Goal: Task Accomplishment & Management: Use online tool/utility

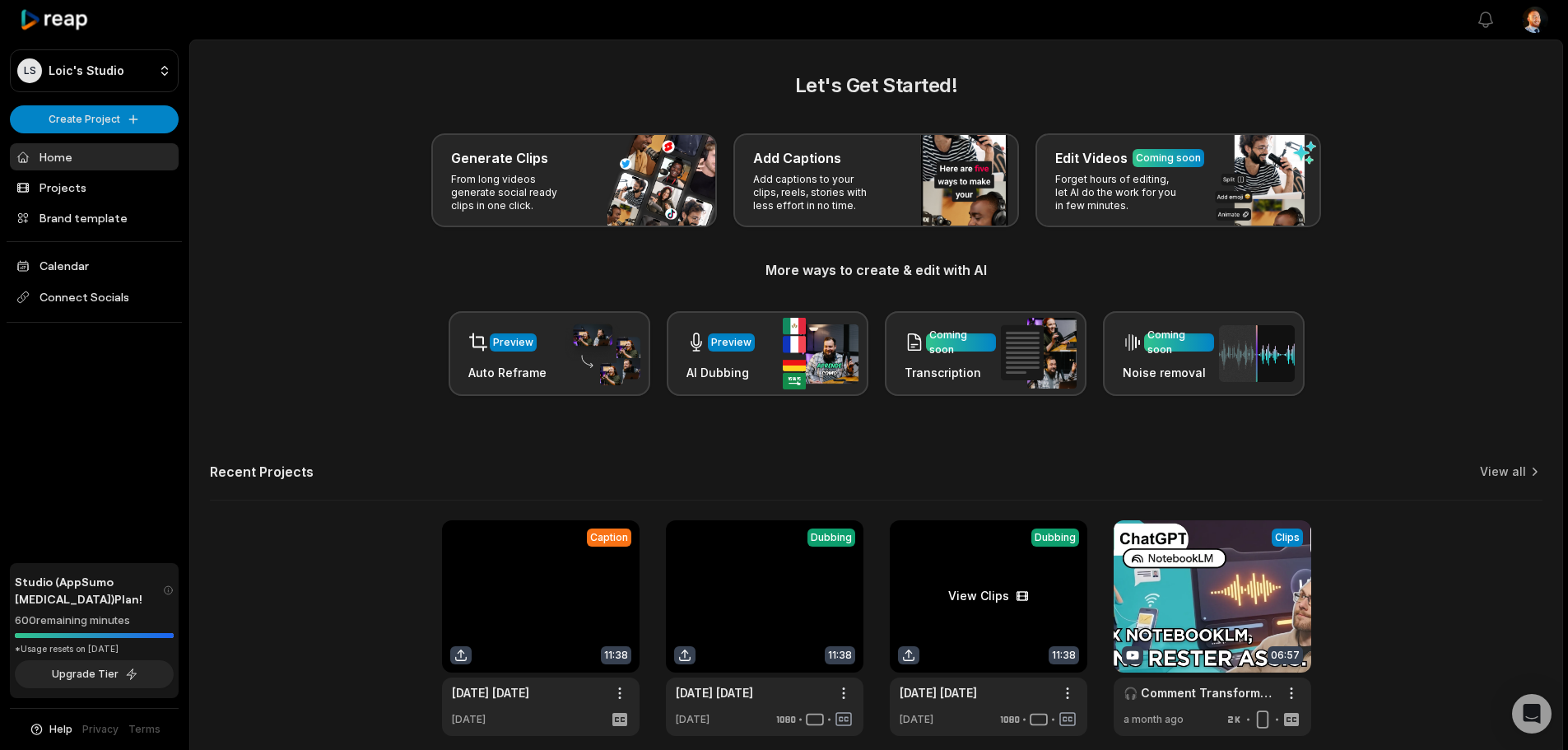
click at [987, 595] on link at bounding box center [989, 627] width 197 height 216
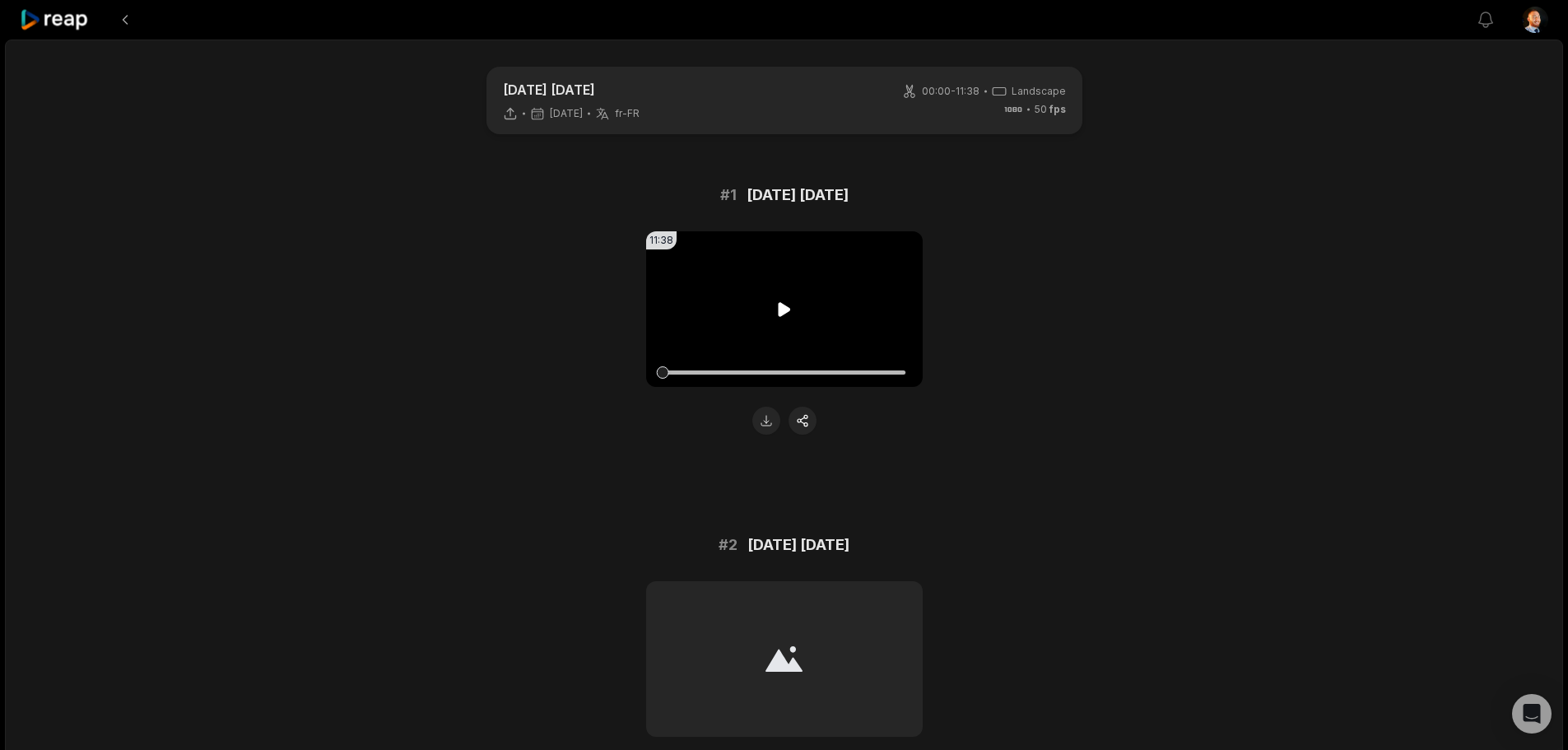
click at [809, 302] on video "Your browser does not support mp4 format." at bounding box center [784, 309] width 277 height 155
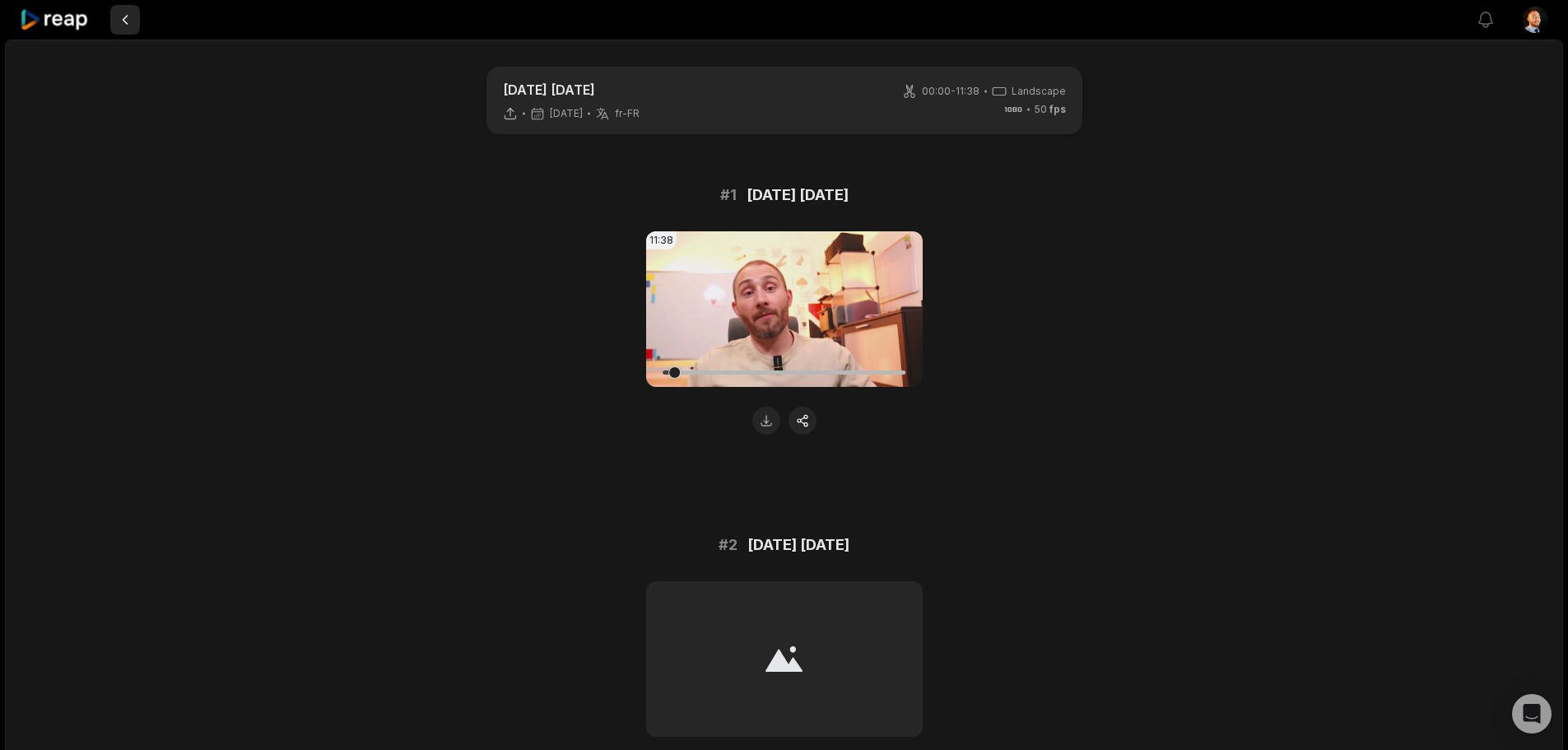
click at [120, 28] on button at bounding box center [125, 20] width 30 height 30
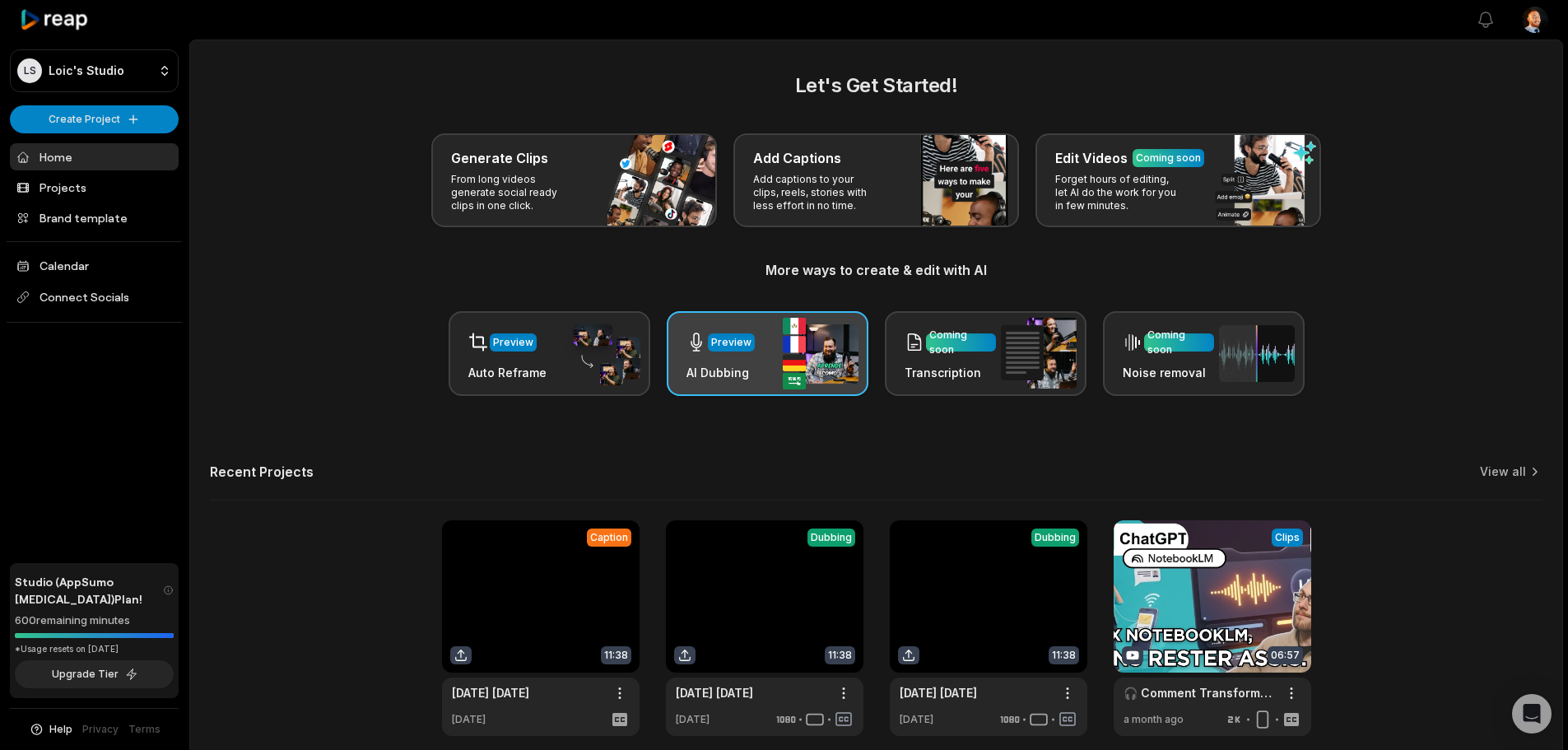
click at [814, 363] on img at bounding box center [820, 354] width 76 height 72
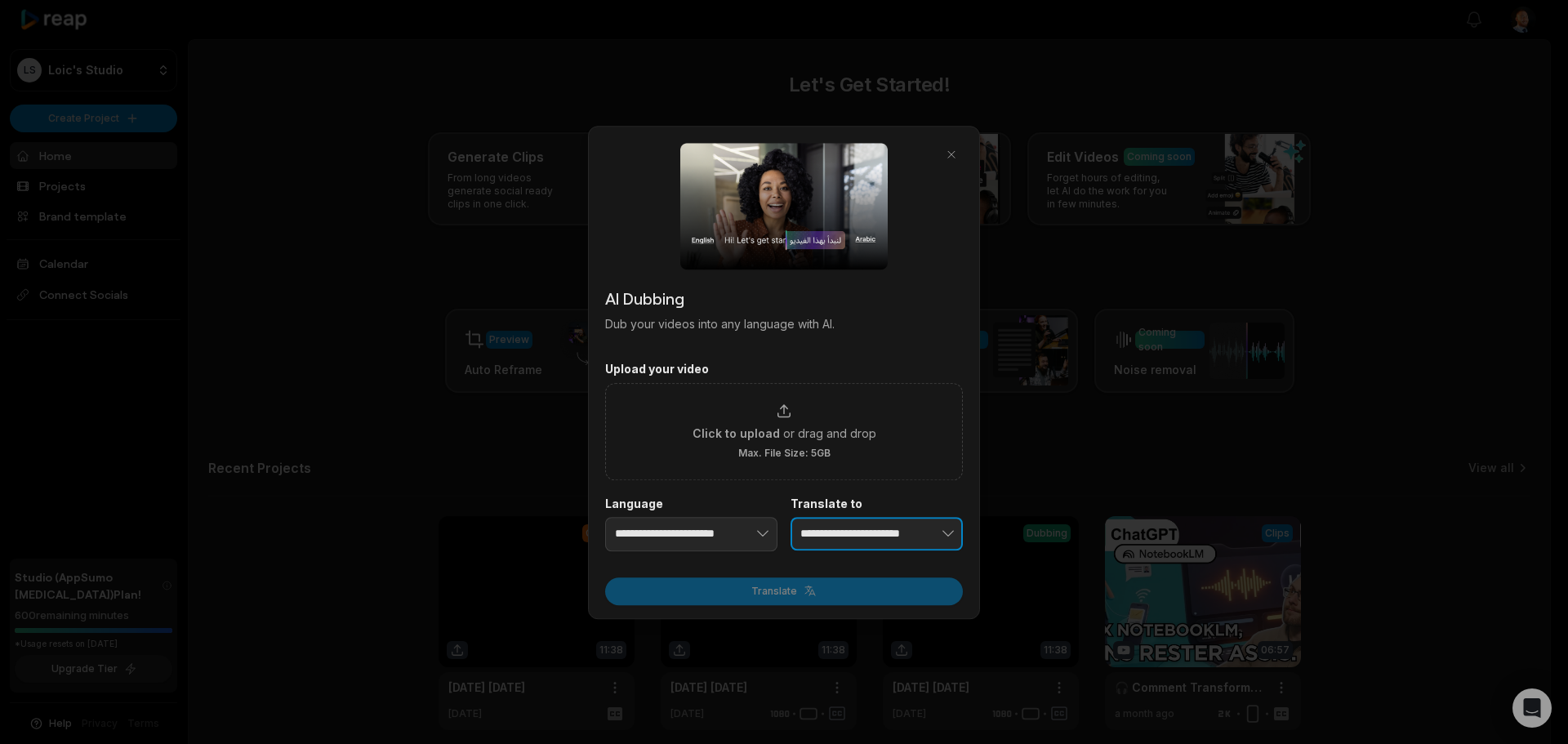
type input "**********"
click at [888, 537] on button "button" at bounding box center [923, 534] width 80 height 35
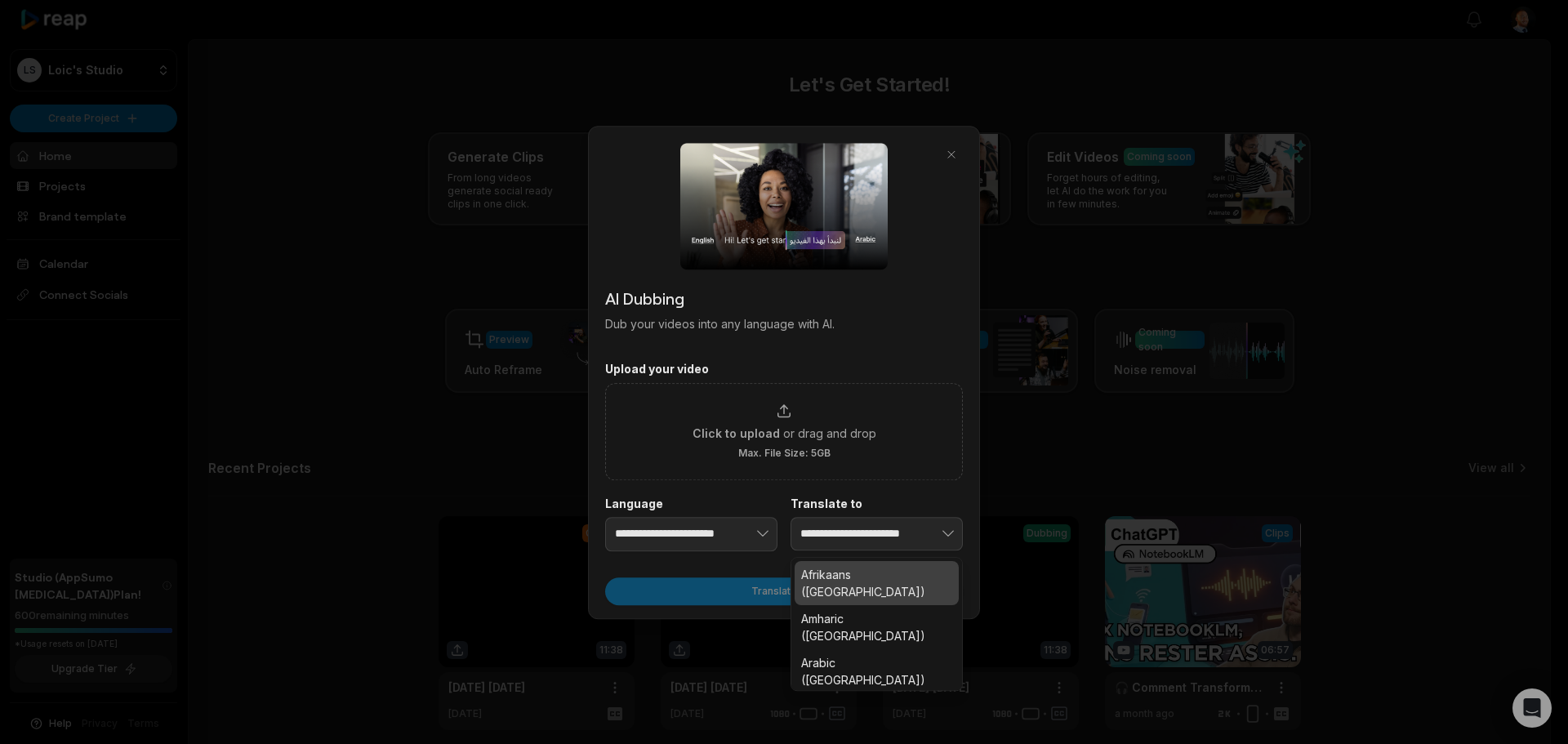
click at [949, 459] on form "**********" at bounding box center [784, 483] width 358 height 243
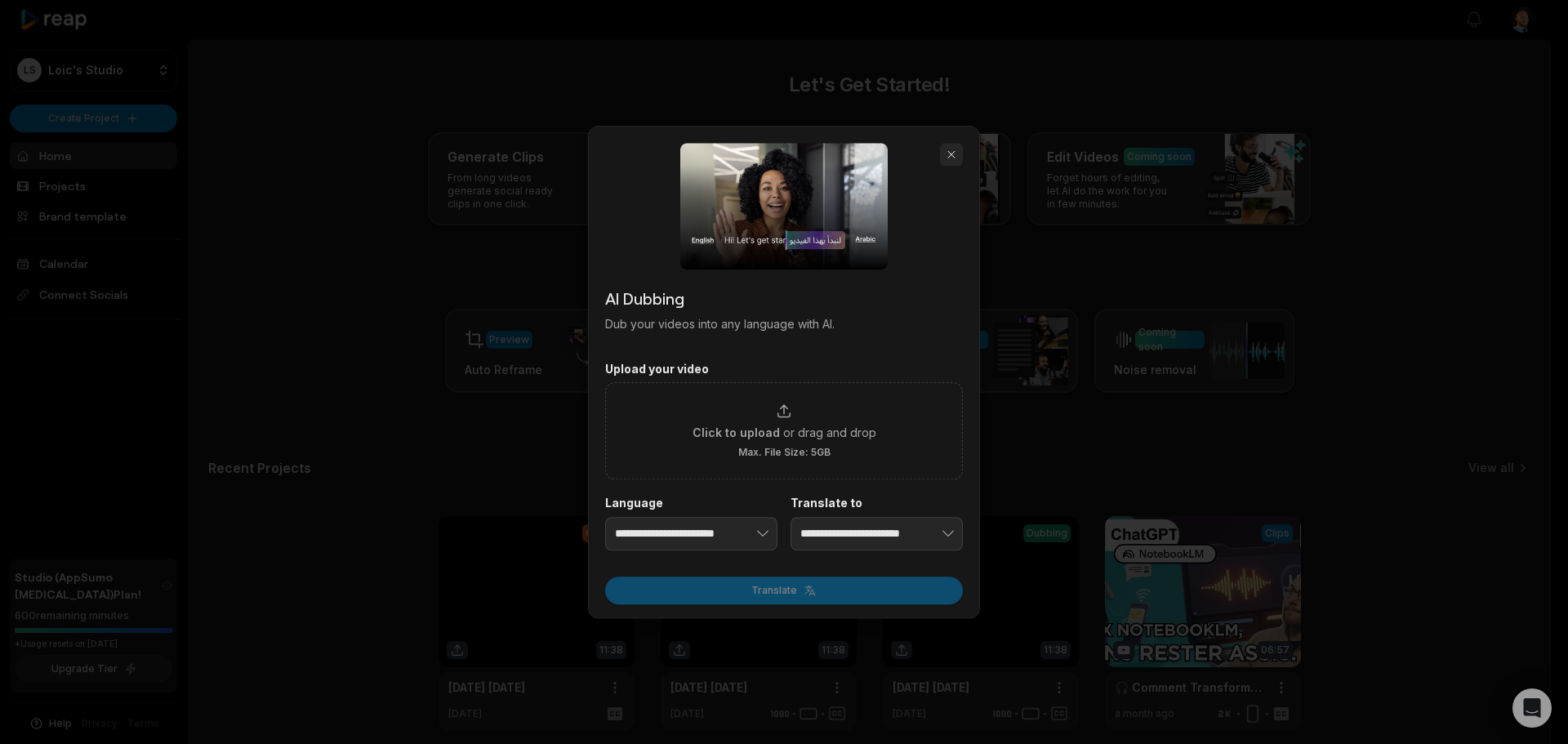
click at [945, 157] on button "button" at bounding box center [950, 154] width 23 height 23
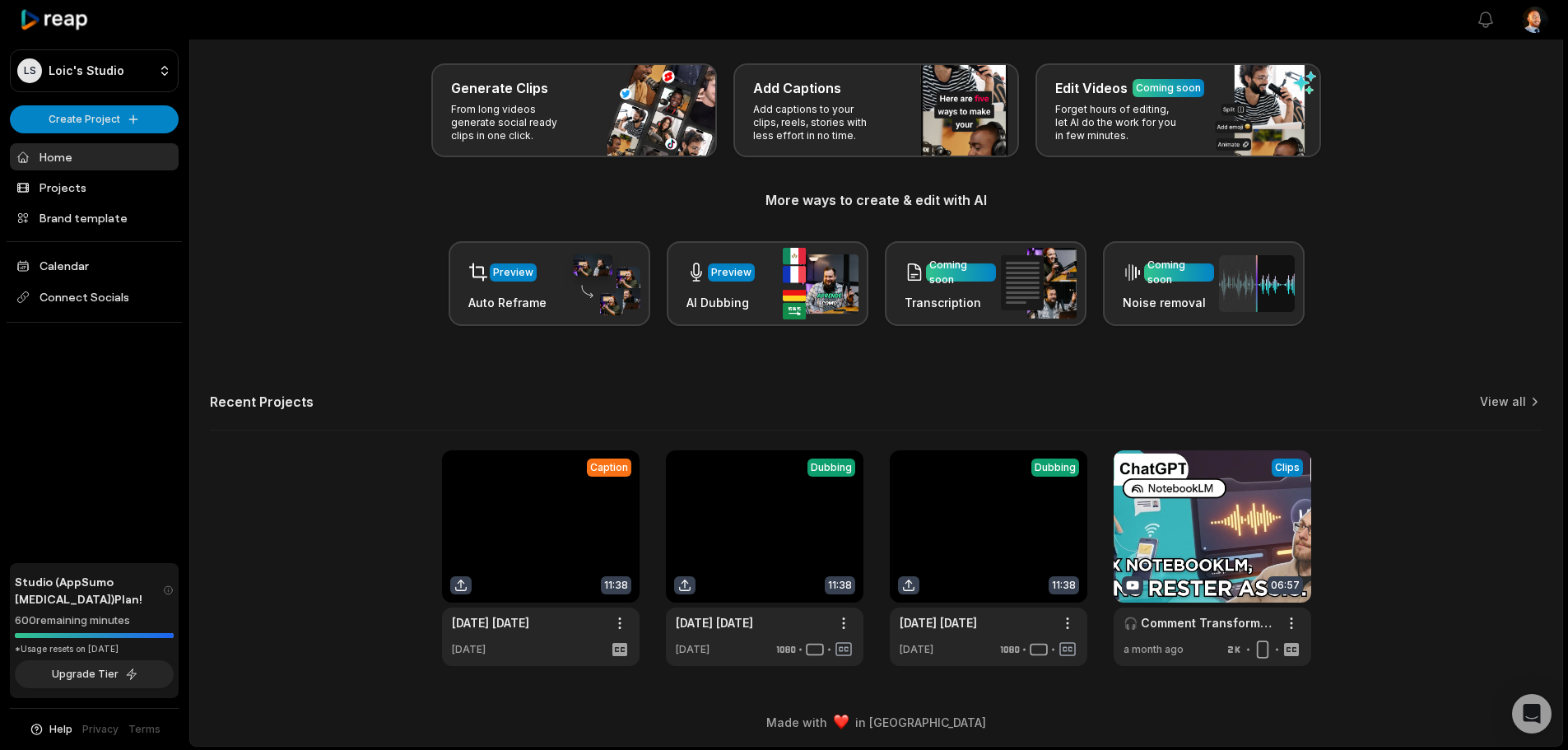
scroll to position [72, 0]
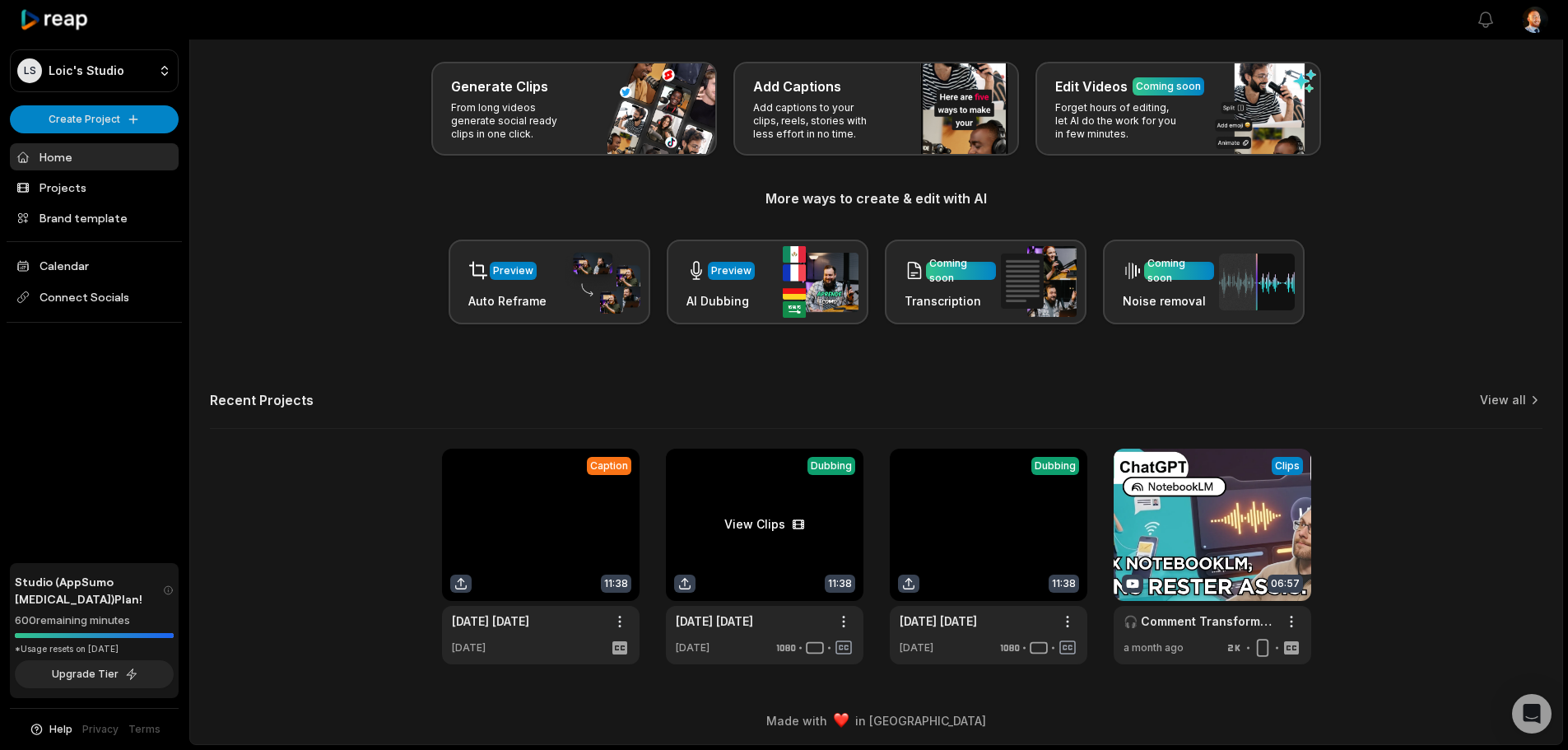
click at [802, 597] on link at bounding box center [765, 557] width 197 height 216
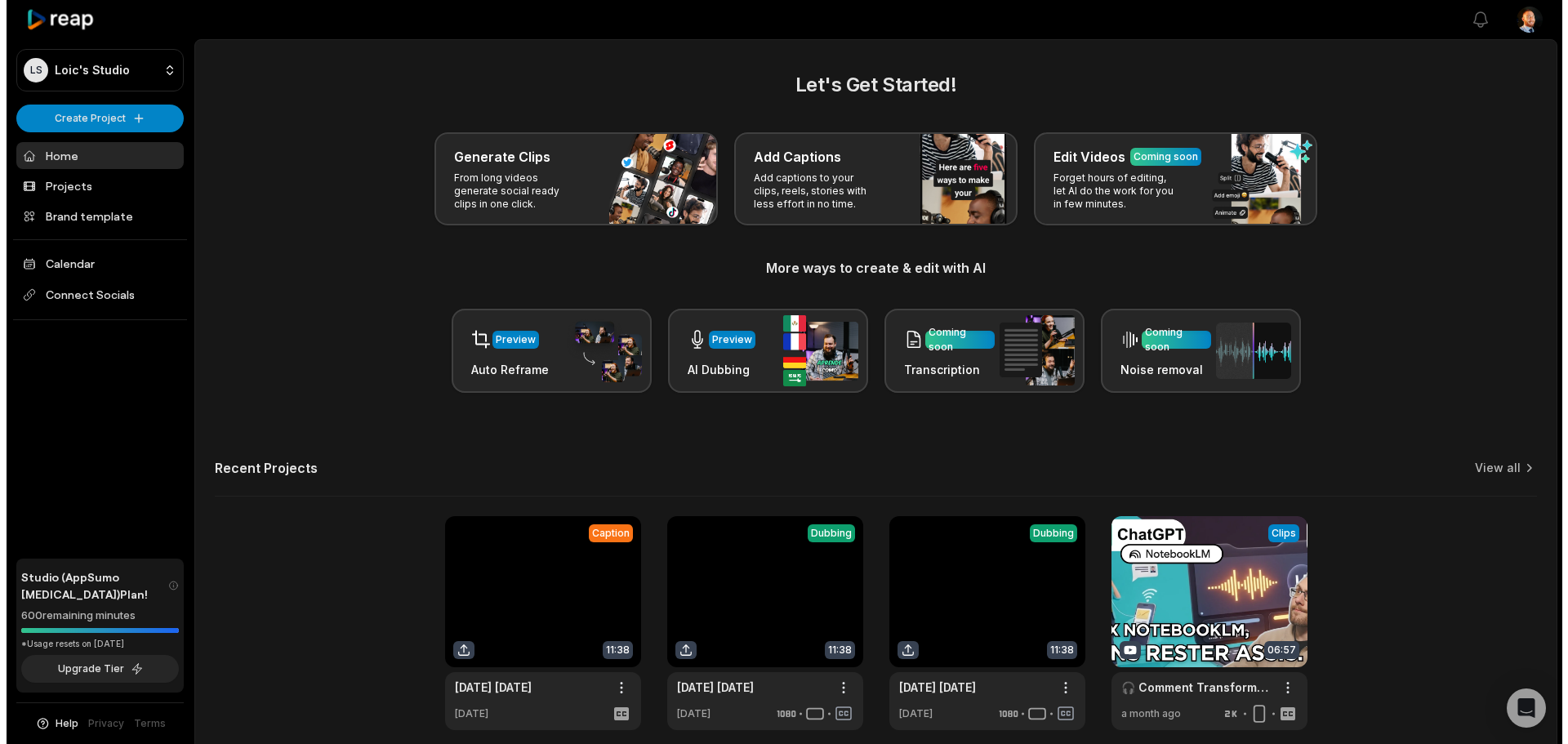
scroll to position [71, 0]
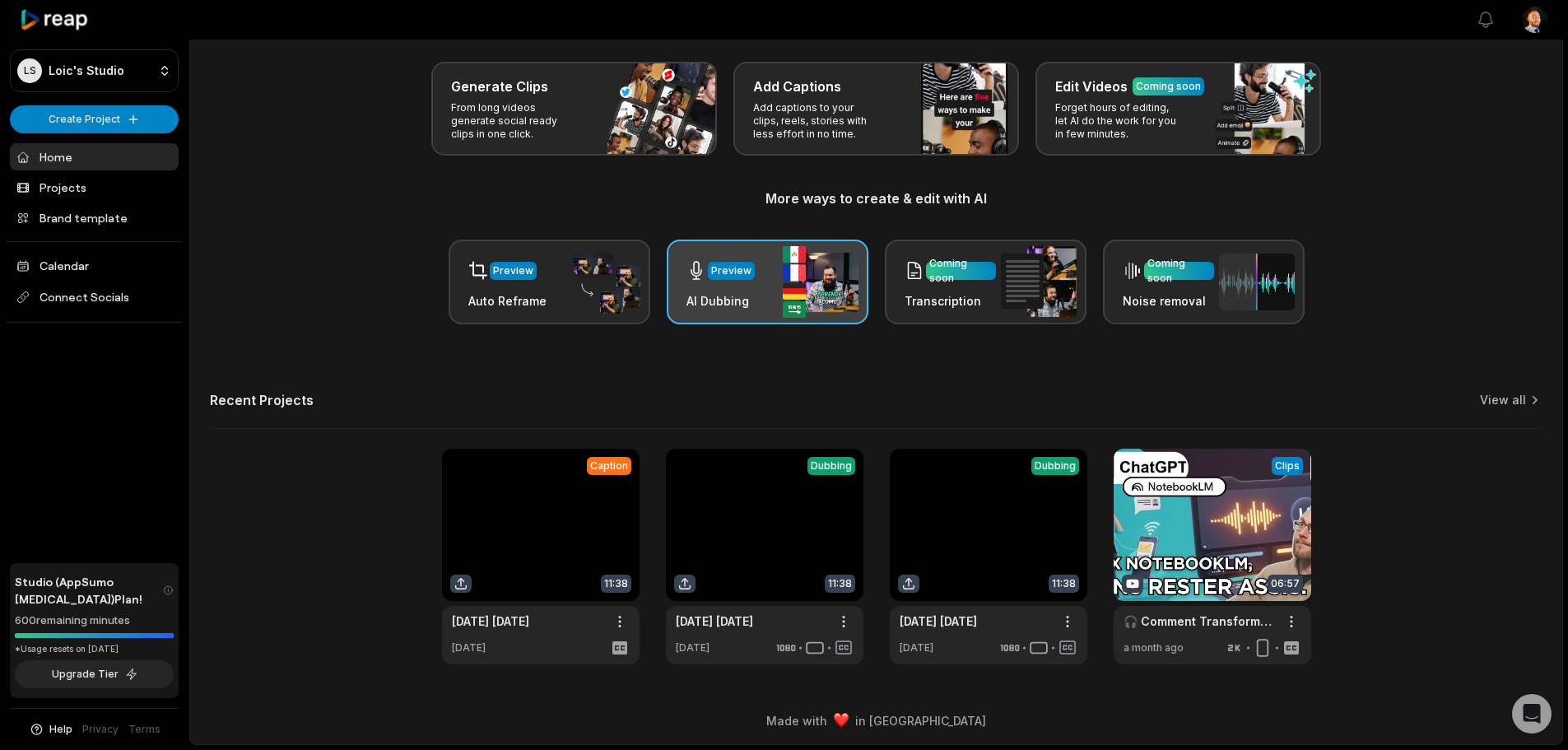
click at [775, 261] on div "Preview AI Dubbing" at bounding box center [768, 282] width 202 height 85
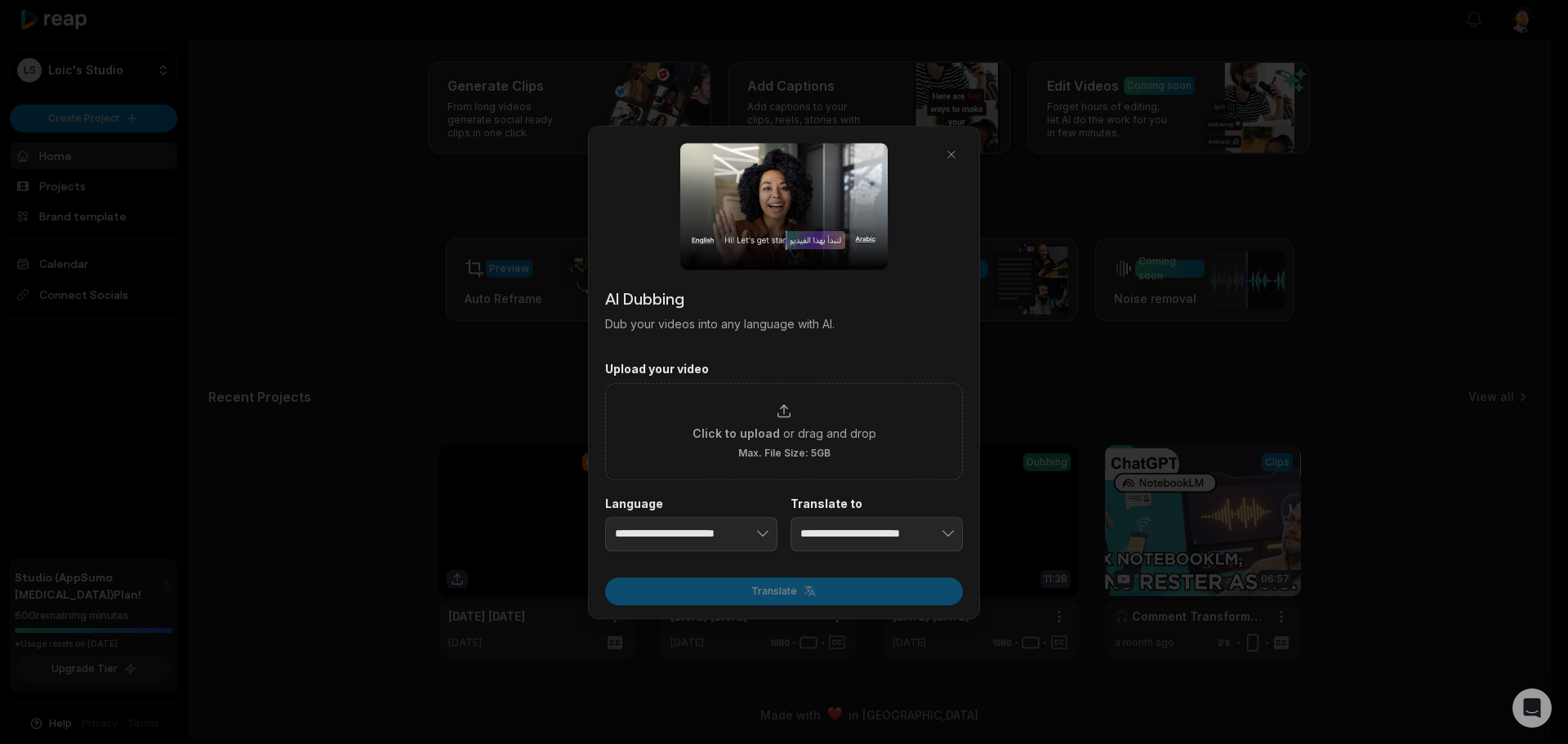
drag, startPoint x: 759, startPoint y: 302, endPoint x: 751, endPoint y: 304, distance: 8.2
click at [751, 304] on h2 "AI Dubbing" at bounding box center [784, 297] width 358 height 25
click at [685, 345] on div "**********" at bounding box center [784, 372] width 392 height 493
click at [710, 308] on div "AI Dubbing Dub your videos into any language with AI." at bounding box center [784, 308] width 358 height 46
click at [706, 371] on label "Upload your video" at bounding box center [784, 369] width 358 height 15
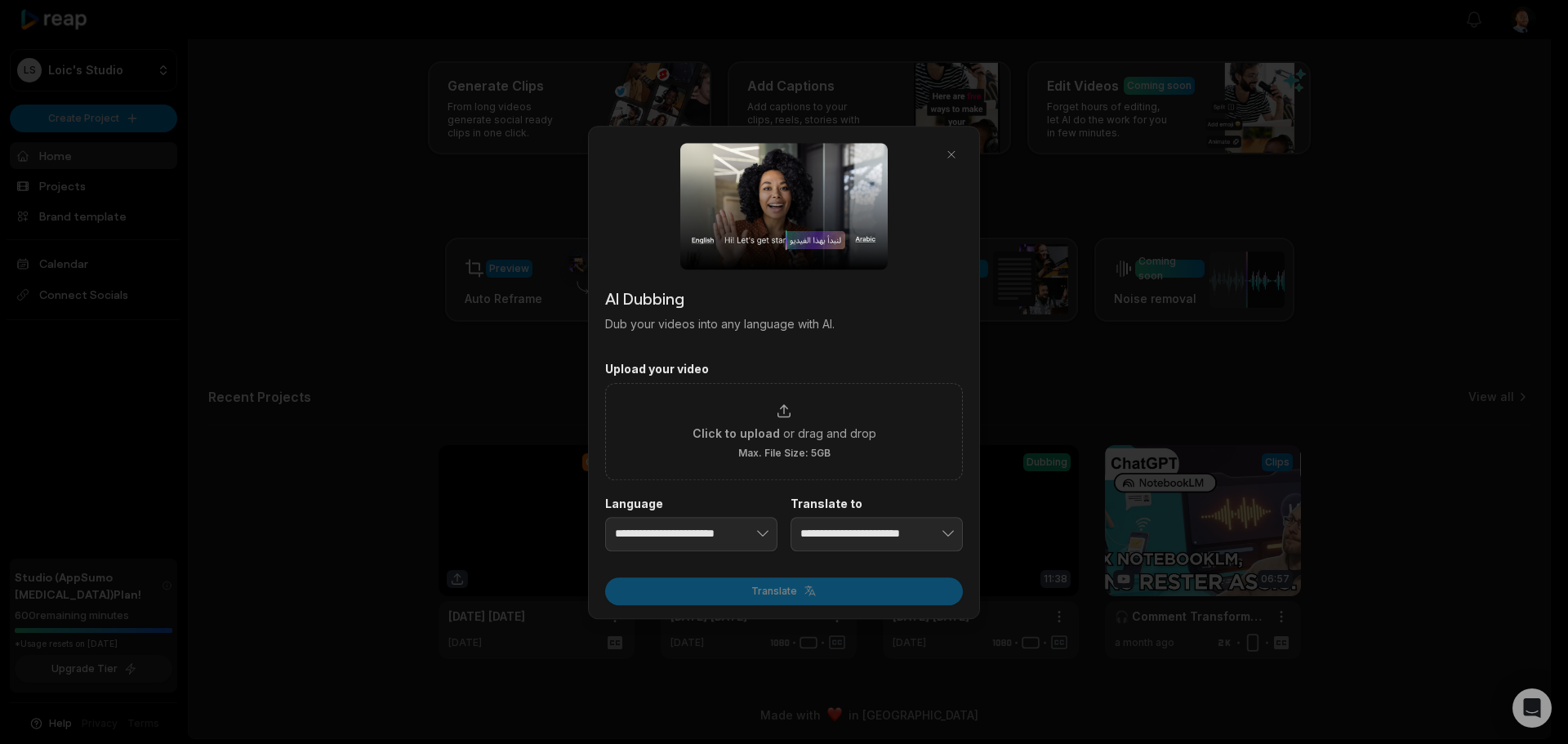
click at [0, 0] on input "Click to upload or drag and drop Max. File Size: 5GB" at bounding box center [0, 0] width 0 height 0
click at [696, 539] on input "**********" at bounding box center [692, 534] width 172 height 35
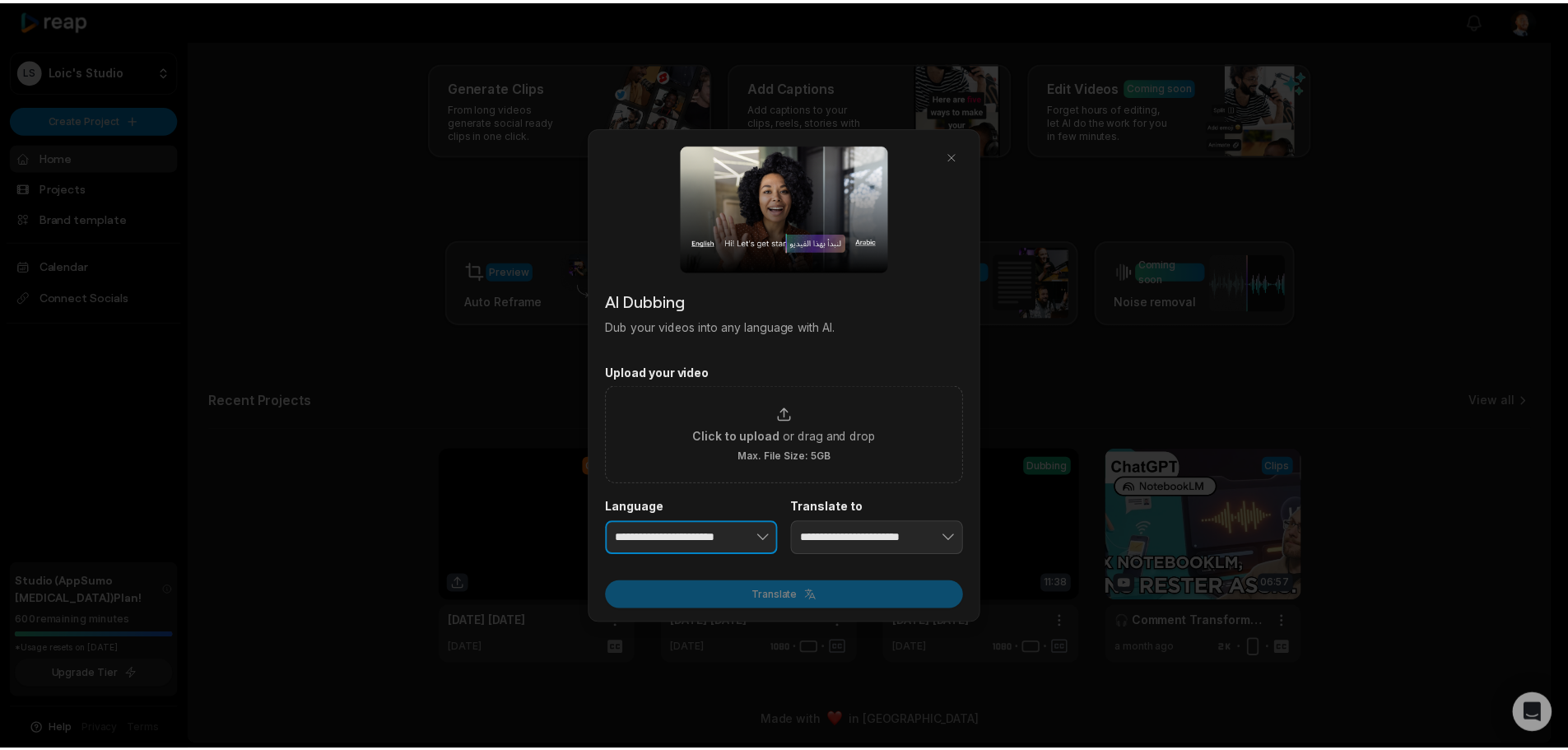
scroll to position [0, 0]
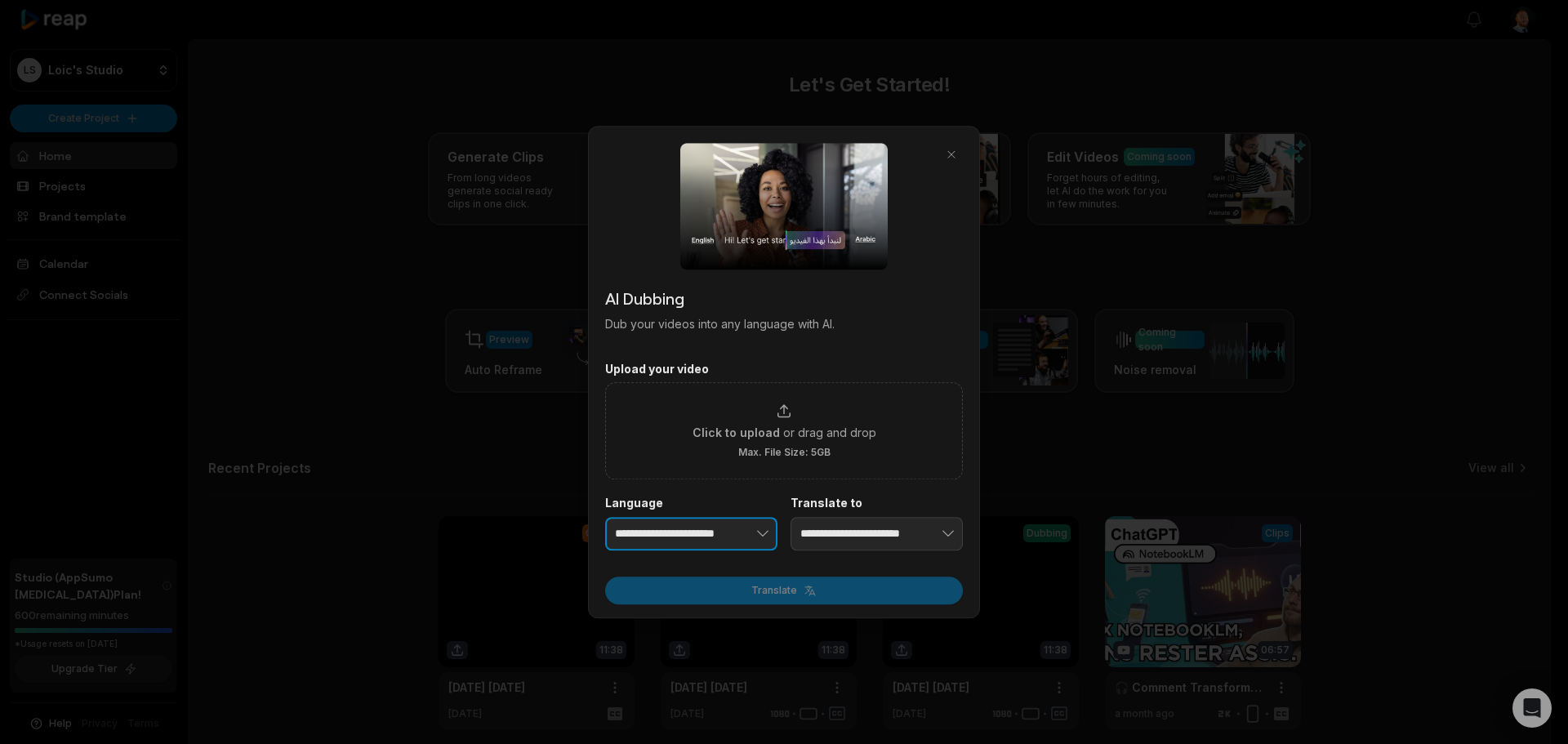
click at [755, 538] on icon "button" at bounding box center [763, 534] width 17 height 17
type input "**********"
click at [861, 533] on input "**********" at bounding box center [876, 534] width 172 height 35
type input "**********"
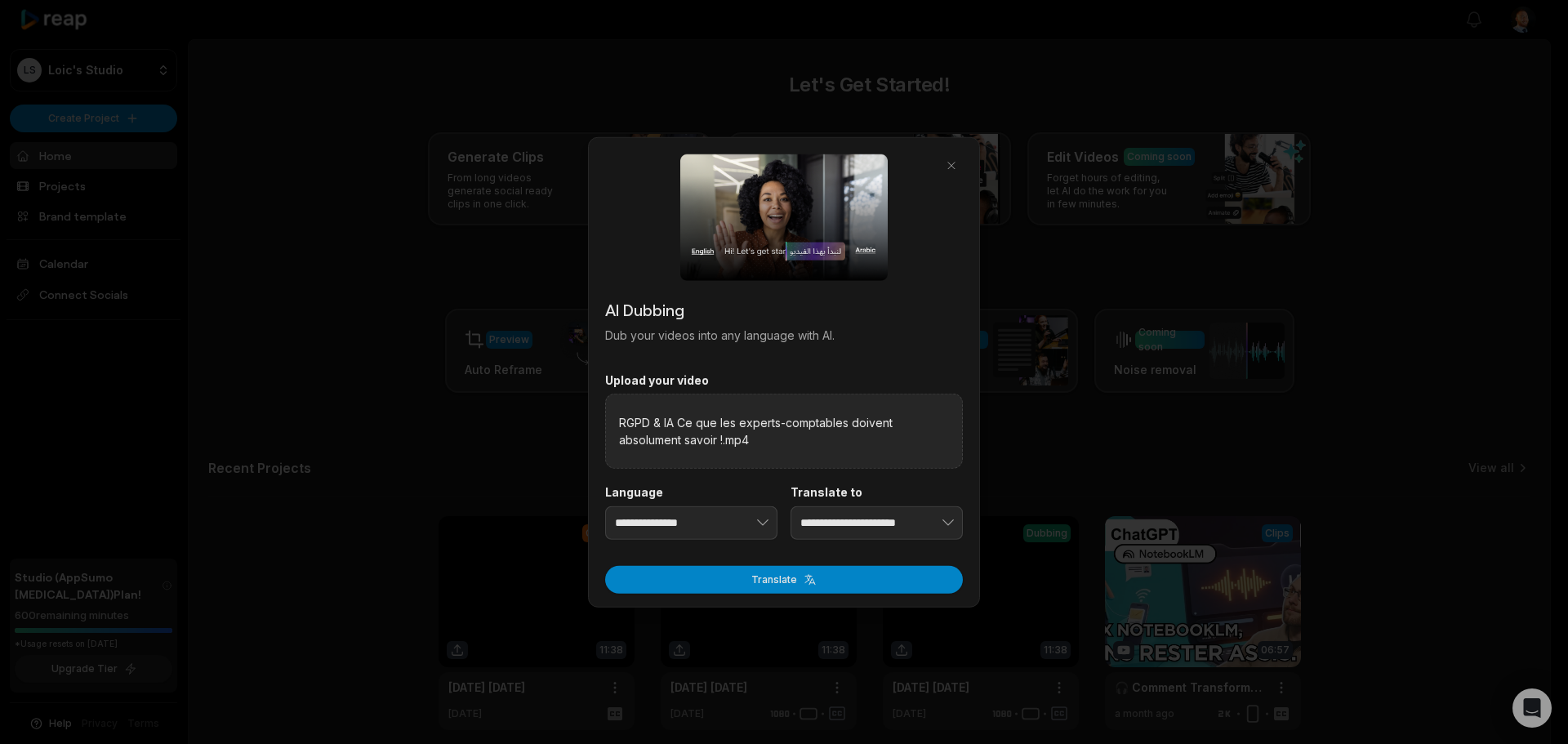
click at [796, 576] on button "Translate" at bounding box center [784, 580] width 358 height 28
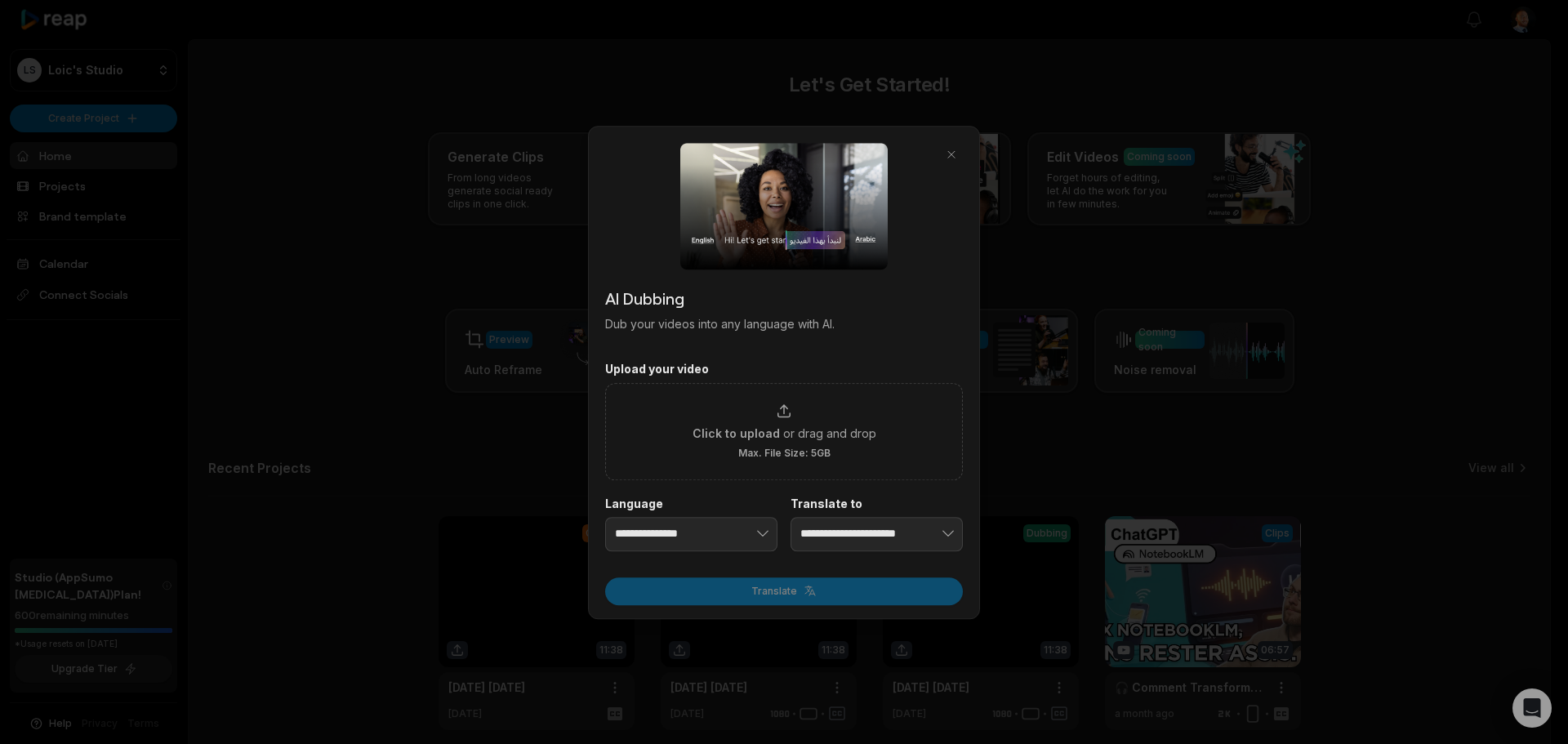
click at [1115, 407] on div at bounding box center [784, 372] width 1568 height 744
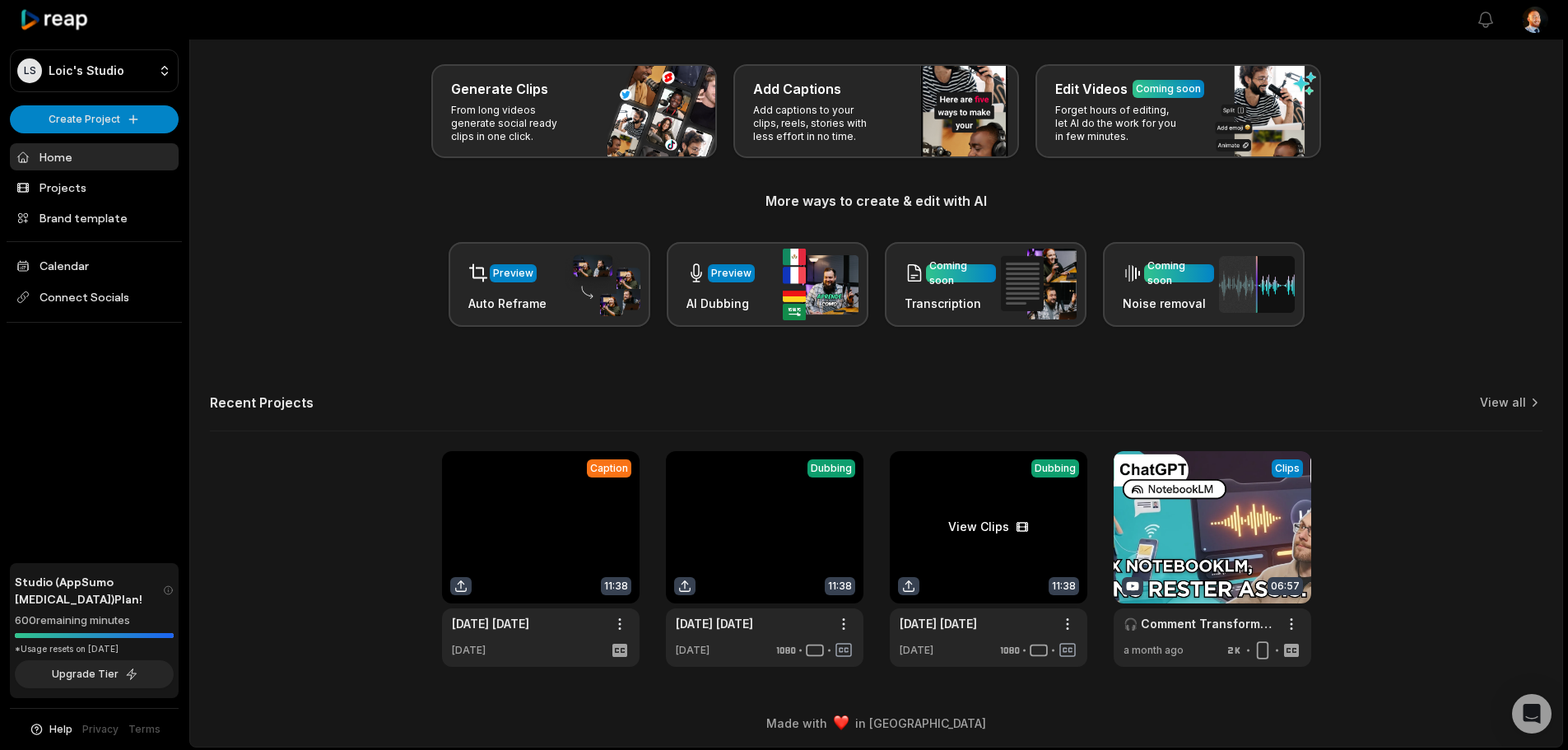
scroll to position [72, 0]
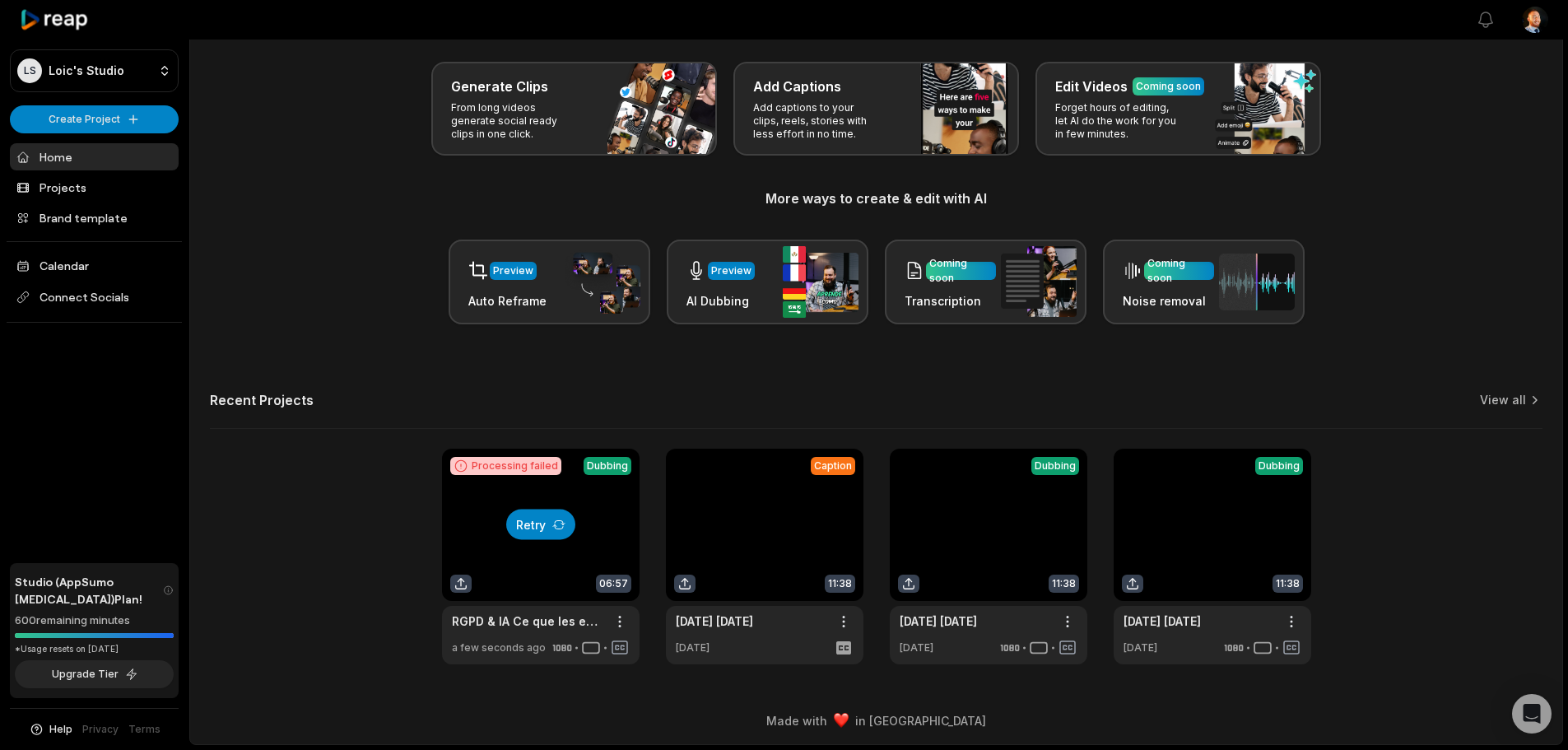
click at [544, 533] on button "Retry" at bounding box center [540, 525] width 69 height 31
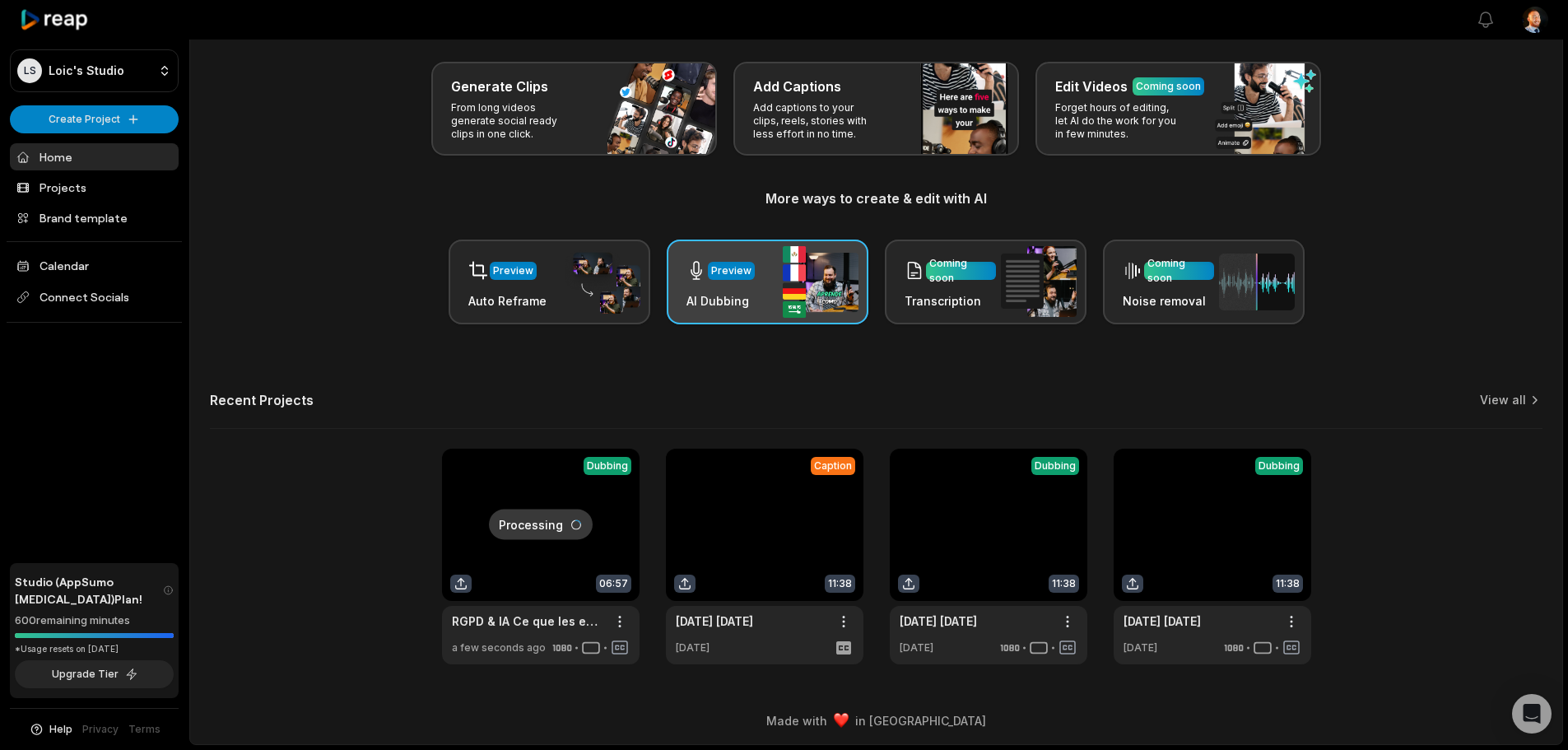
click at [786, 277] on img at bounding box center [820, 282] width 76 height 72
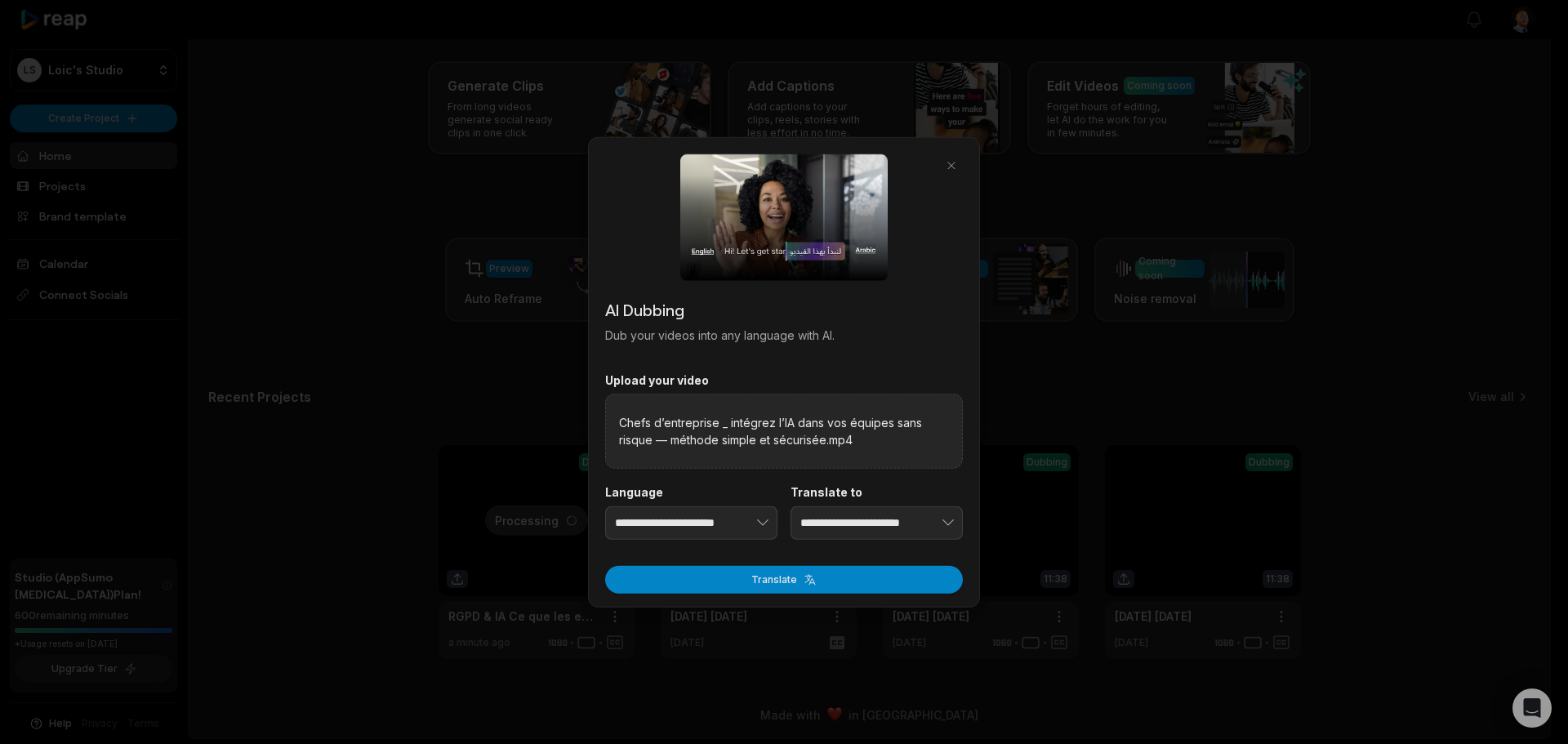
click at [700, 486] on label "Language" at bounding box center [692, 492] width 172 height 15
click at [705, 521] on button "button" at bounding box center [737, 523] width 80 height 35
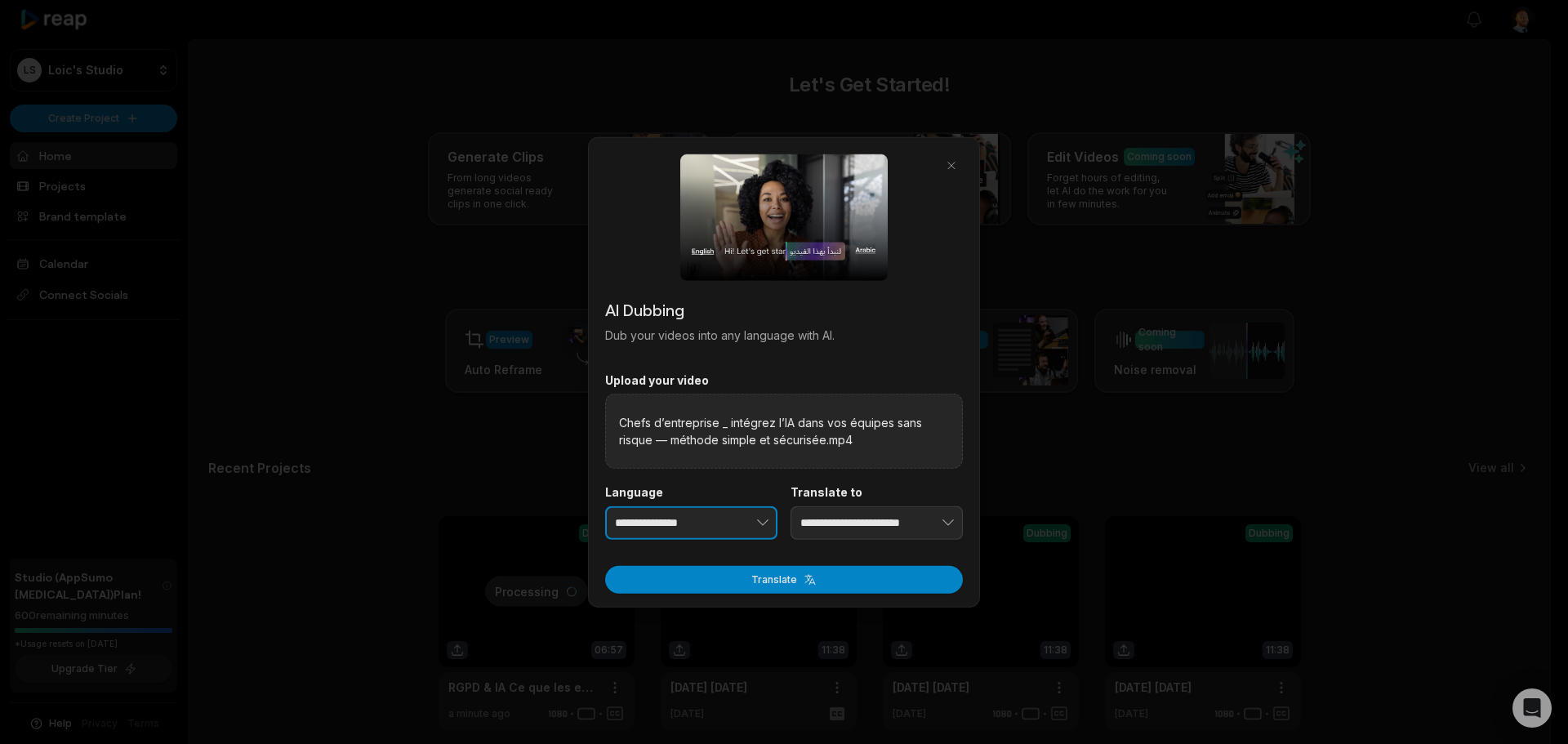
type input "**********"
click at [897, 522] on button "button" at bounding box center [923, 523] width 80 height 35
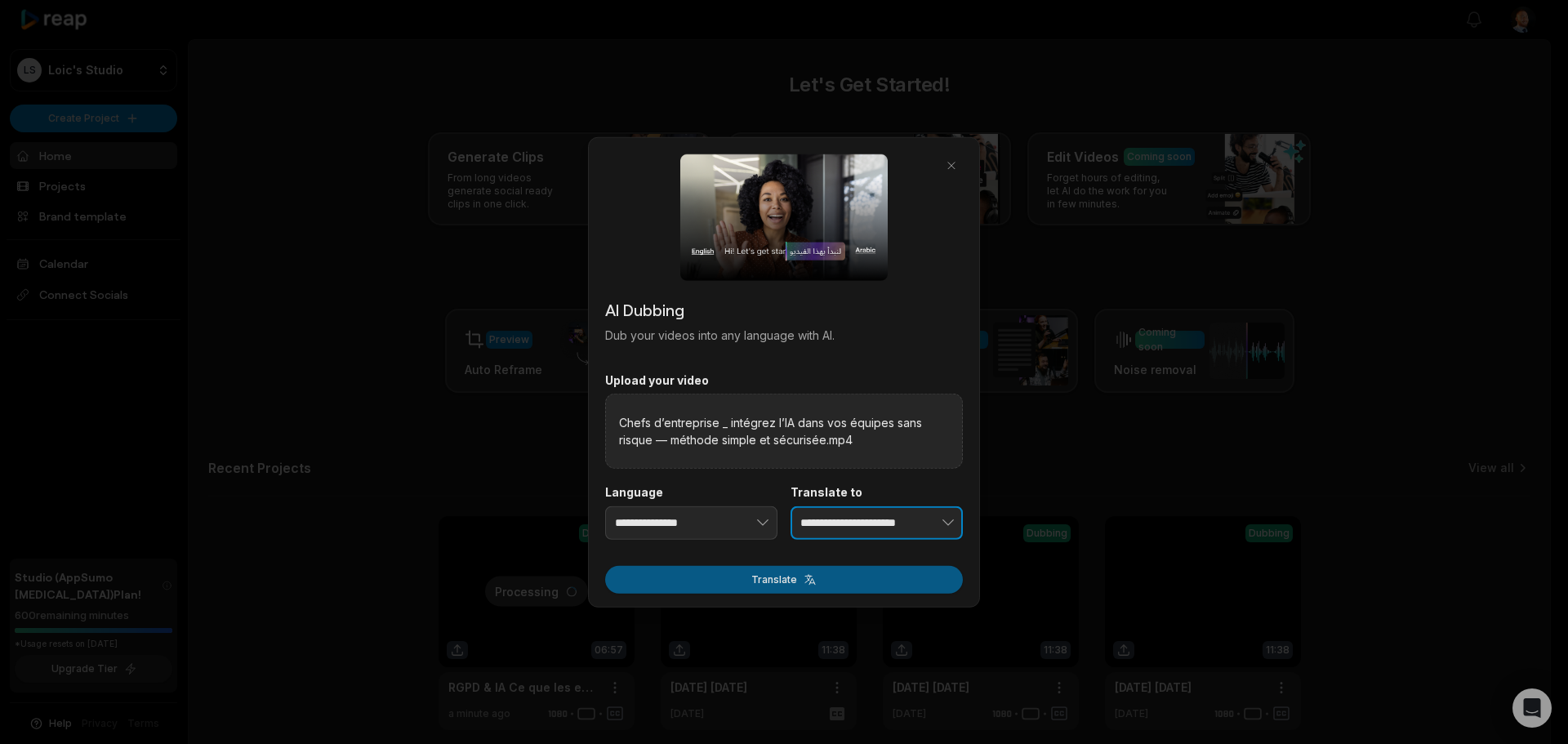
type input "**********"
click at [803, 584] on button "Translate" at bounding box center [784, 580] width 358 height 28
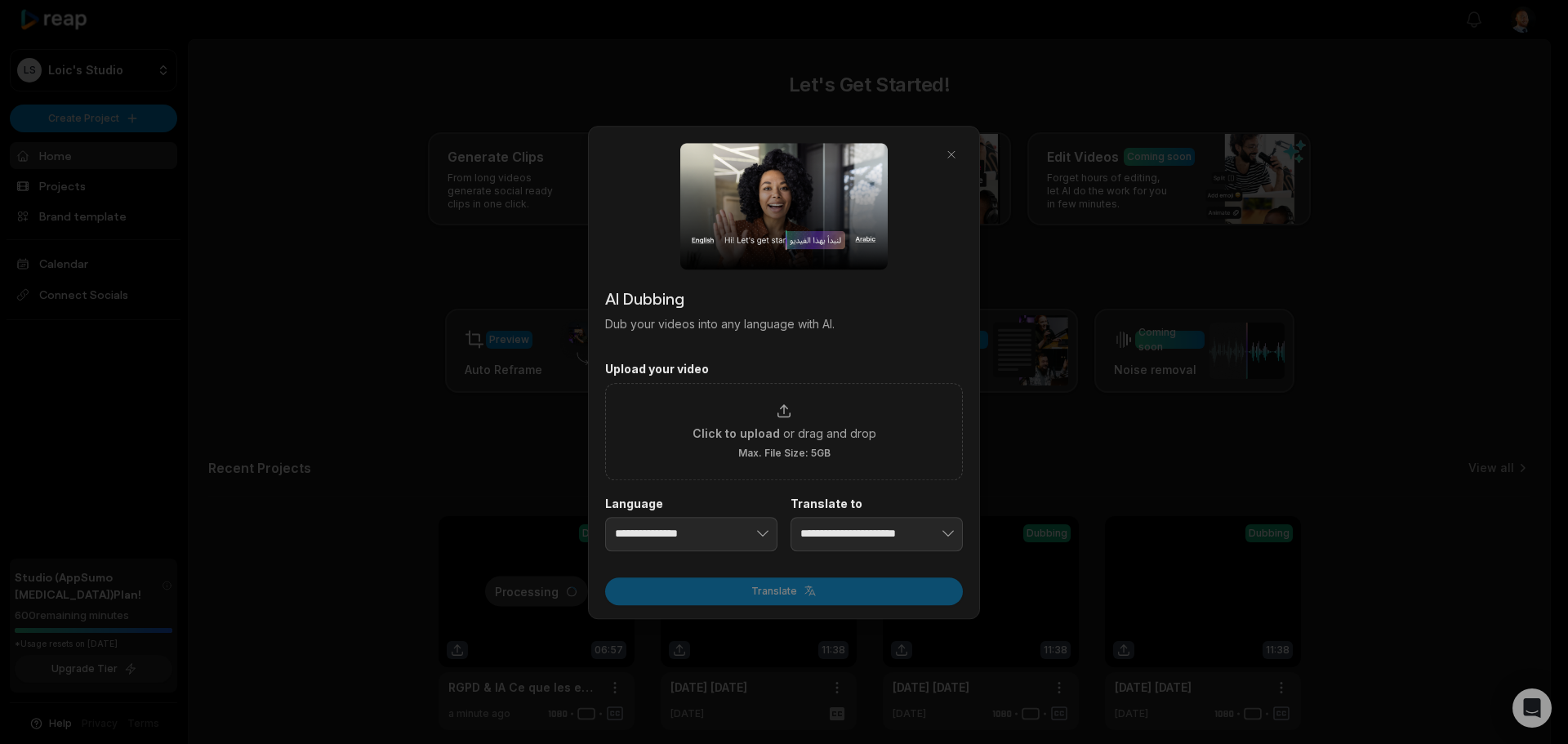
click at [403, 196] on div at bounding box center [784, 372] width 1568 height 744
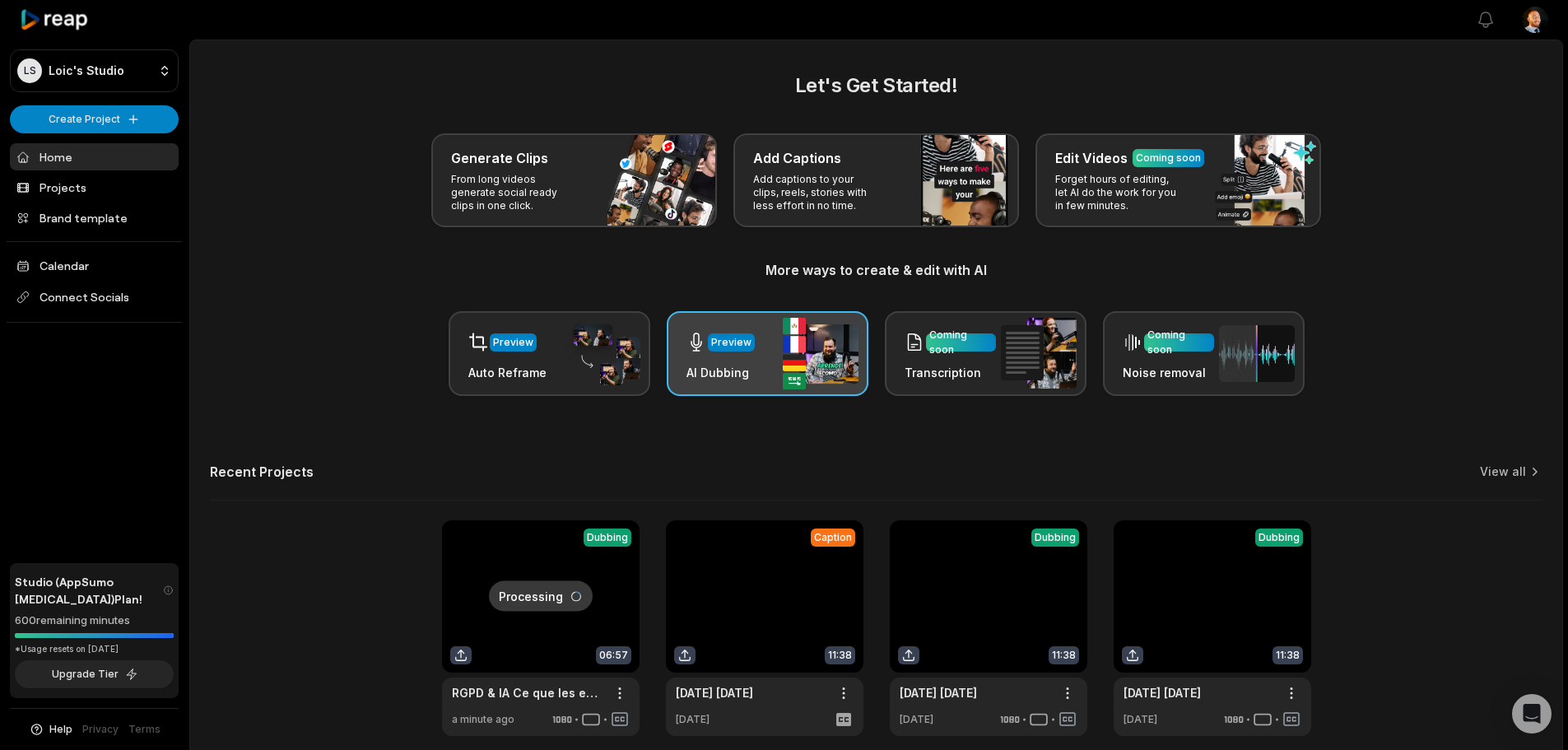
click at [811, 356] on img at bounding box center [820, 354] width 76 height 72
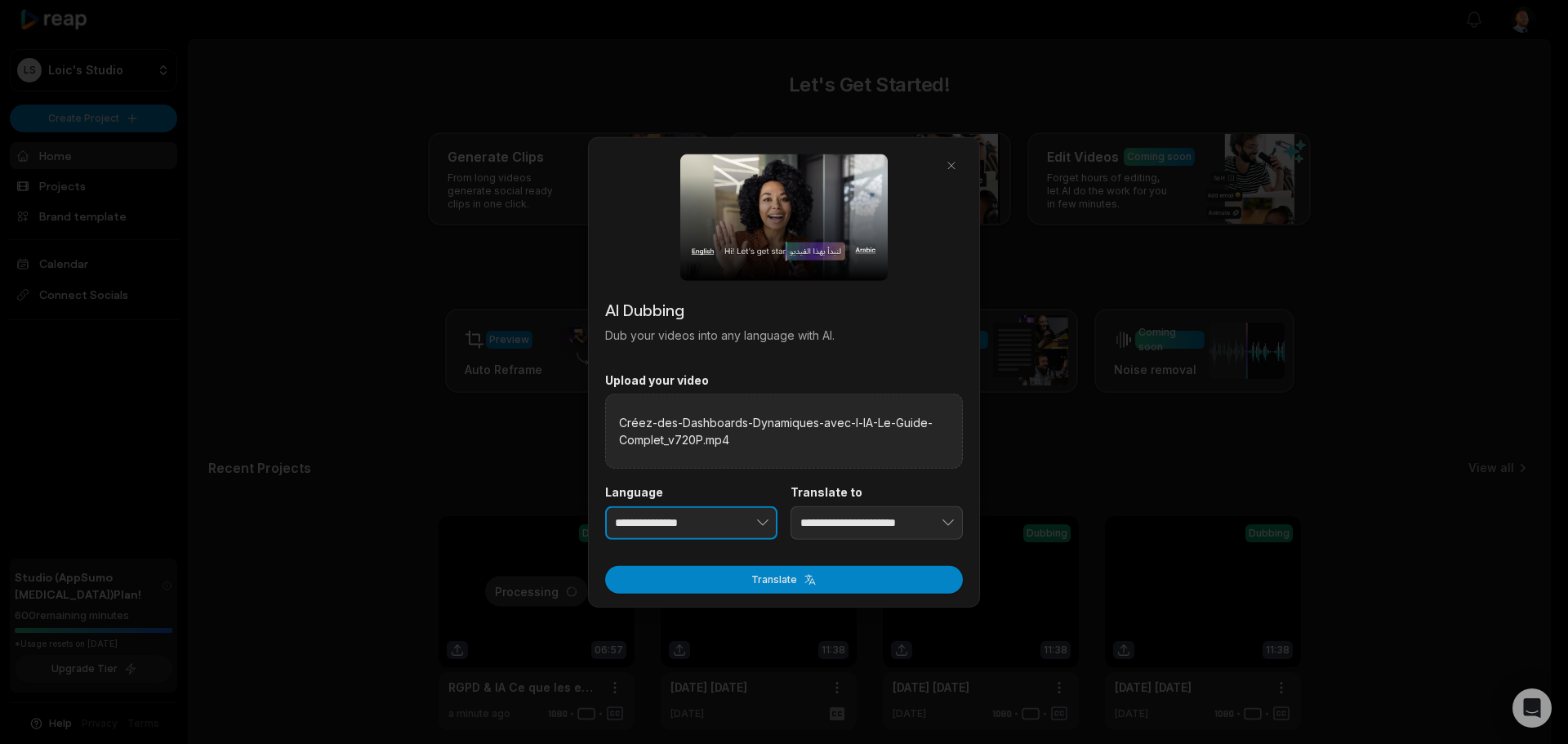
type input "**********"
click at [700, 507] on button "button" at bounding box center [737, 523] width 80 height 35
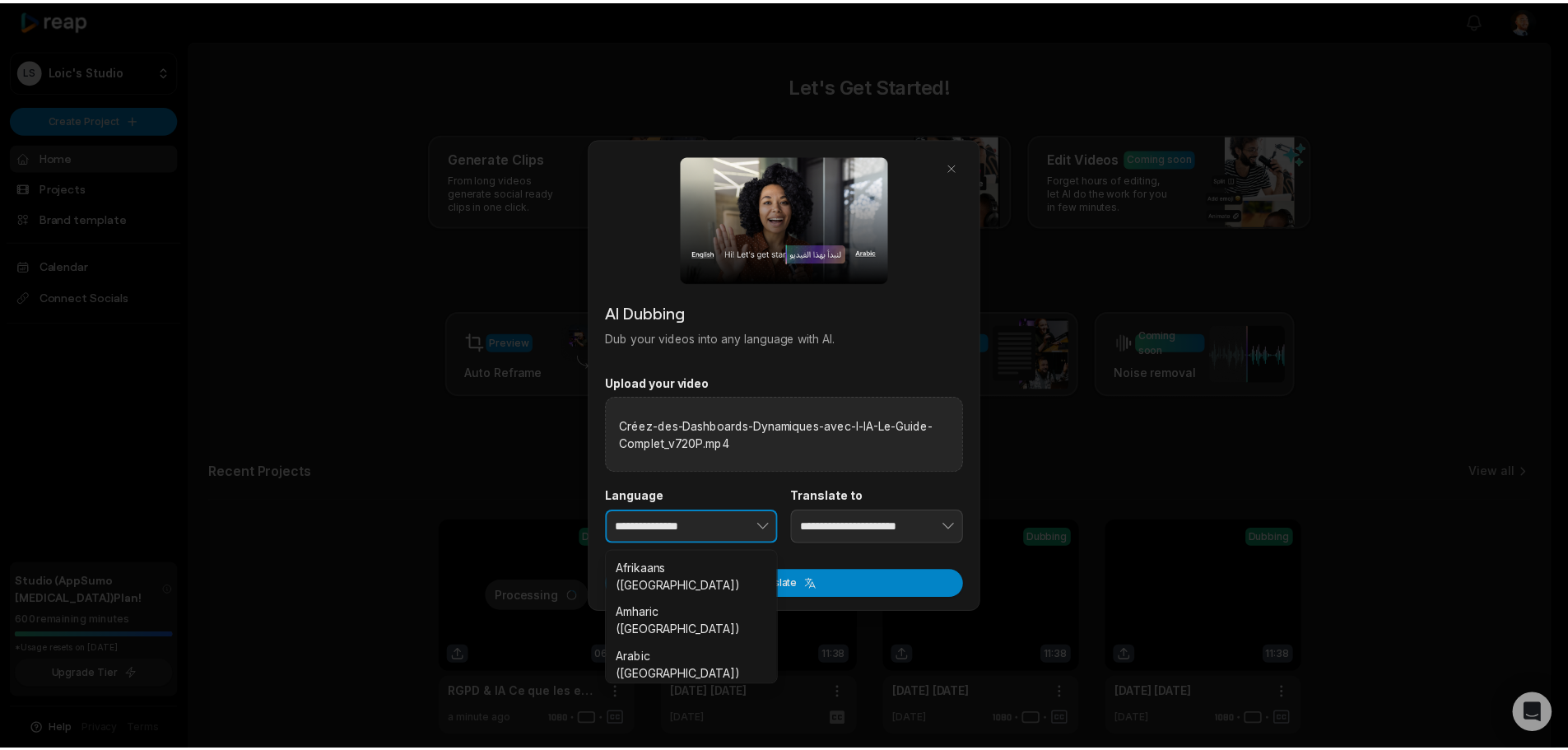
scroll to position [1994, 0]
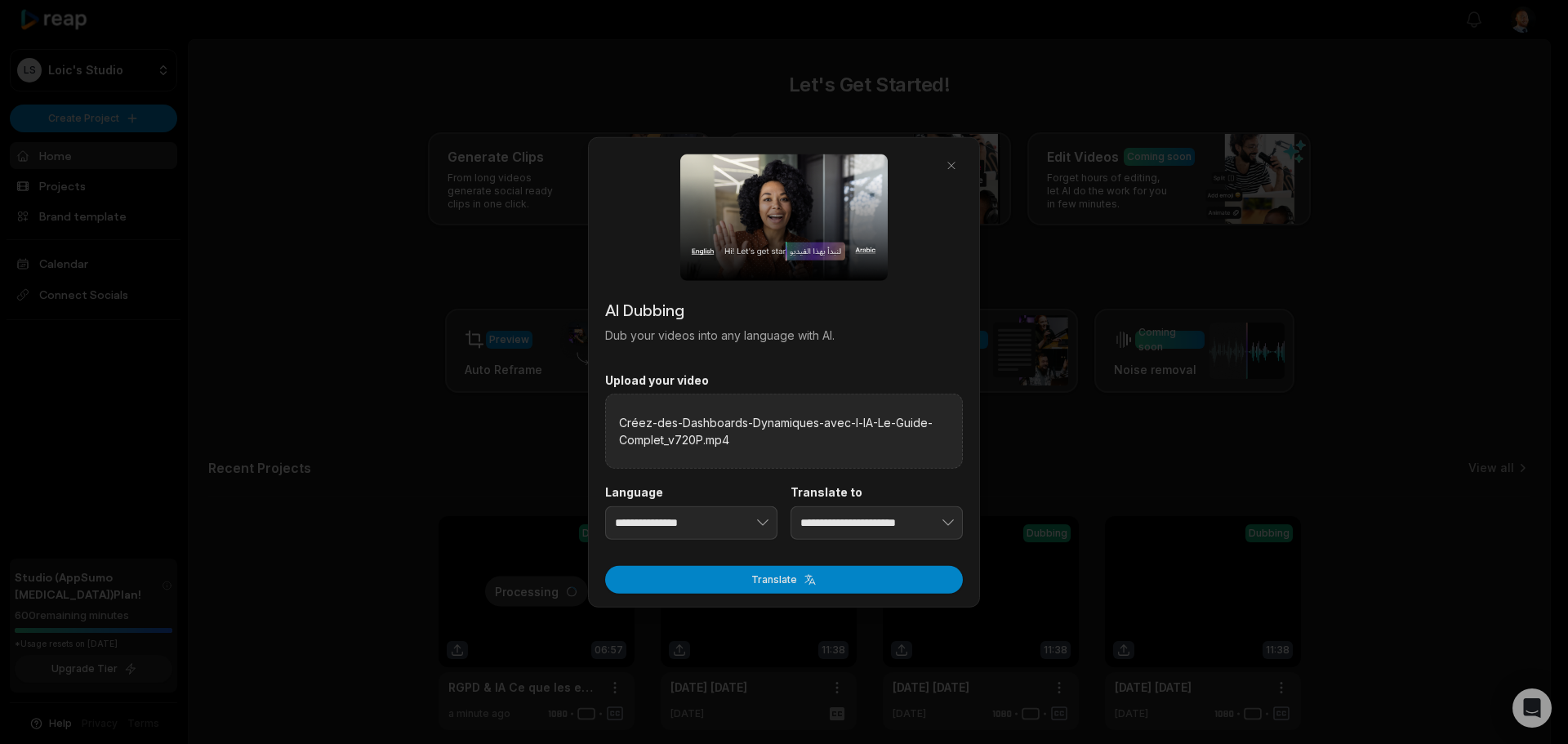
click at [858, 559] on form "**********" at bounding box center [784, 483] width 358 height 221
click at [843, 581] on button "Translate" at bounding box center [784, 580] width 358 height 28
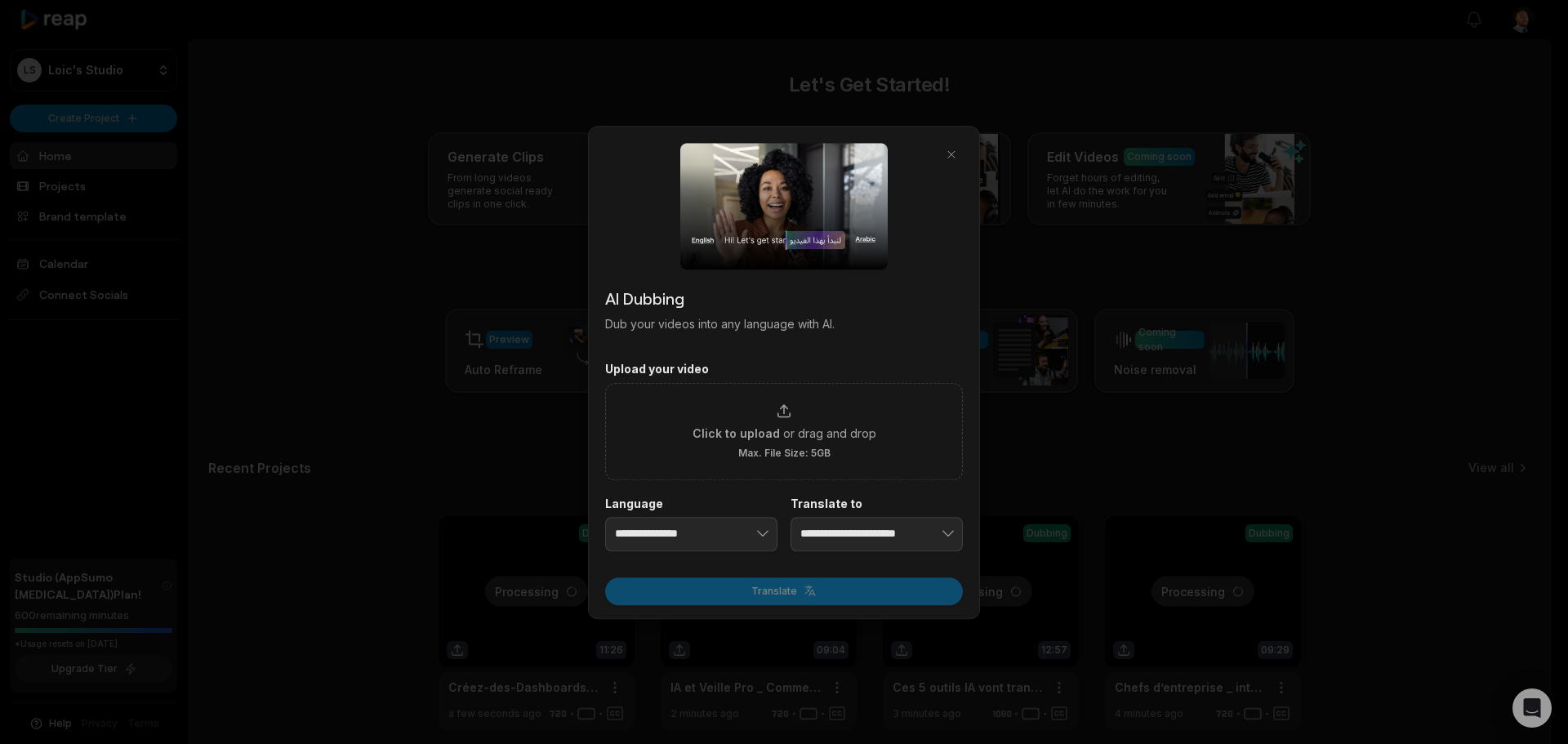
click at [1076, 393] on div at bounding box center [784, 372] width 1568 height 744
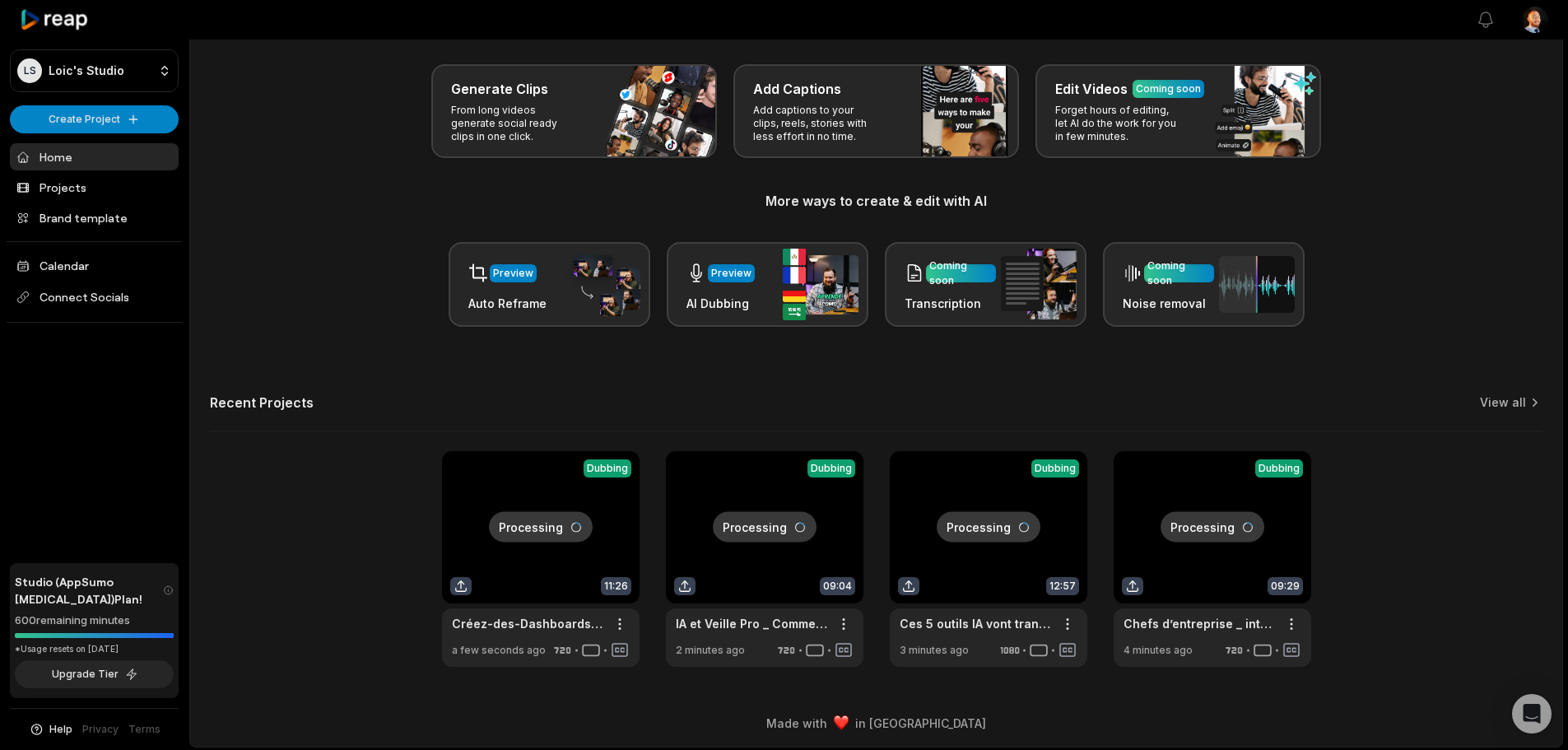
scroll to position [72, 0]
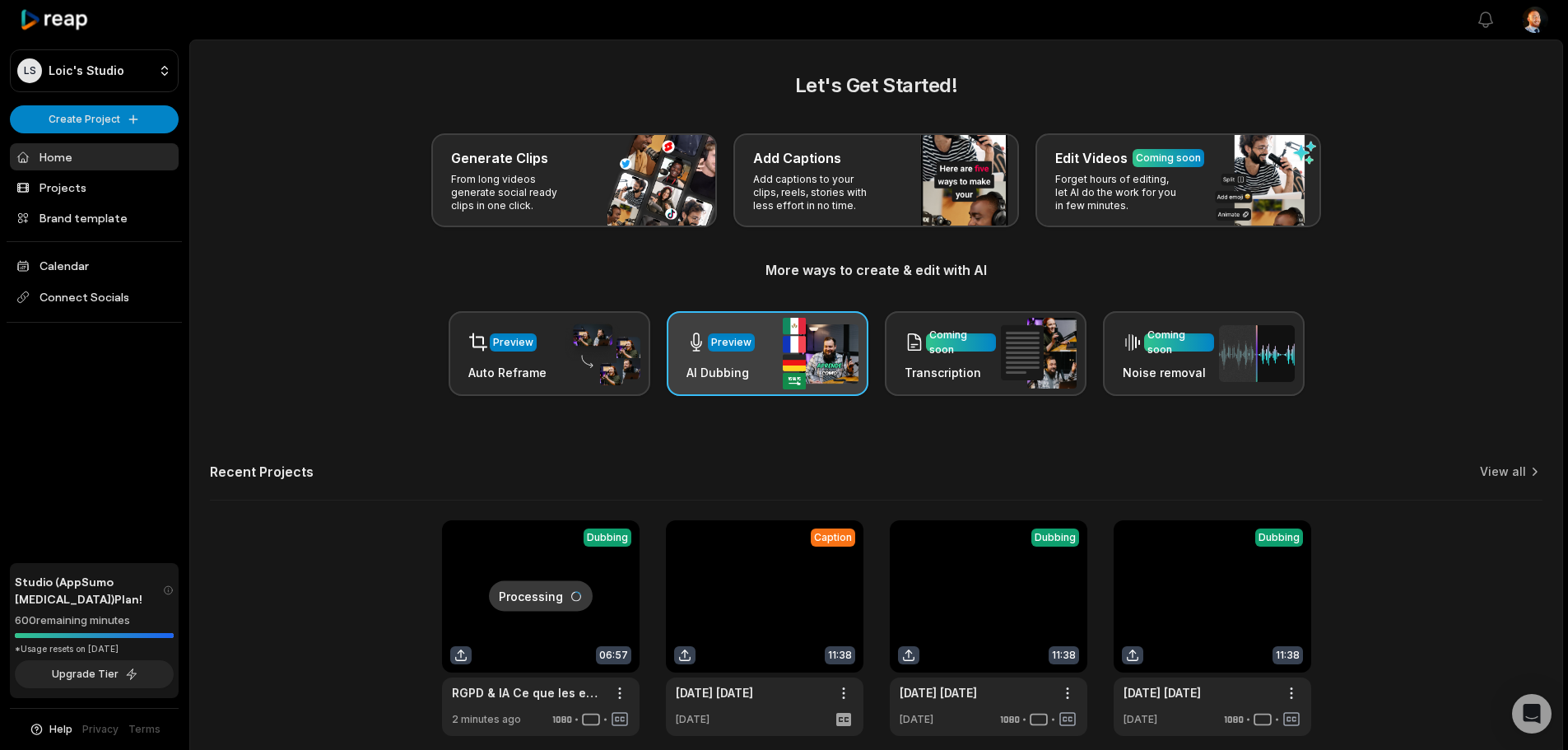
click at [792, 362] on img at bounding box center [820, 354] width 76 height 72
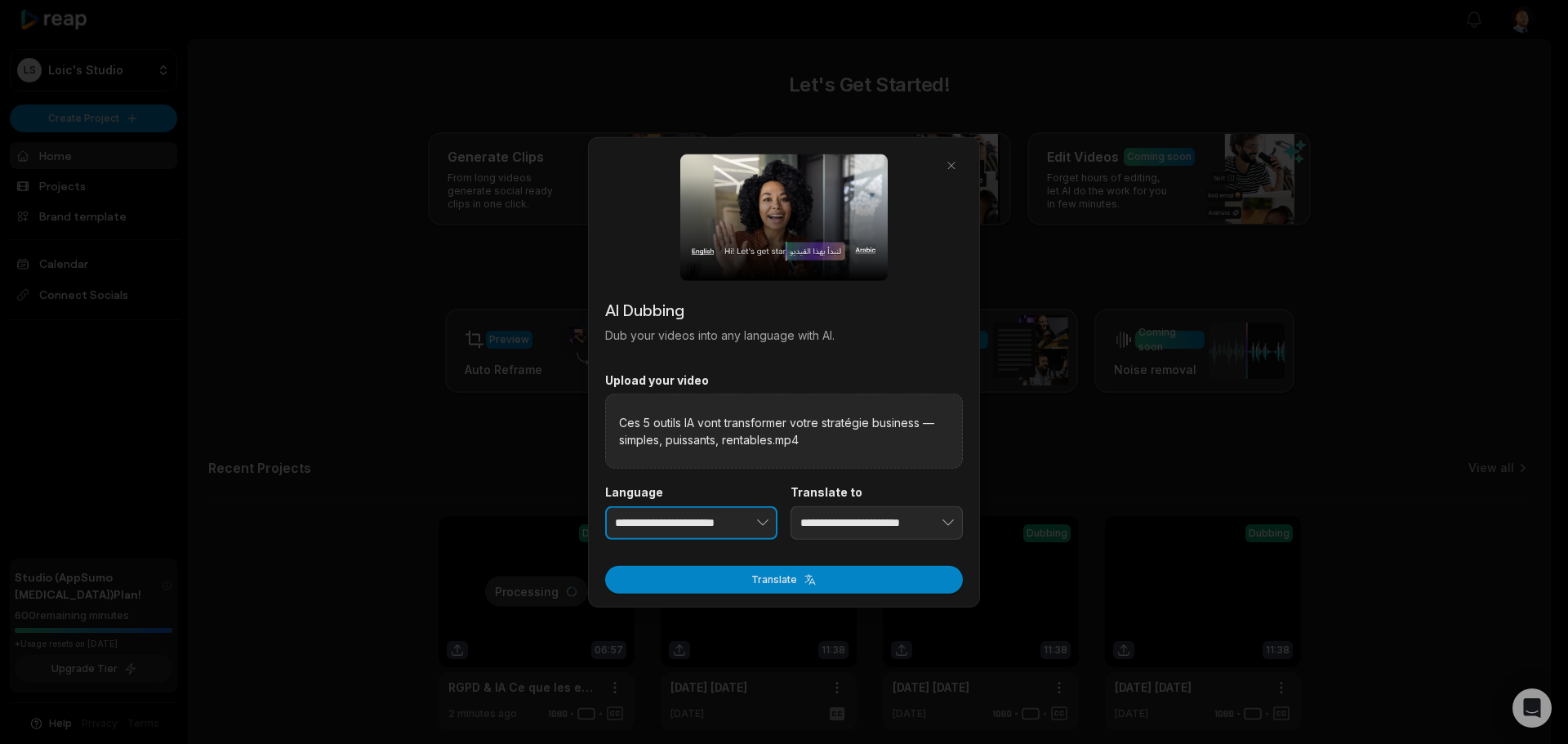
click at [733, 526] on button "button" at bounding box center [737, 523] width 80 height 35
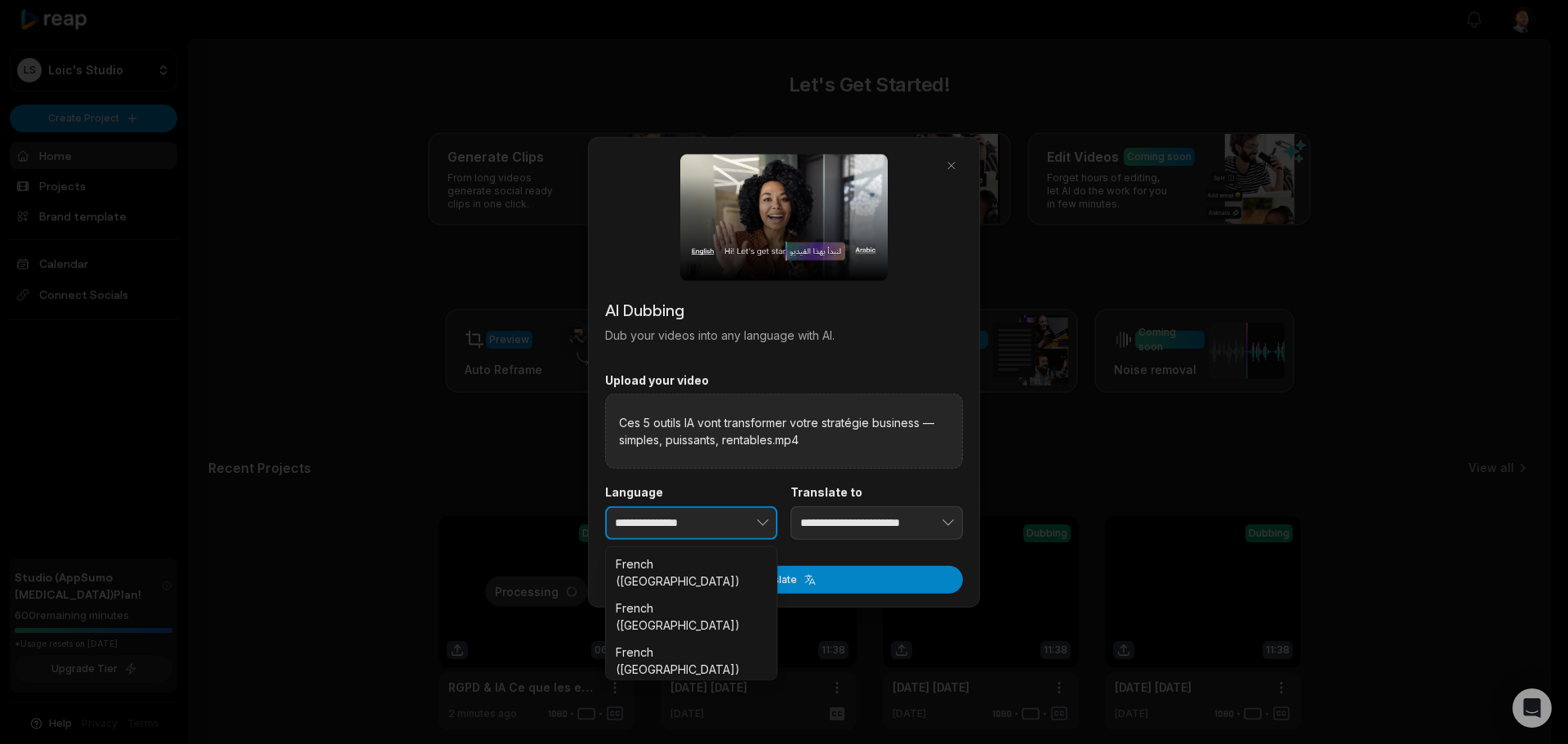
drag, startPoint x: 724, startPoint y: 655, endPoint x: 743, endPoint y: 633, distance: 29.1
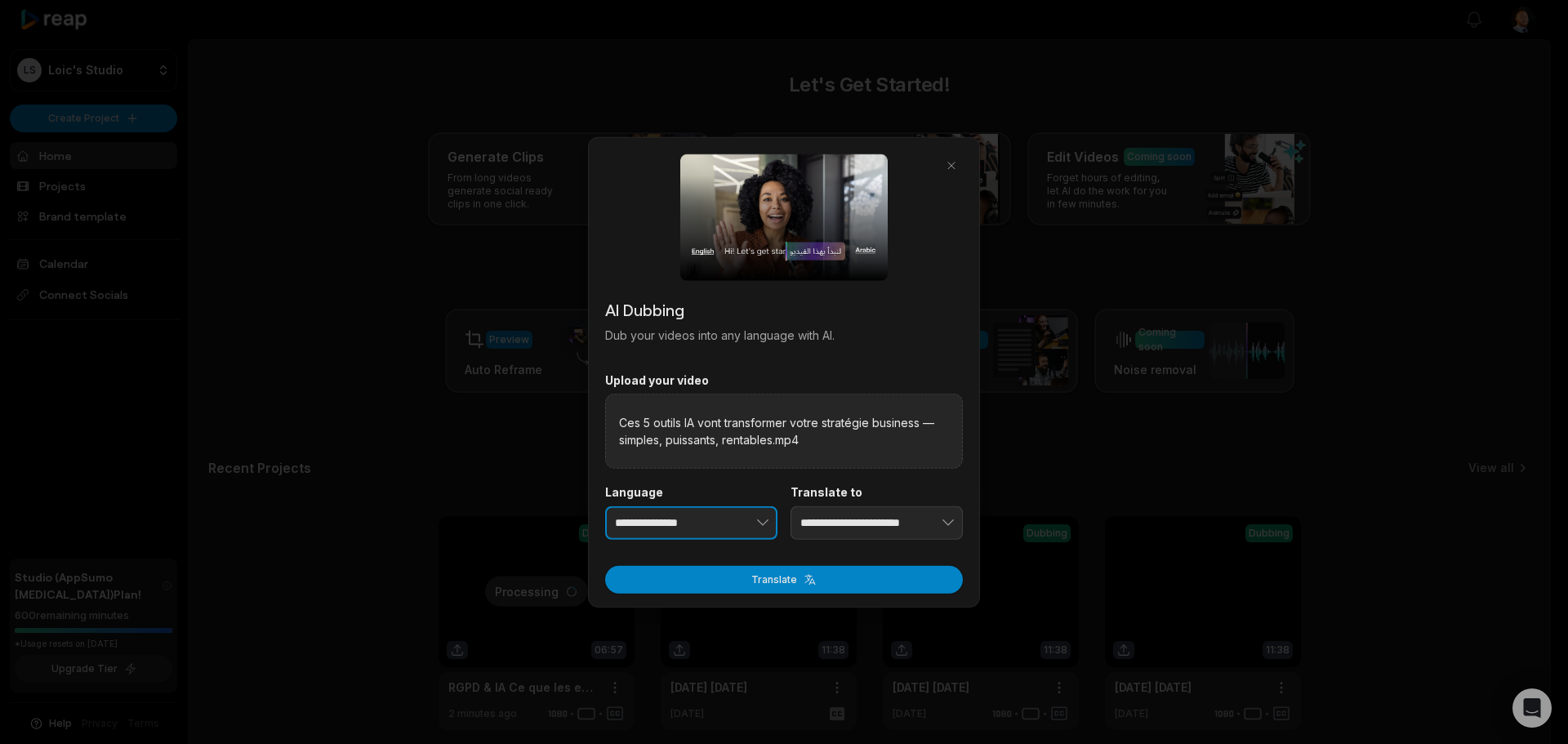
type input "**********"
click at [884, 519] on button "button" at bounding box center [923, 523] width 80 height 35
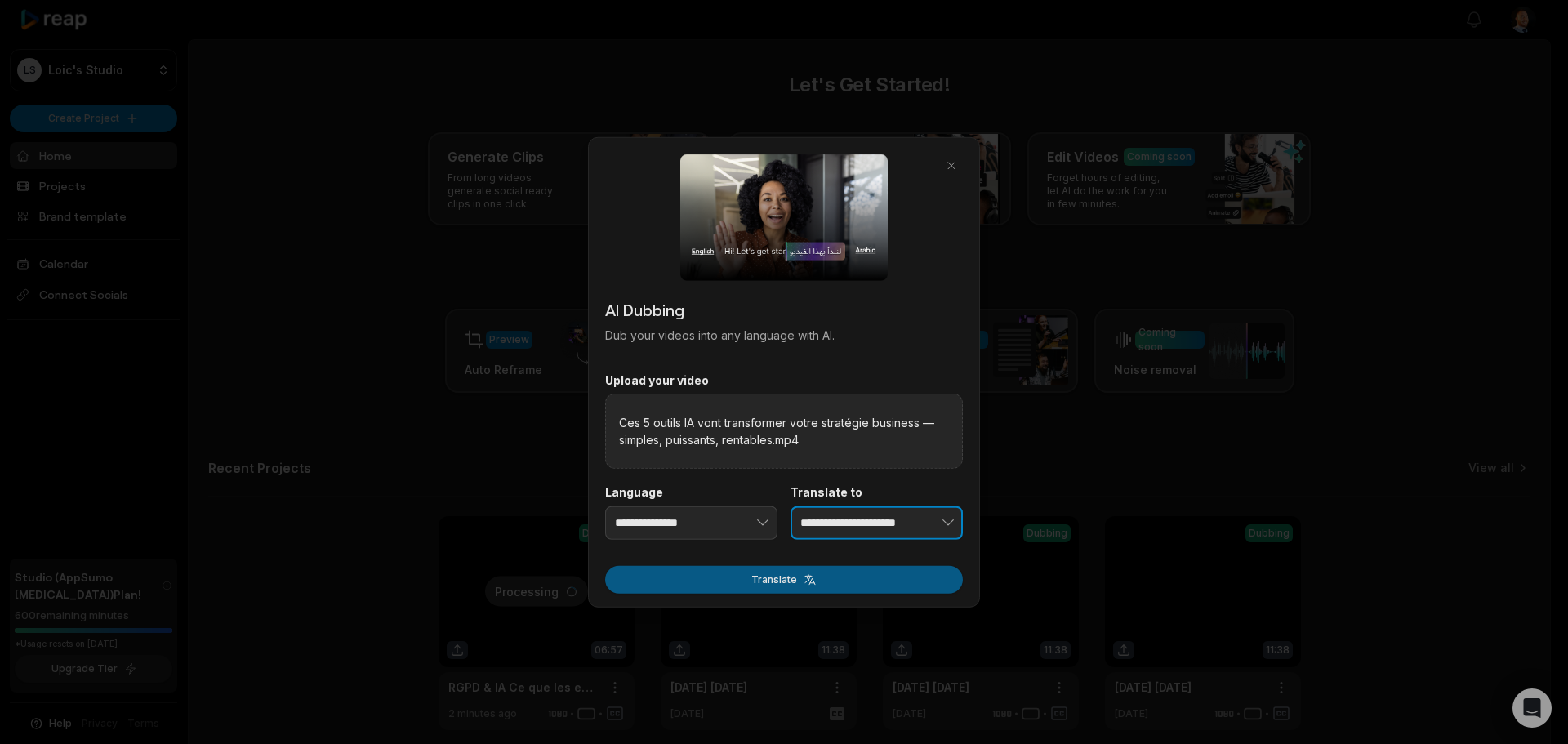
type input "**********"
click at [836, 577] on button "Translate" at bounding box center [784, 580] width 358 height 28
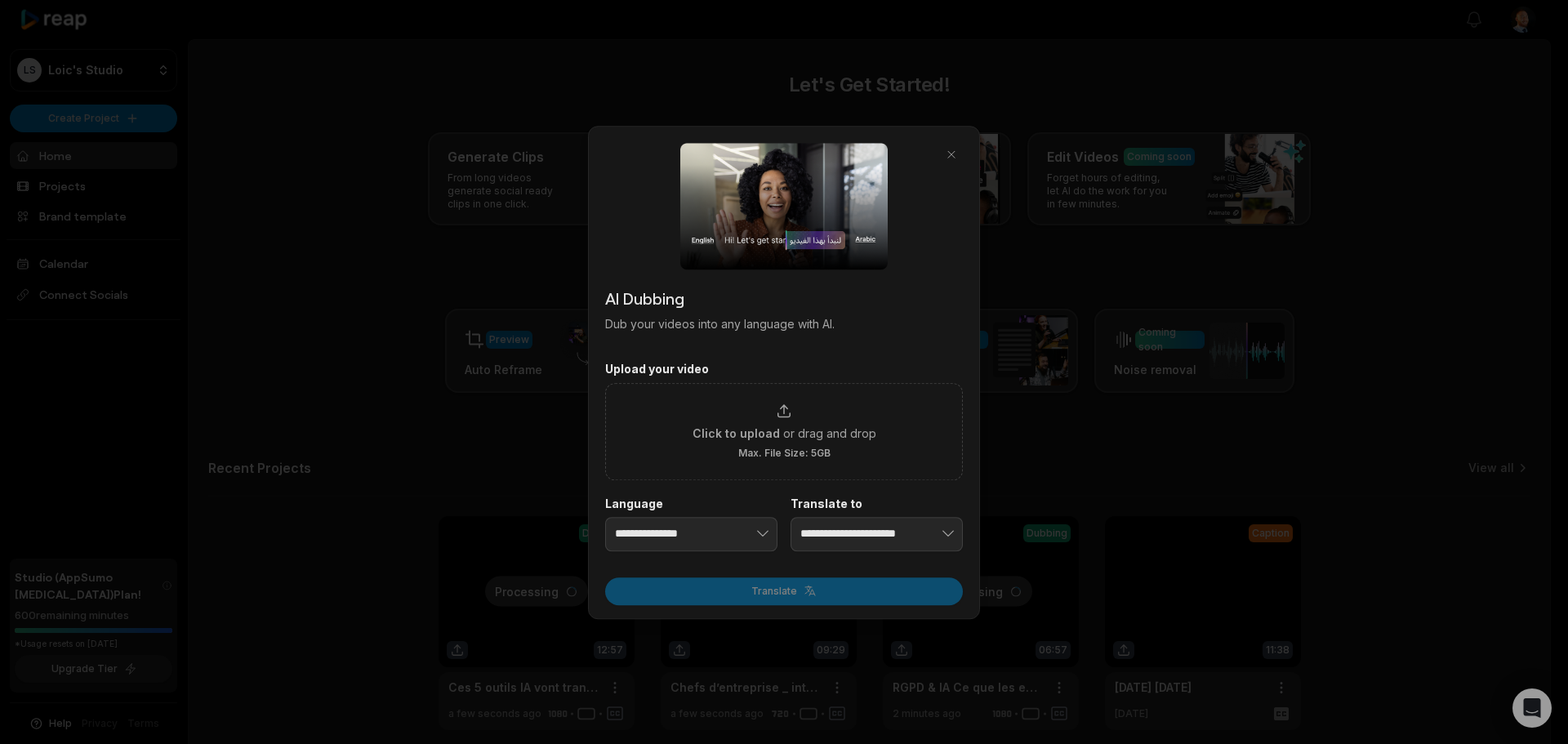
click at [1555, 371] on div at bounding box center [784, 372] width 1568 height 744
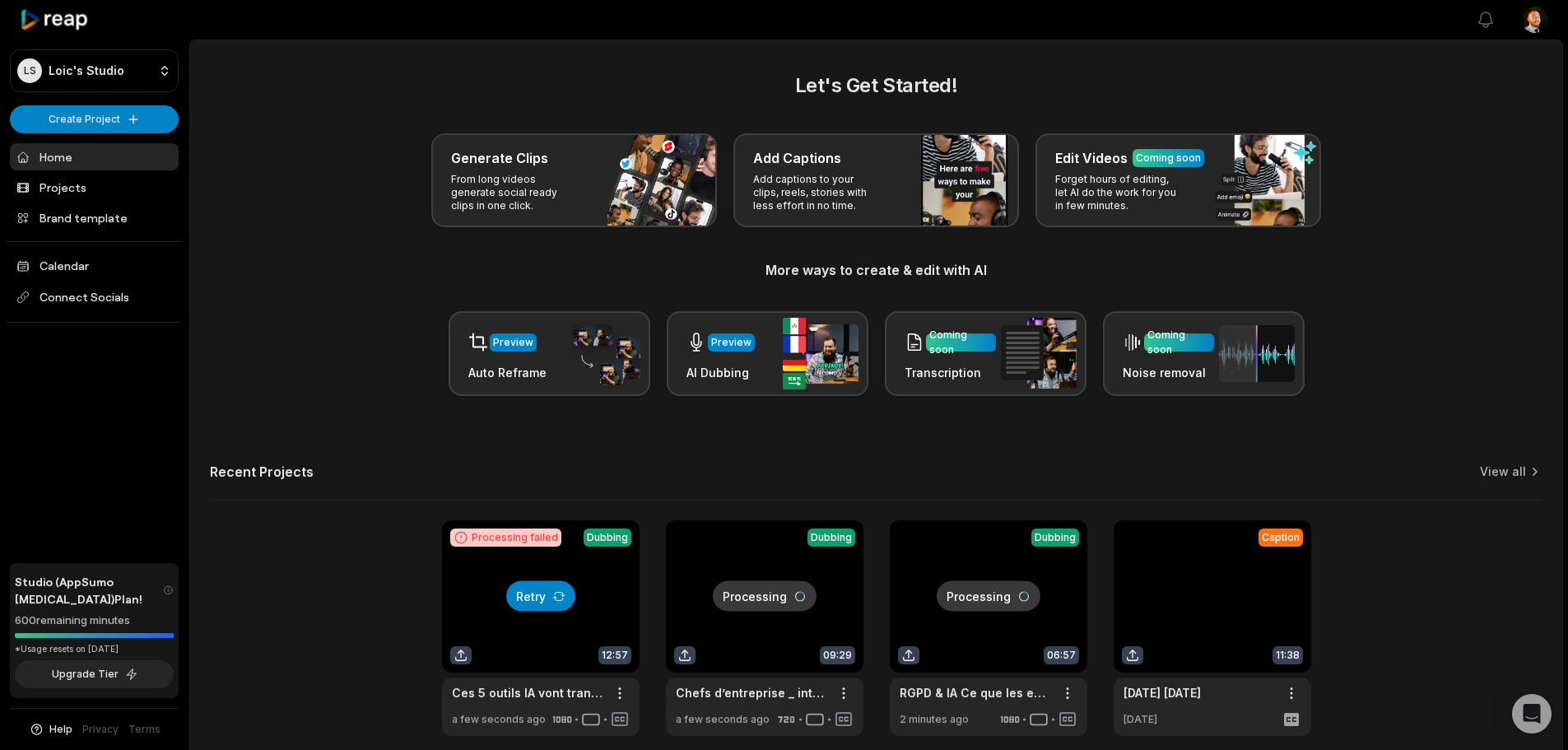
click at [561, 601] on button "Retry" at bounding box center [540, 597] width 69 height 31
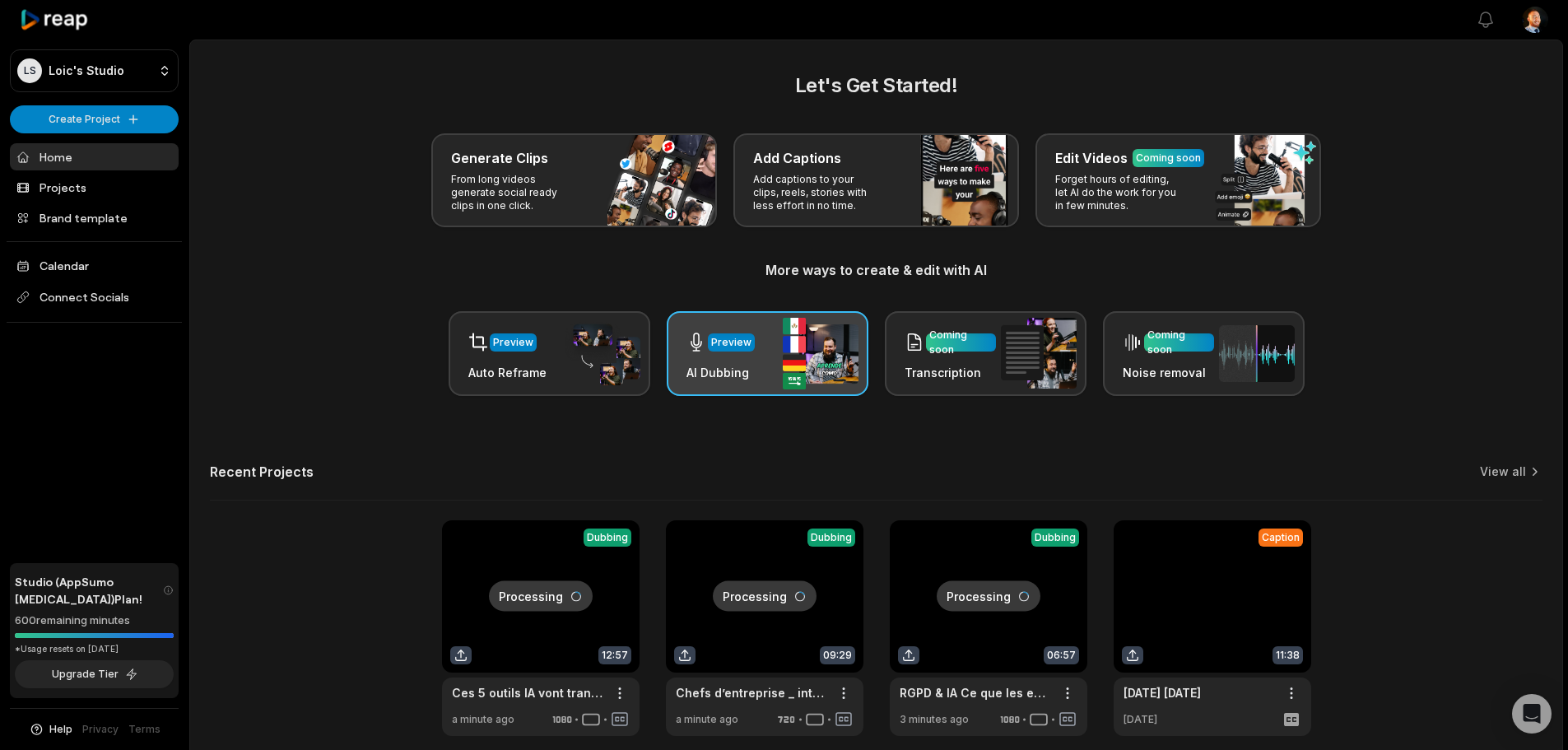
click at [825, 369] on img at bounding box center [820, 354] width 76 height 72
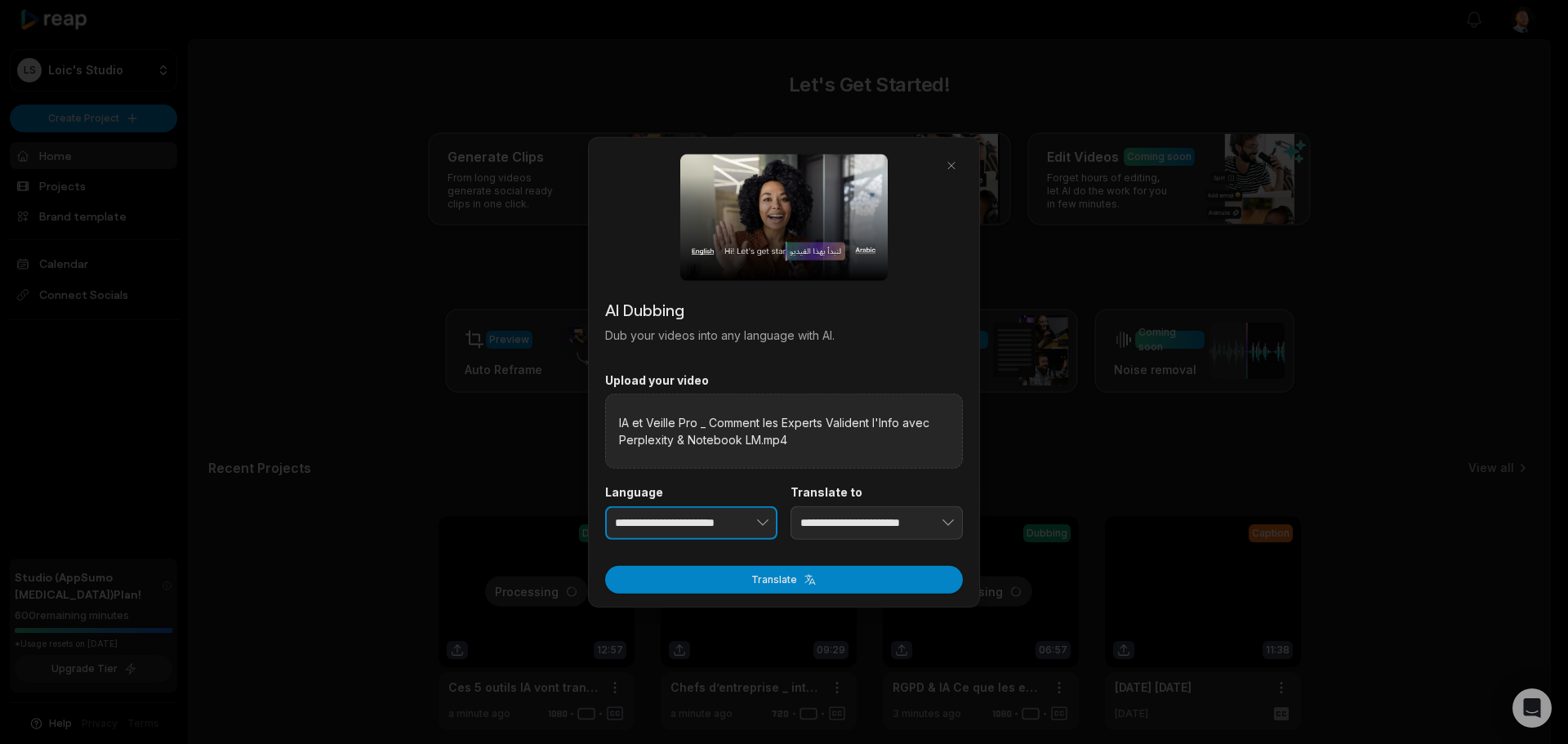
click at [720, 510] on button "button" at bounding box center [737, 523] width 80 height 35
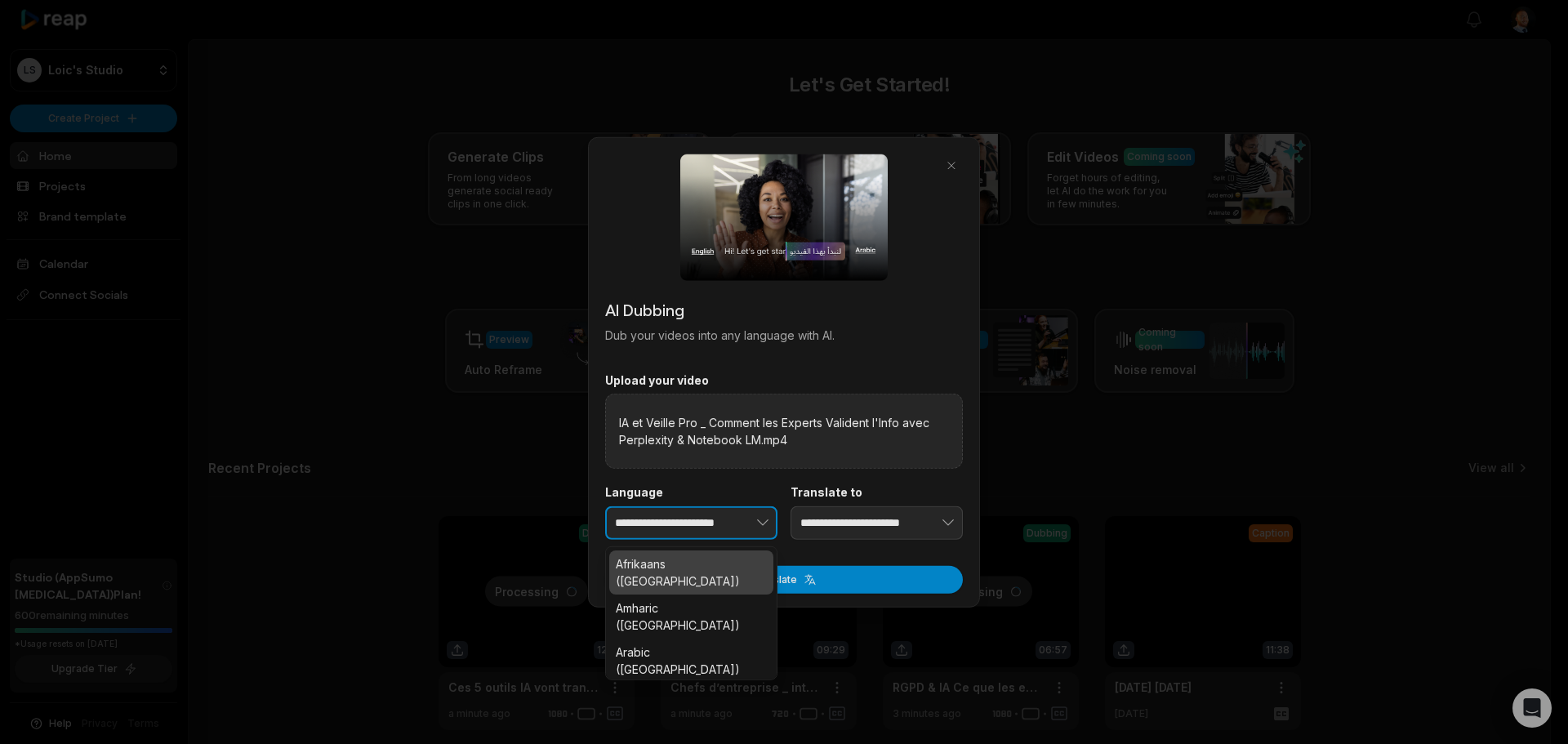
click at [718, 526] on button "button" at bounding box center [737, 523] width 80 height 35
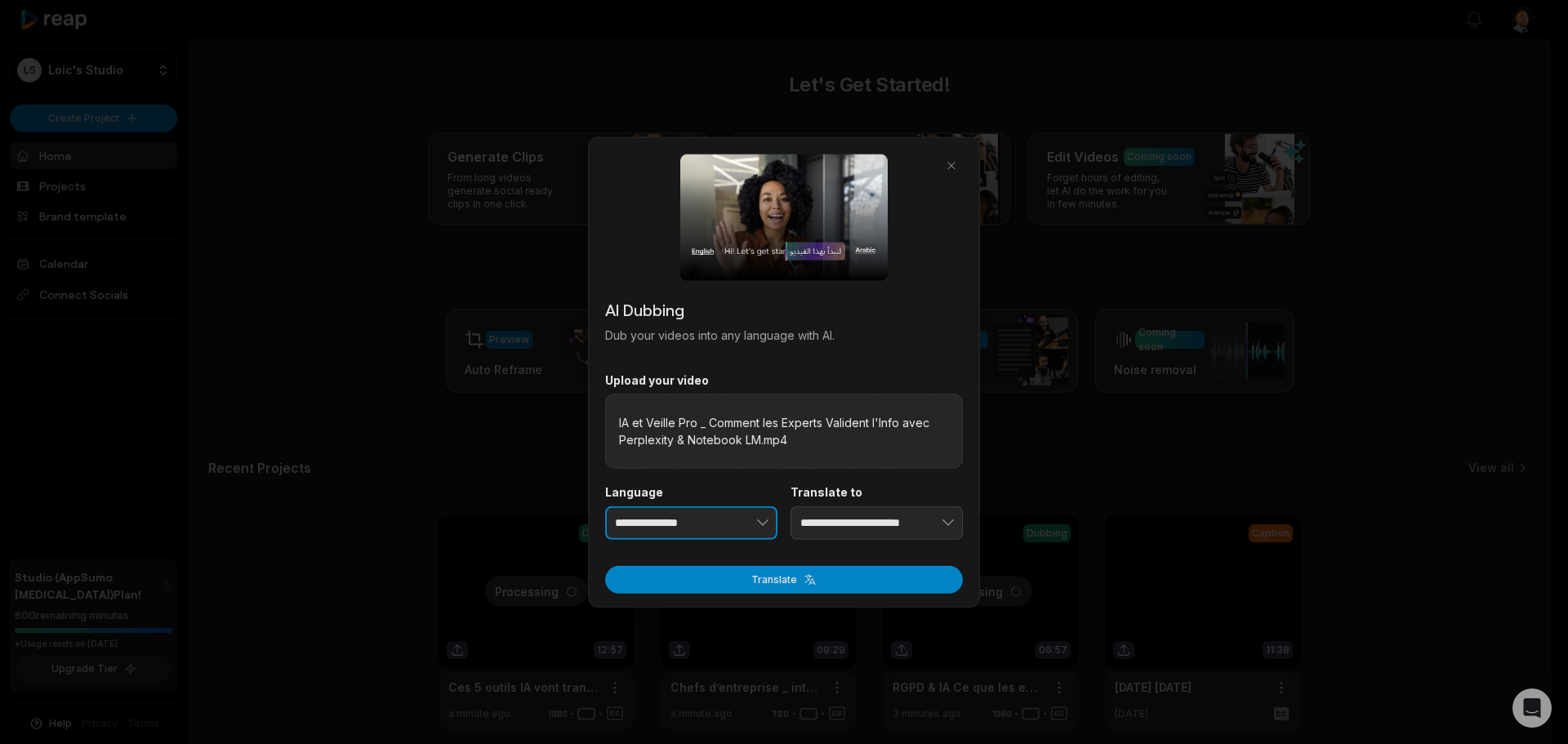
type input "**********"
click at [855, 530] on input "**********" at bounding box center [876, 523] width 172 height 35
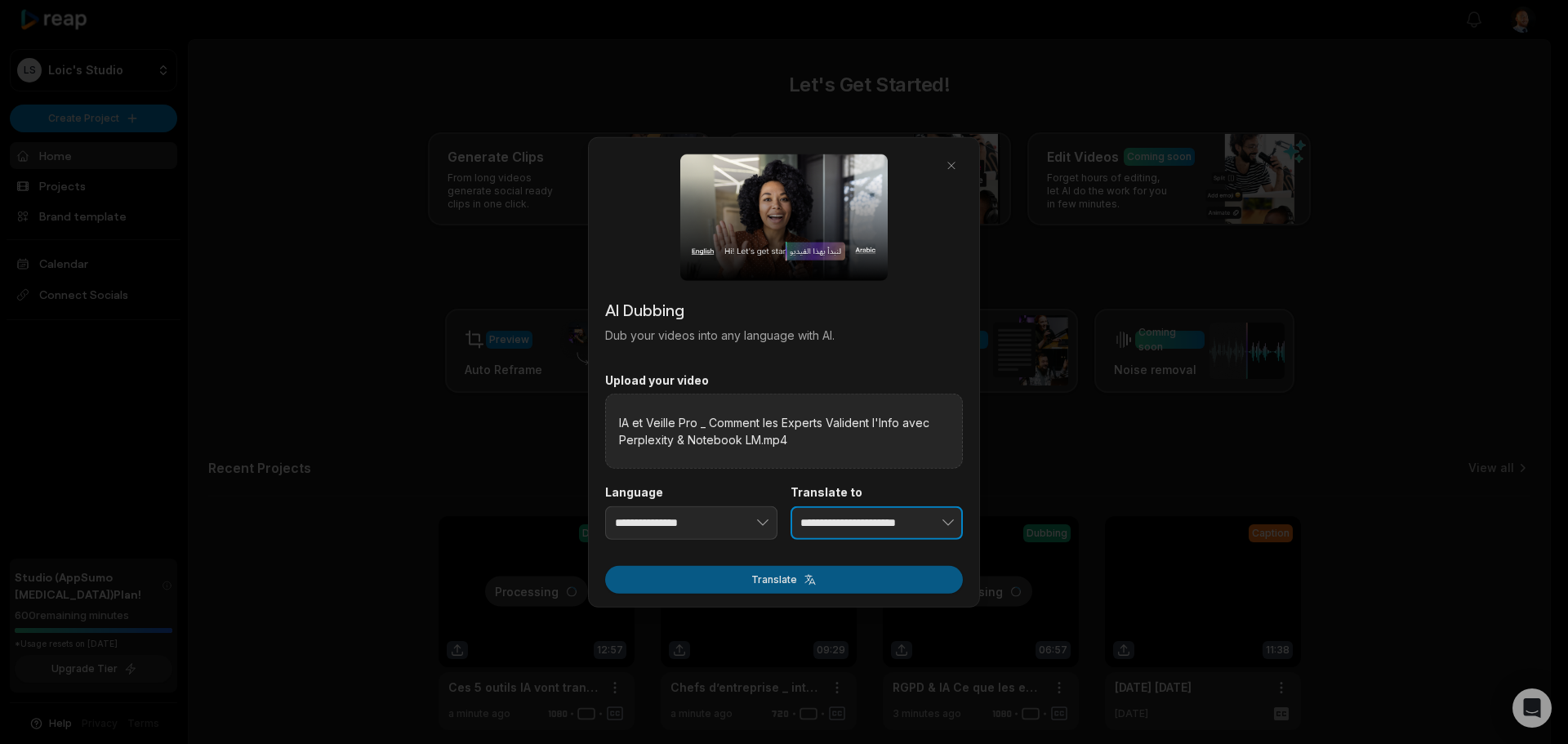
type input "**********"
click at [848, 589] on button "Translate" at bounding box center [784, 580] width 358 height 28
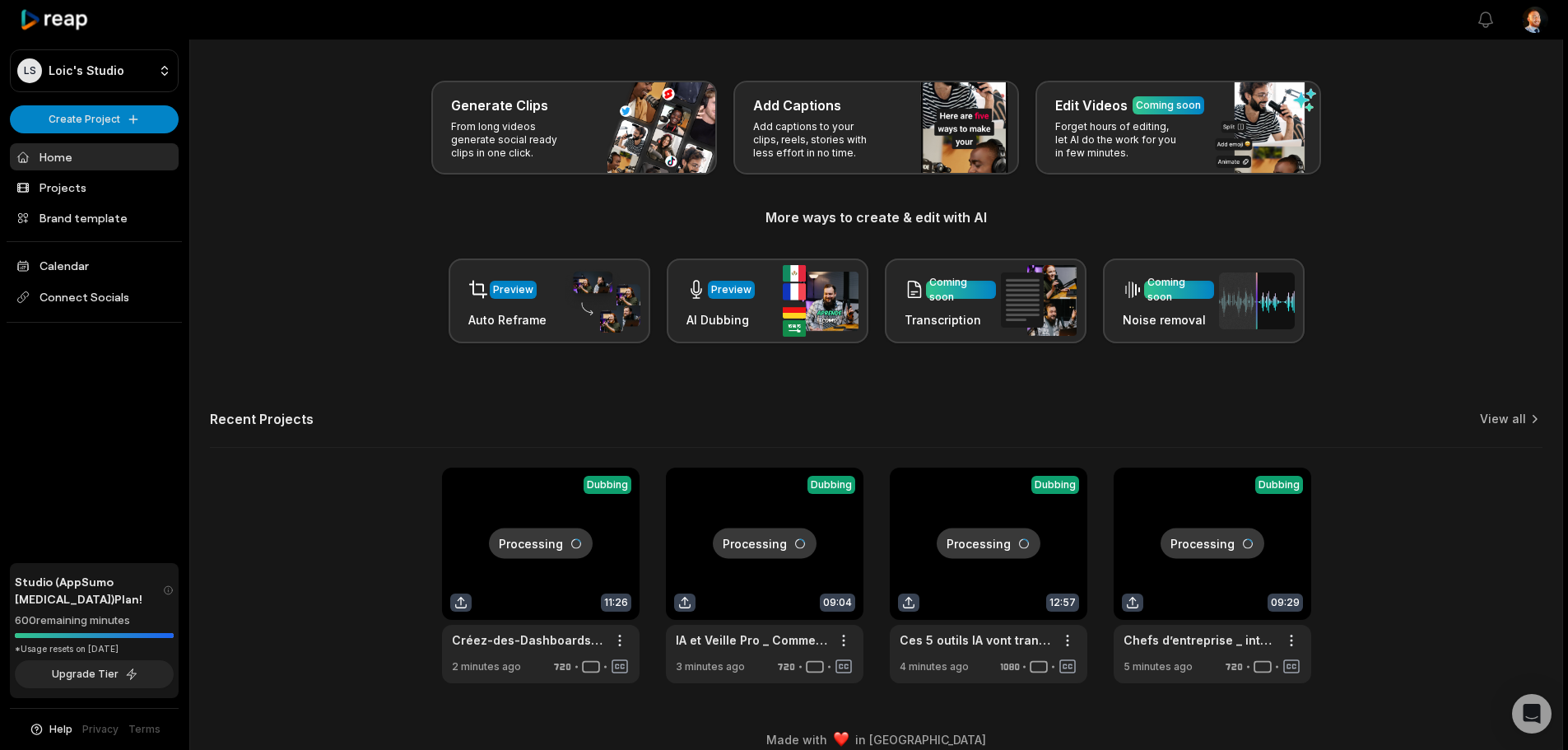
click at [1525, 428] on div "Recent Projects View all" at bounding box center [876, 428] width 1332 height 37
click at [1521, 412] on link "View all" at bounding box center [1502, 418] width 46 height 17
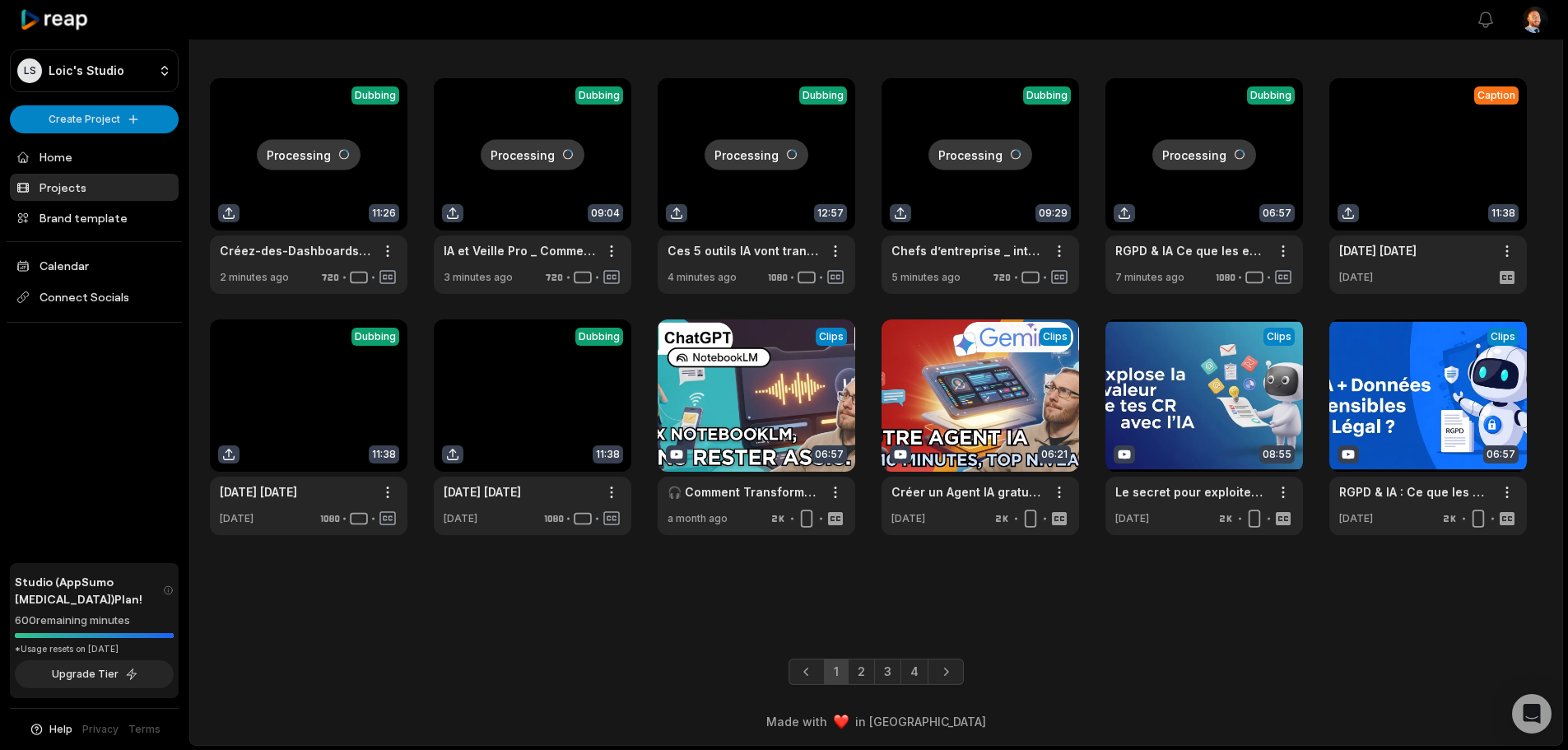
scroll to position [39, 0]
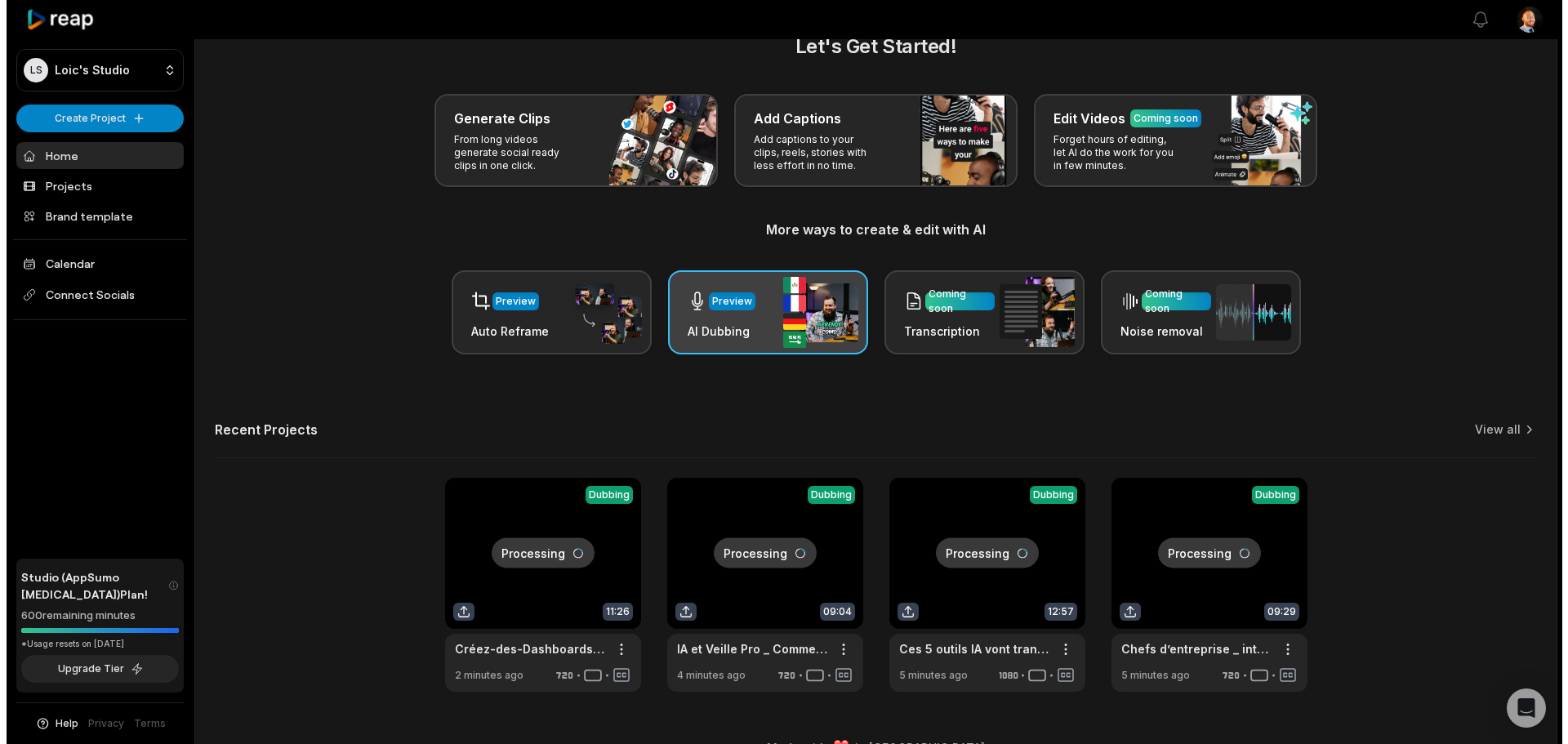
scroll to position [52, 0]
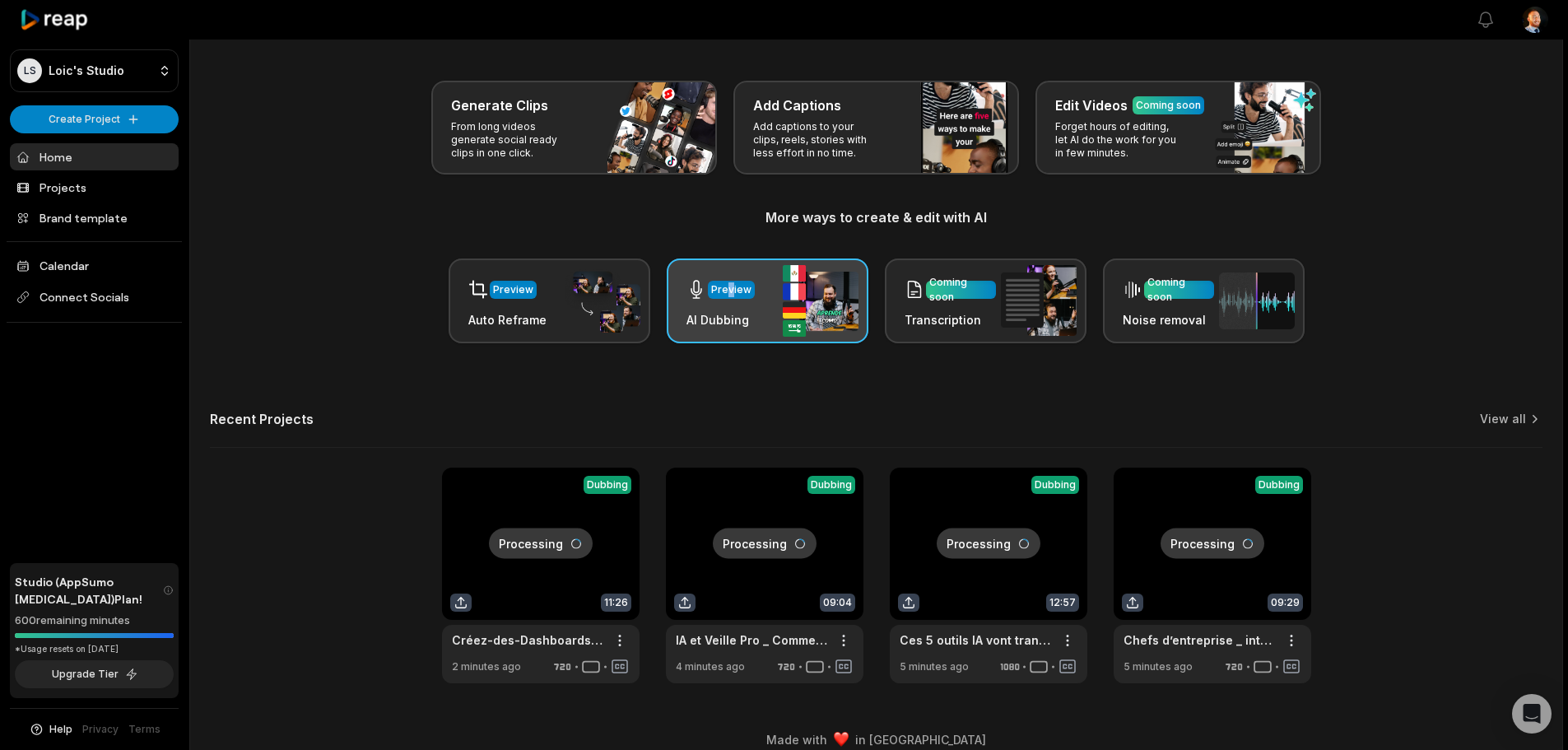
click at [729, 286] on div "Preview" at bounding box center [731, 290] width 41 height 15
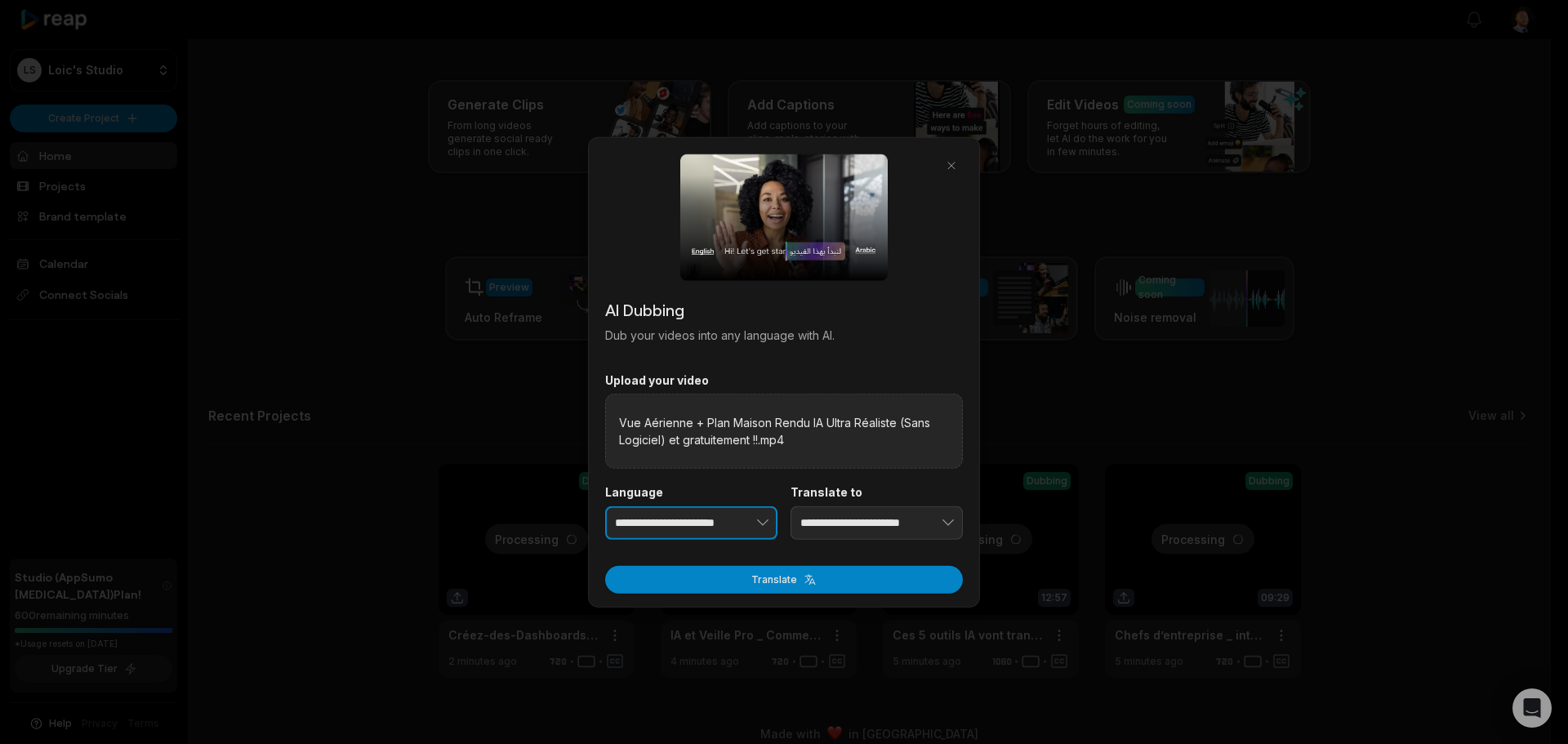
click at [649, 535] on input "**********" at bounding box center [692, 523] width 172 height 35
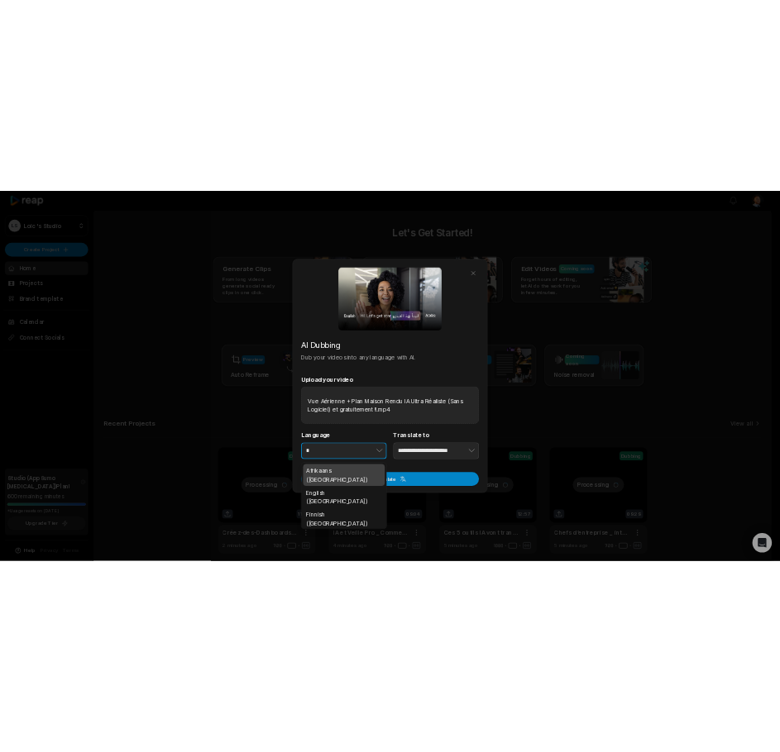
scroll to position [0, 0]
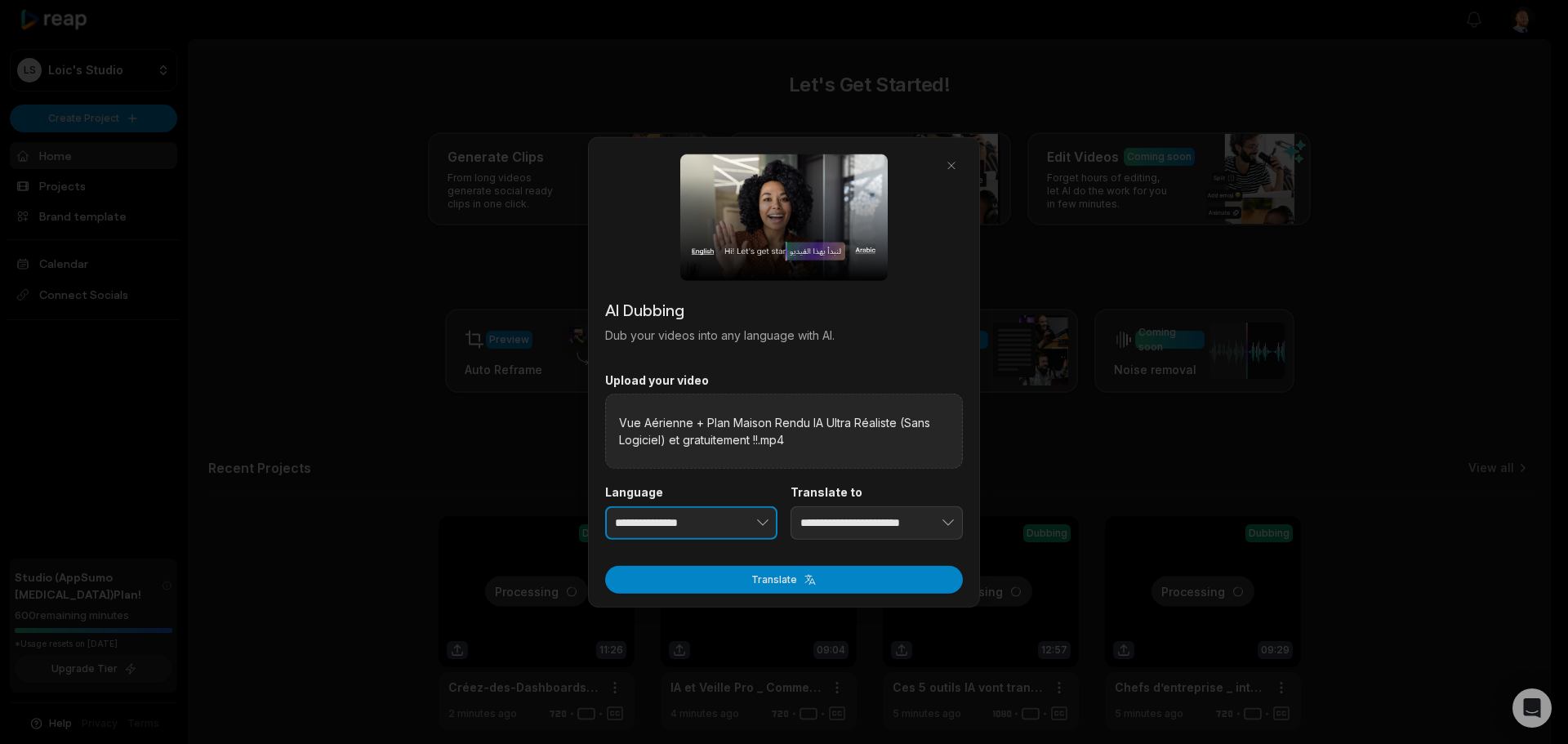
type input "**********"
click at [894, 524] on button "button" at bounding box center [923, 523] width 80 height 35
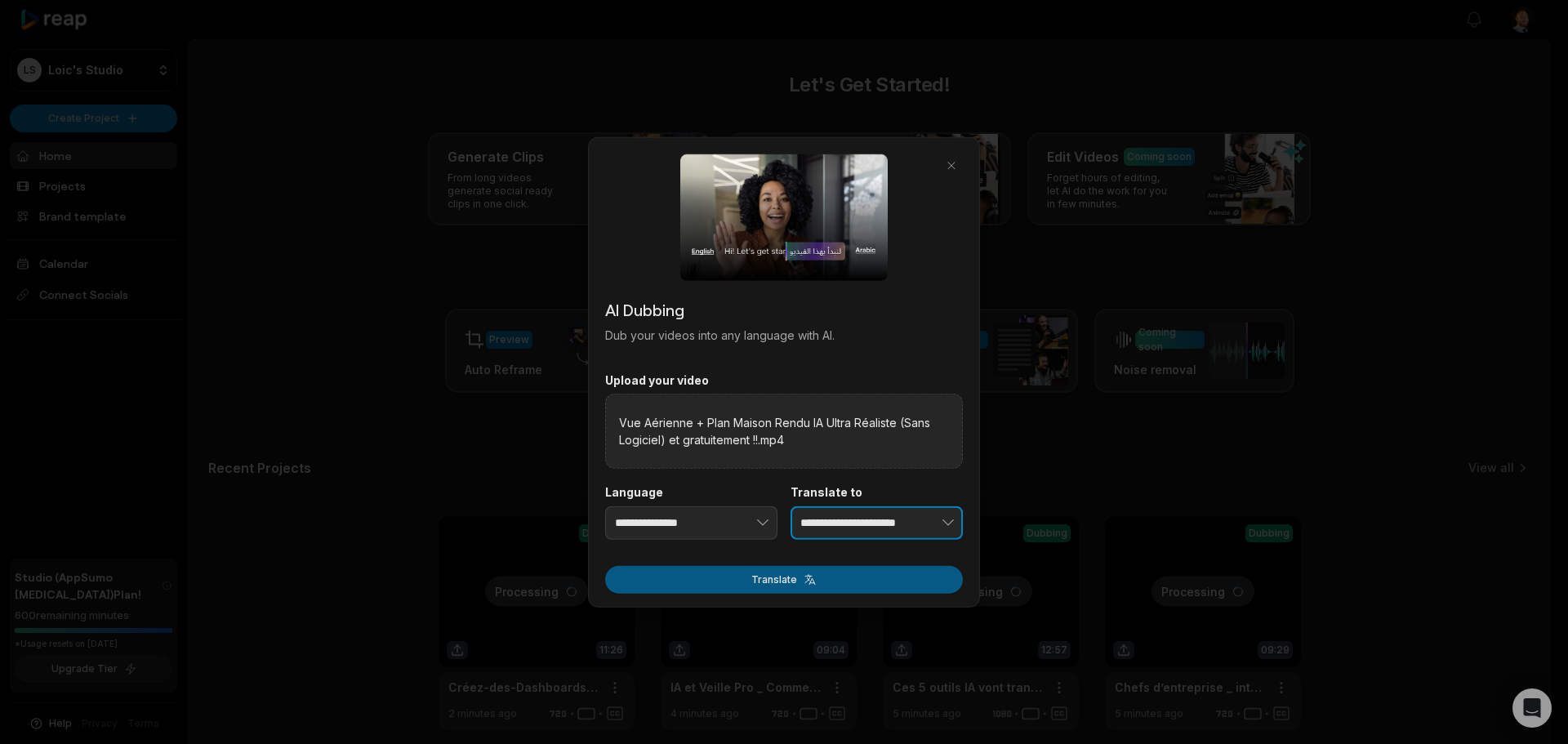
type input "**********"
click at [875, 579] on button "Translate" at bounding box center [784, 580] width 358 height 28
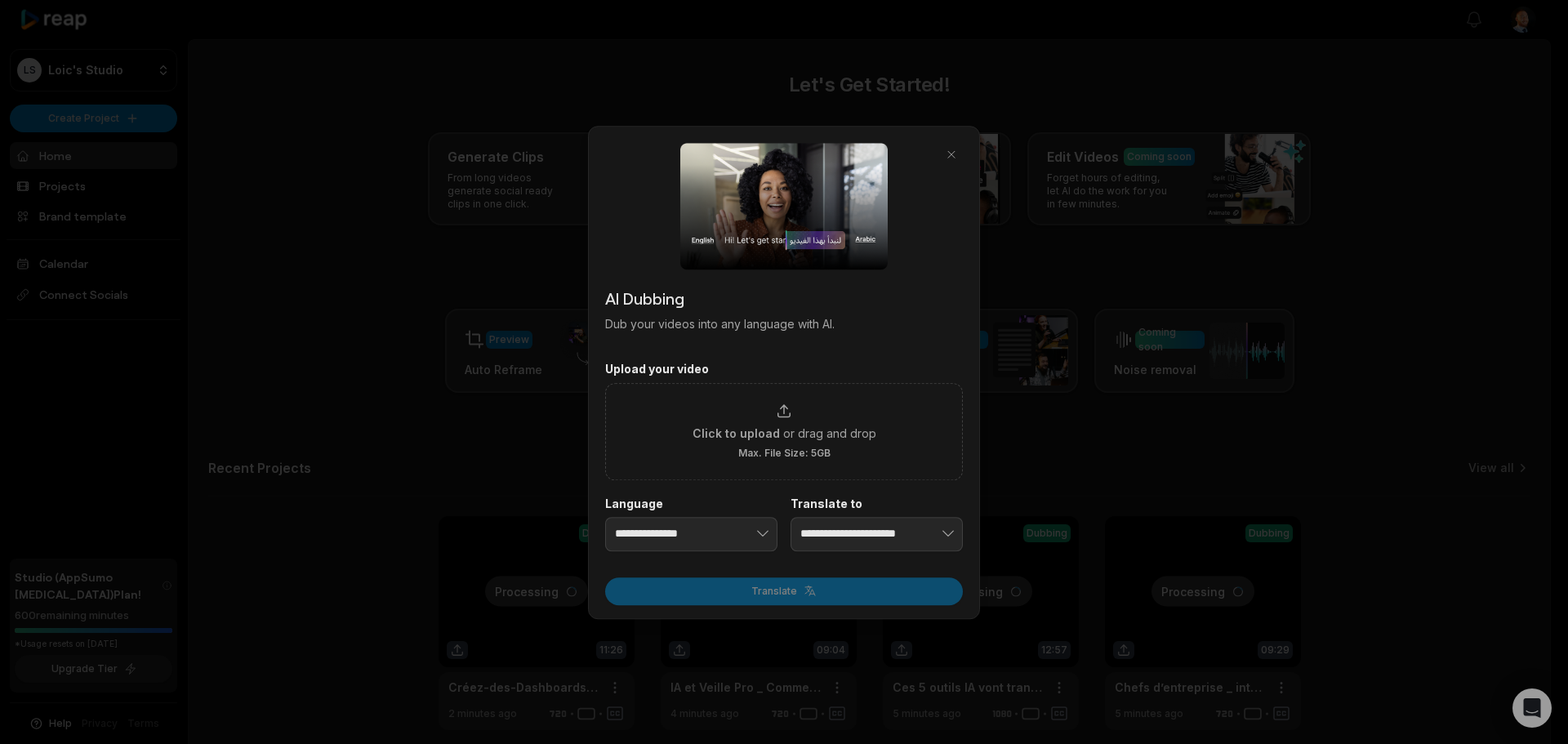
click at [1229, 210] on div at bounding box center [784, 372] width 1568 height 744
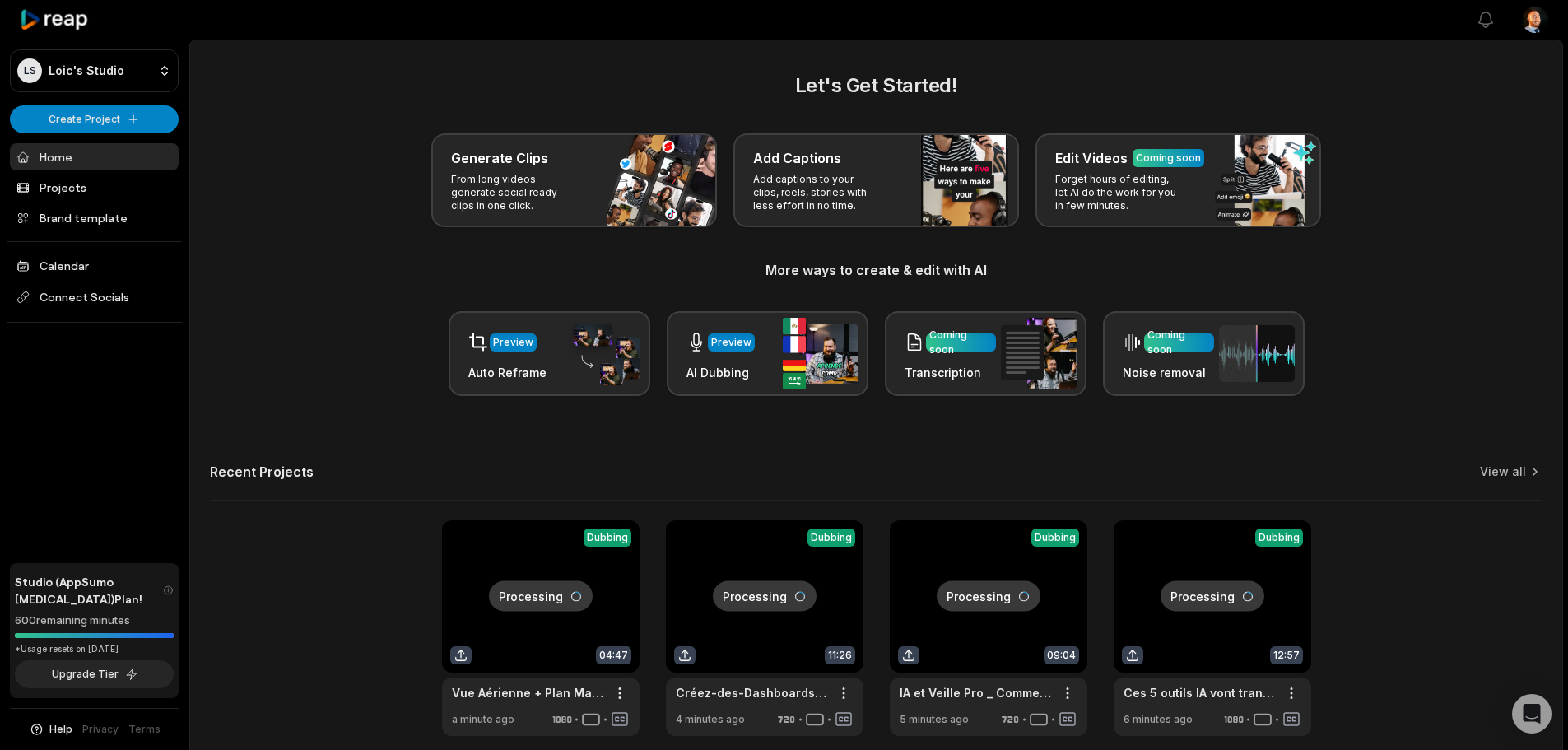
click at [1475, 294] on div "Let's Get Started! Generate Clips From long videos generate social ready clips …" at bounding box center [876, 233] width 1332 height 326
click at [1389, 233] on div "Let's Get Started! Generate Clips From long videos generate social ready clips …" at bounding box center [876, 233] width 1332 height 326
click at [1070, 377] on img at bounding box center [1038, 353] width 76 height 71
click at [977, 441] on div "Let's Get Started! Generate Clips From long videos generate social ready clips …" at bounding box center [876, 403] width 1372 height 665
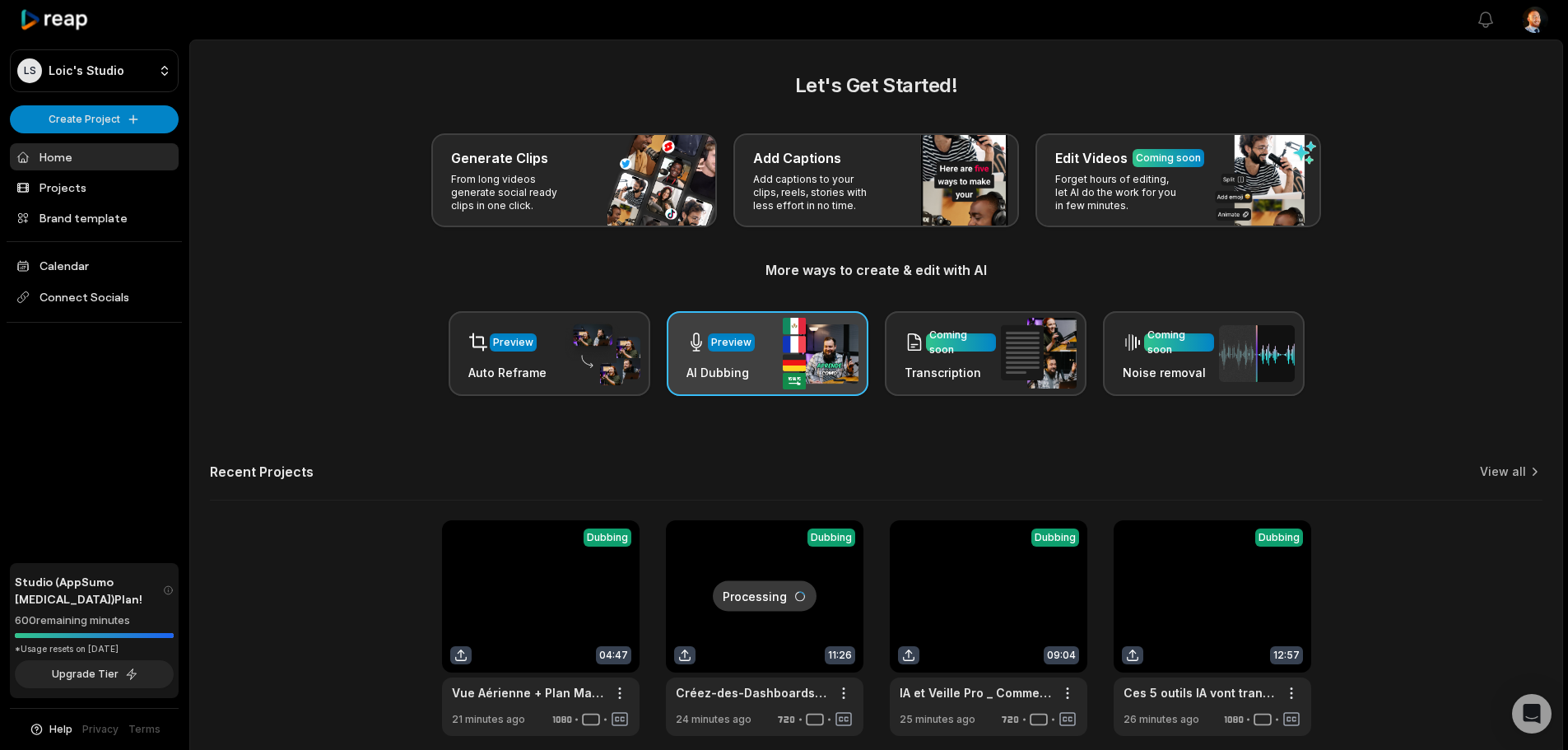
click at [785, 350] on img at bounding box center [820, 354] width 76 height 72
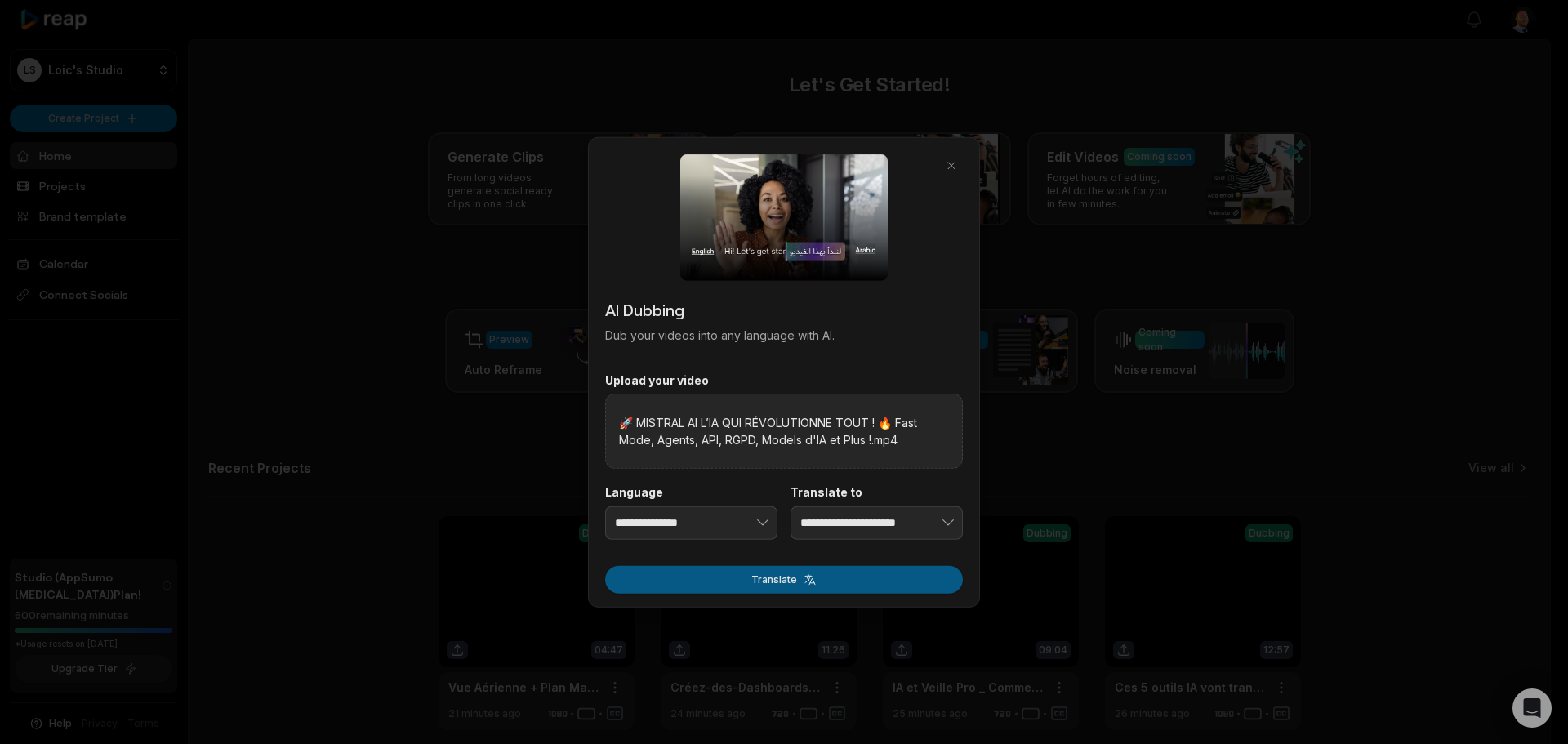
click at [798, 580] on button "Translate" at bounding box center [784, 580] width 358 height 28
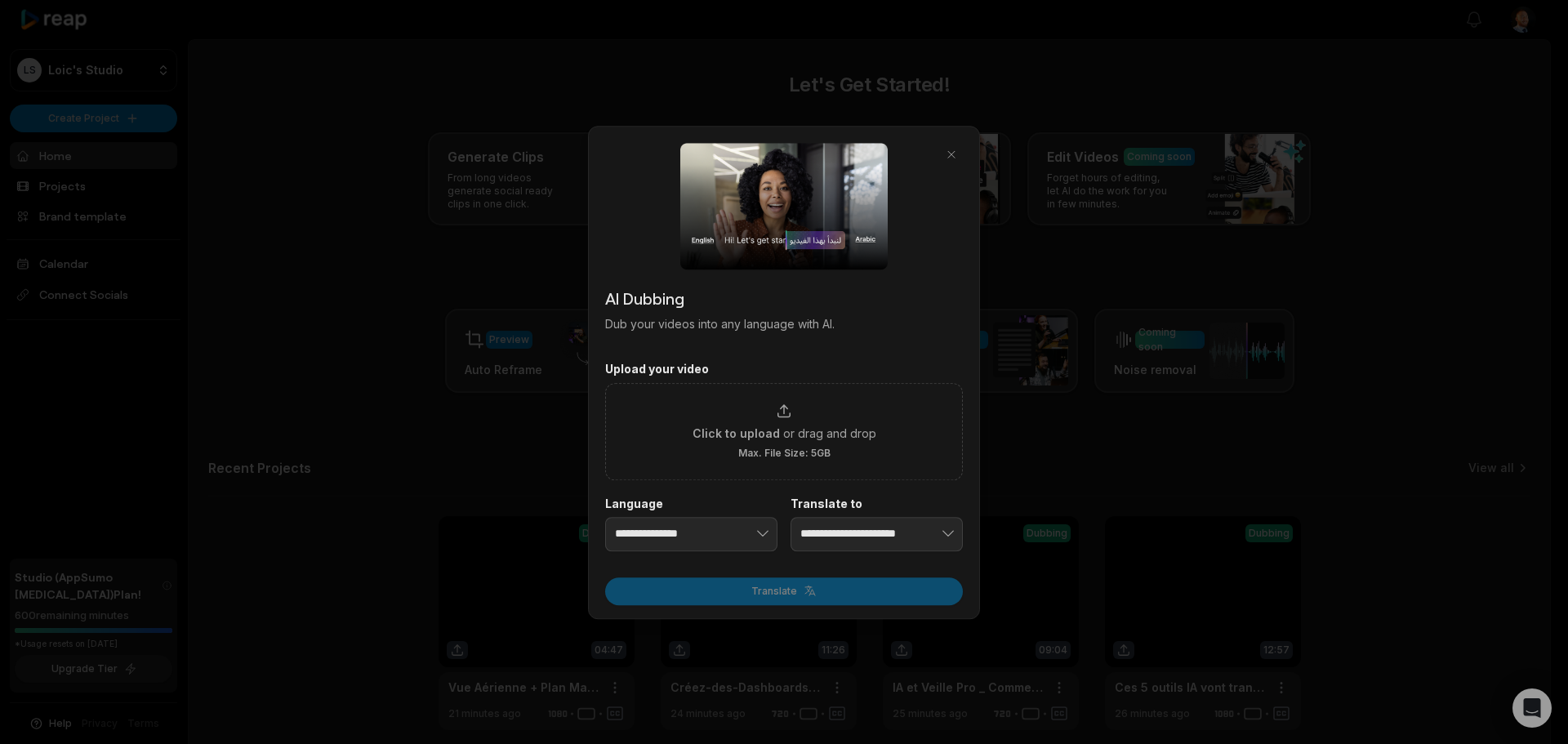
click at [481, 388] on div at bounding box center [784, 372] width 1568 height 744
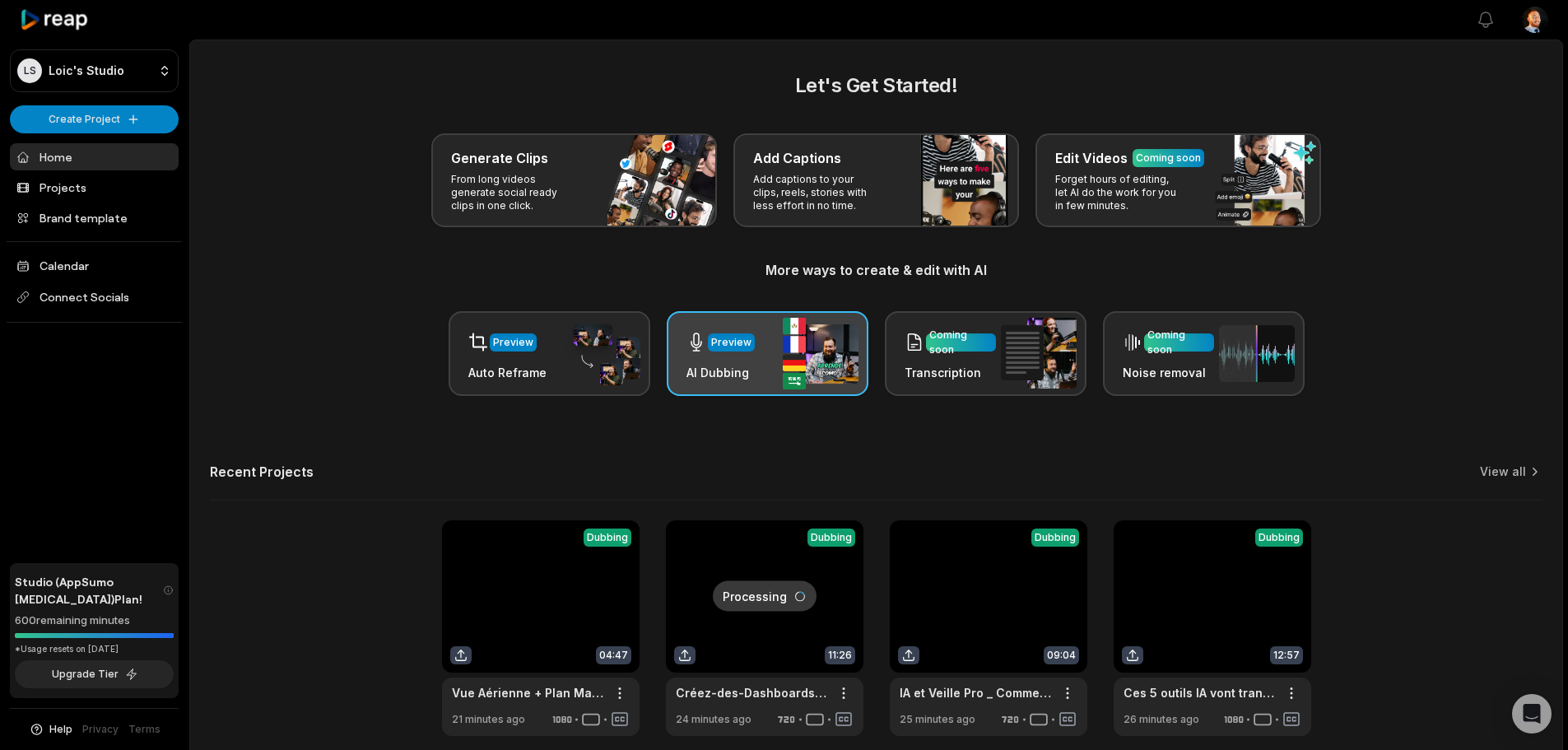
click at [794, 365] on img at bounding box center [820, 354] width 76 height 72
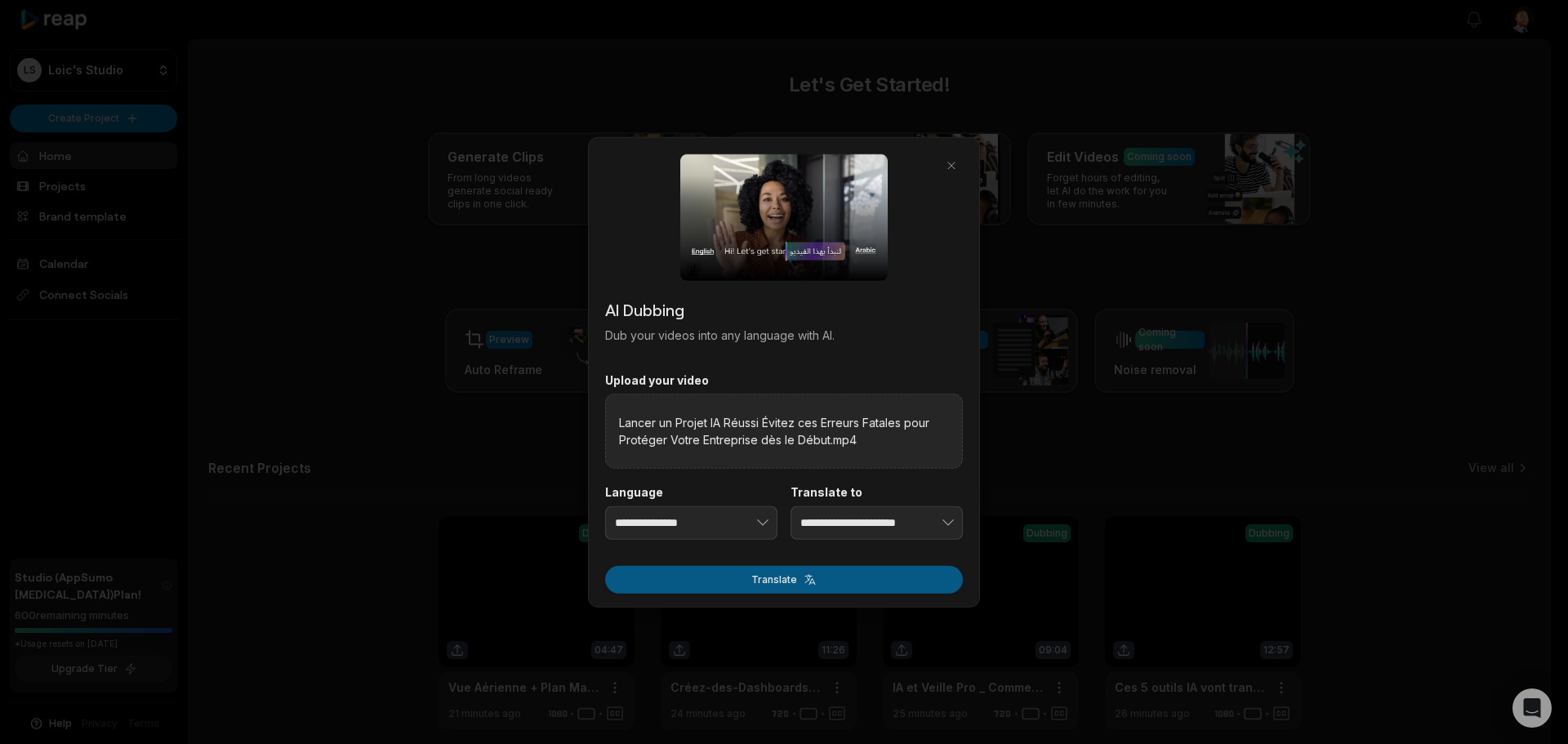
click at [810, 579] on button "Translate" at bounding box center [784, 580] width 358 height 28
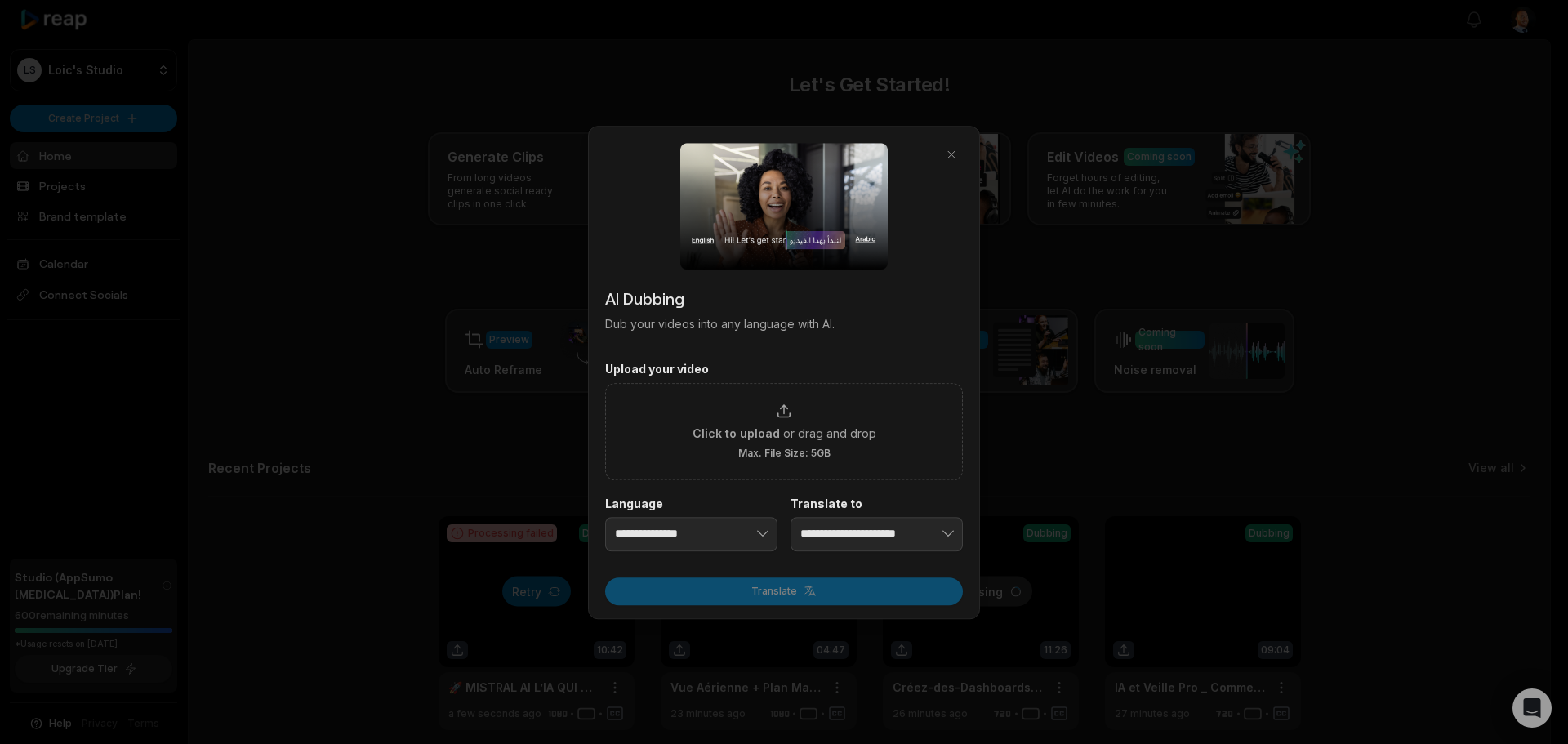
click at [351, 469] on div at bounding box center [784, 372] width 1568 height 744
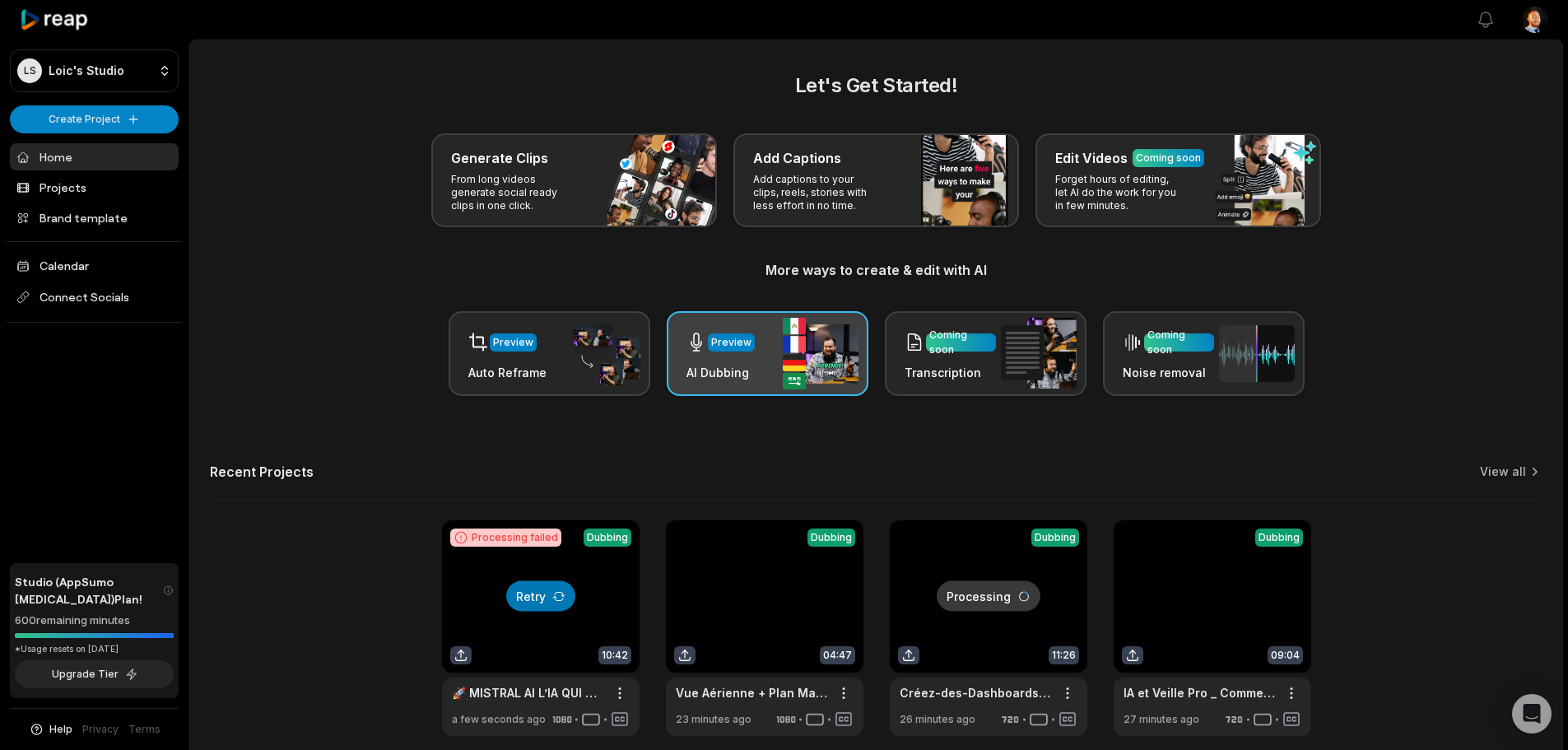
click at [783, 367] on img at bounding box center [820, 354] width 76 height 72
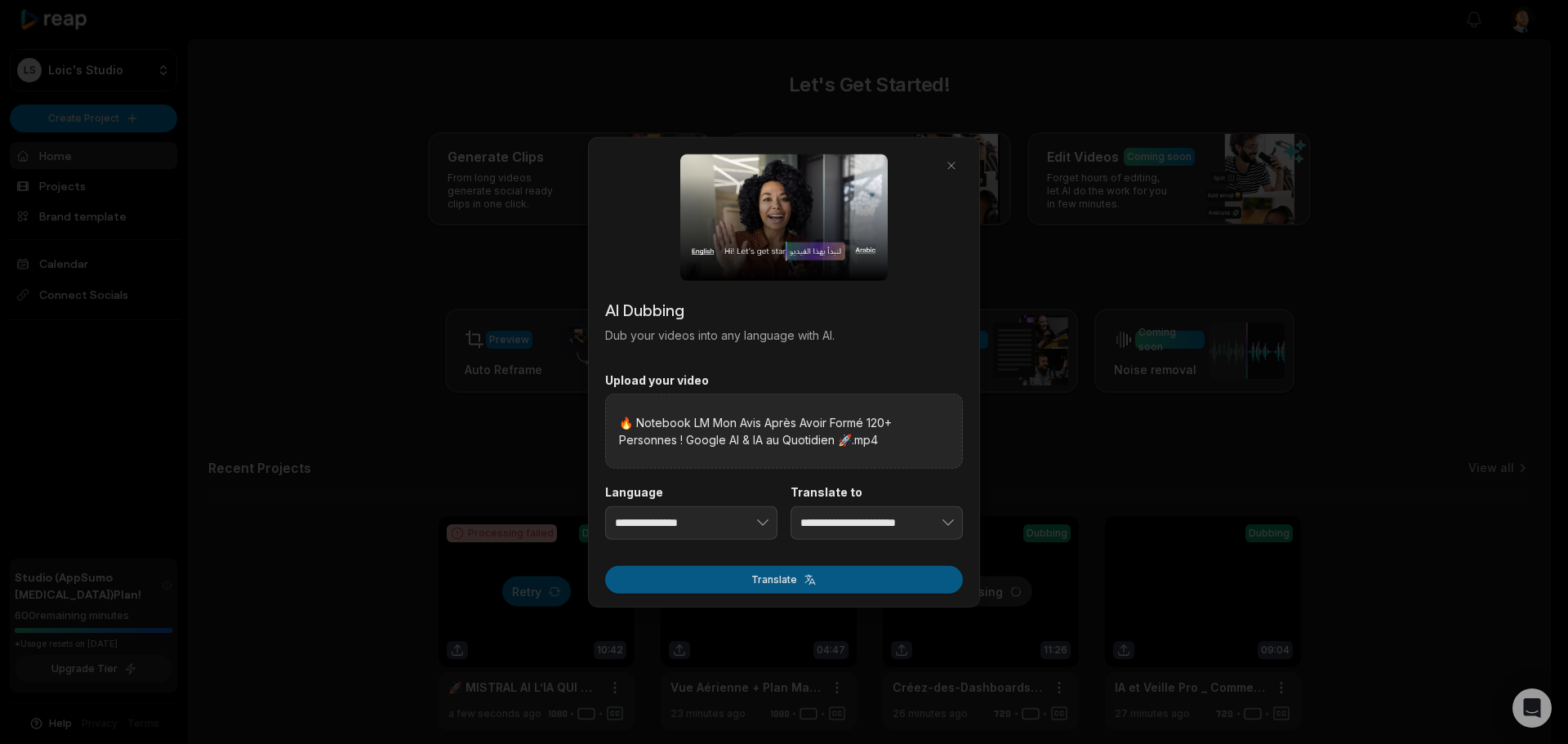
click at [790, 579] on button "Translate" at bounding box center [784, 580] width 358 height 28
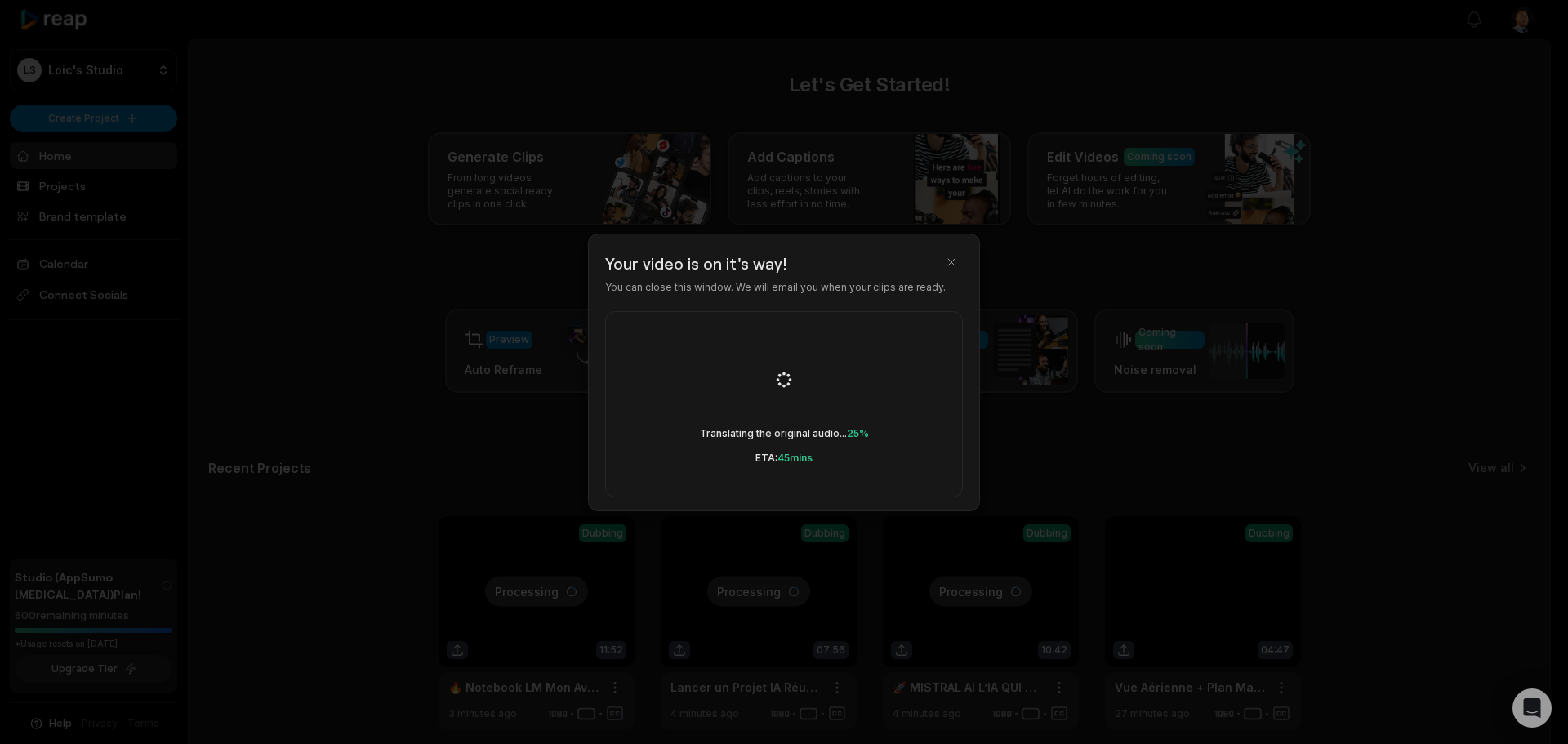
click at [1241, 409] on div at bounding box center [784, 372] width 1568 height 744
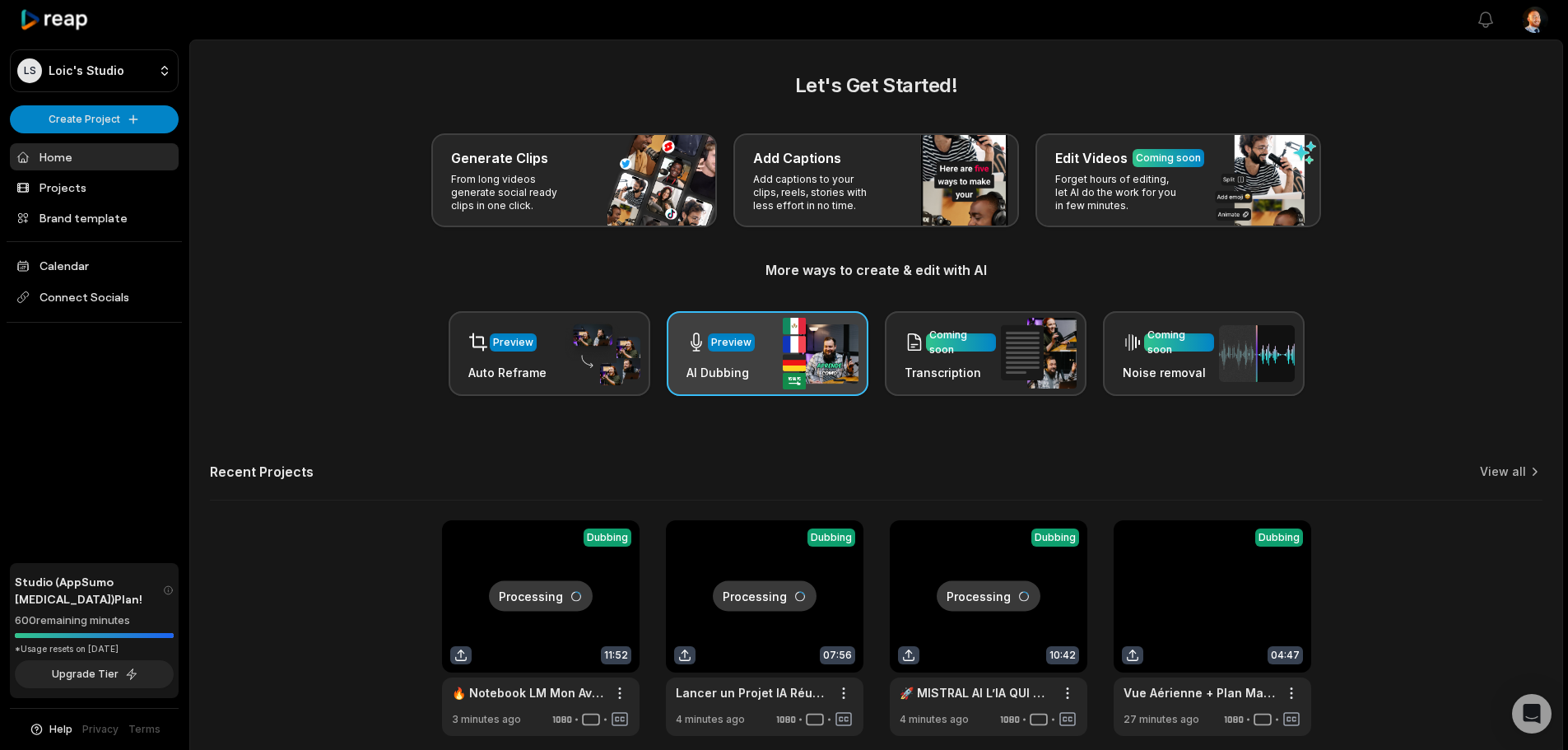
click at [785, 382] on img at bounding box center [820, 354] width 76 height 72
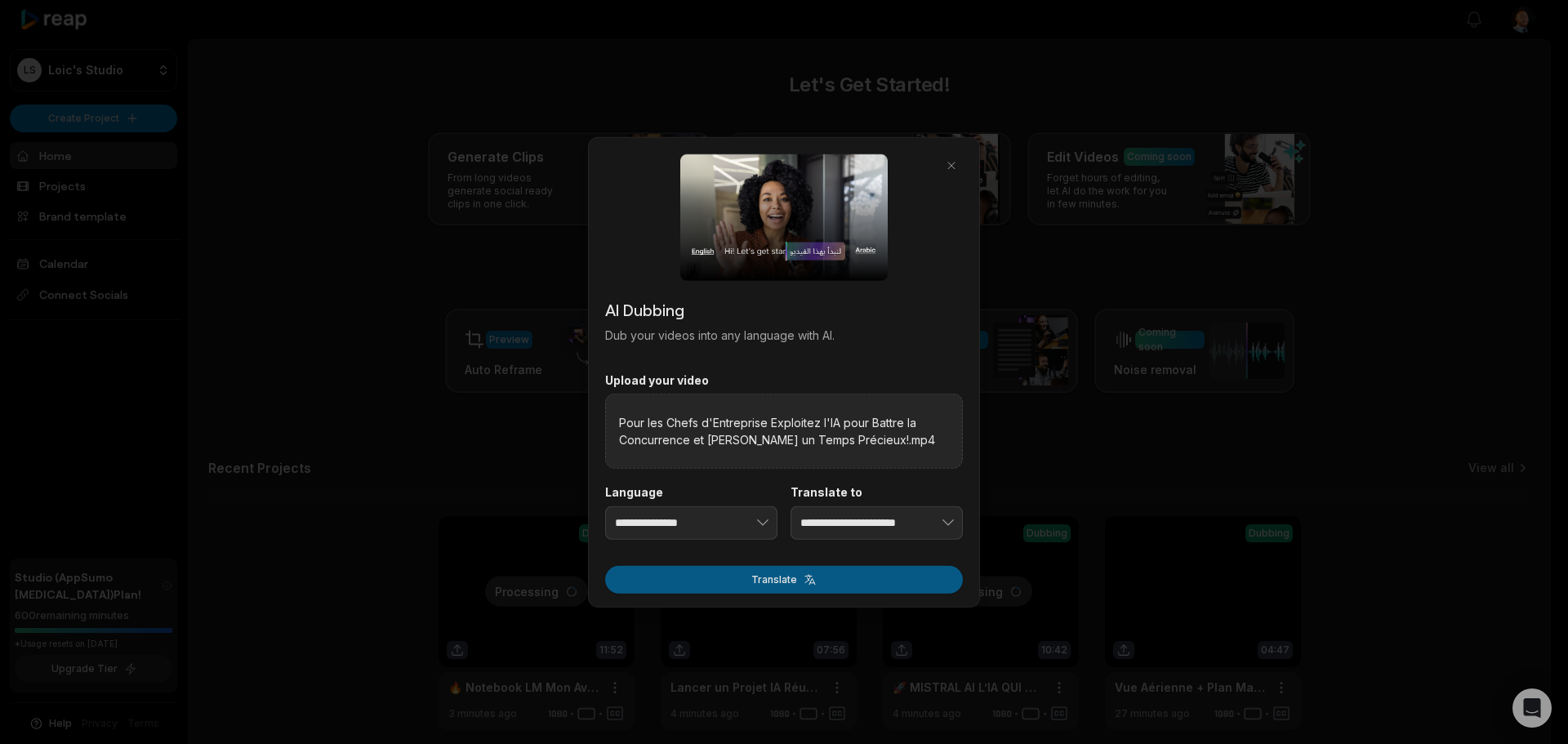
click at [822, 568] on button "Translate" at bounding box center [784, 580] width 358 height 28
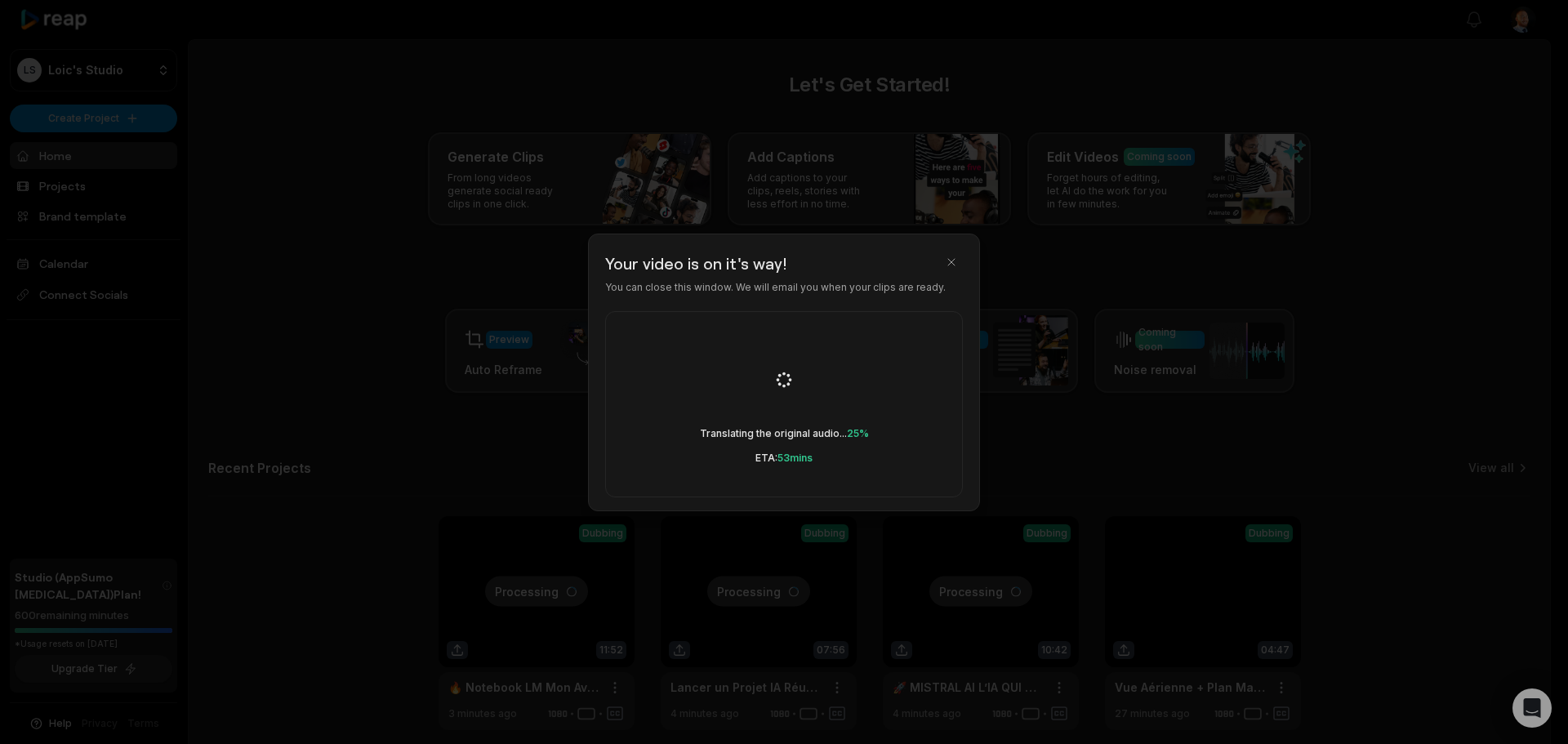
drag, startPoint x: 1161, startPoint y: 395, endPoint x: 1147, endPoint y: 387, distance: 16.1
click at [1161, 395] on div at bounding box center [784, 372] width 1568 height 744
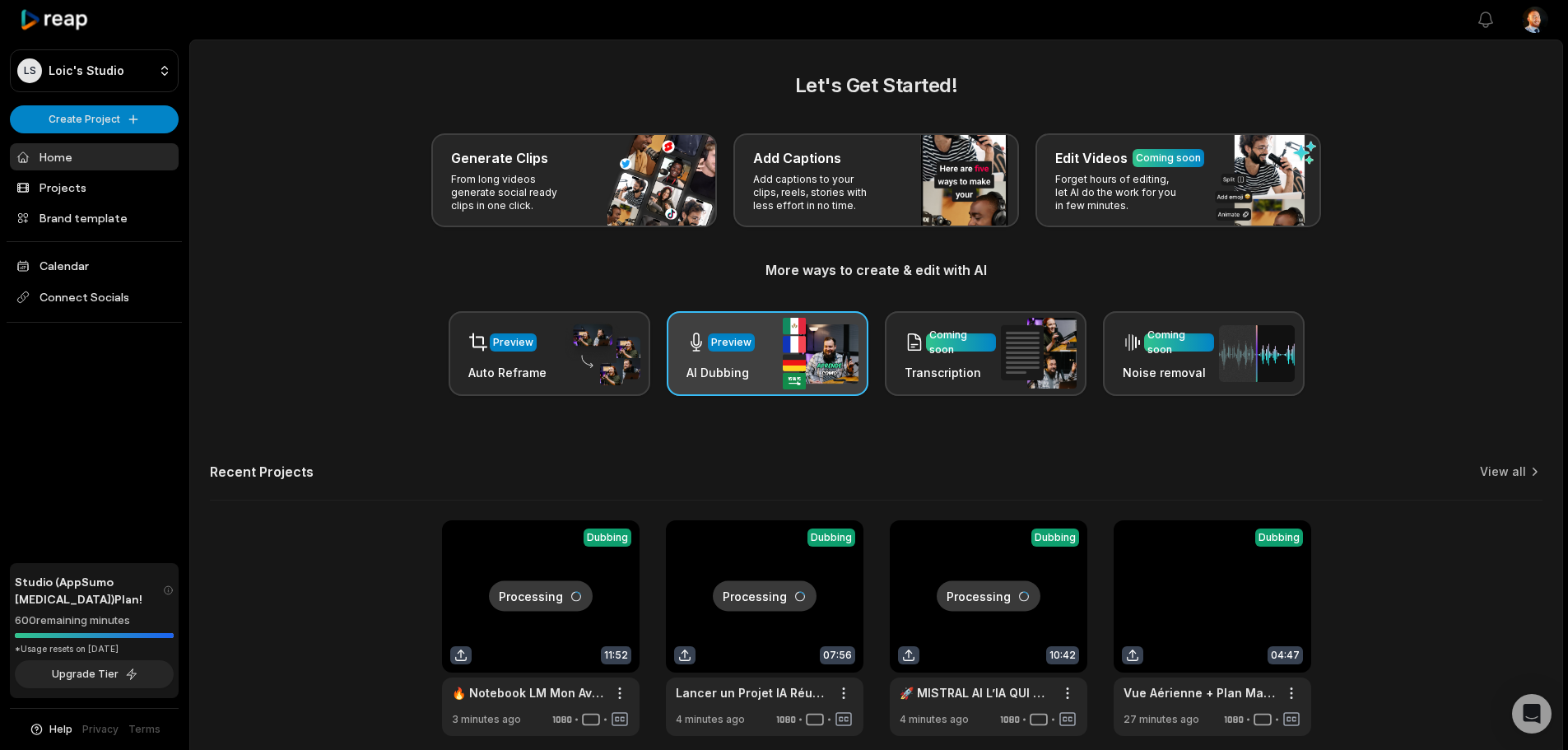
click at [804, 322] on img at bounding box center [820, 354] width 76 height 72
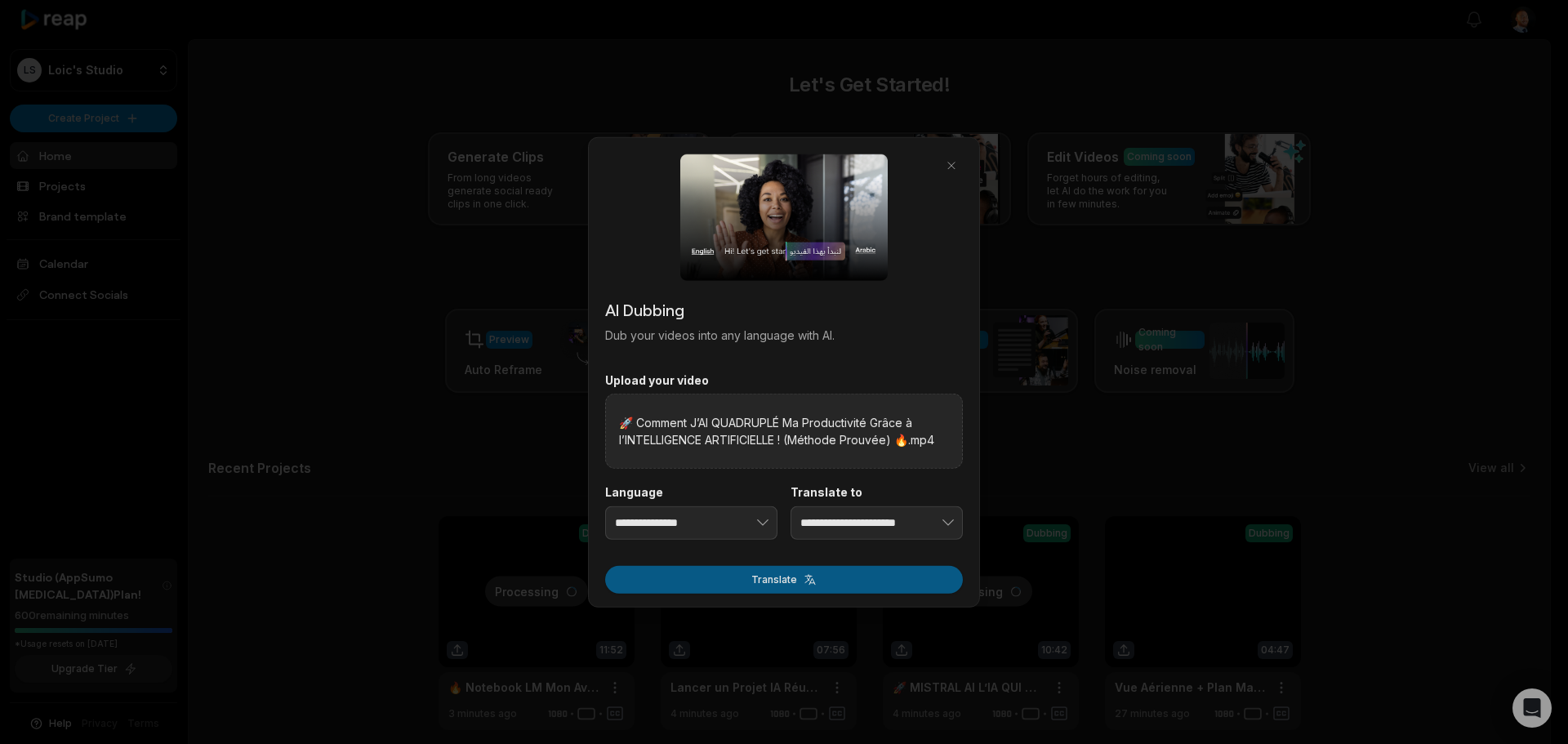
click at [784, 576] on button "Translate" at bounding box center [784, 580] width 358 height 28
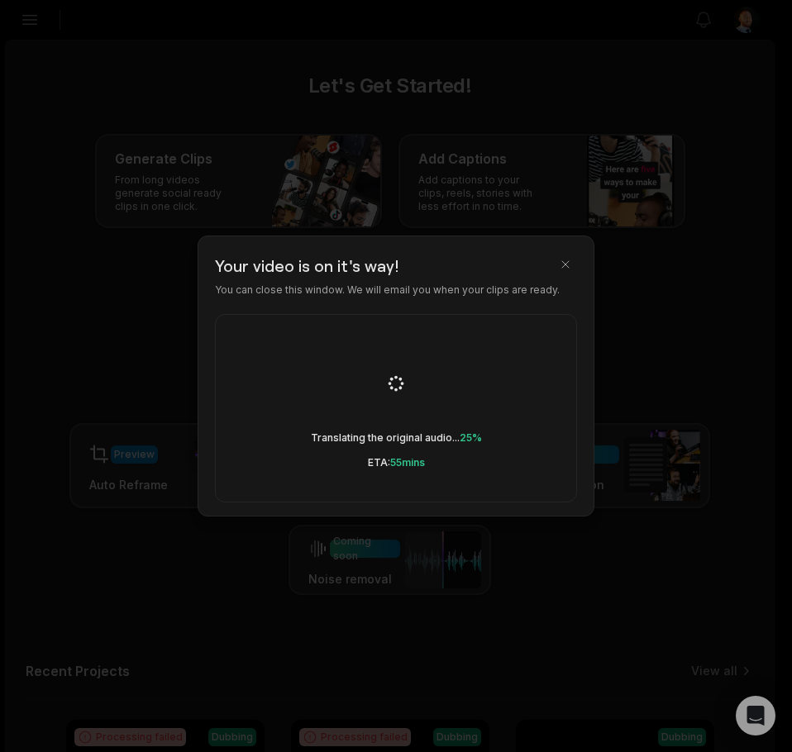
click at [688, 419] on div at bounding box center [396, 376] width 792 height 752
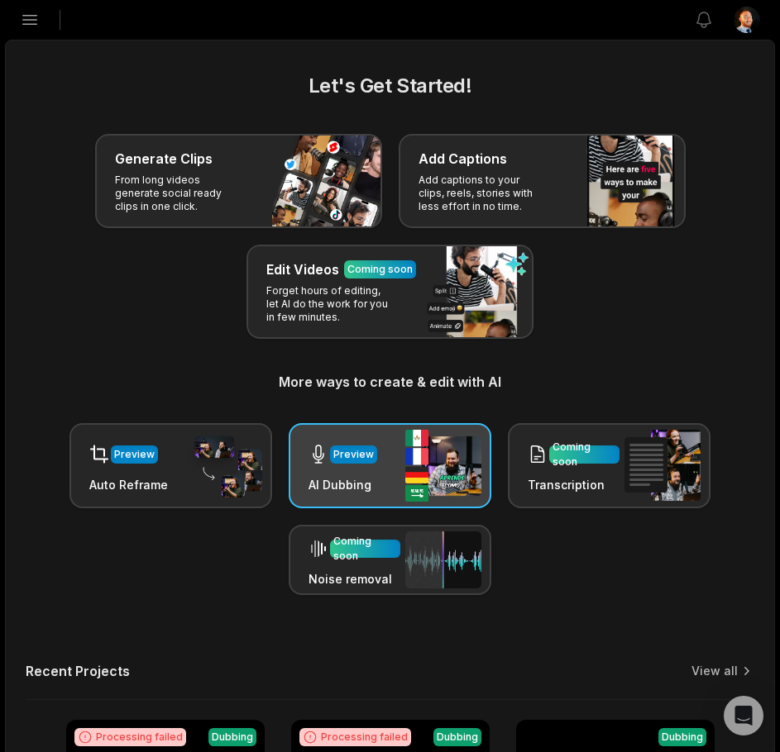
click at [390, 458] on div "Preview AI Dubbing" at bounding box center [389, 465] width 203 height 85
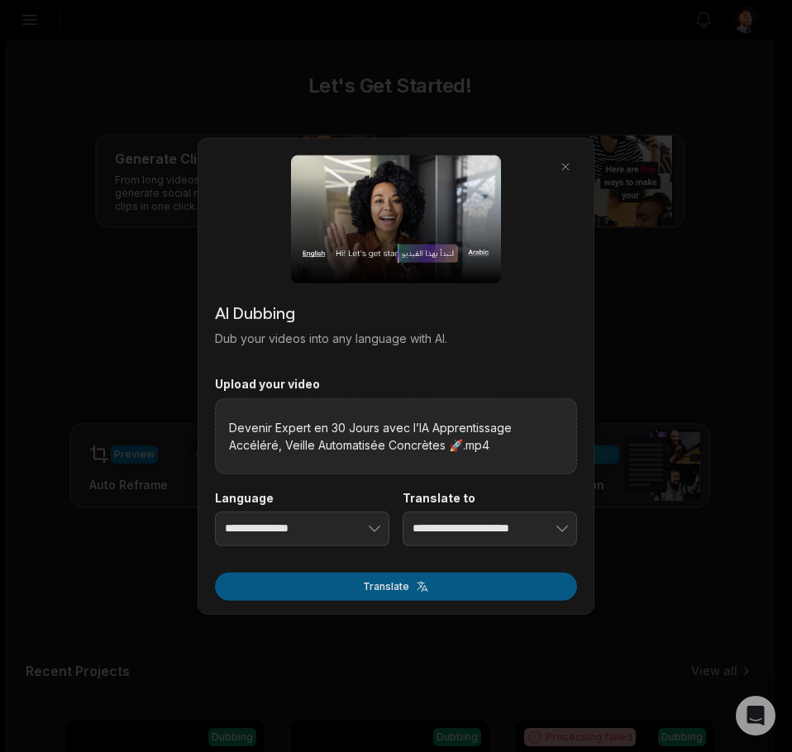
click at [388, 588] on button "Translate" at bounding box center [396, 586] width 362 height 28
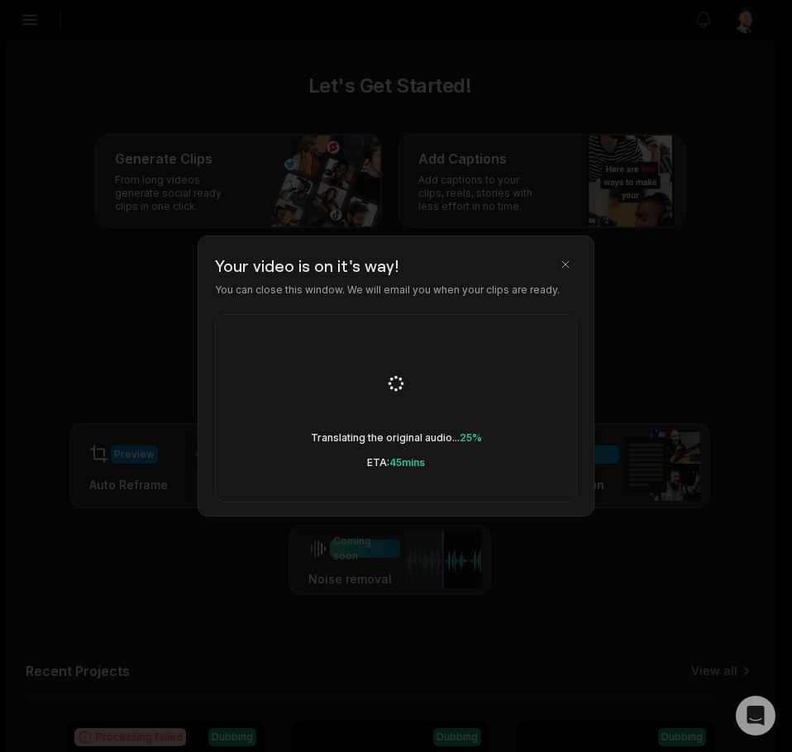
drag, startPoint x: 703, startPoint y: 431, endPoint x: 713, endPoint y: 436, distance: 10.8
click at [713, 436] on div at bounding box center [396, 376] width 792 height 752
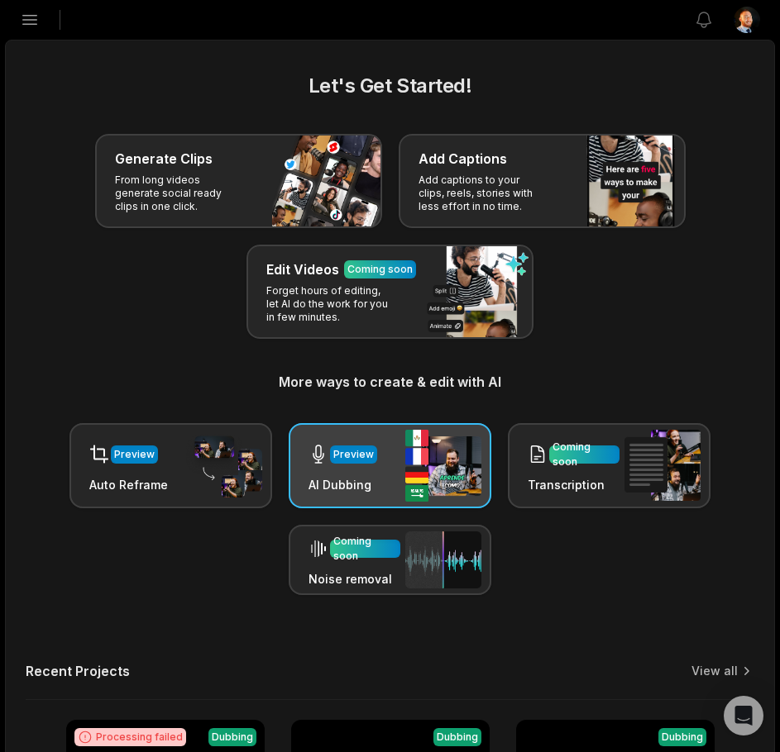
click at [313, 444] on icon at bounding box center [318, 454] width 20 height 21
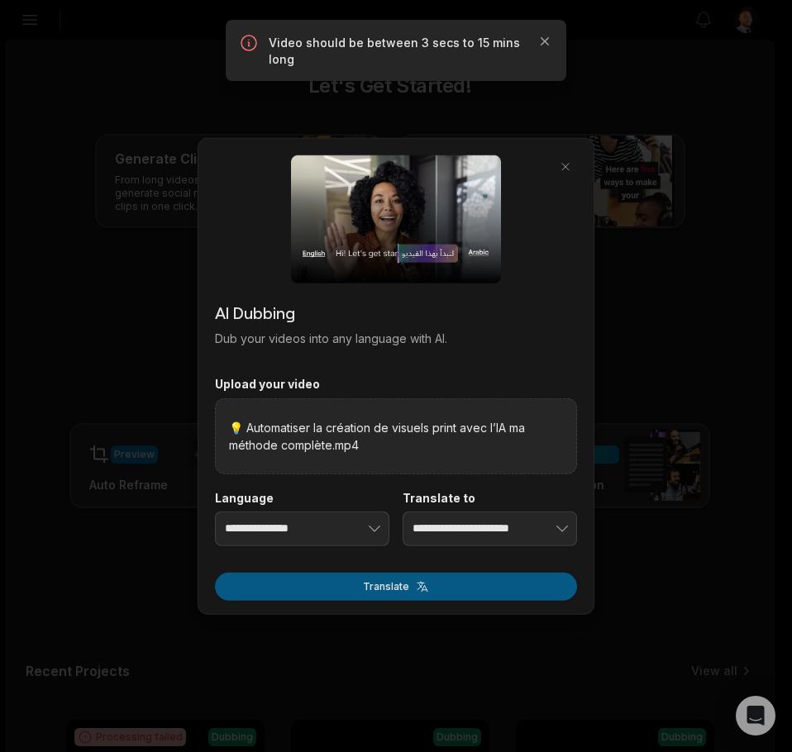
click at [389, 584] on button "Translate" at bounding box center [396, 586] width 362 height 28
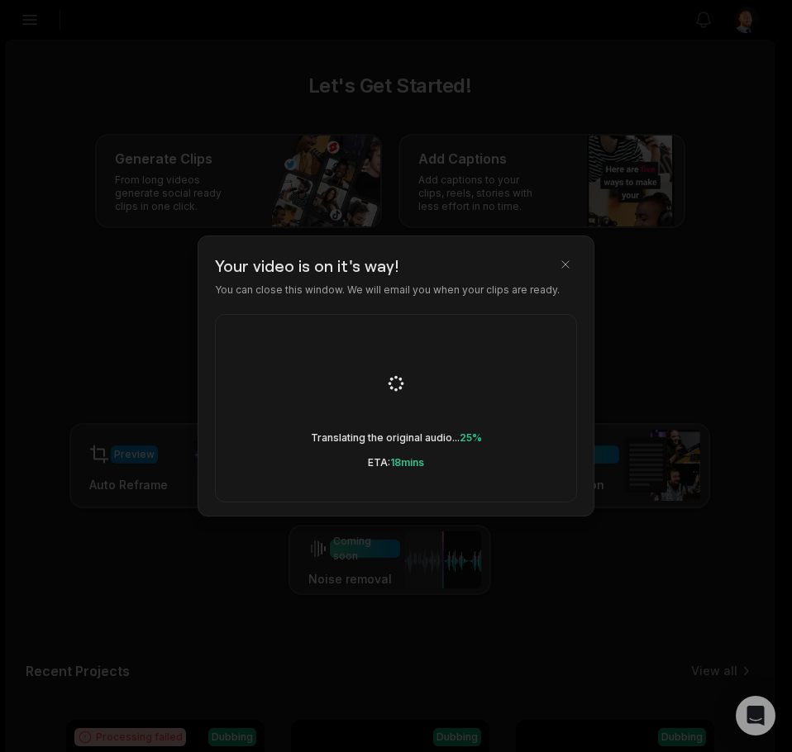
click at [663, 508] on div at bounding box center [396, 376] width 792 height 752
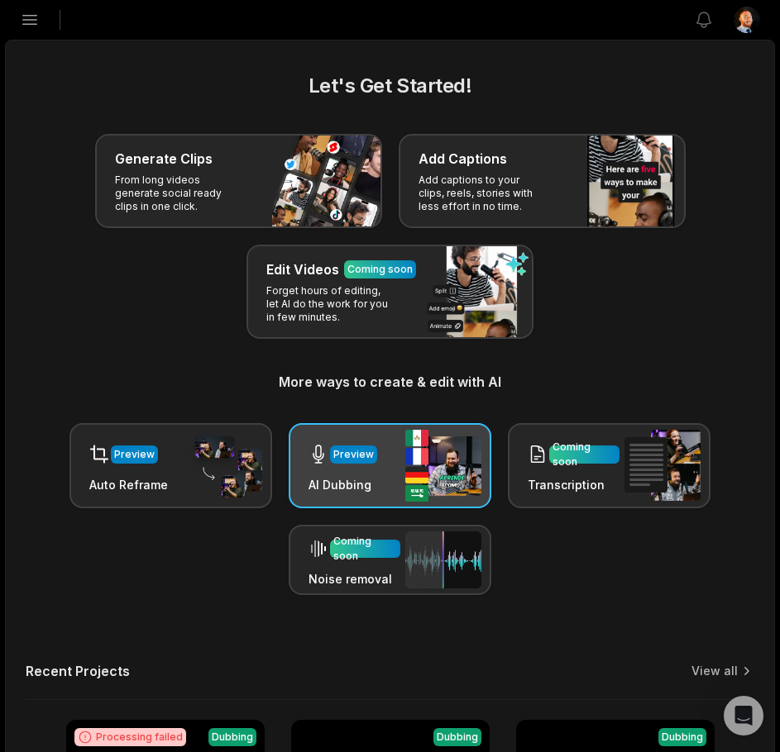
click at [414, 471] on img at bounding box center [443, 466] width 76 height 72
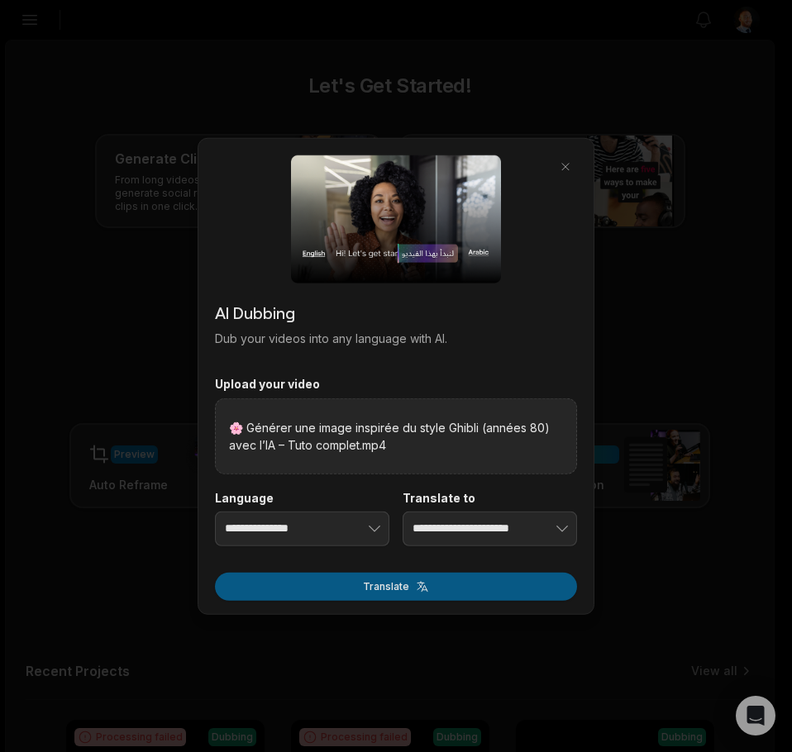
click at [448, 585] on button "Translate" at bounding box center [396, 586] width 362 height 28
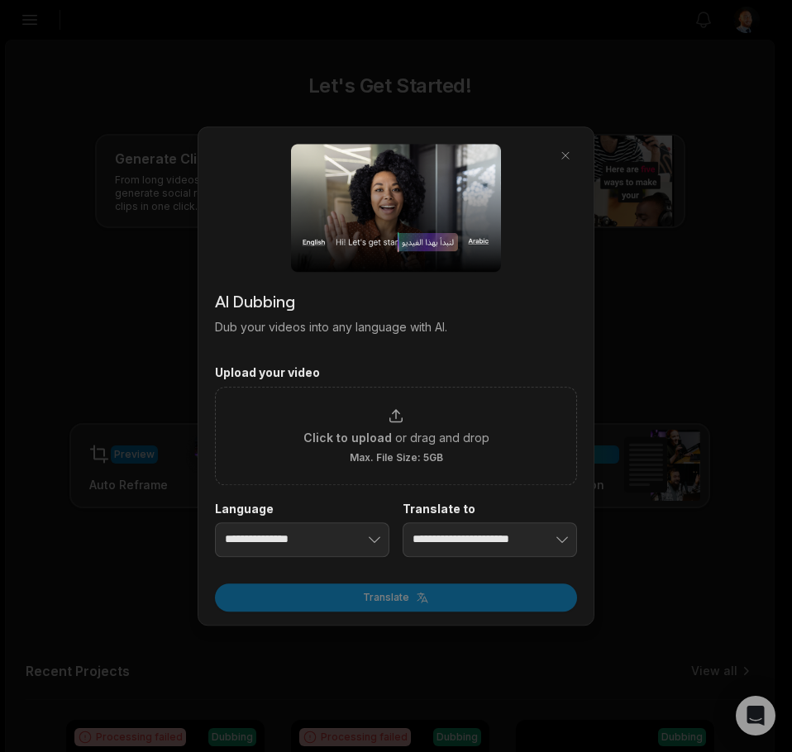
click at [665, 321] on div at bounding box center [396, 376] width 792 height 752
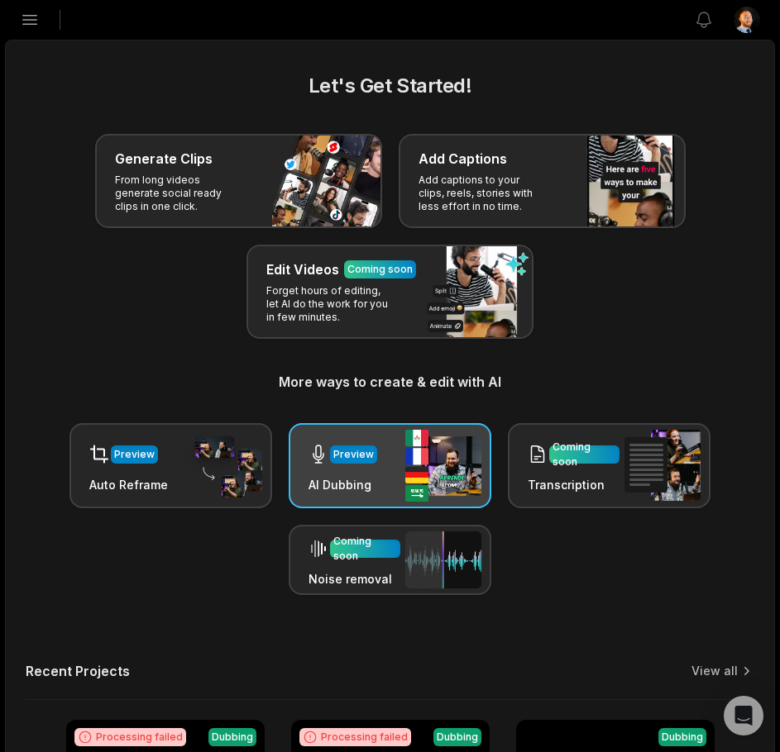
click at [342, 487] on h3 "AI Dubbing" at bounding box center [342, 484] width 69 height 17
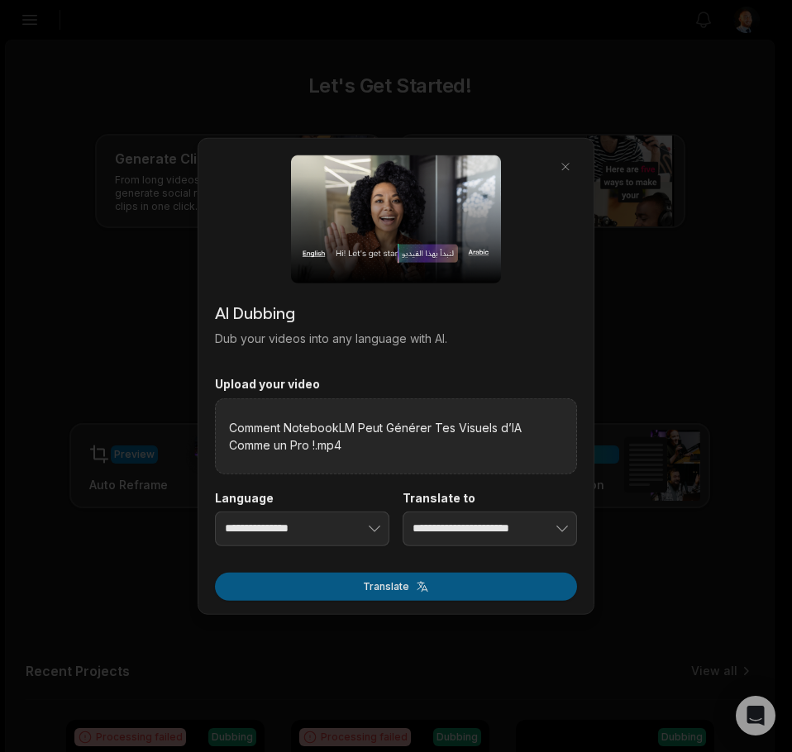
click at [402, 586] on button "Translate" at bounding box center [396, 586] width 362 height 28
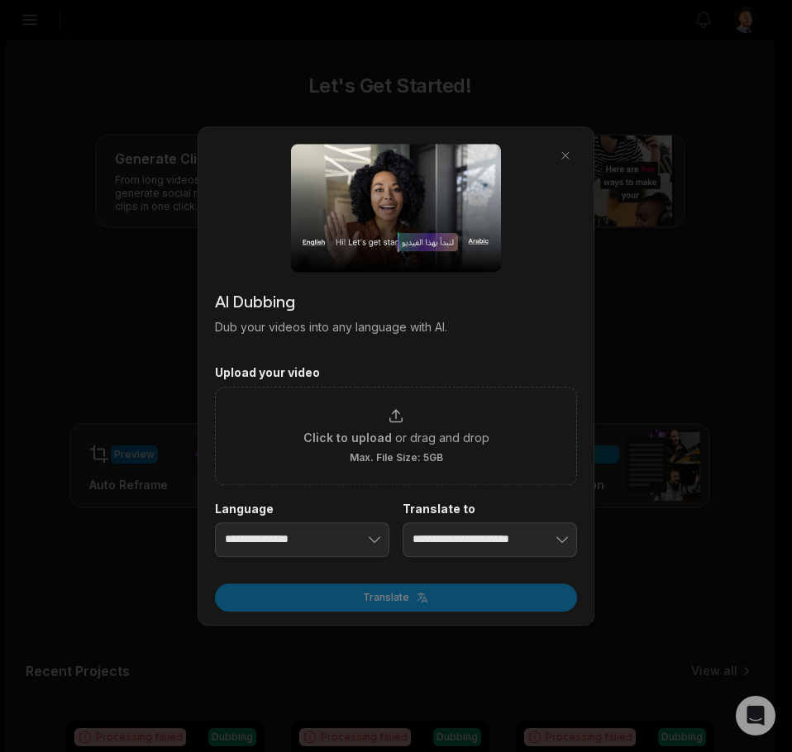
click at [627, 466] on div at bounding box center [396, 376] width 792 height 752
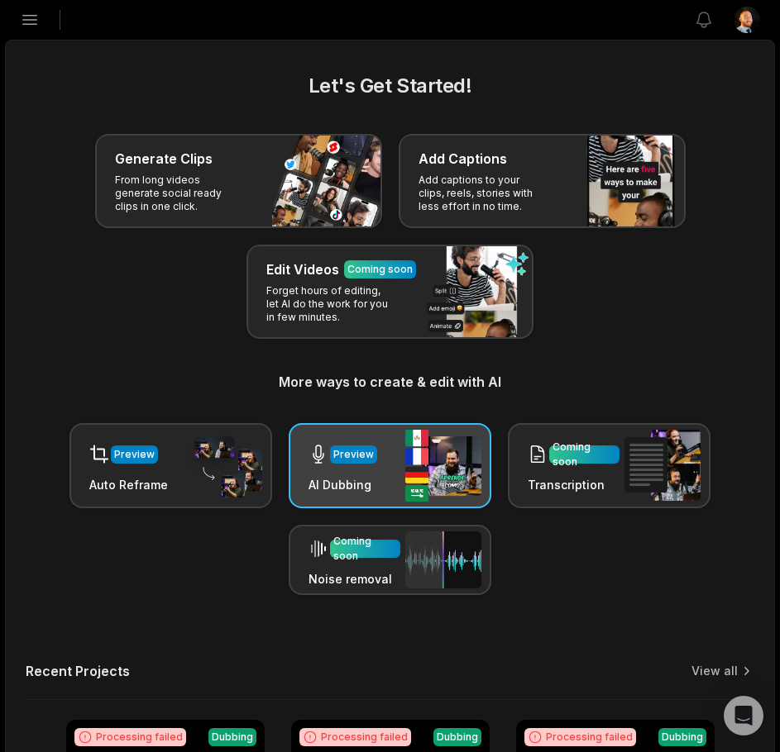
click at [343, 431] on div "Preview AI Dubbing" at bounding box center [389, 465] width 203 height 85
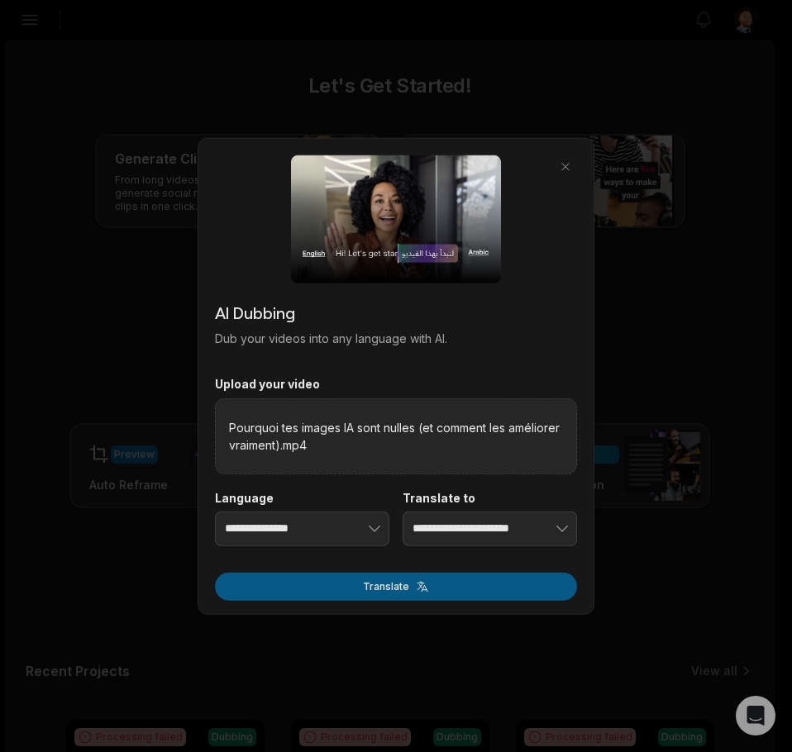
click at [434, 584] on button "Translate" at bounding box center [396, 586] width 362 height 28
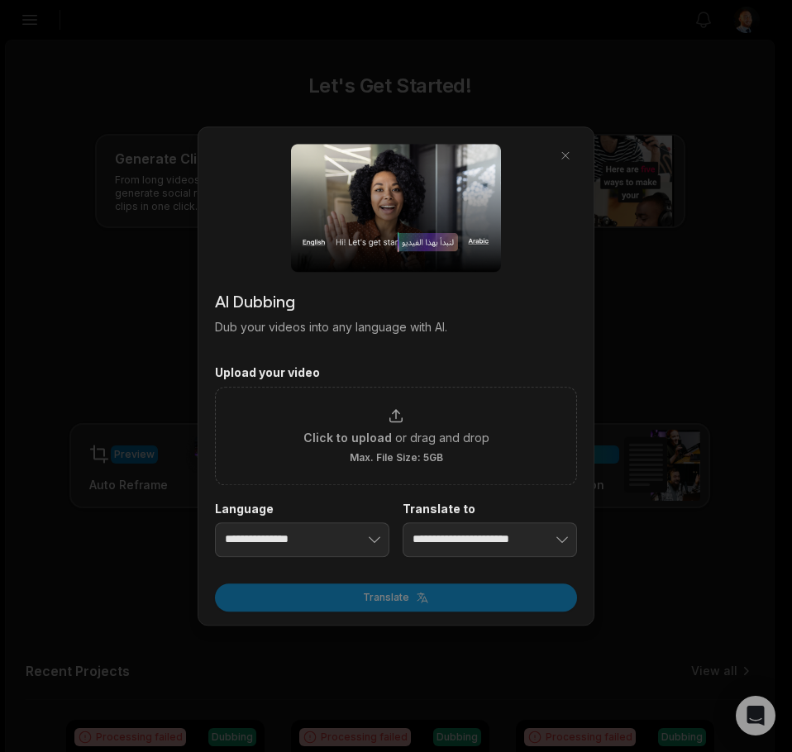
click at [638, 522] on div at bounding box center [396, 376] width 792 height 752
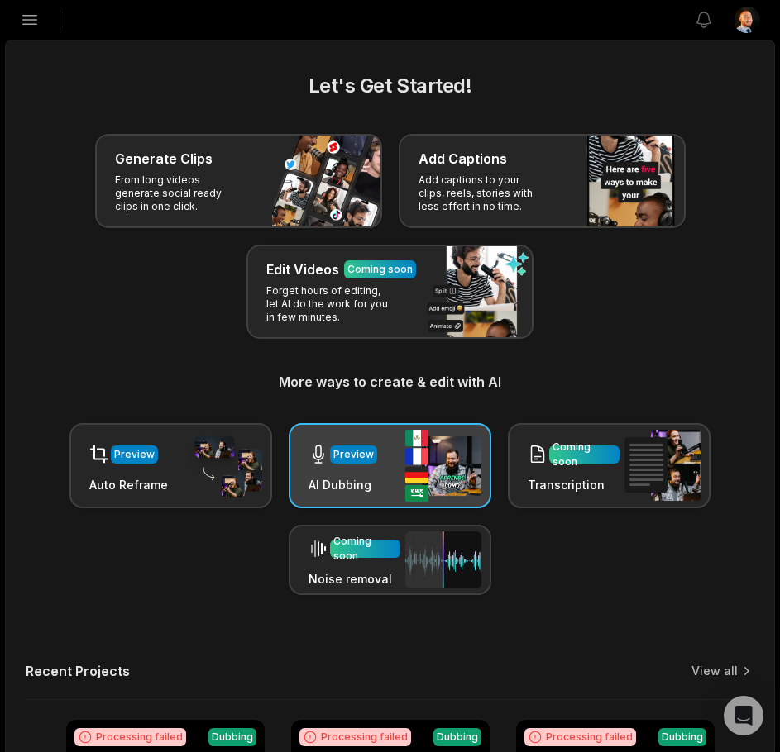
click at [373, 477] on h3 "AI Dubbing" at bounding box center [342, 484] width 69 height 17
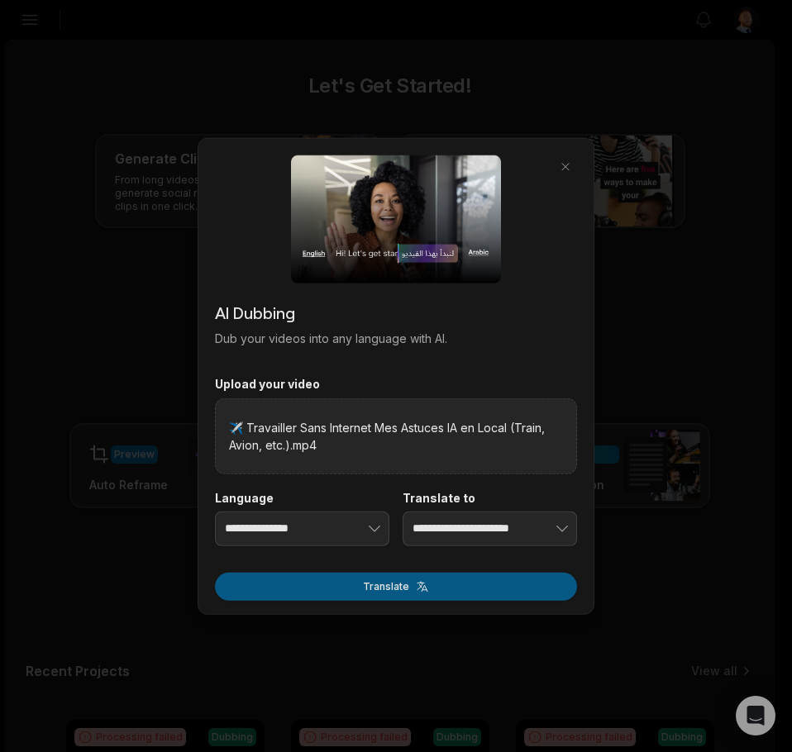
click at [390, 579] on button "Translate" at bounding box center [396, 586] width 362 height 28
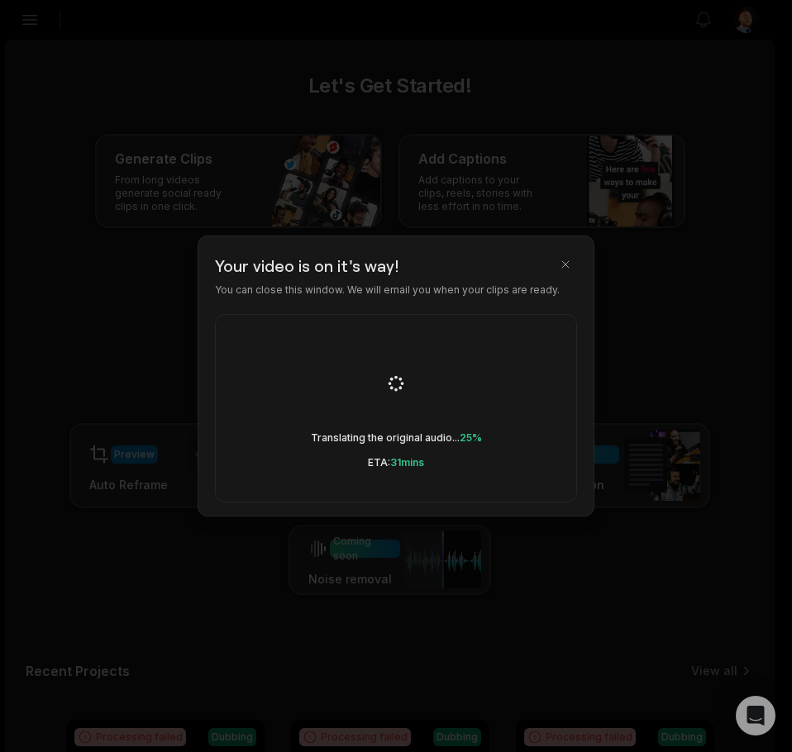
click at [627, 490] on div at bounding box center [396, 376] width 792 height 752
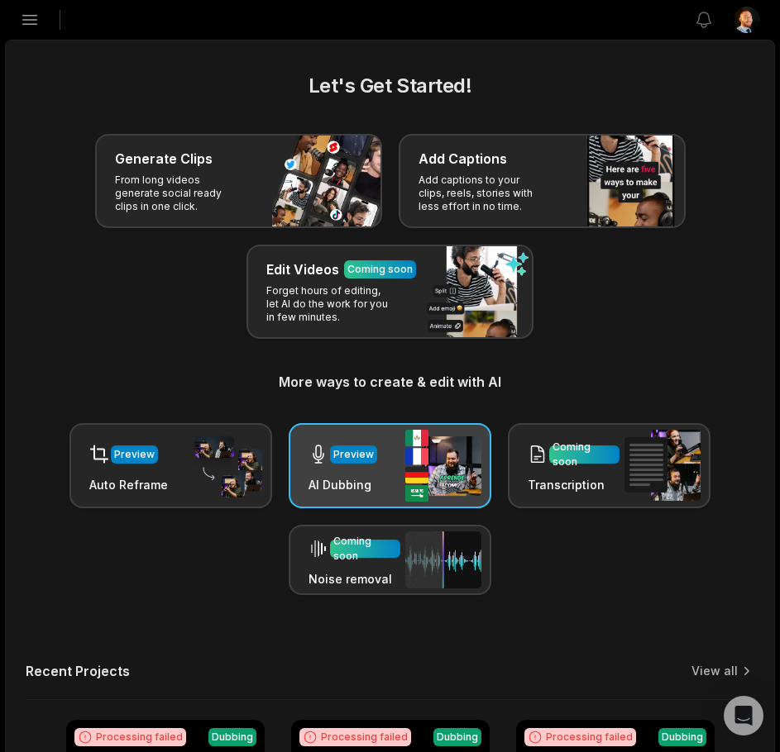
click at [375, 464] on div "Preview AI Dubbing" at bounding box center [389, 465] width 203 height 85
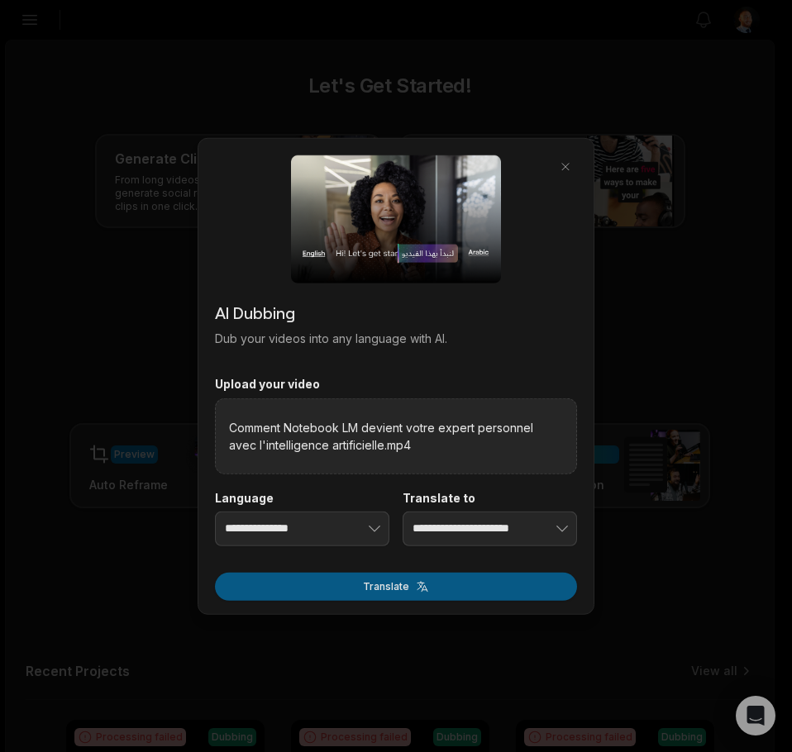
click at [437, 592] on button "Translate" at bounding box center [396, 586] width 362 height 28
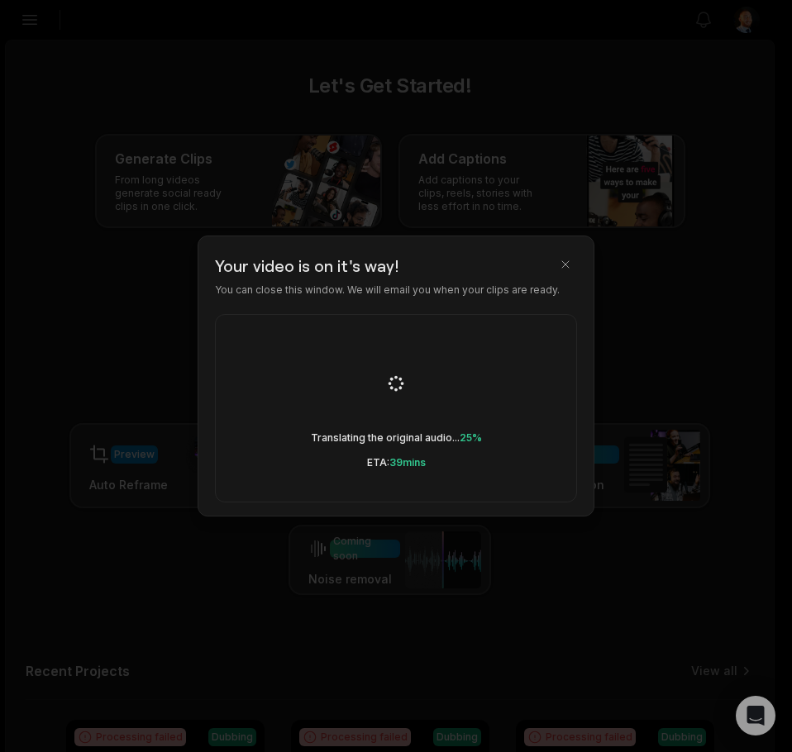
click at [672, 431] on div at bounding box center [396, 376] width 792 height 752
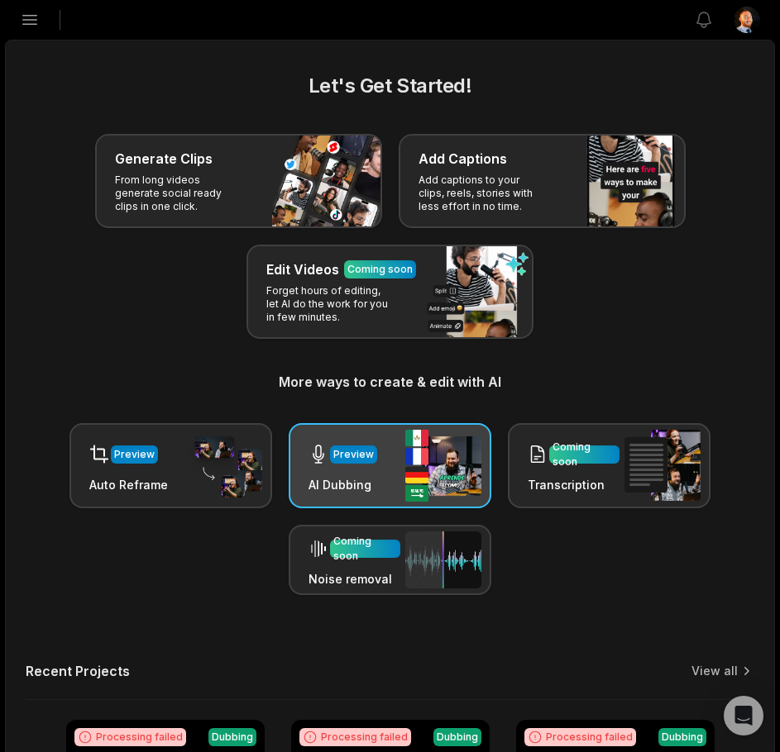
click at [458, 440] on img at bounding box center [443, 466] width 76 height 72
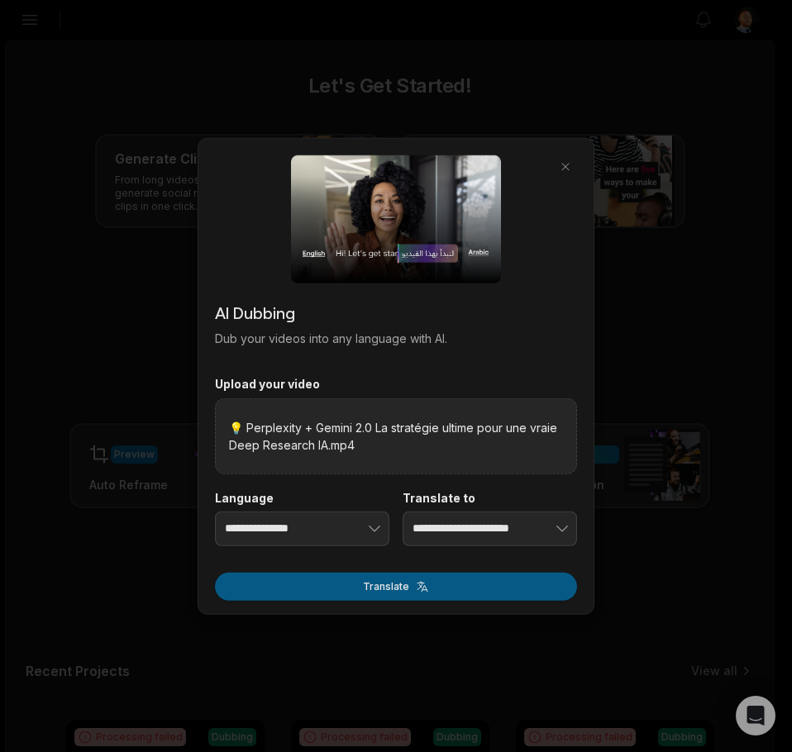
click at [408, 578] on button "Translate" at bounding box center [396, 586] width 362 height 28
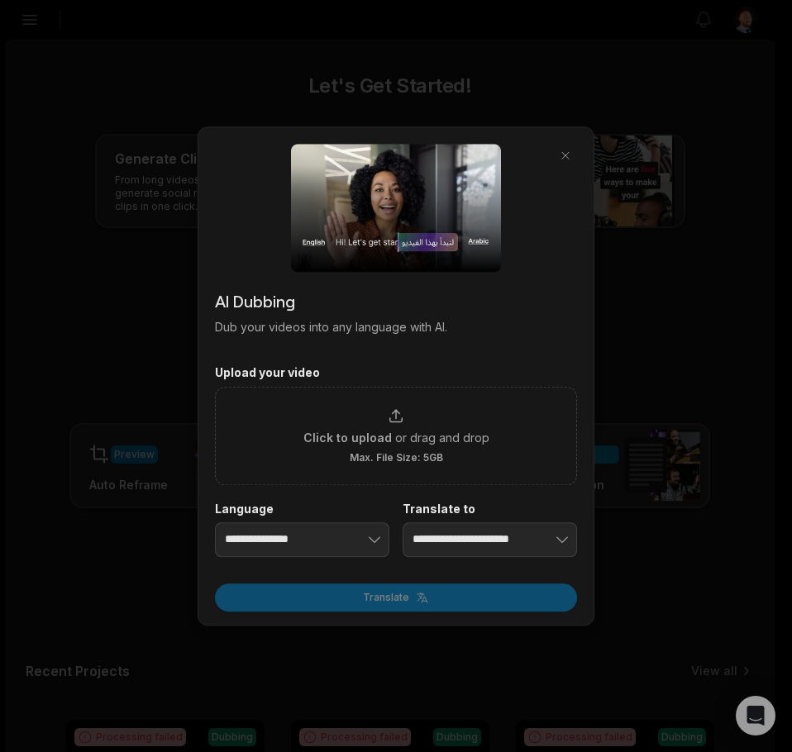
click at [784, 513] on div at bounding box center [396, 376] width 792 height 752
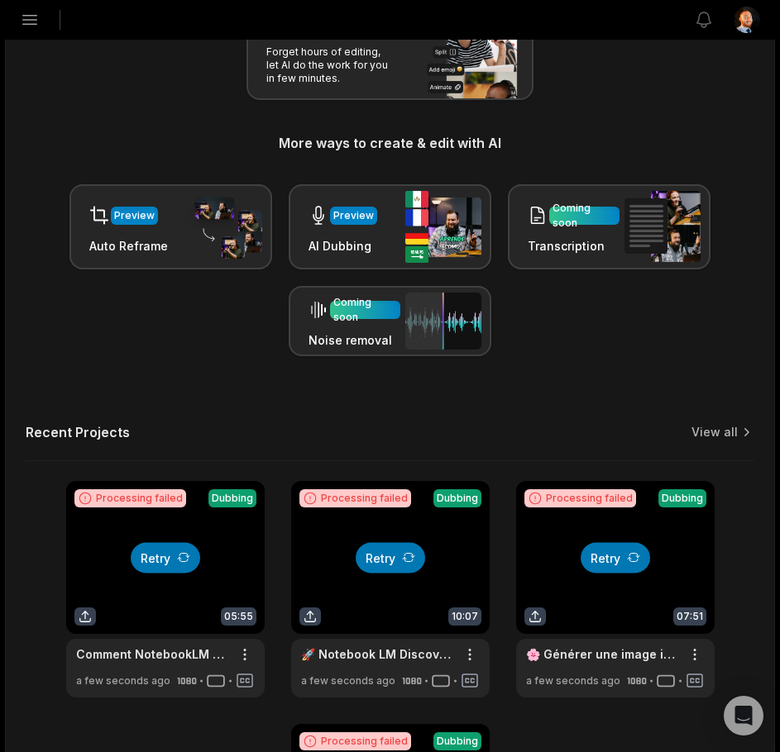
scroll to position [238, 0]
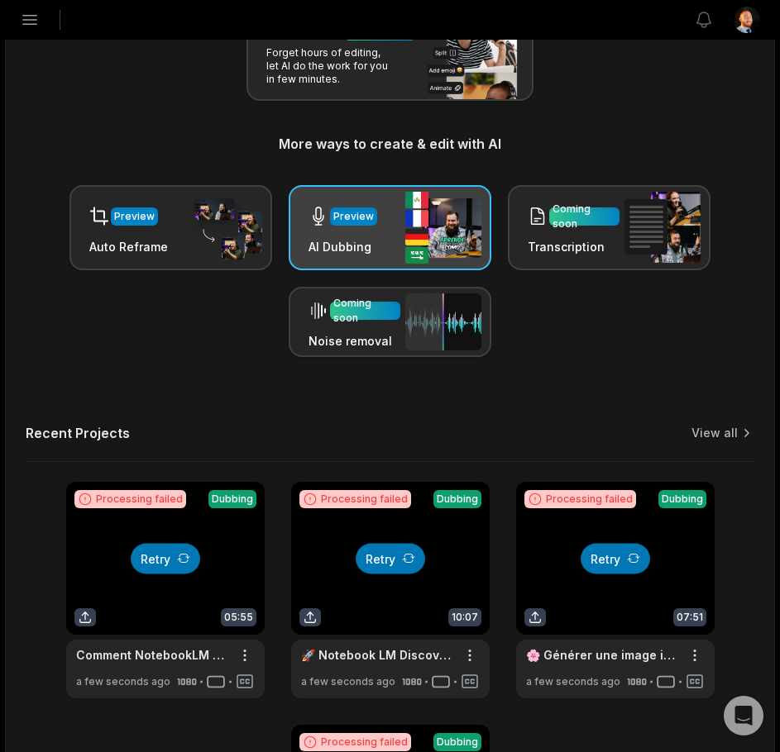
click at [387, 239] on div "Preview AI Dubbing" at bounding box center [389, 227] width 203 height 85
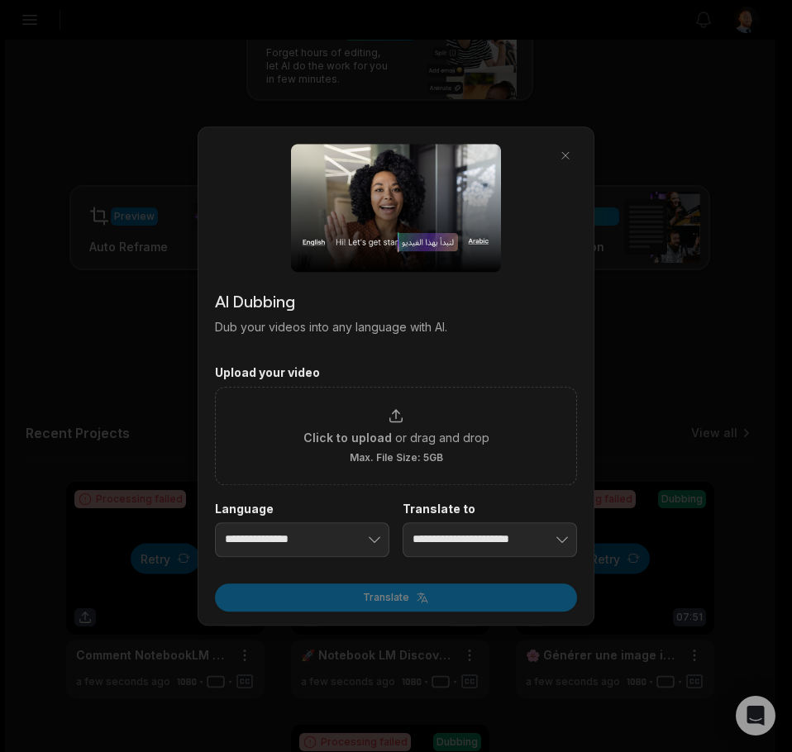
click at [635, 470] on div at bounding box center [396, 376] width 792 height 752
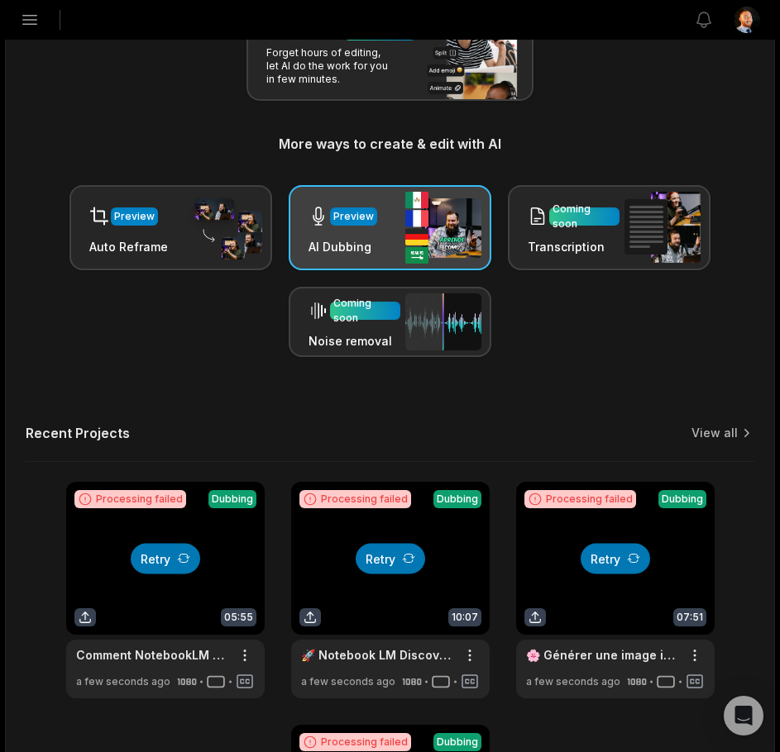
click at [431, 231] on img at bounding box center [443, 228] width 76 height 72
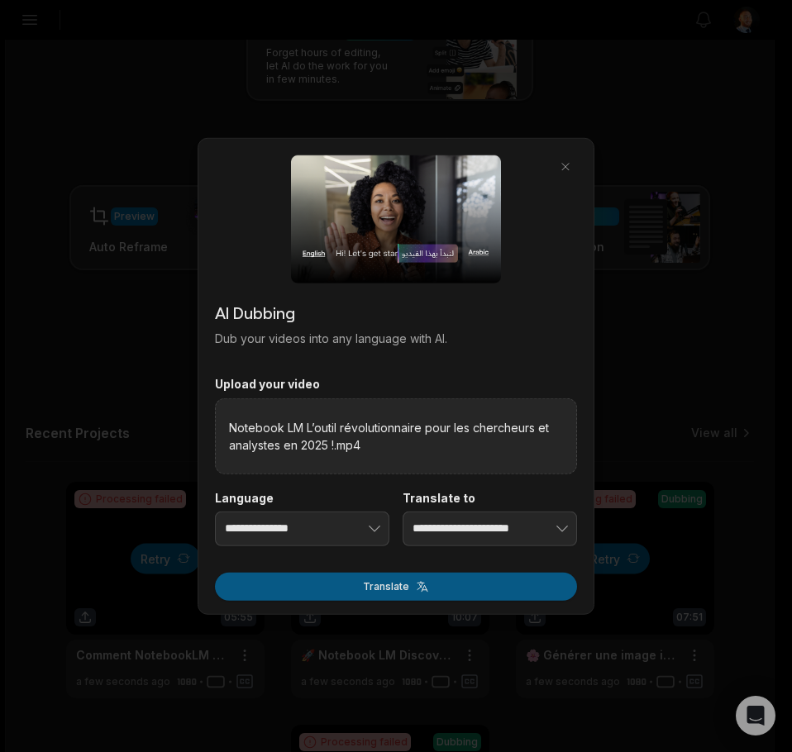
click at [437, 584] on button "Translate" at bounding box center [396, 586] width 362 height 28
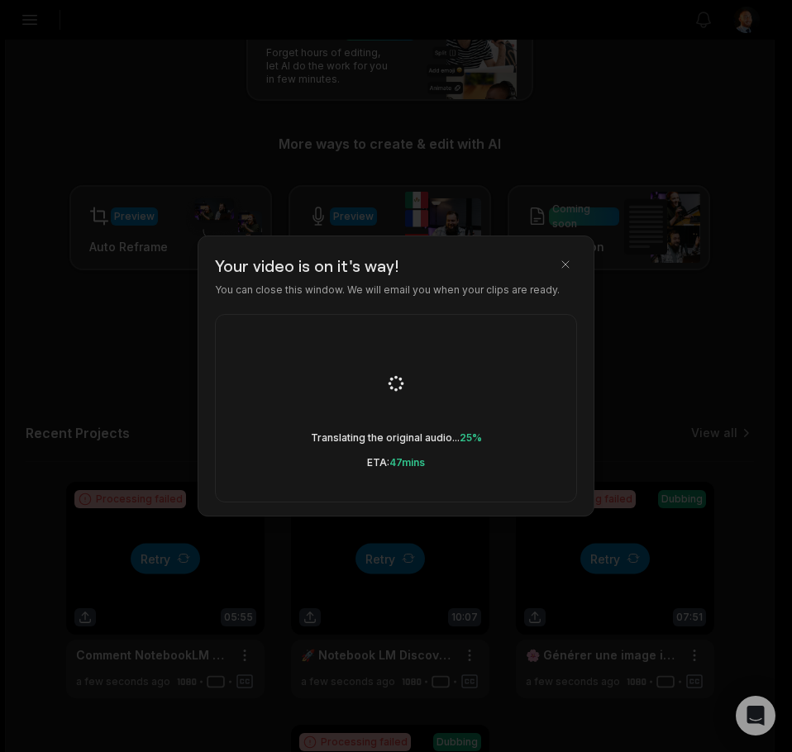
click at [625, 575] on div at bounding box center [396, 376] width 792 height 752
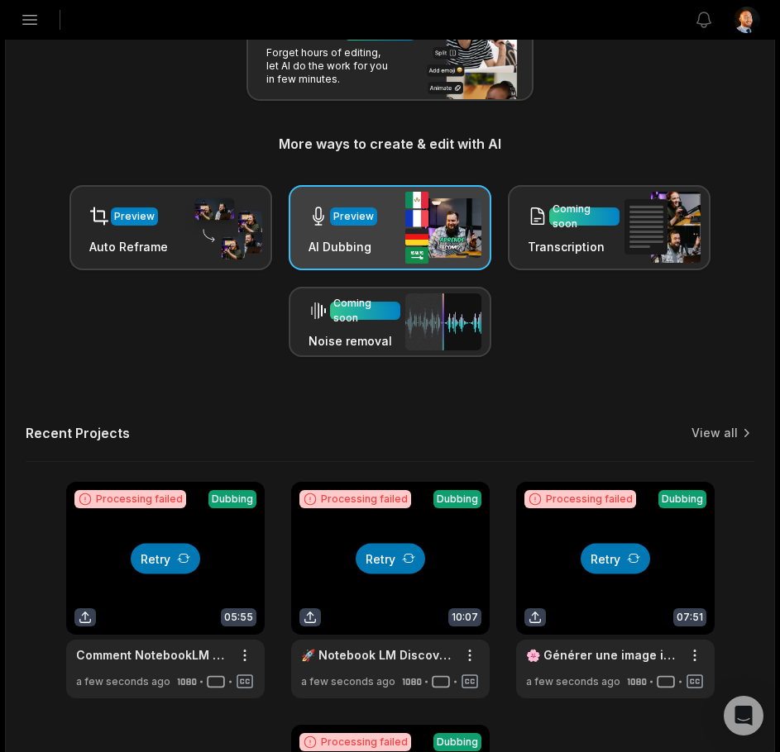
click at [422, 239] on img at bounding box center [443, 228] width 76 height 72
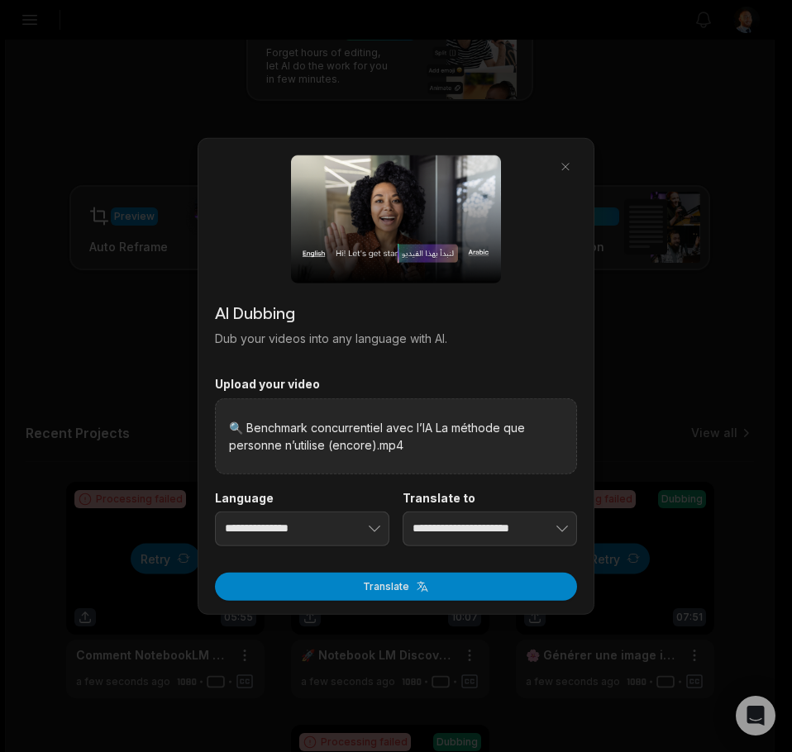
click at [381, 571] on div "Translate" at bounding box center [396, 581] width 362 height 38
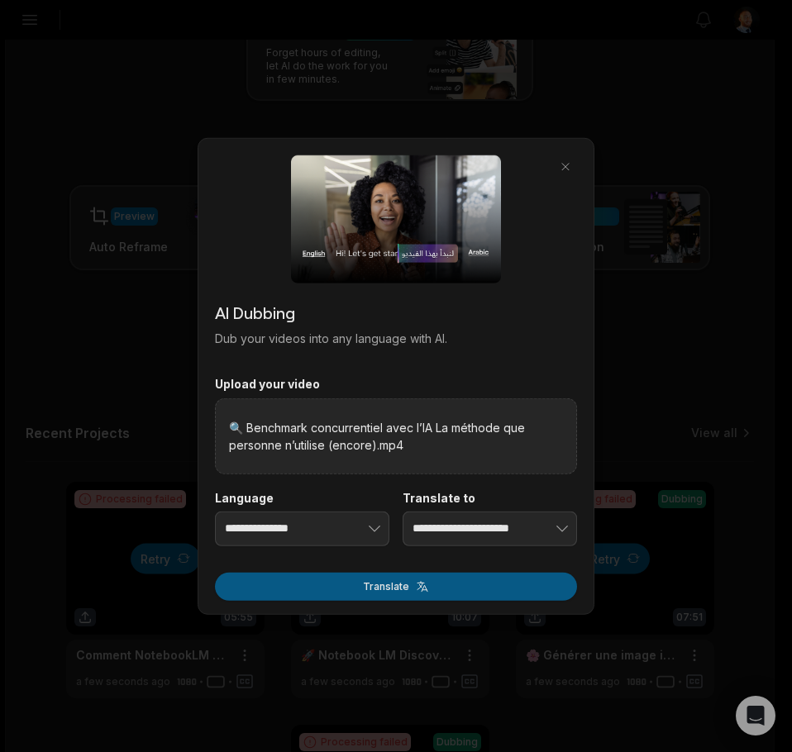
click at [387, 581] on button "Translate" at bounding box center [396, 586] width 362 height 28
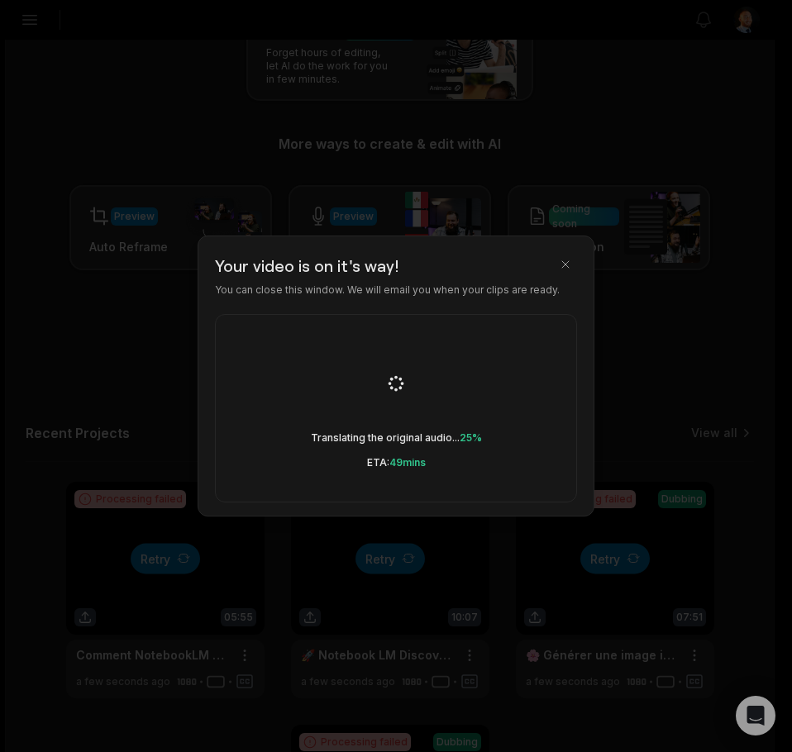
click at [638, 489] on div at bounding box center [396, 376] width 792 height 752
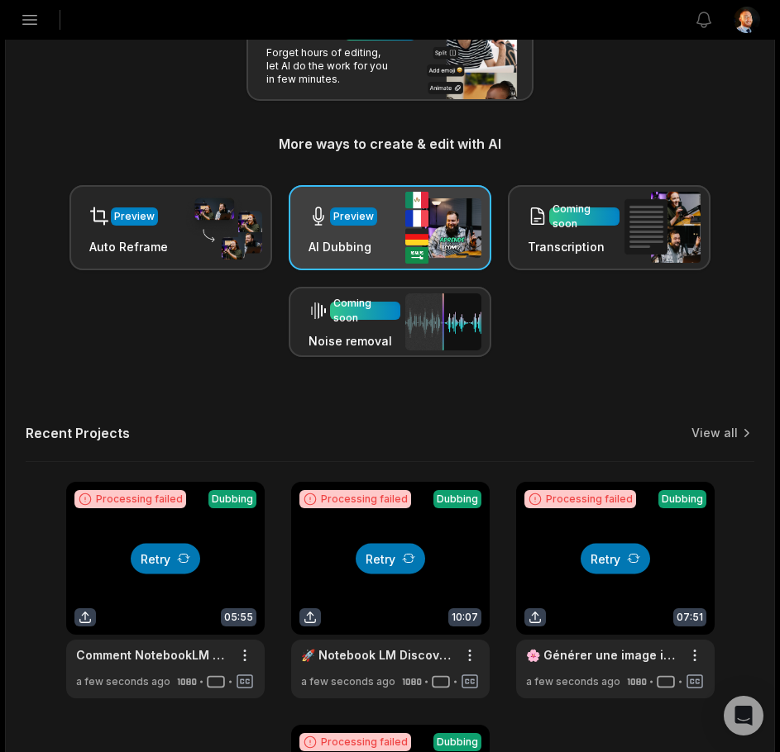
click at [377, 237] on div "Preview AI Dubbing" at bounding box center [389, 227] width 203 height 85
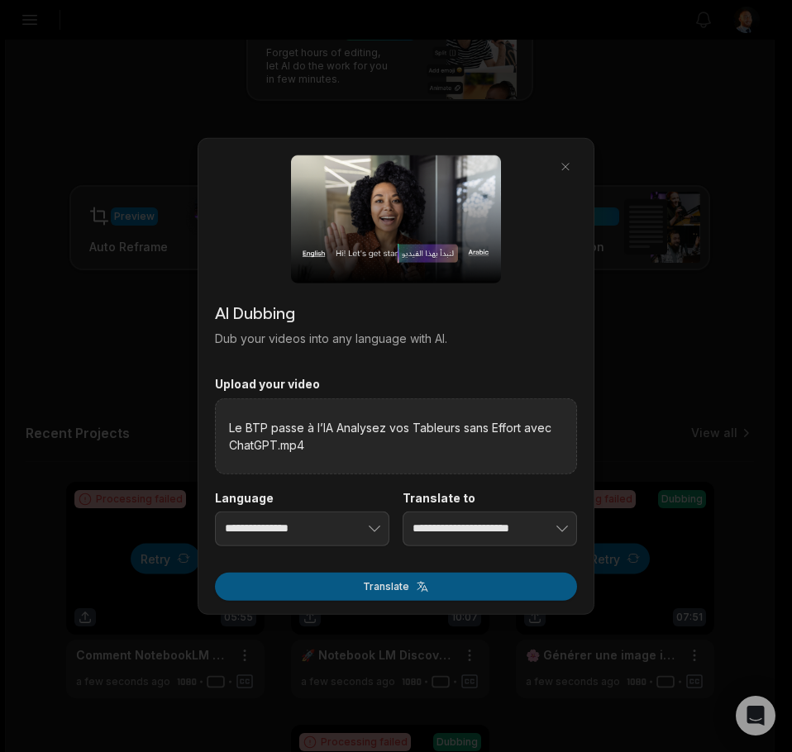
click at [428, 572] on button "Translate" at bounding box center [396, 586] width 362 height 28
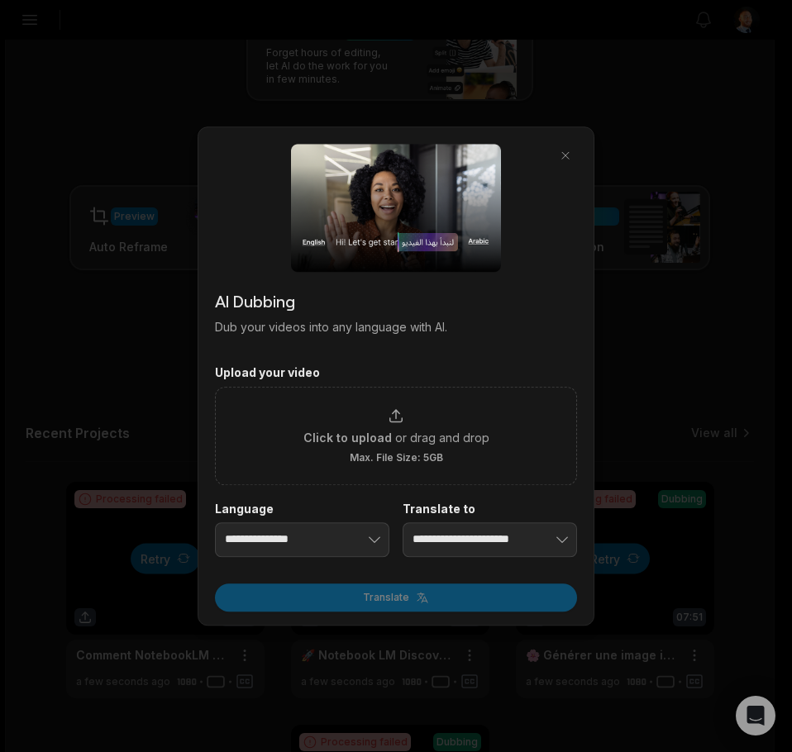
click at [598, 501] on div at bounding box center [396, 376] width 792 height 752
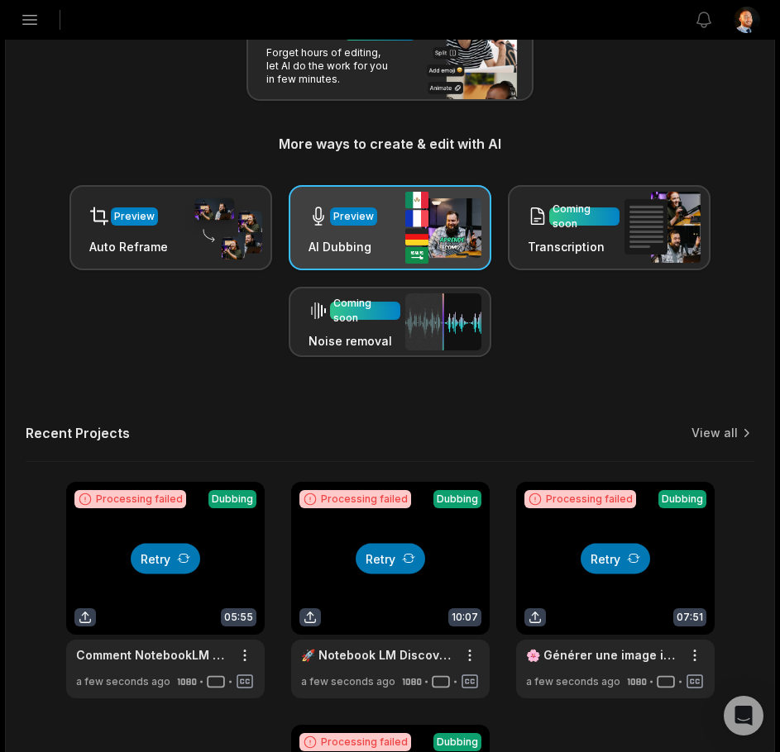
click at [415, 211] on img at bounding box center [443, 228] width 76 height 72
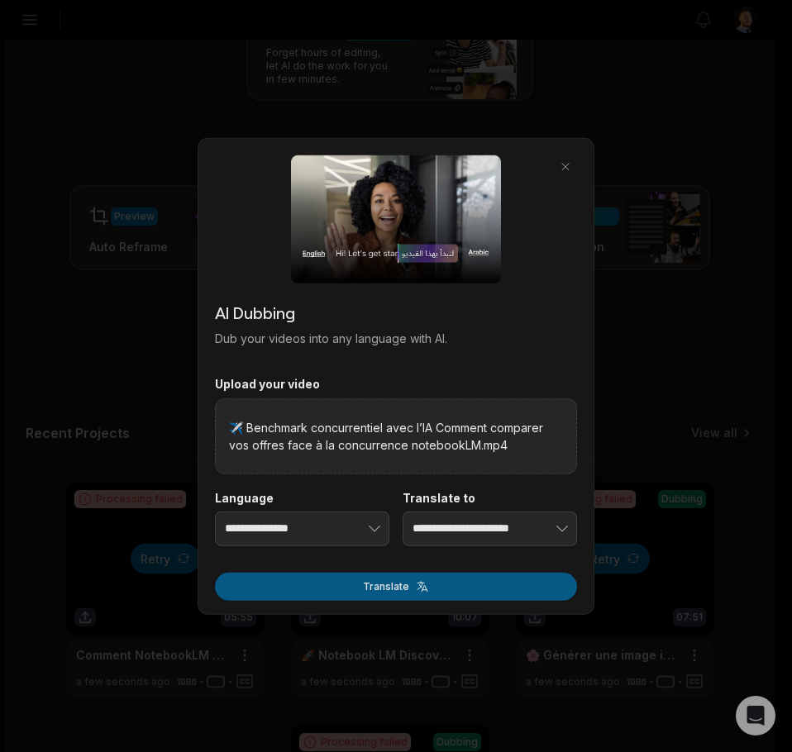
click at [402, 578] on button "Translate" at bounding box center [396, 586] width 362 height 28
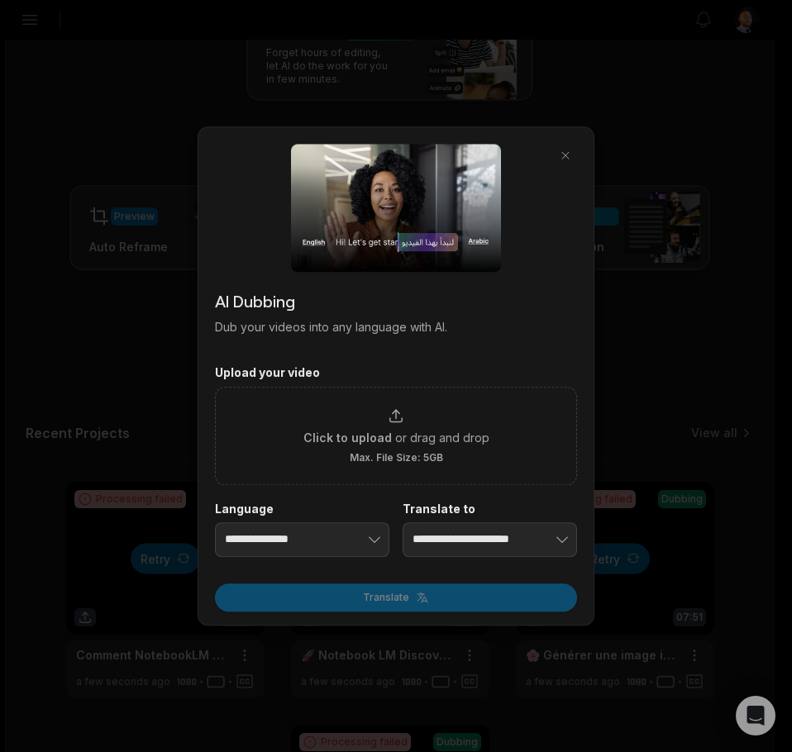
click at [768, 433] on div at bounding box center [396, 376] width 792 height 752
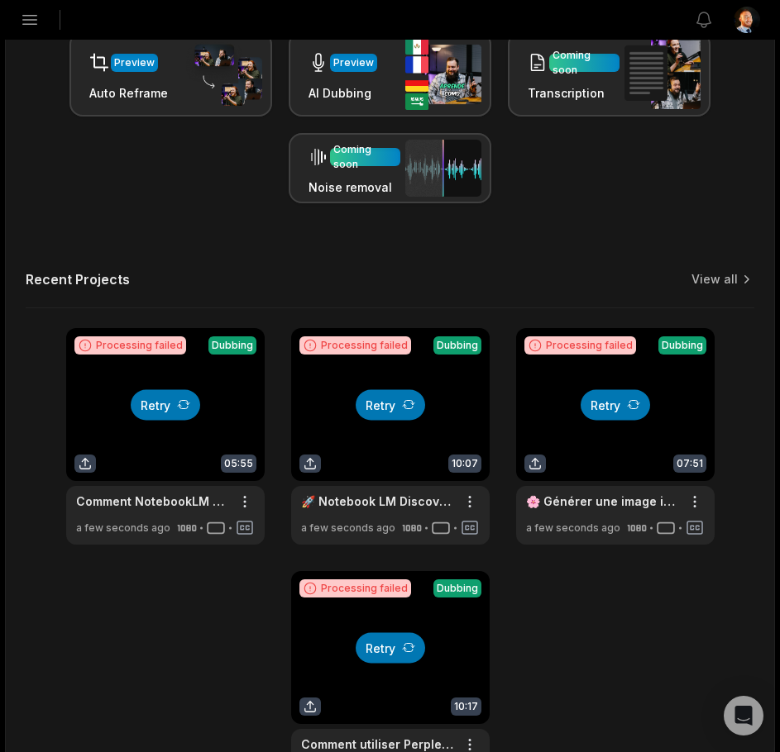
scroll to position [513, 0]
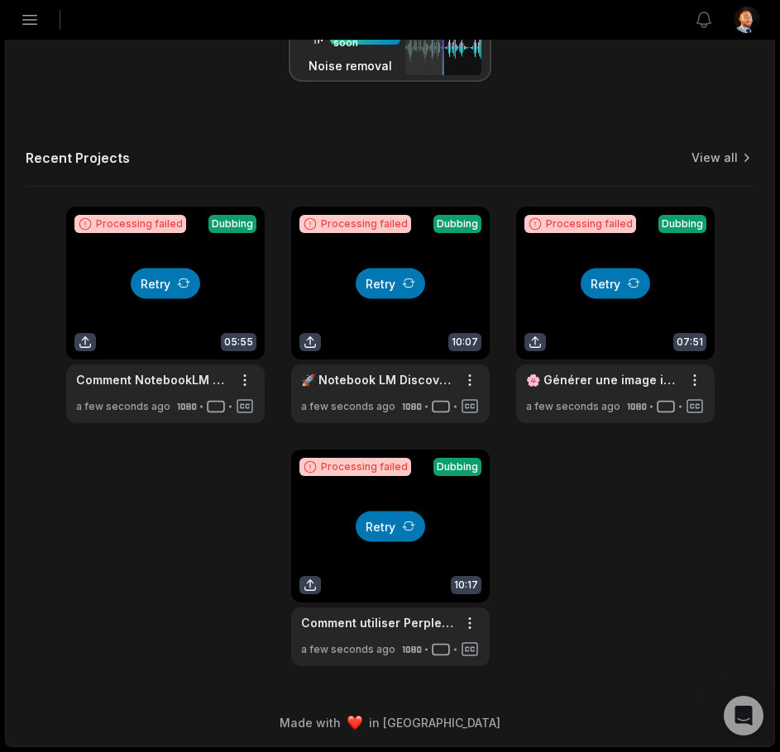
click at [730, 148] on div "Let's Get Started! Generate Clips From long videos generate social ready clips …" at bounding box center [390, 112] width 768 height 1109
click at [709, 180] on div "Recent Projects View all" at bounding box center [390, 168] width 728 height 37
click at [727, 166] on link "View all" at bounding box center [714, 158] width 46 height 17
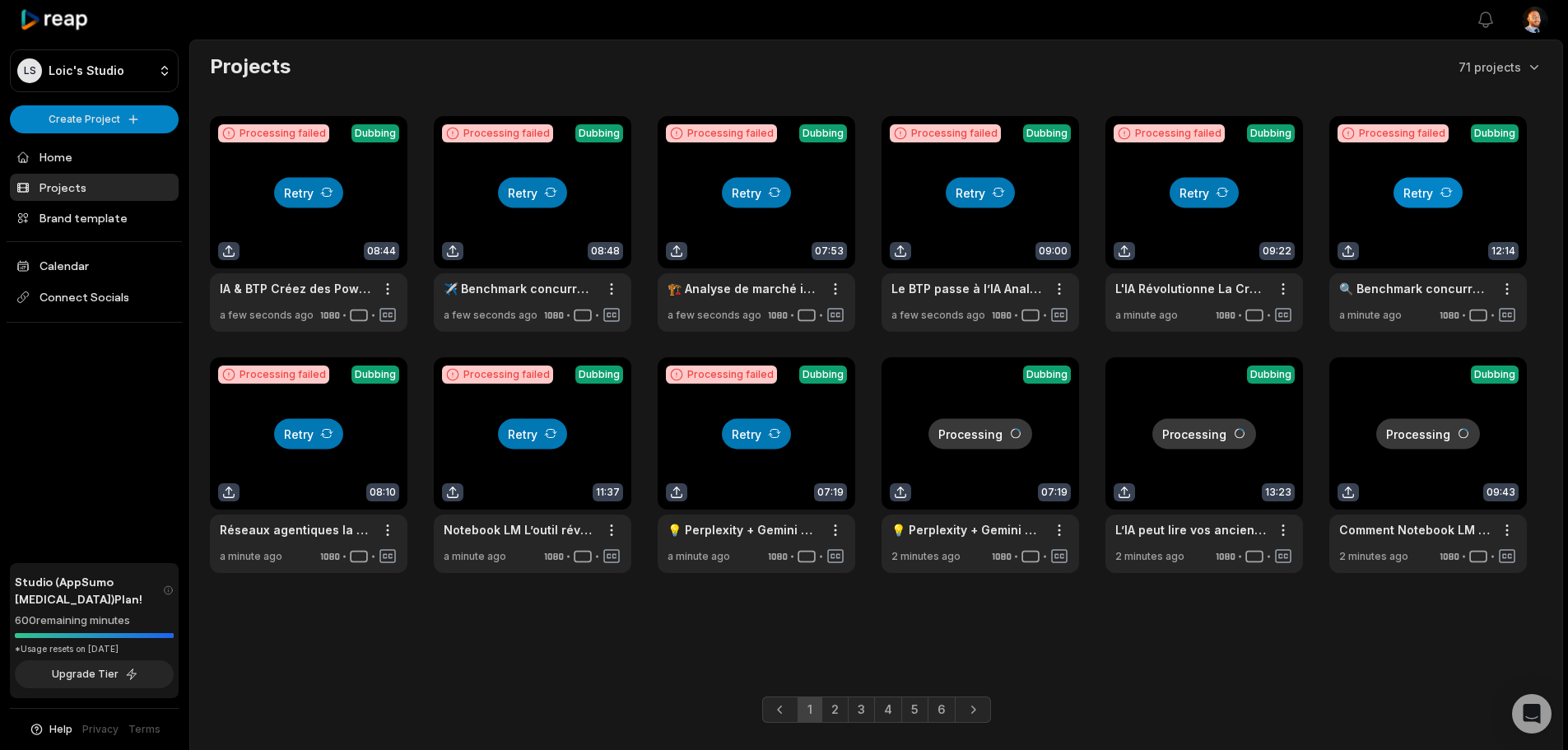
click at [1449, 187] on icon at bounding box center [1446, 192] width 13 height 13
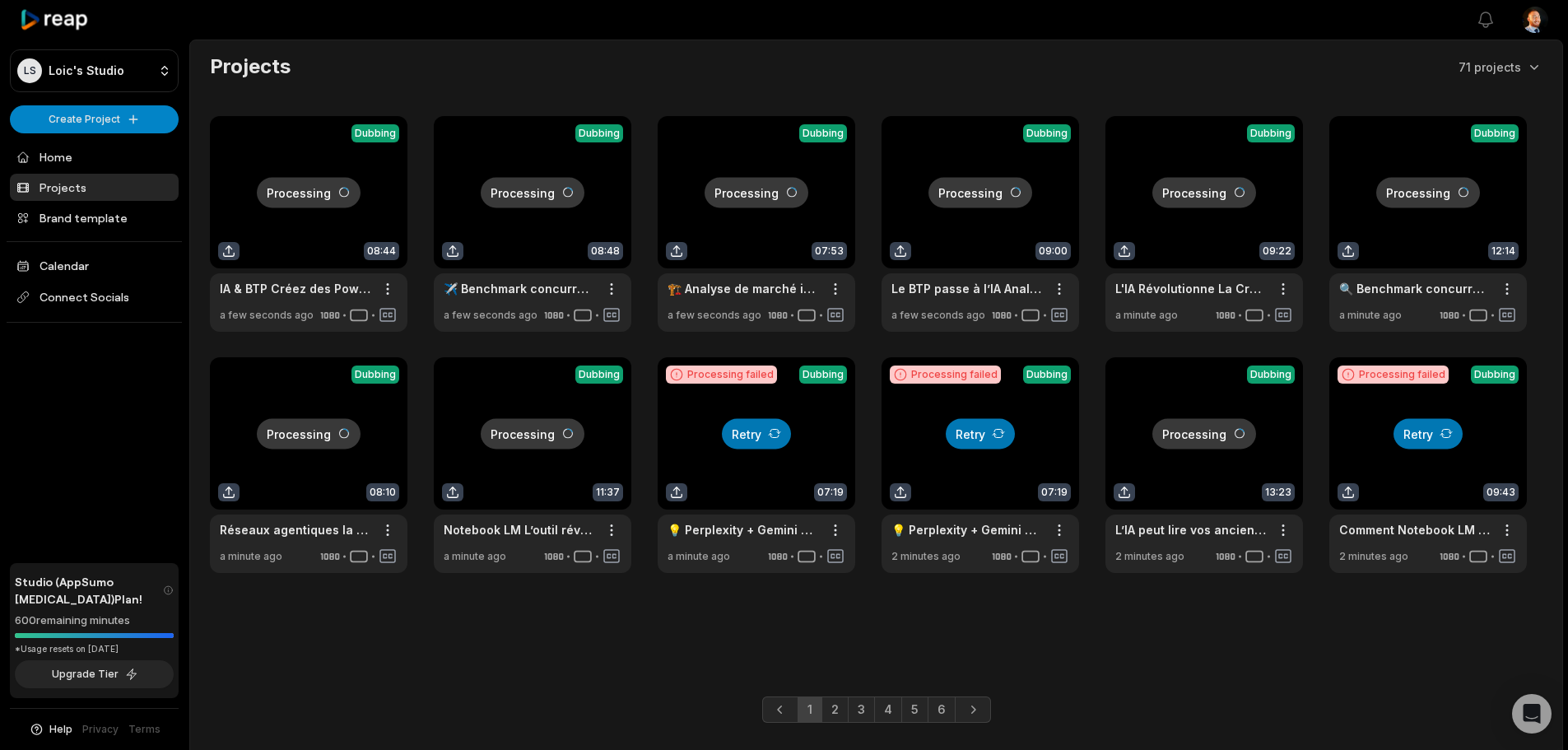
click at [1215, 200] on link at bounding box center [1204, 224] width 197 height 216
click at [1401, 431] on button "Retry" at bounding box center [1427, 433] width 69 height 31
click at [981, 439] on button "Retry" at bounding box center [980, 433] width 69 height 31
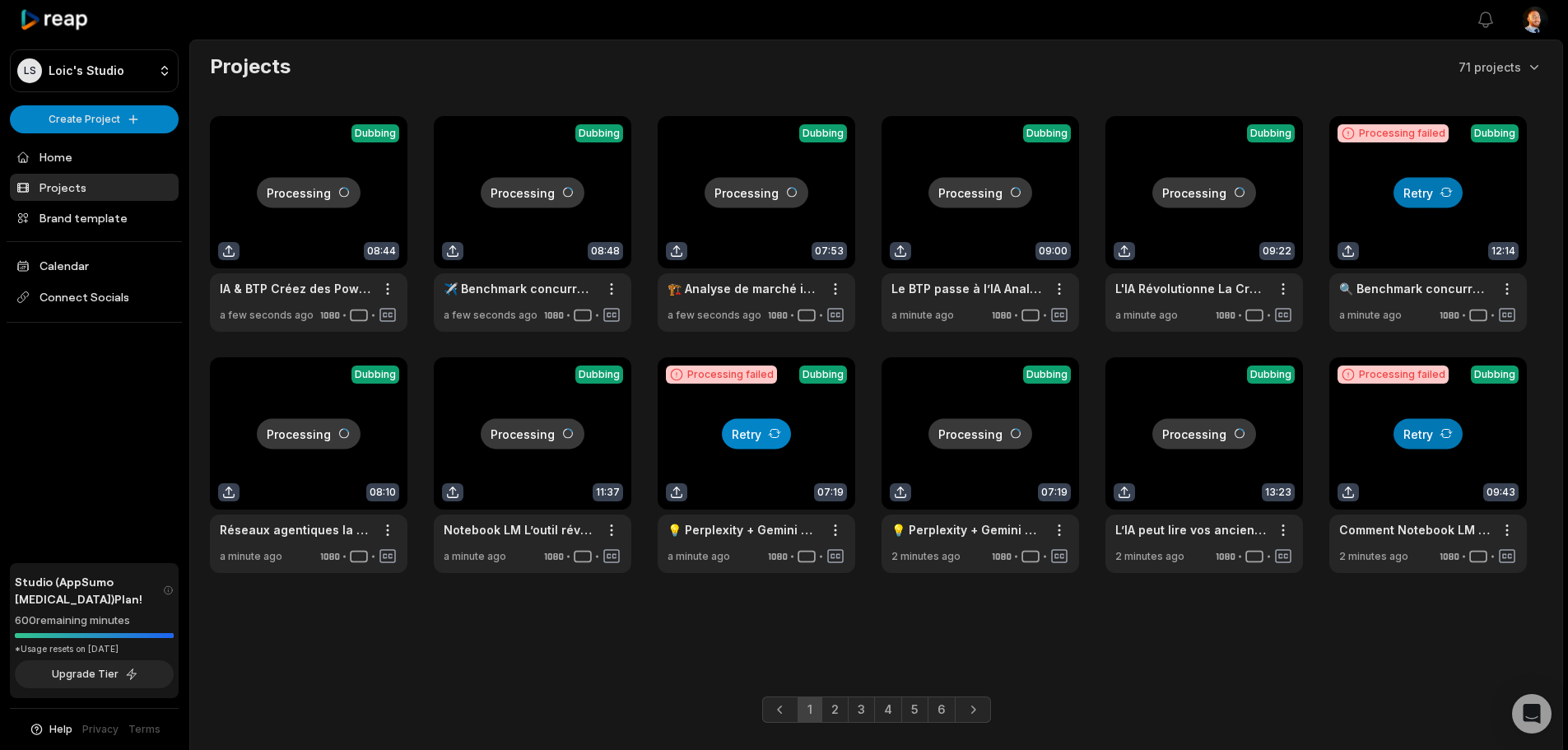
click at [769, 441] on button "Retry" at bounding box center [756, 433] width 69 height 31
click at [1457, 198] on button "Retry" at bounding box center [1427, 192] width 69 height 31
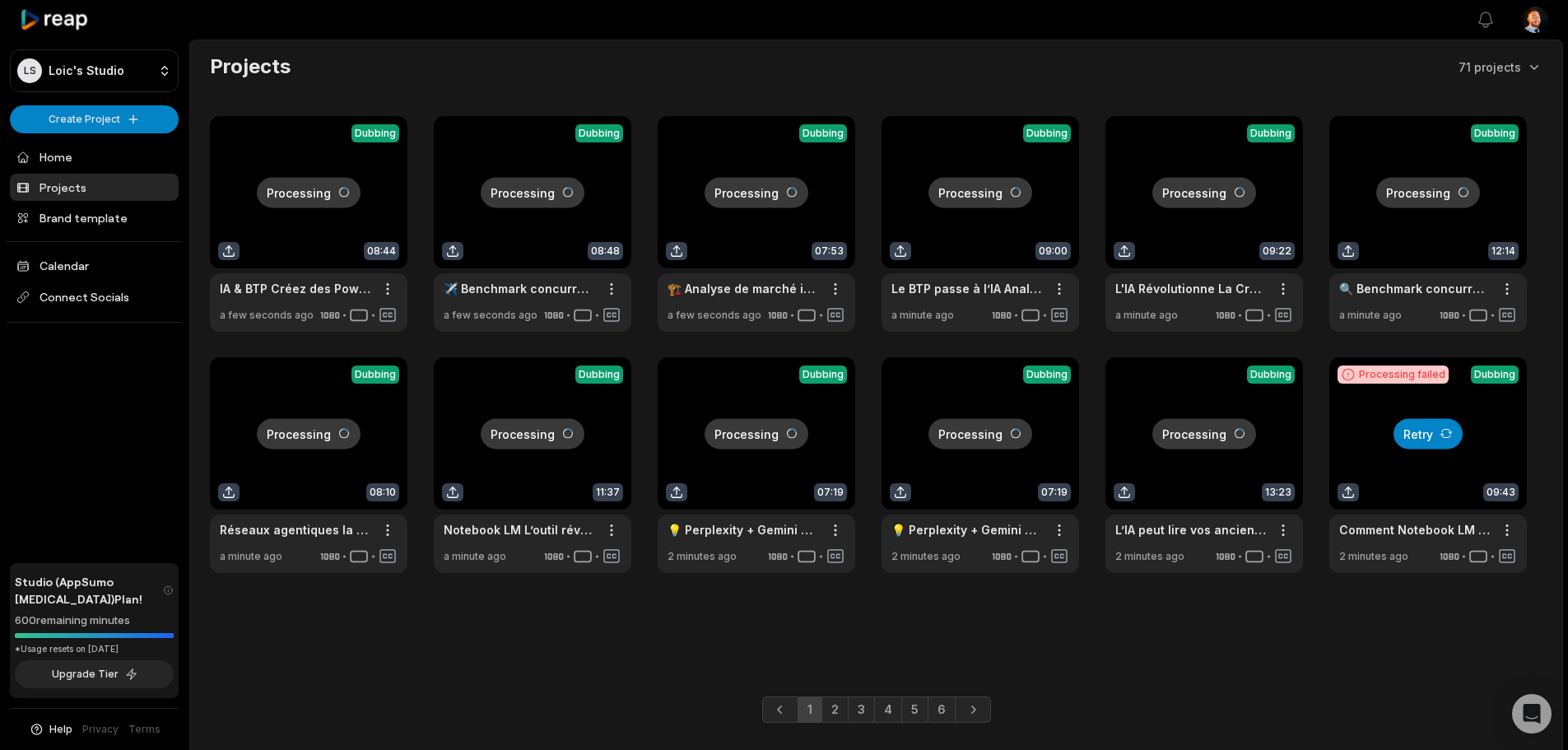
click at [1425, 429] on button "Retry" at bounding box center [1427, 433] width 69 height 31
click at [828, 701] on link "2" at bounding box center [834, 709] width 27 height 26
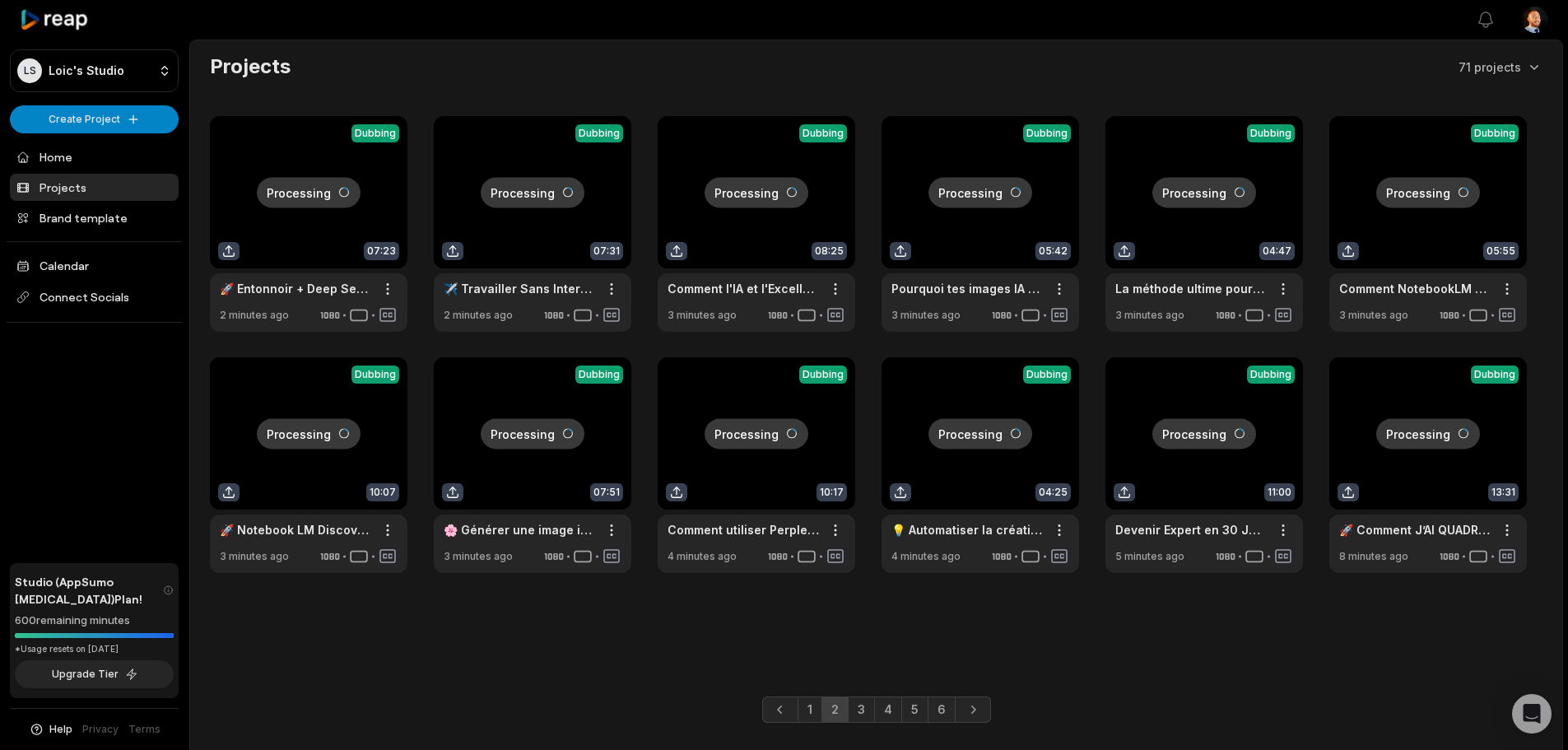
drag, startPoint x: 837, startPoint y: 720, endPoint x: 862, endPoint y: 717, distance: 25.2
click at [848, 719] on link "2" at bounding box center [834, 709] width 27 height 26
click at [861, 717] on link "3" at bounding box center [860, 709] width 27 height 26
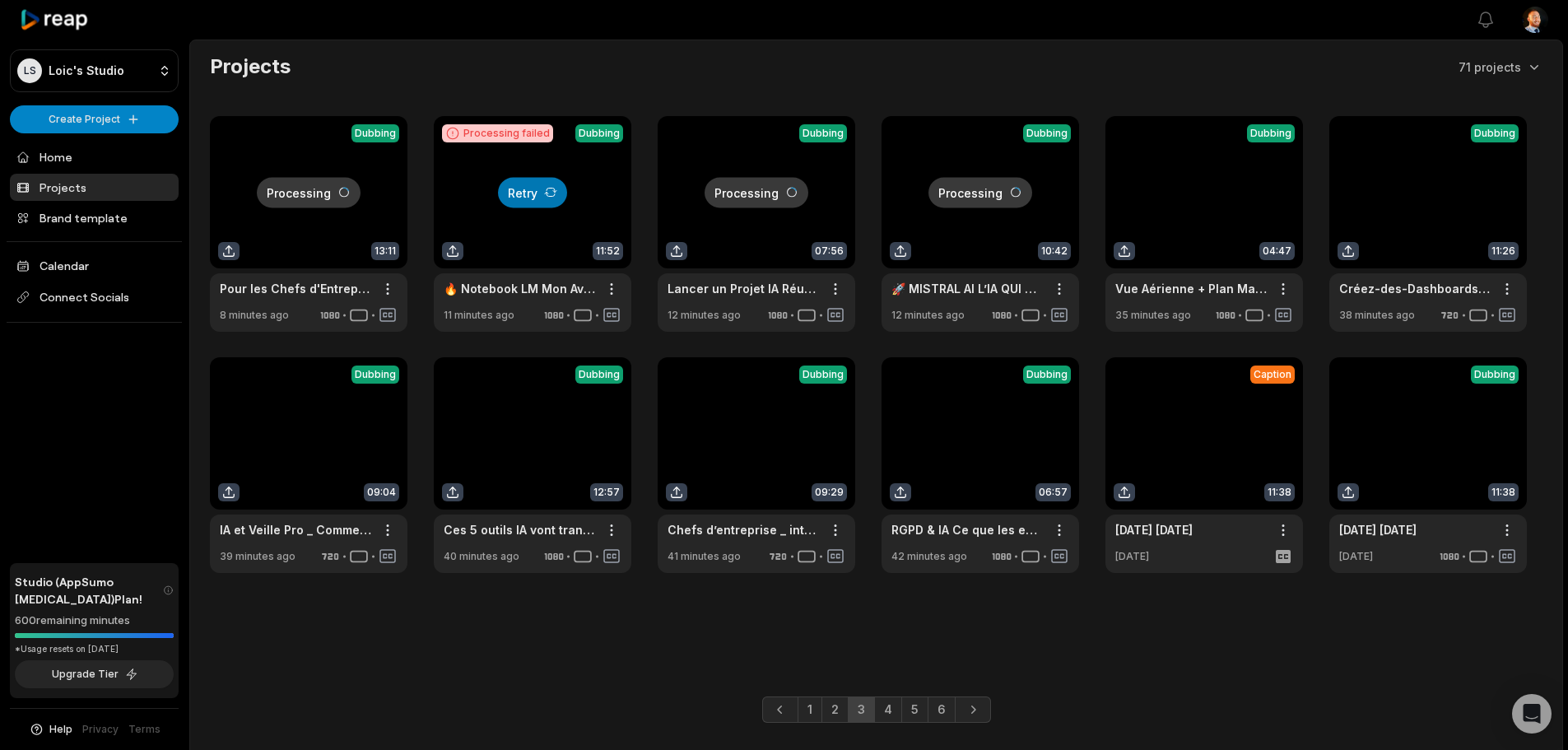
drag, startPoint x: 885, startPoint y: 709, endPoint x: 637, endPoint y: 429, distance: 374.0
click at [637, 429] on div "Projects 71 projects Processing Dubbing 13:11 Pour les Chefs d'Entreprise Explo…" at bounding box center [876, 411] width 1374 height 744
click at [541, 178] on button "Retry" at bounding box center [532, 192] width 69 height 31
click at [876, 713] on link "4" at bounding box center [888, 709] width 28 height 26
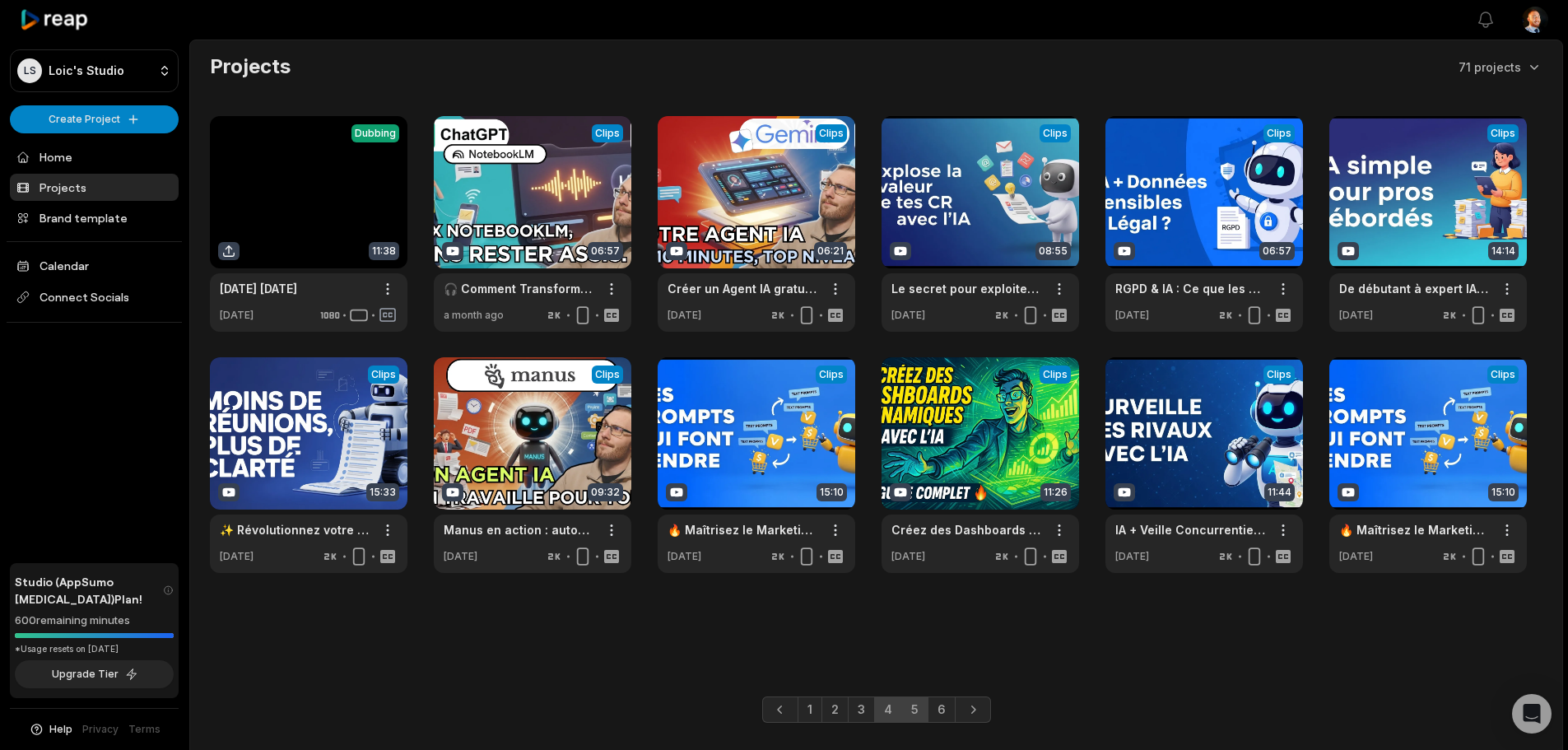
click at [924, 712] on link "5" at bounding box center [914, 709] width 27 height 26
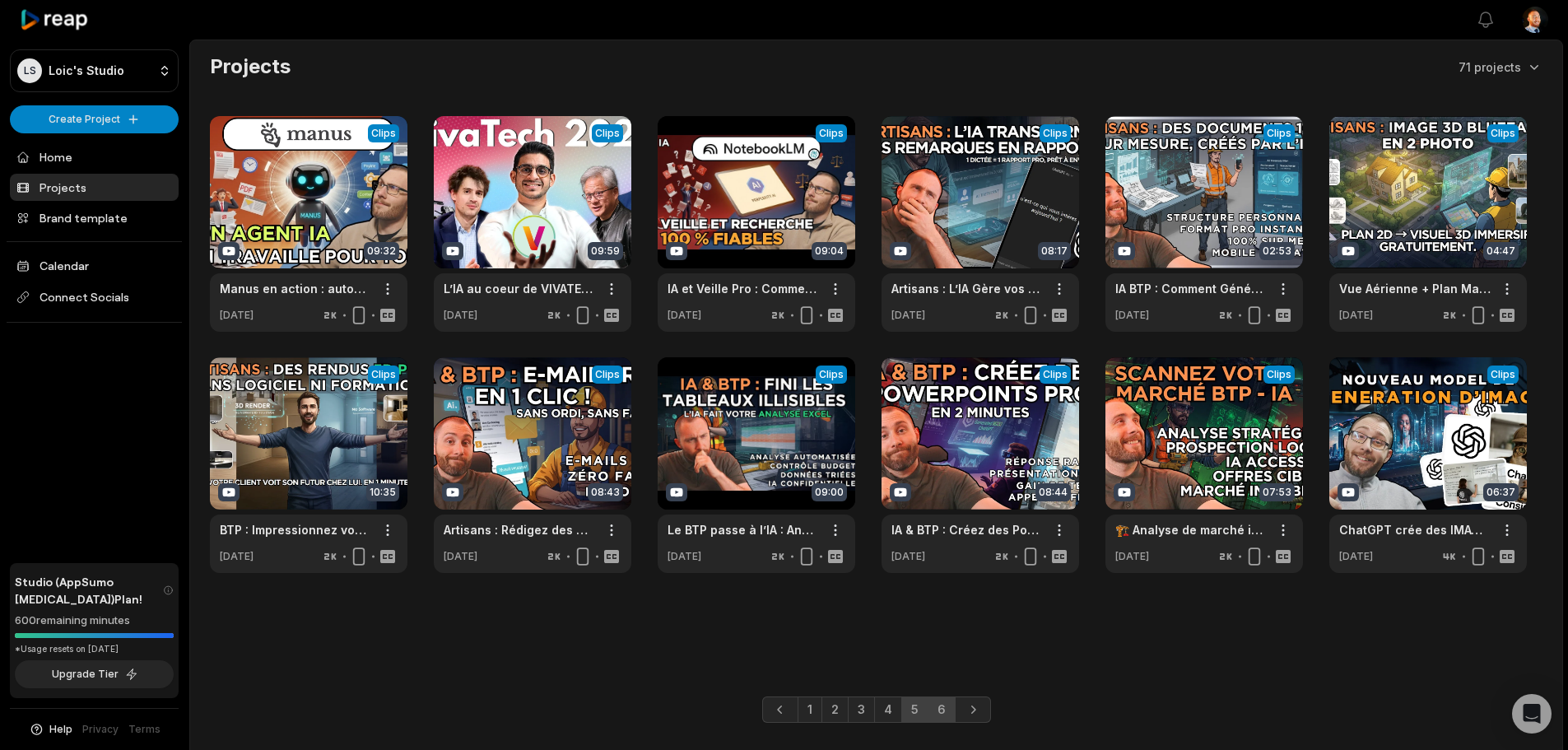
click at [944, 719] on link "6" at bounding box center [942, 709] width 28 height 26
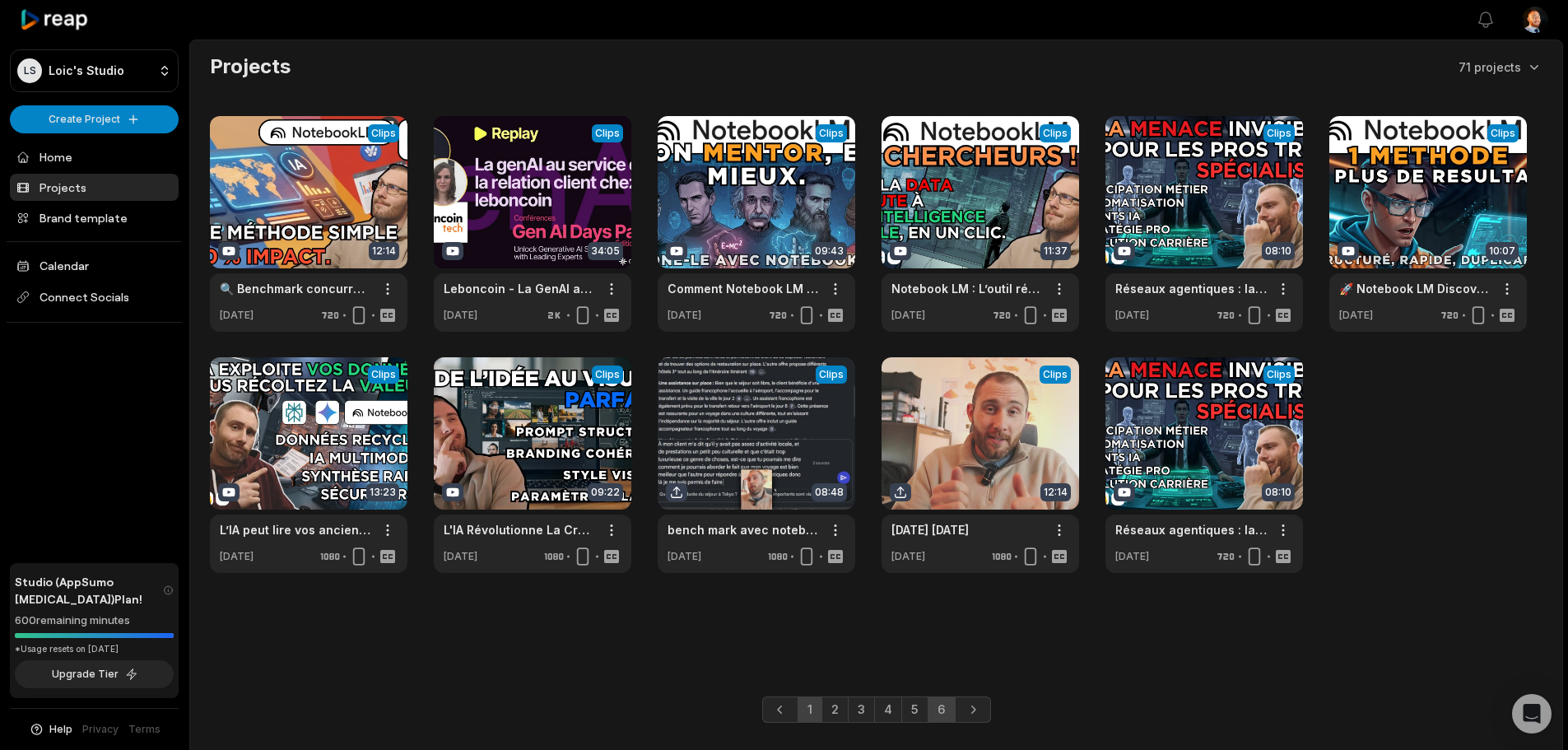
click at [799, 710] on link "1" at bounding box center [809, 709] width 25 height 26
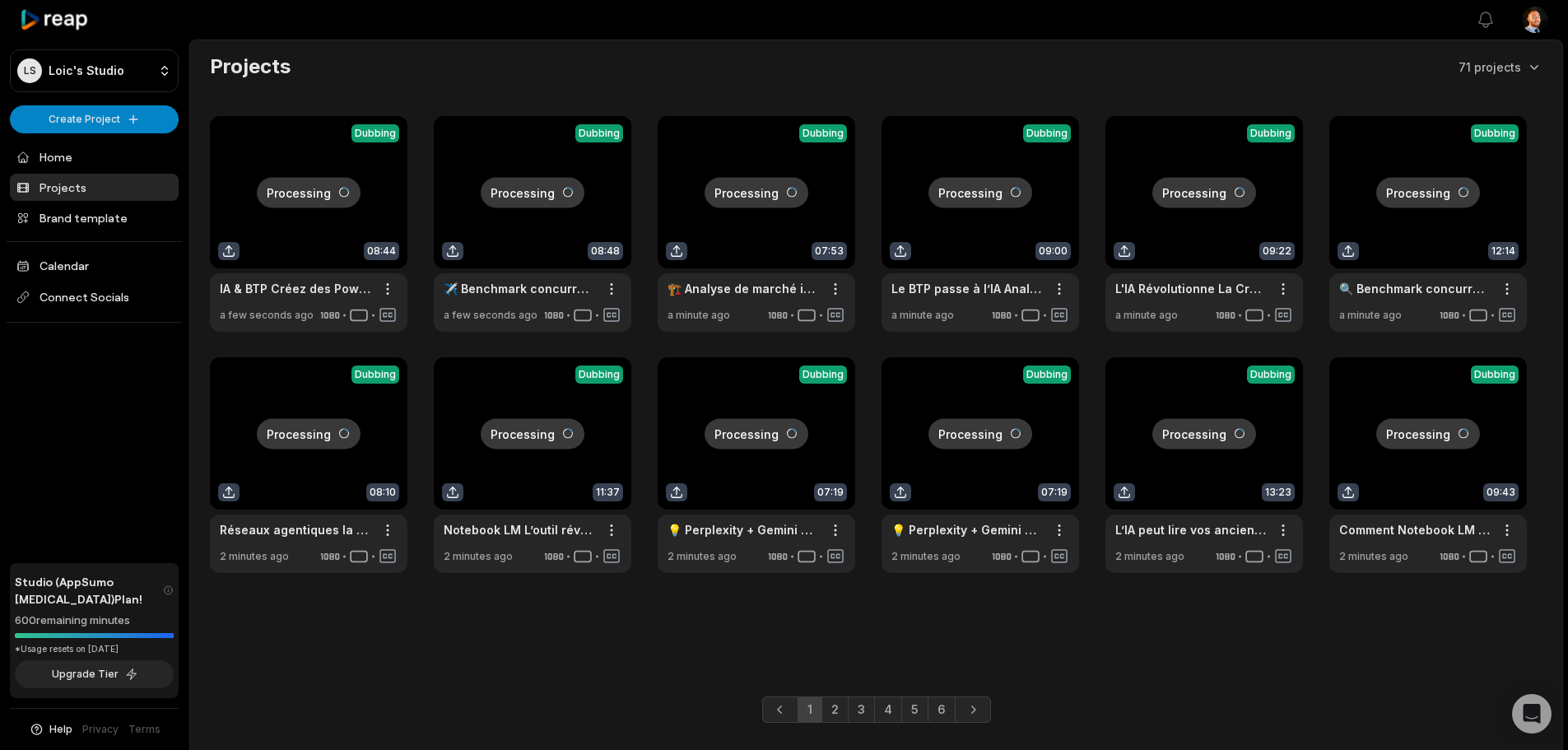
click at [791, 678] on div "Projects 71 projects Processing Dubbing 08:44 IA & BTP Créez des PowerPoints Pr…" at bounding box center [876, 411] width 1374 height 744
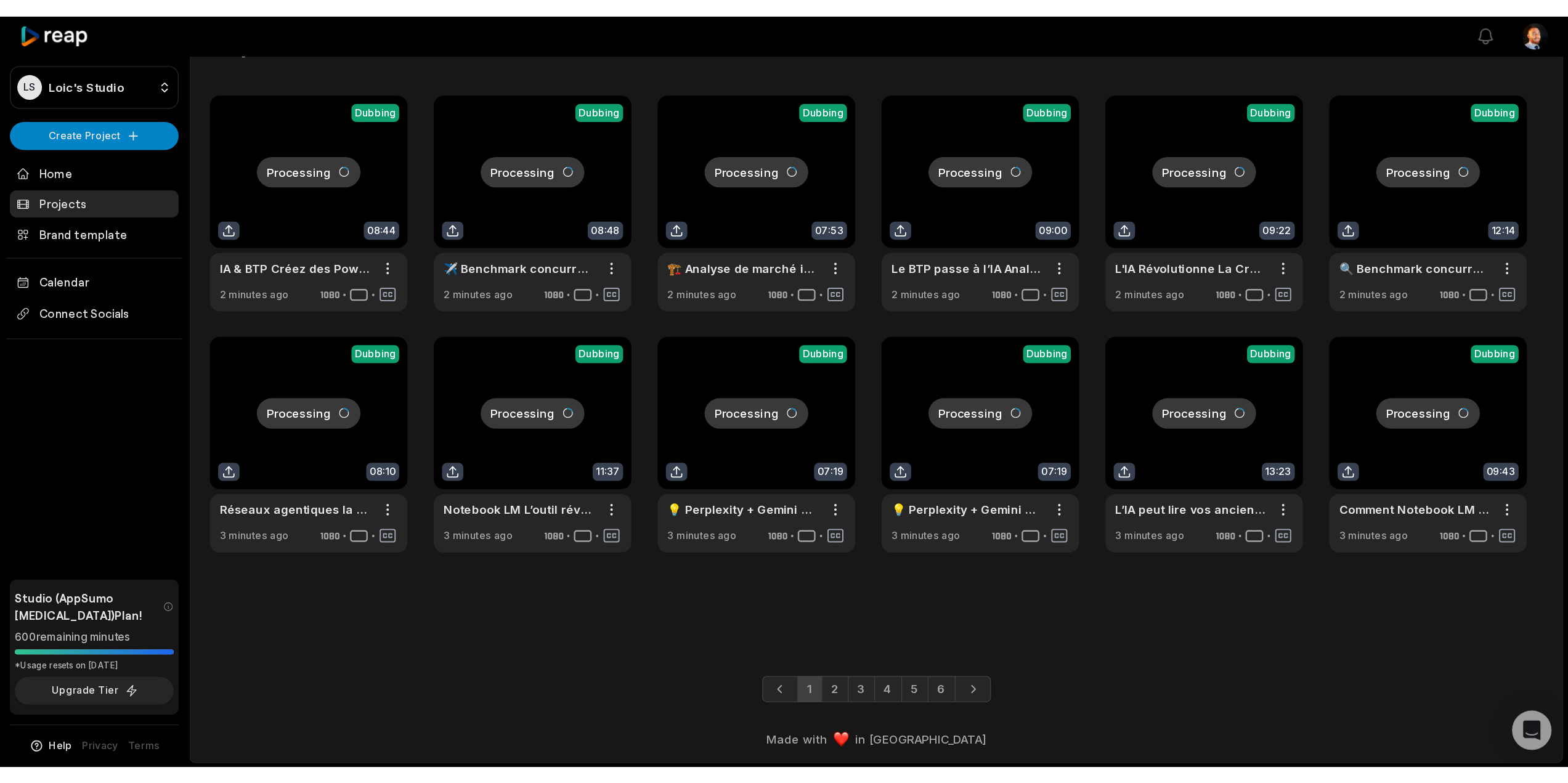
scroll to position [29, 0]
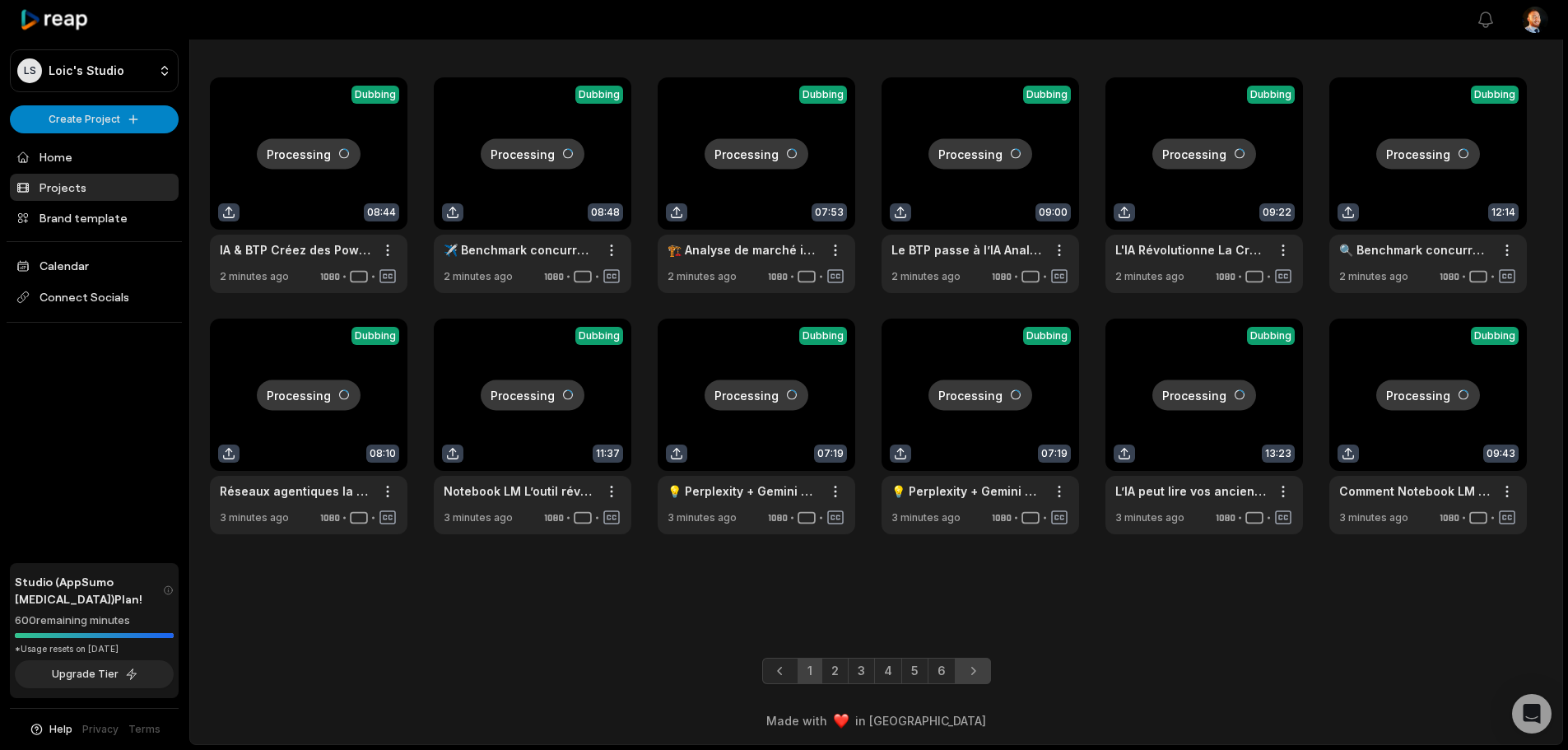
click at [955, 664] on link "Next page" at bounding box center [973, 670] width 36 height 26
click at [970, 668] on icon "Next page" at bounding box center [973, 670] width 17 height 17
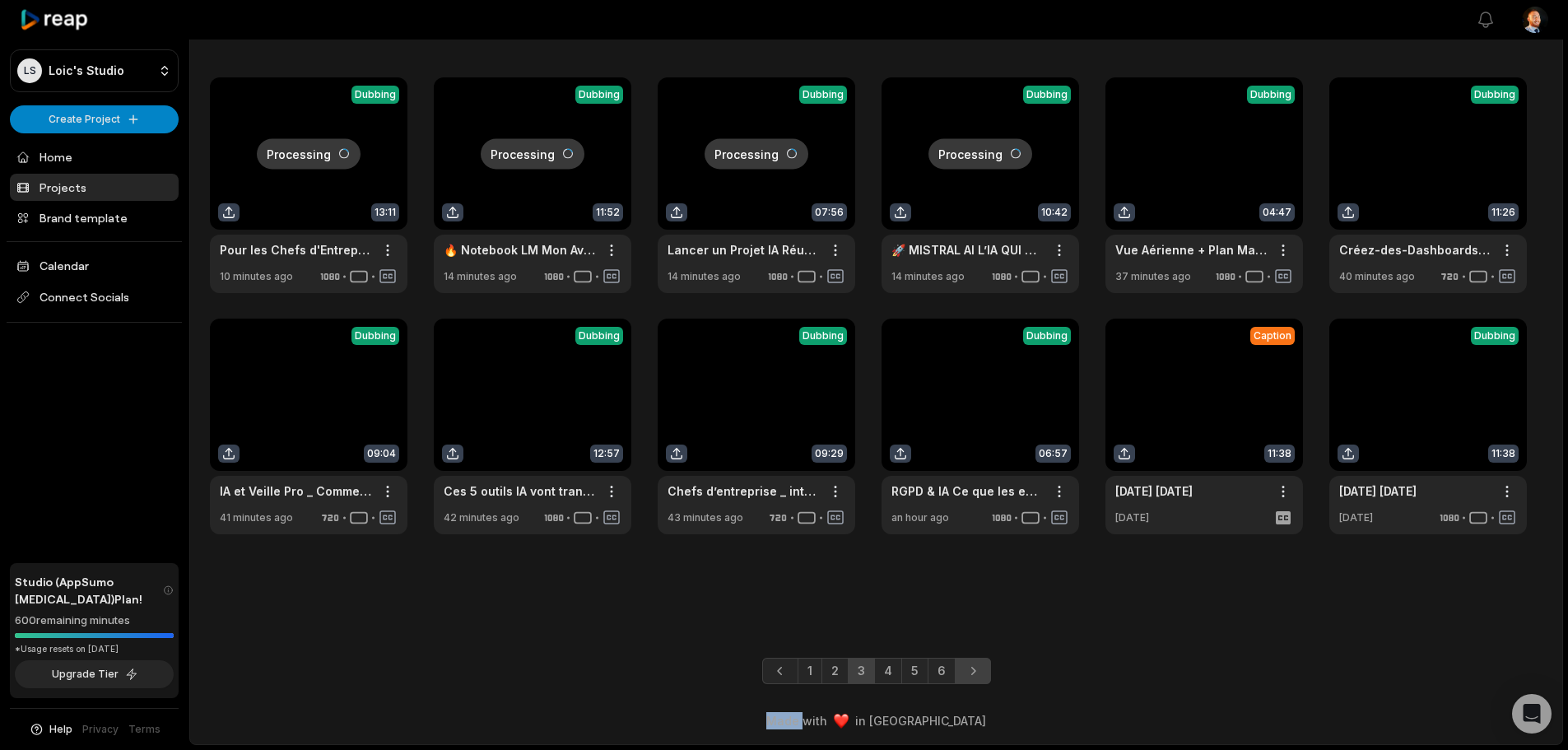
click at [970, 668] on icon "Next page" at bounding box center [973, 670] width 17 height 17
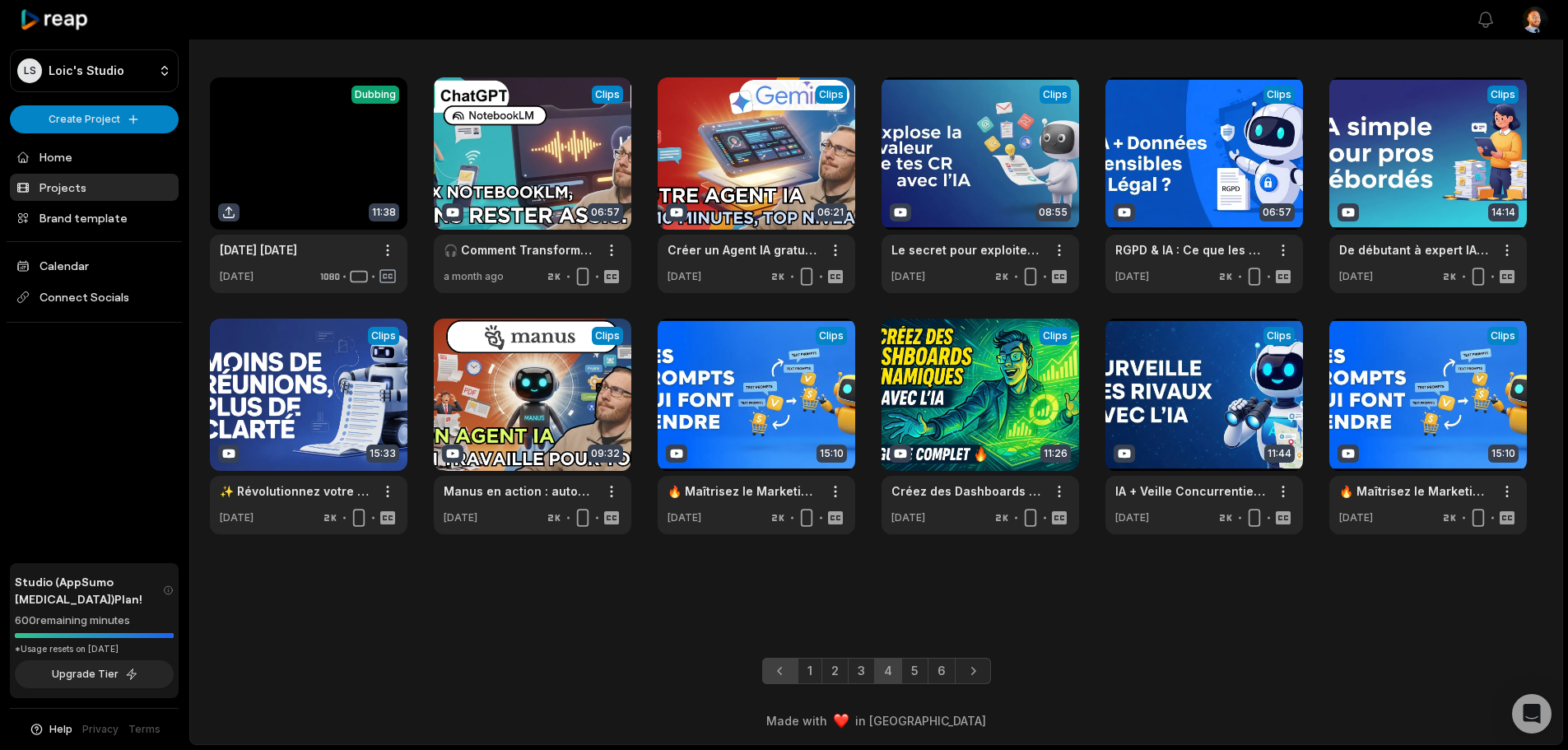
click at [777, 673] on icon "Previous page" at bounding box center [780, 670] width 17 height 17
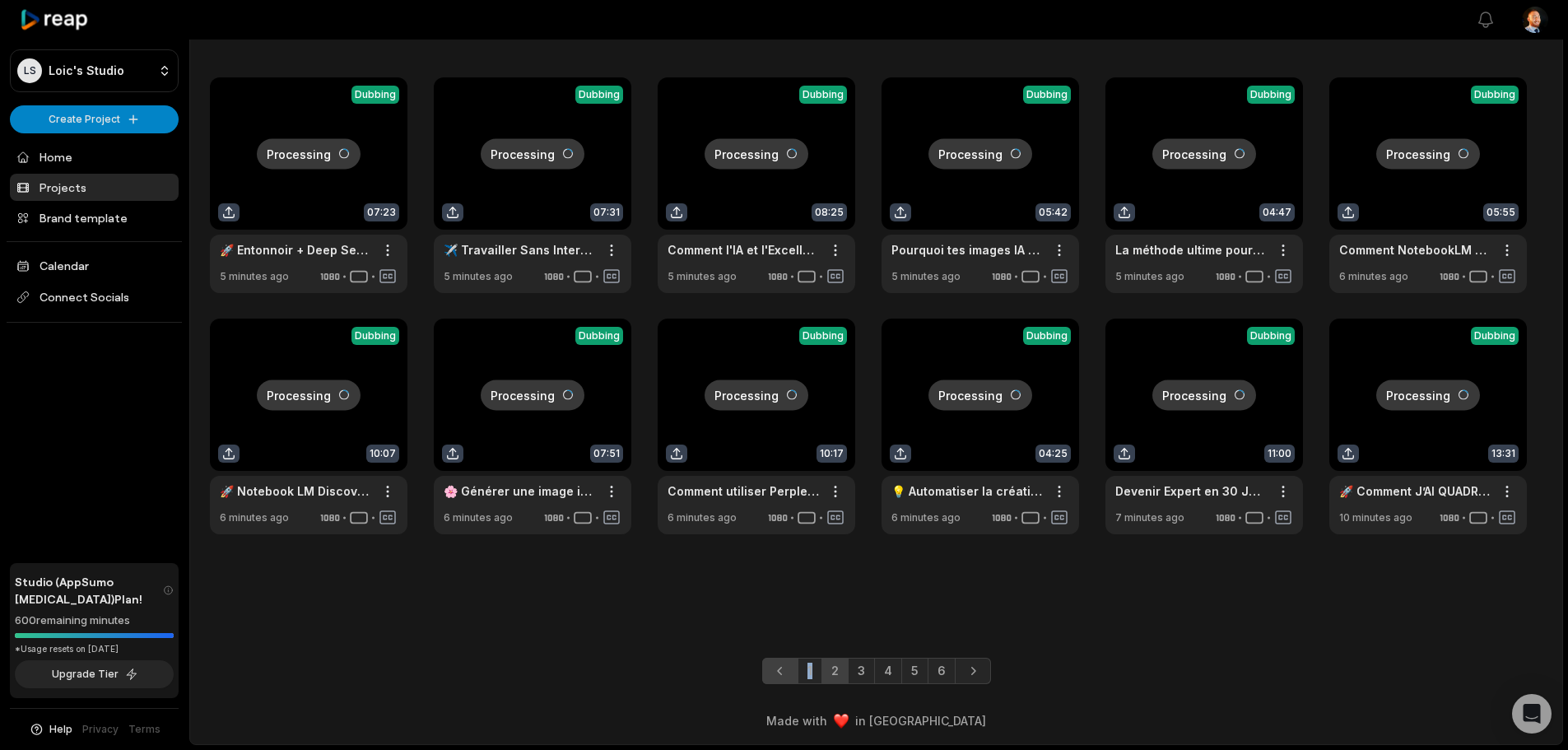
click at [777, 673] on icon "Previous page" at bounding box center [780, 670] width 17 height 17
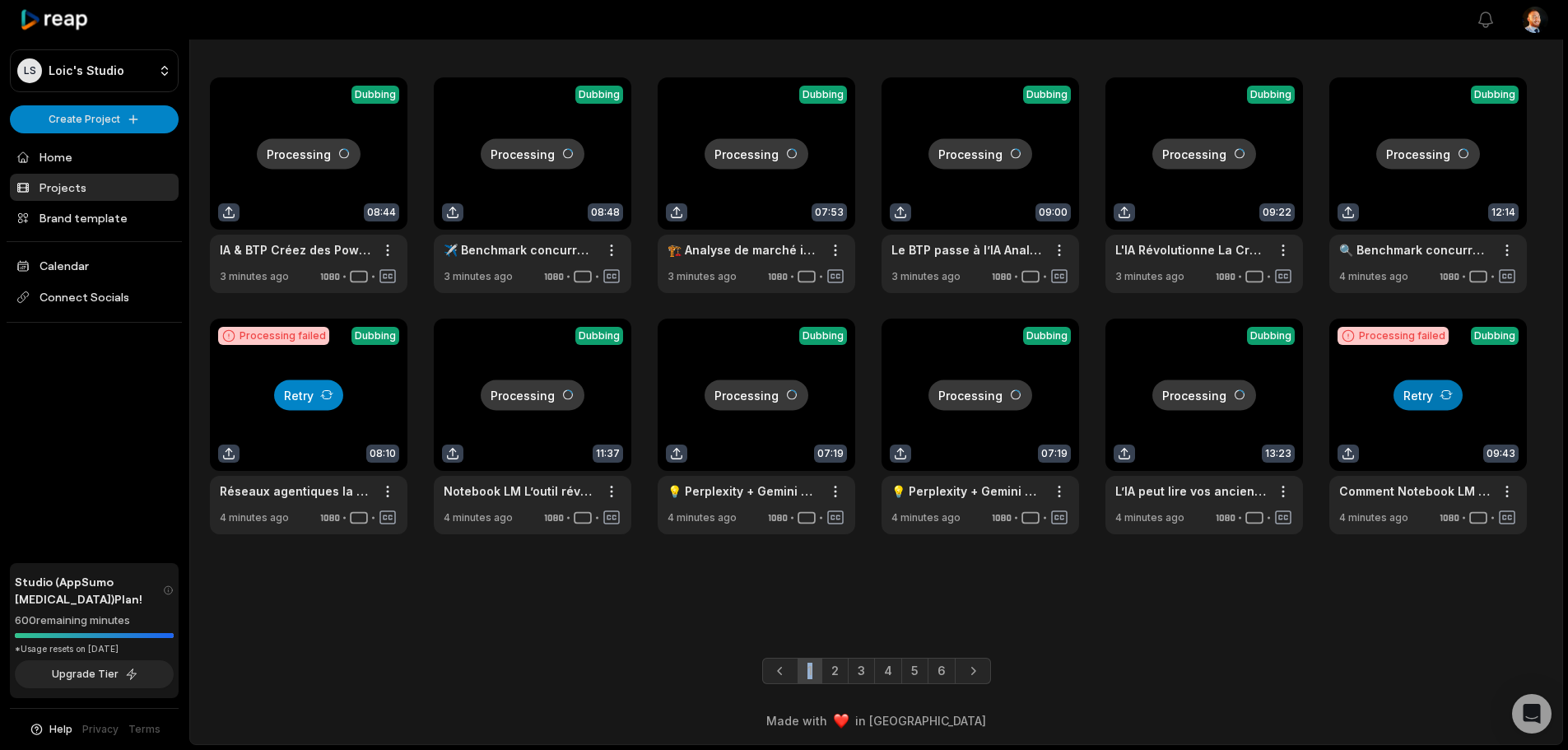
click at [311, 391] on button "Retry" at bounding box center [308, 394] width 69 height 31
click at [1442, 388] on icon at bounding box center [1446, 394] width 13 height 13
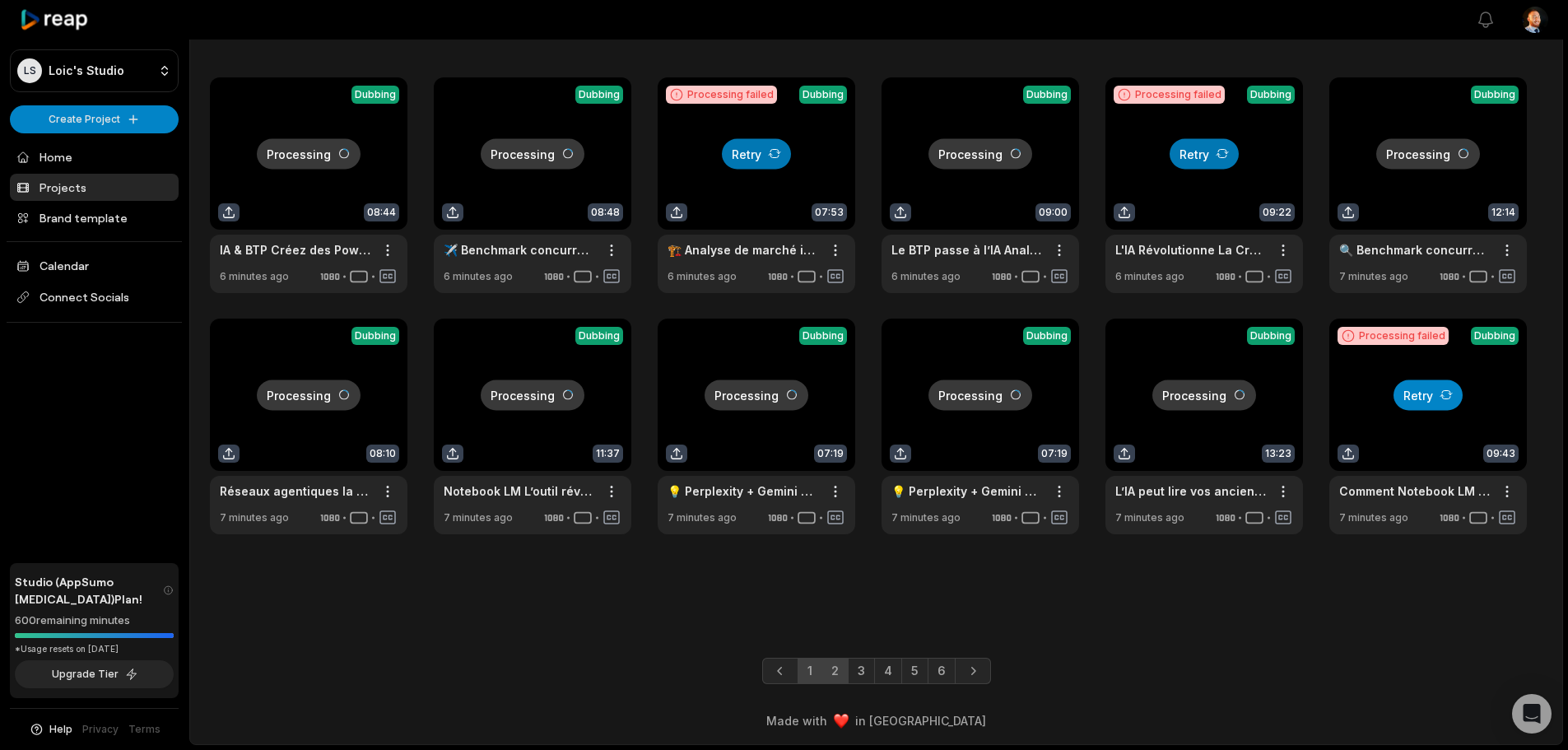
click at [836, 672] on link "2" at bounding box center [834, 670] width 27 height 26
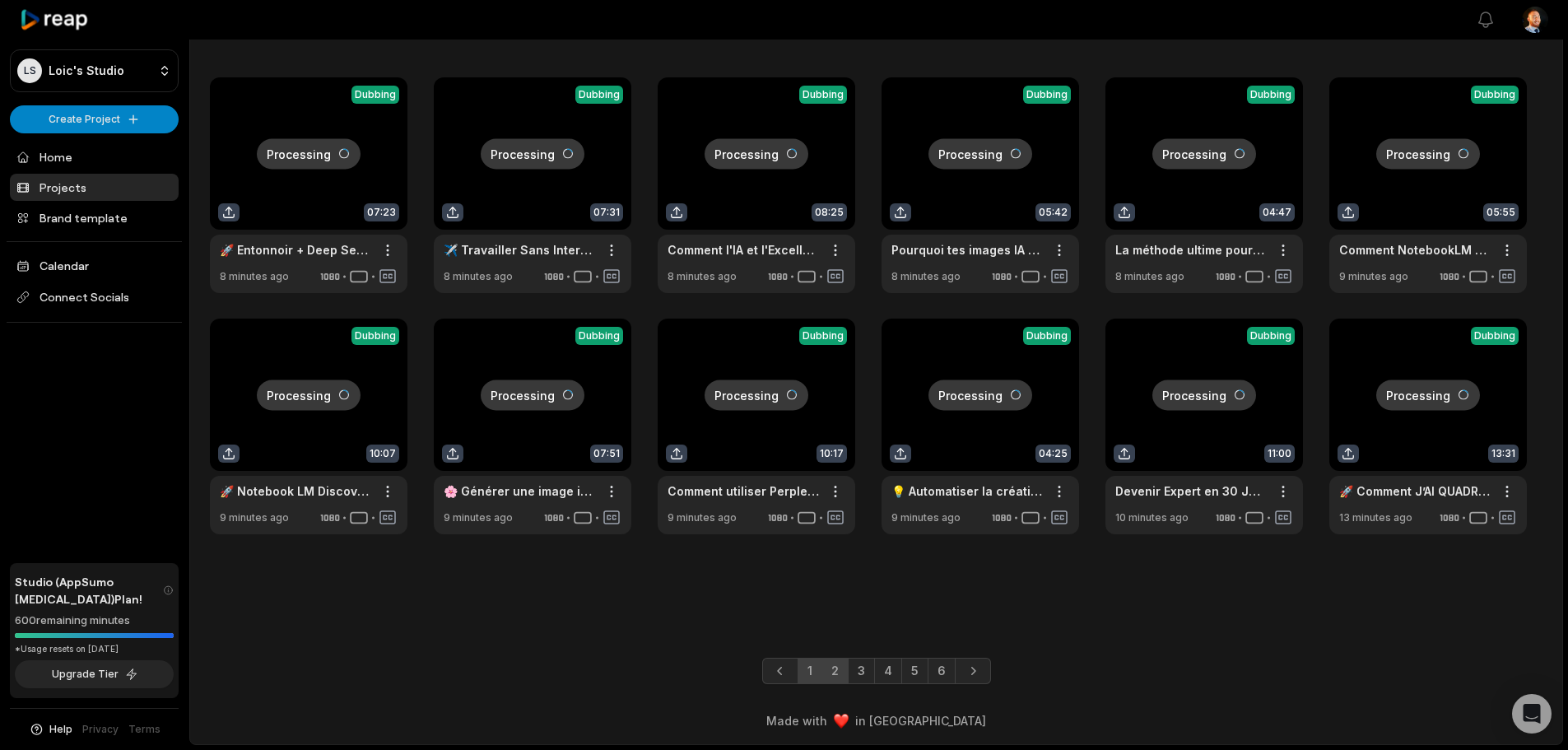
click at [809, 669] on link "1" at bounding box center [809, 670] width 25 height 26
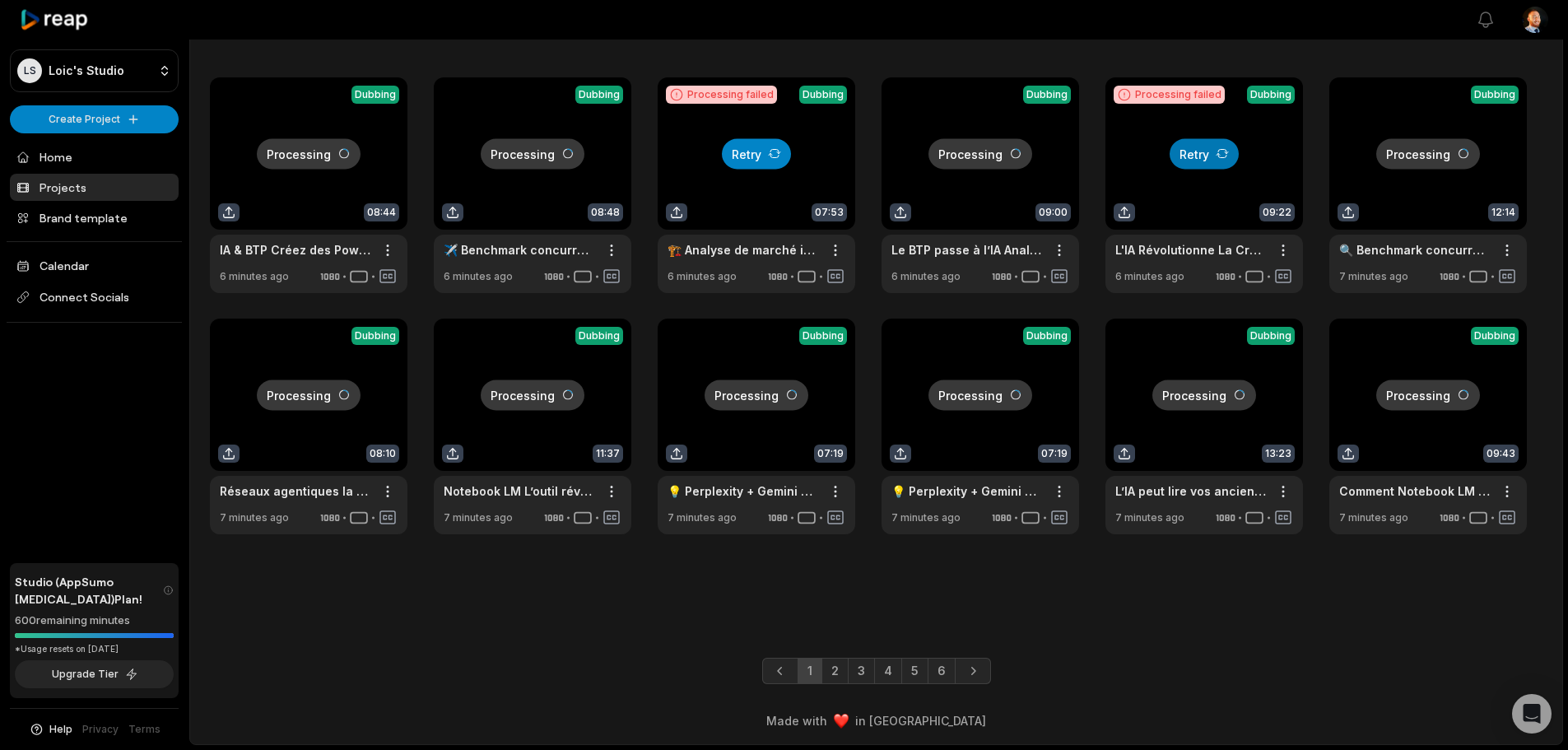
click at [731, 161] on button "Retry" at bounding box center [756, 153] width 69 height 31
click at [1194, 145] on button "Retry" at bounding box center [1204, 153] width 69 height 31
click at [849, 669] on link "3" at bounding box center [860, 670] width 27 height 26
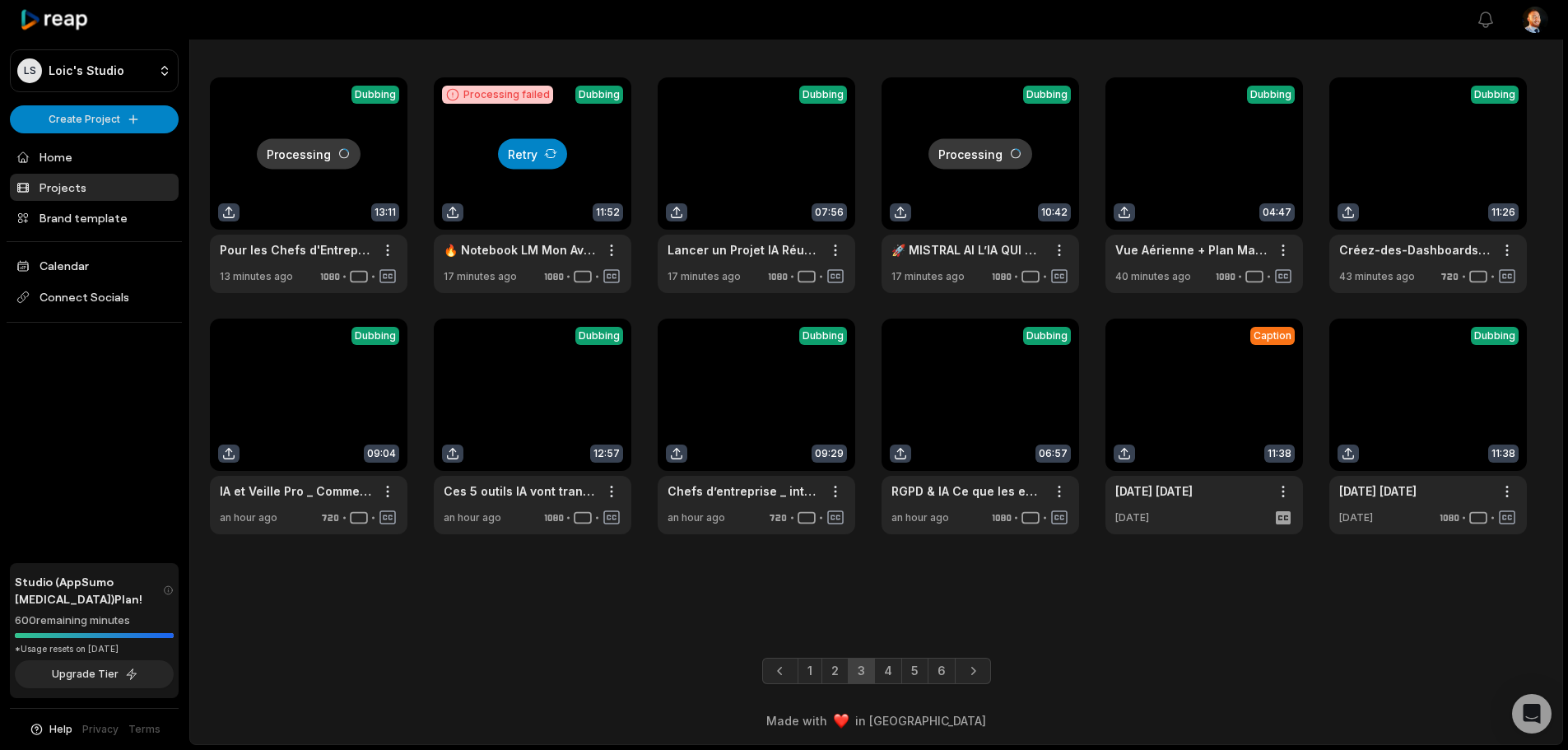
click at [540, 159] on button "Retry" at bounding box center [532, 153] width 69 height 31
click at [894, 679] on link "4" at bounding box center [888, 670] width 28 height 26
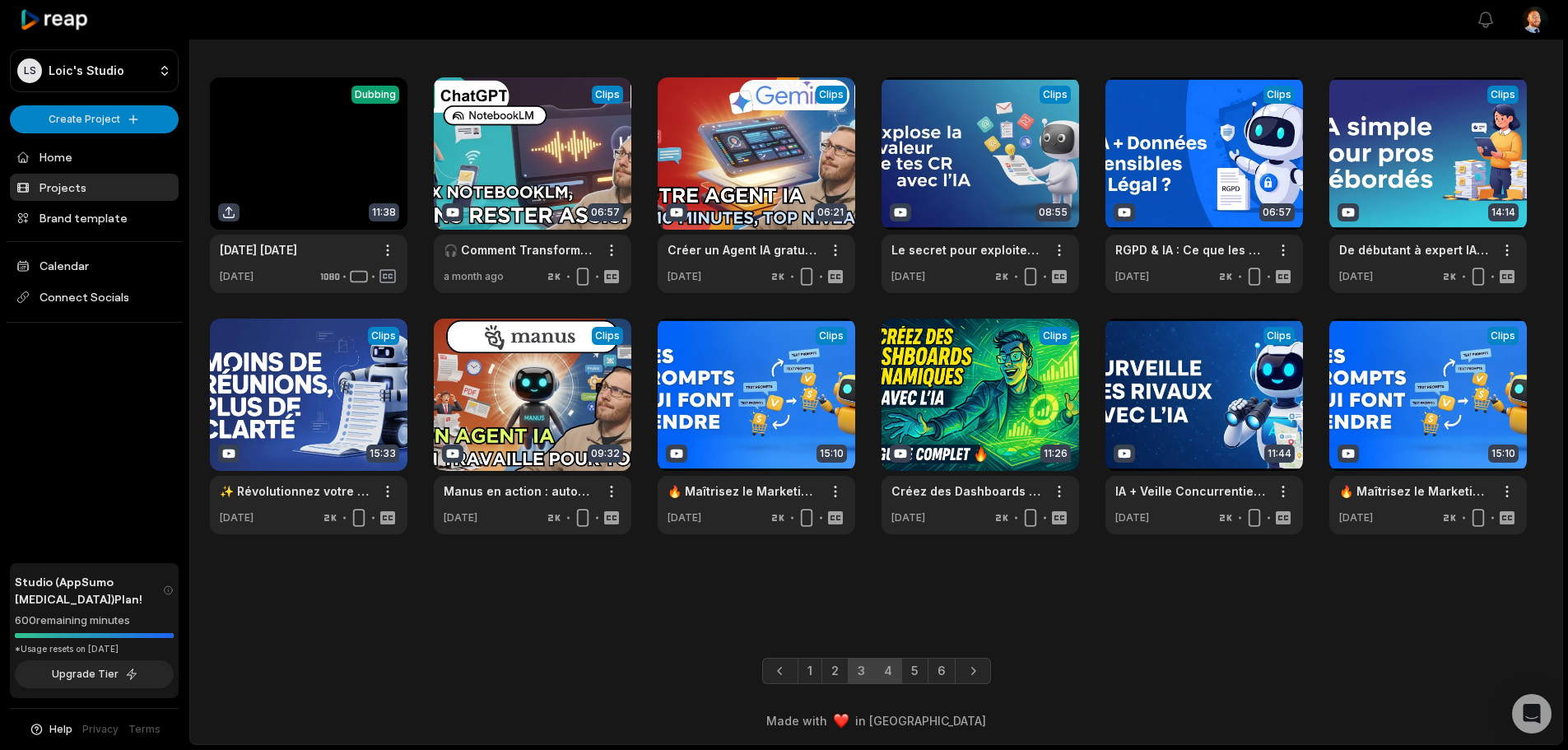
click at [856, 672] on link "3" at bounding box center [860, 670] width 27 height 26
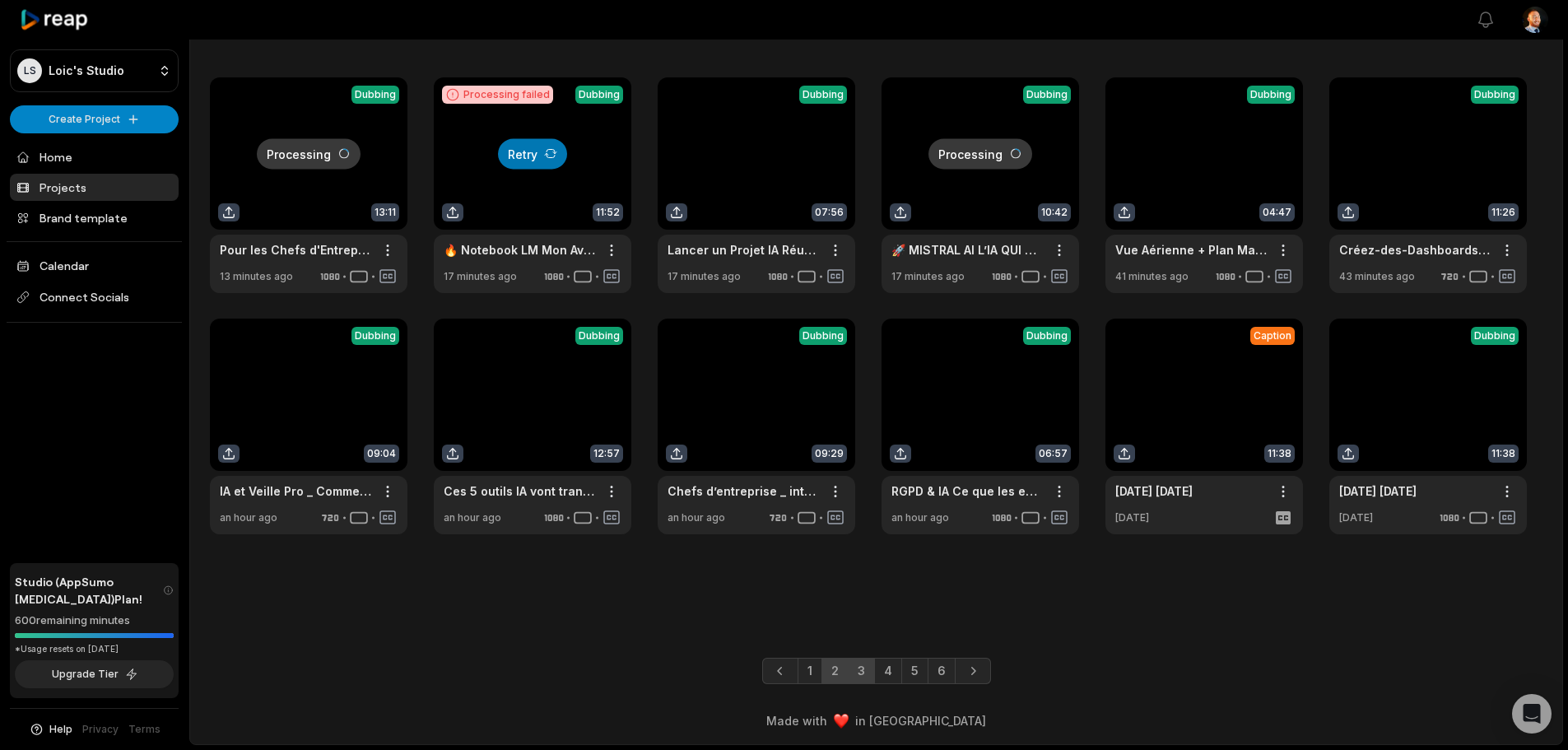
click at [822, 673] on link "2" at bounding box center [834, 670] width 27 height 26
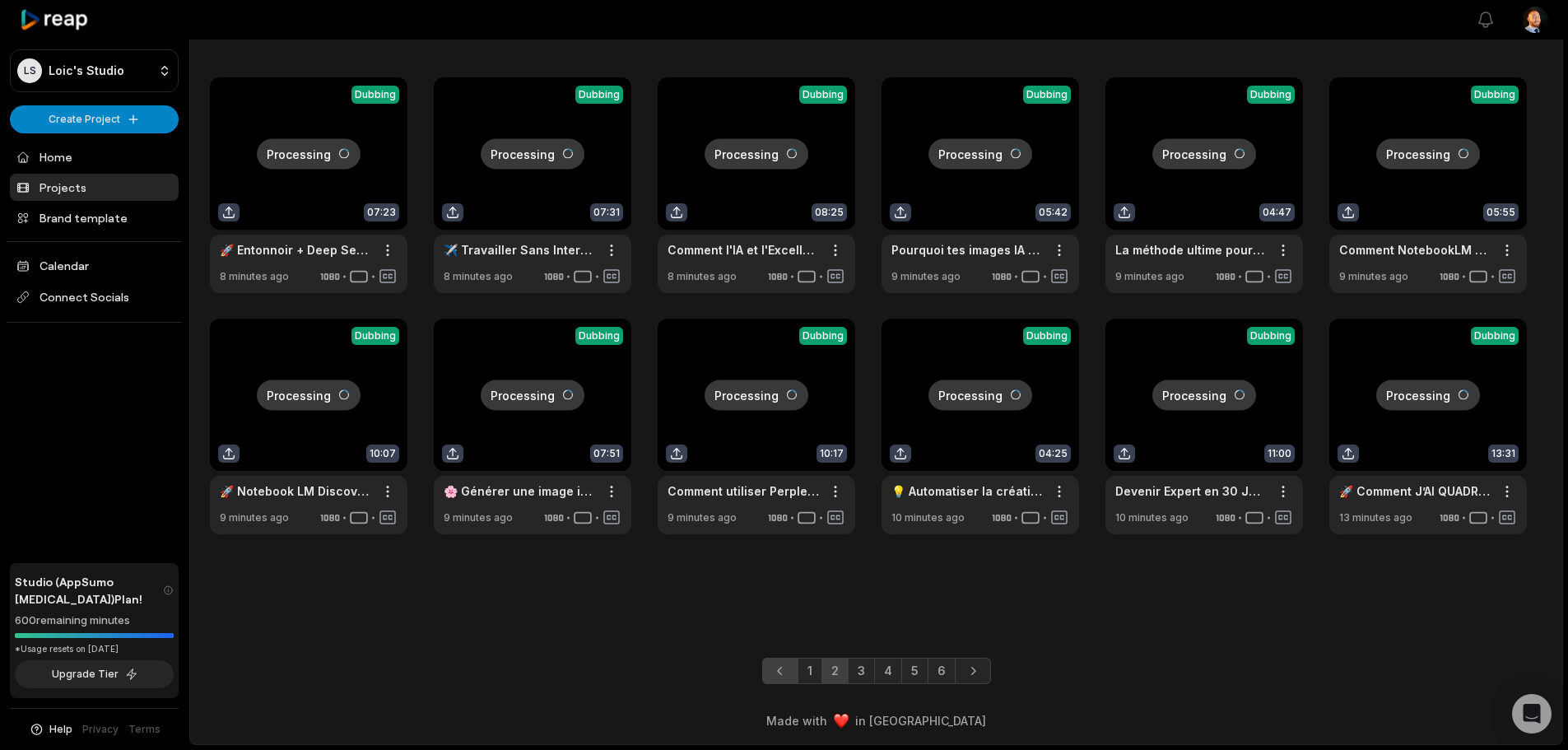
click at [793, 667] on link "Previous page" at bounding box center [780, 670] width 36 height 26
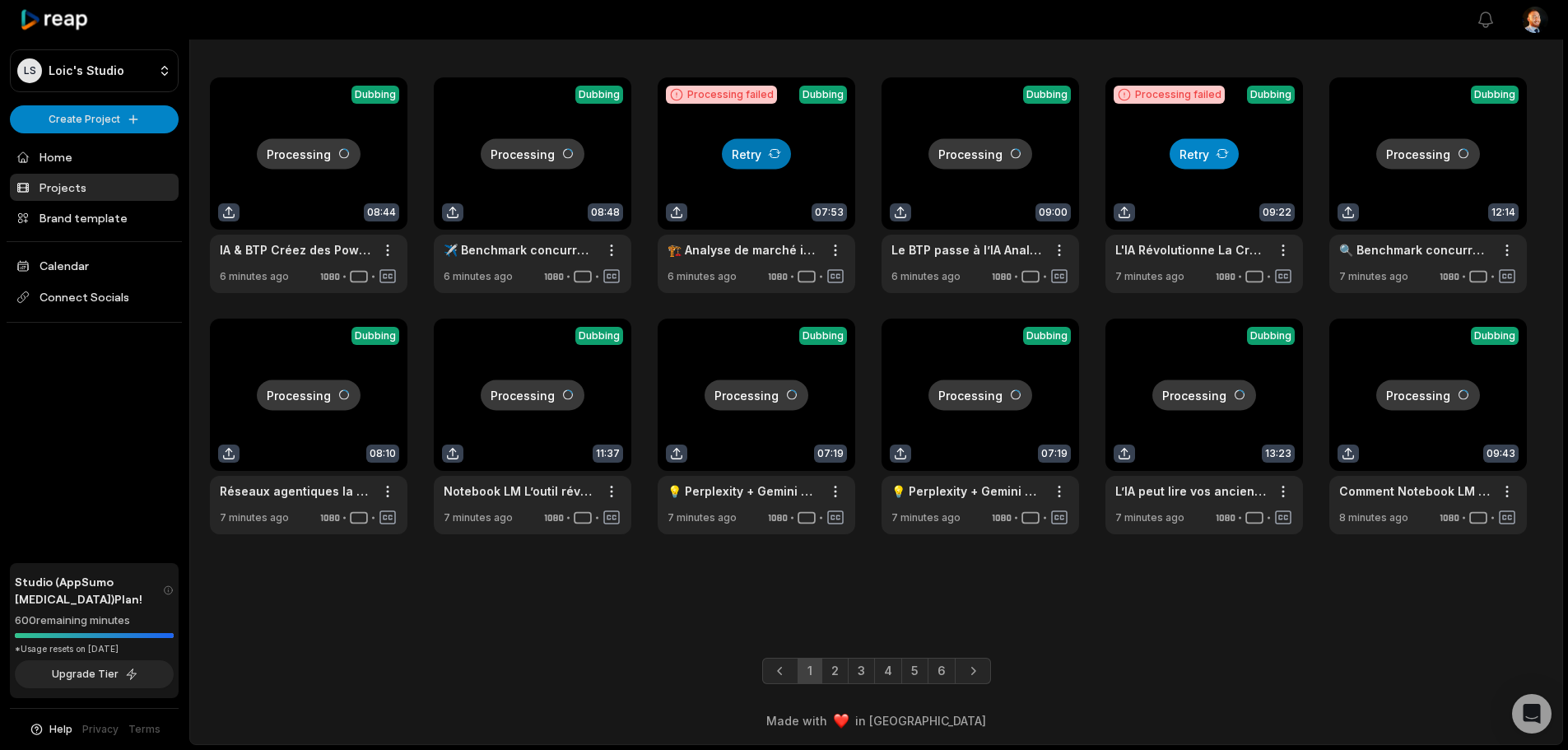
click at [1200, 145] on button "Retry" at bounding box center [1204, 153] width 69 height 31
click at [739, 142] on button "Retry" at bounding box center [756, 153] width 69 height 31
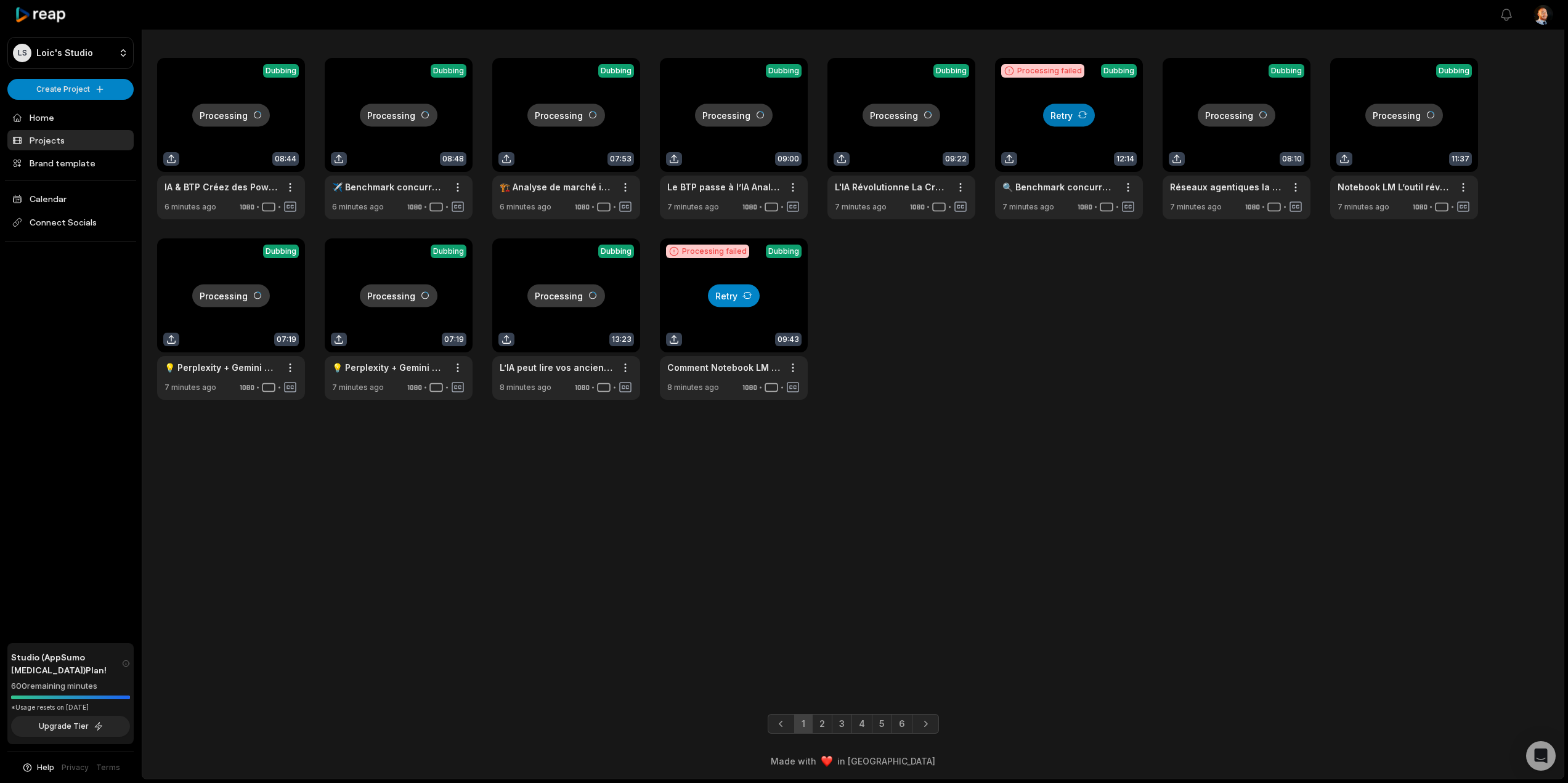
click at [746, 297] on icon at bounding box center [747, 295] width 10 height 10
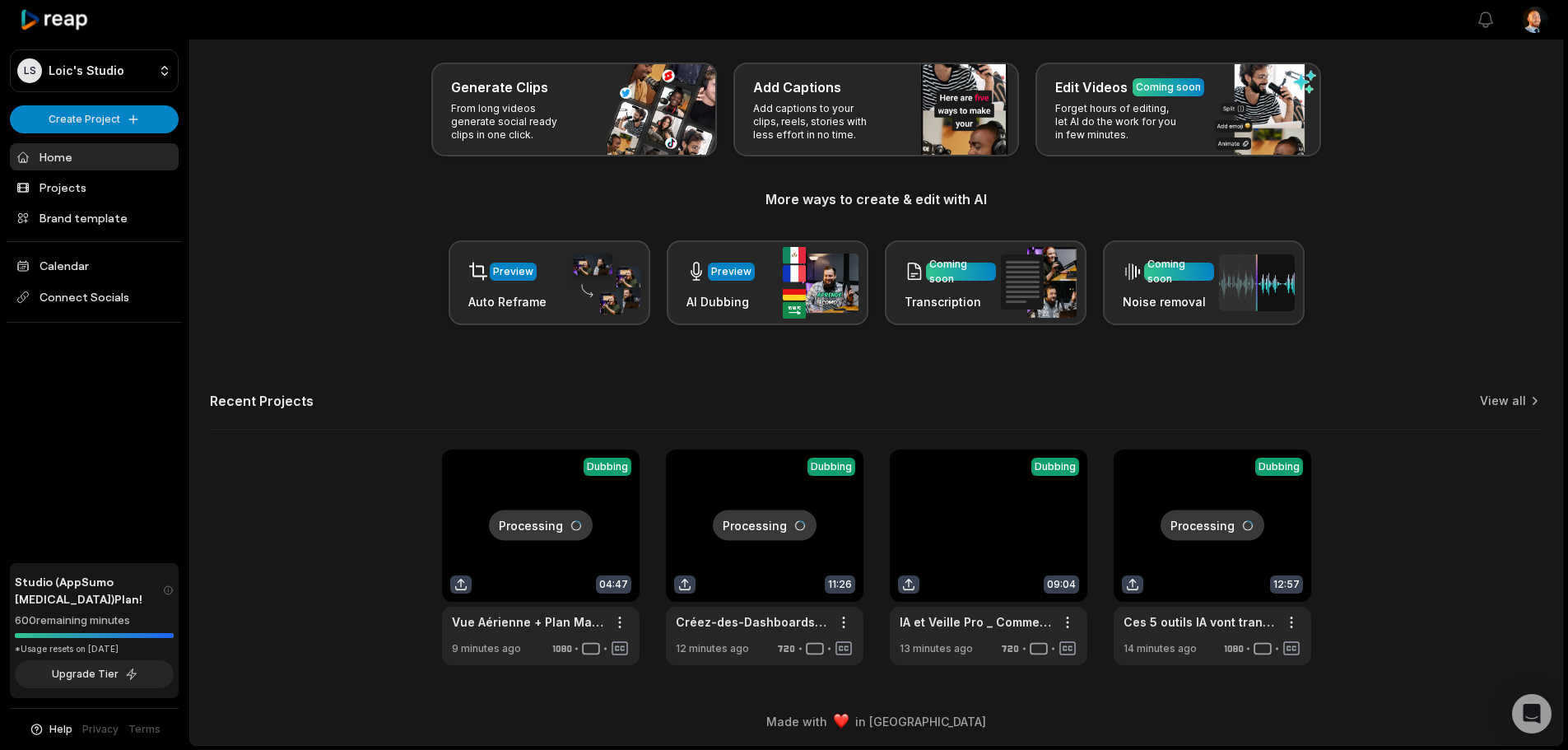
scroll to position [72, 0]
click at [1526, 399] on icon at bounding box center [1534, 399] width 17 height 17
click at [1491, 399] on link "View all" at bounding box center [1502, 399] width 46 height 17
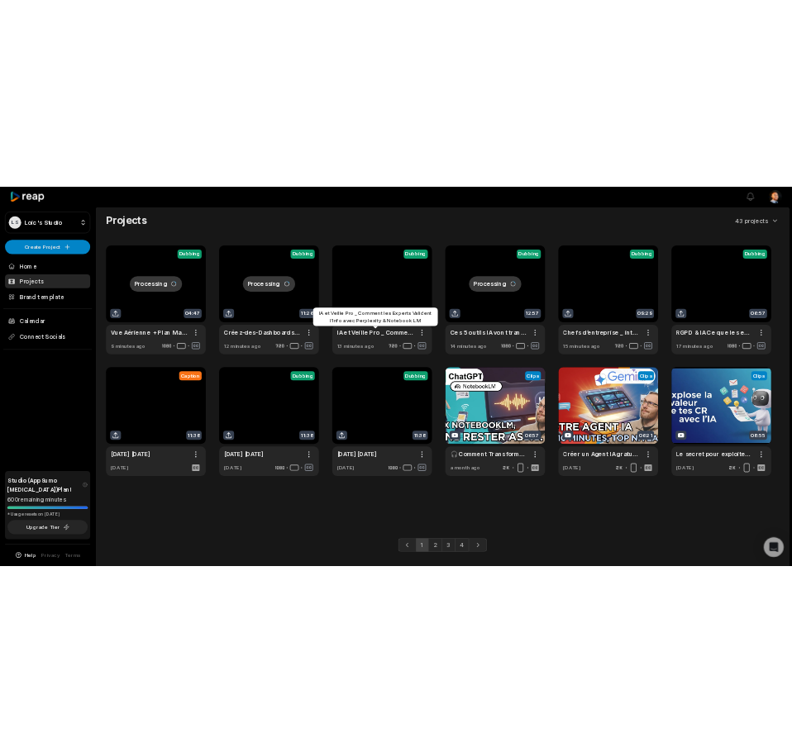
scroll to position [72, 0]
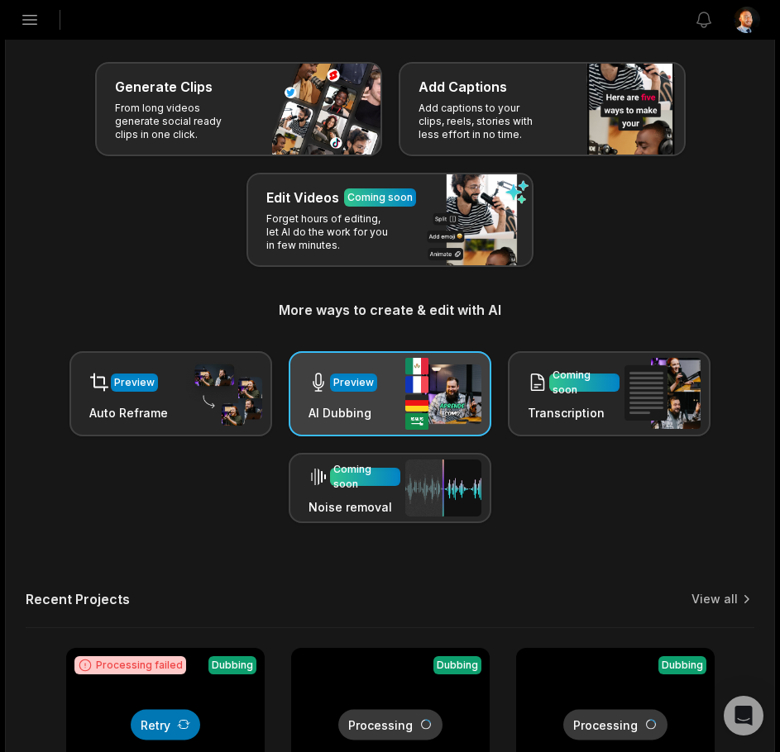
click at [402, 414] on div "Preview AI Dubbing" at bounding box center [389, 393] width 203 height 85
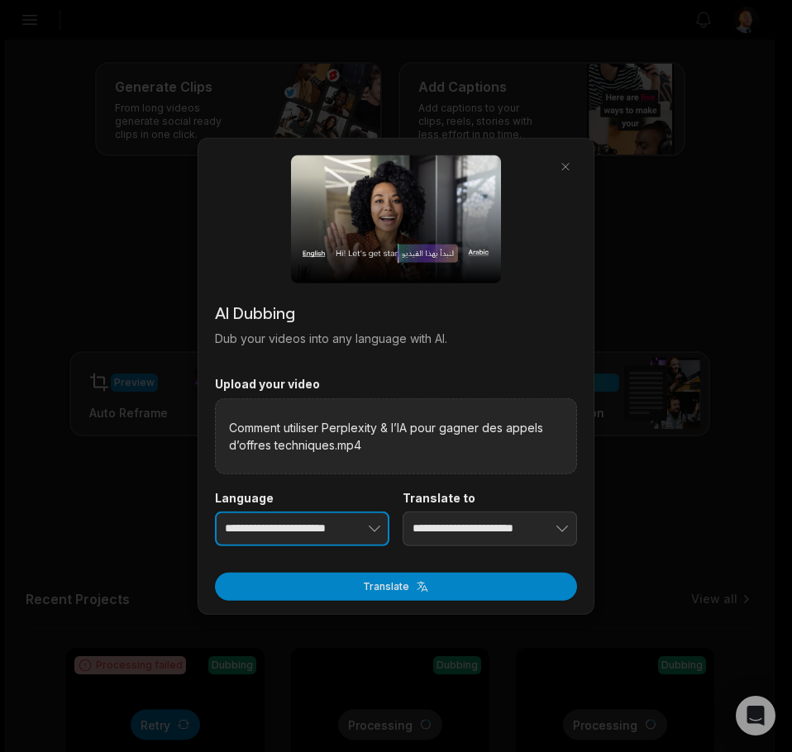
click at [331, 527] on button "button" at bounding box center [348, 529] width 81 height 35
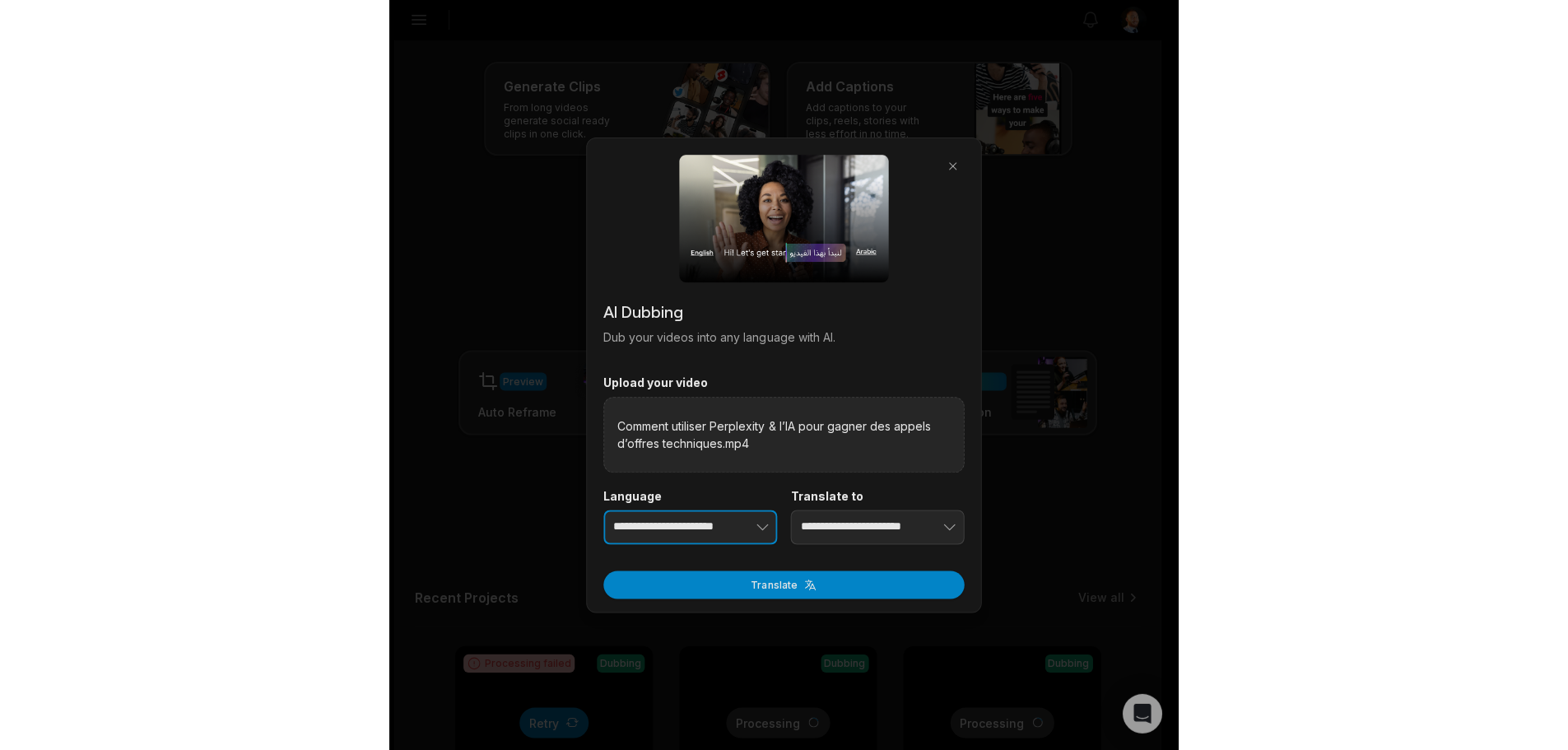
scroll to position [0, 0]
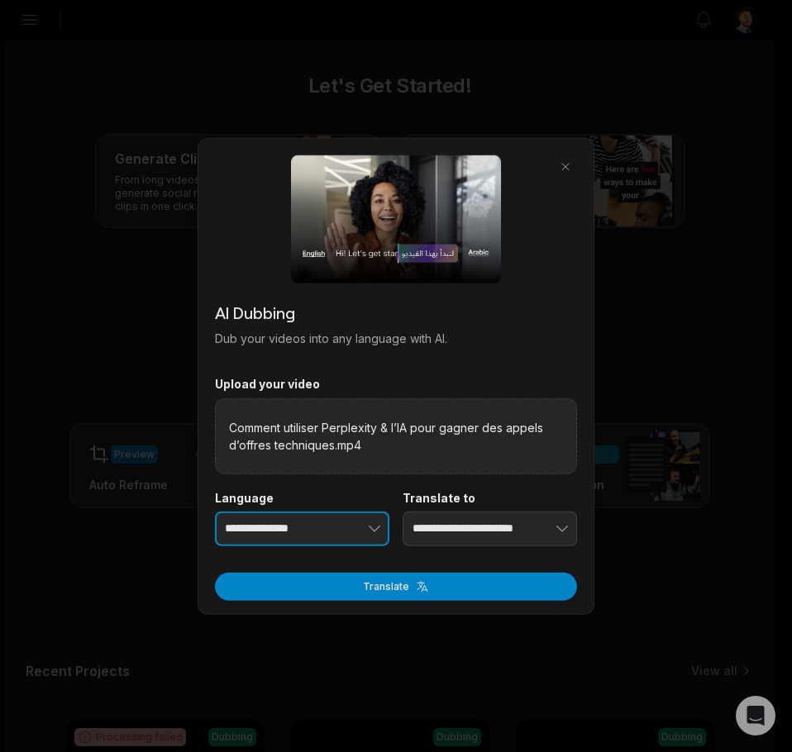
type input "**********"
click at [517, 507] on div "**********" at bounding box center [490, 517] width 174 height 55
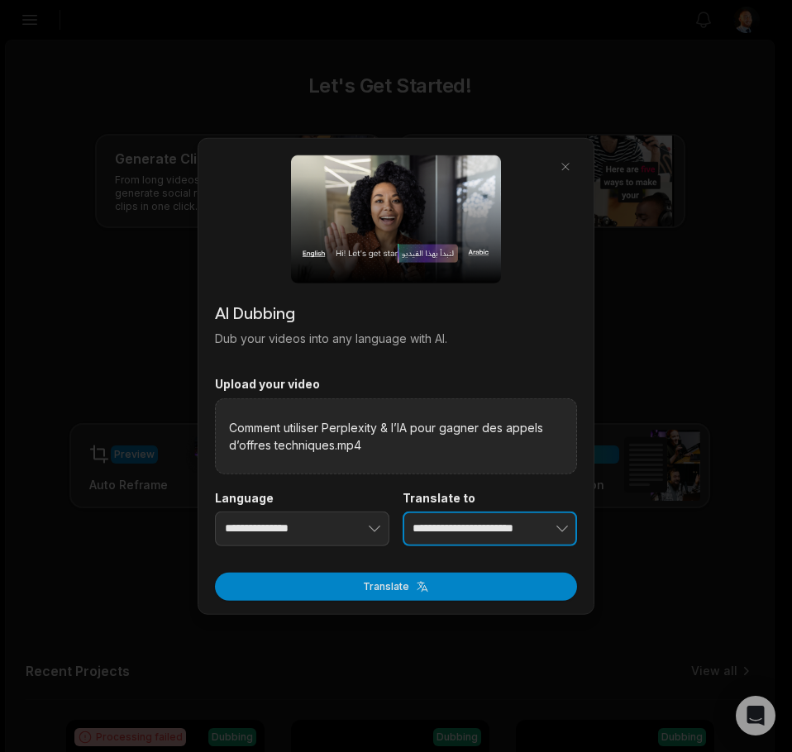
click at [519, 528] on button "button" at bounding box center [536, 529] width 81 height 35
type input "**********"
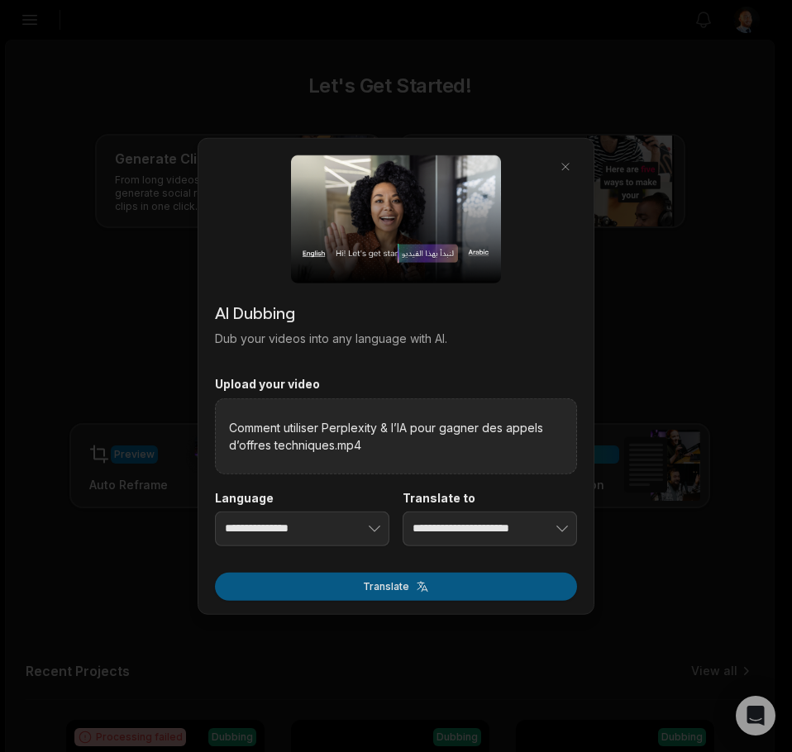
click at [409, 568] on div "Translate" at bounding box center [396, 581] width 362 height 38
click at [427, 594] on button "Translate" at bounding box center [396, 586] width 362 height 28
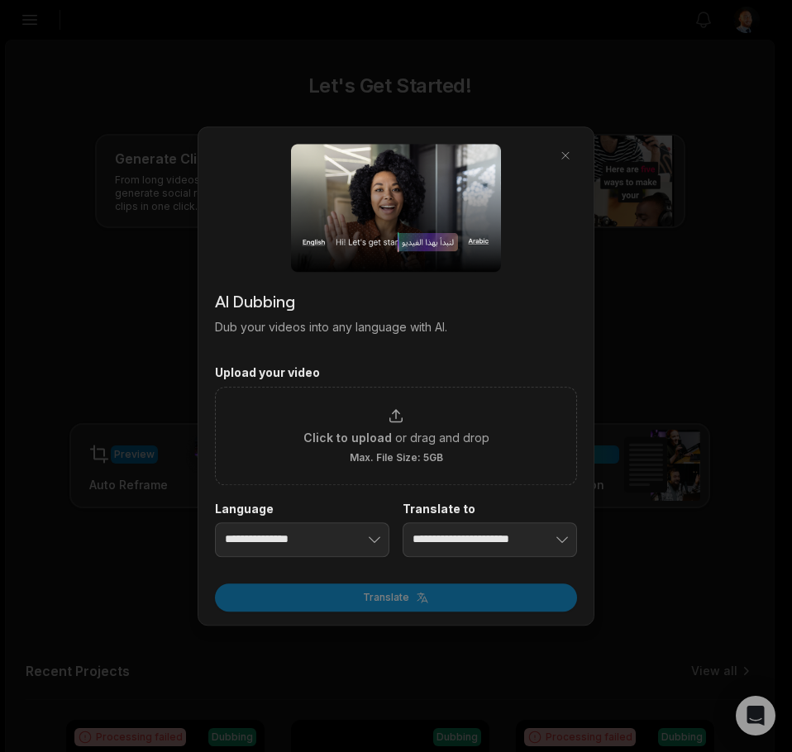
click at [392, 579] on body "LS [PERSON_NAME]'s Studio Create Project Home Projects Brand template Calendar …" at bounding box center [390, 376] width 780 height 752
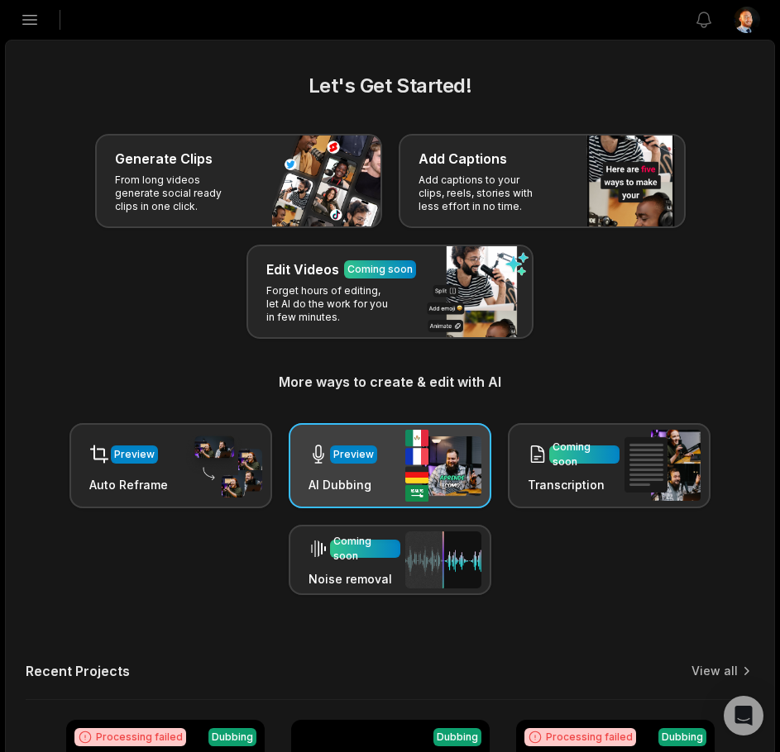
click at [402, 484] on div "Preview AI Dubbing" at bounding box center [389, 465] width 203 height 85
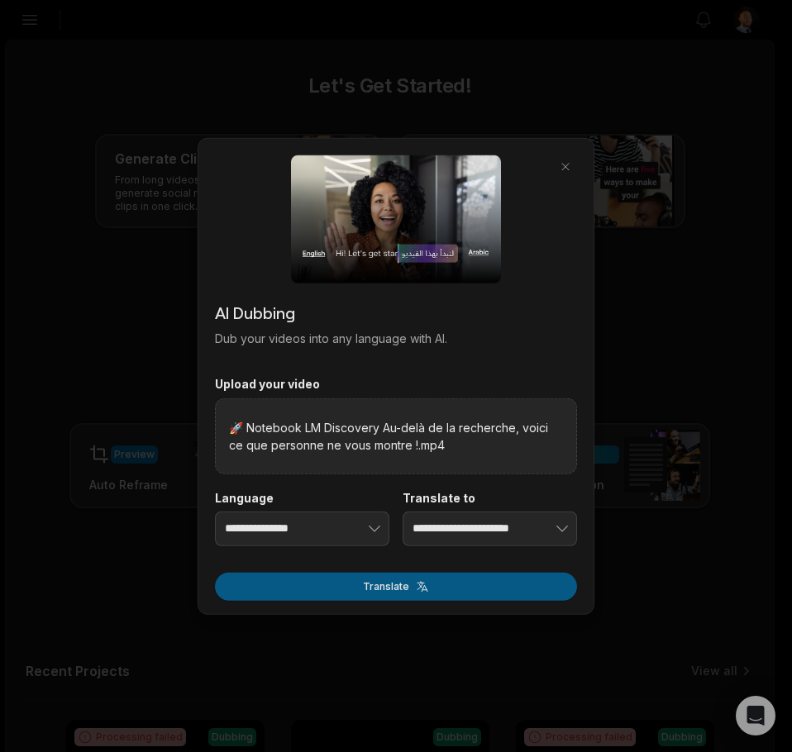
click at [402, 581] on button "Translate" at bounding box center [396, 586] width 362 height 28
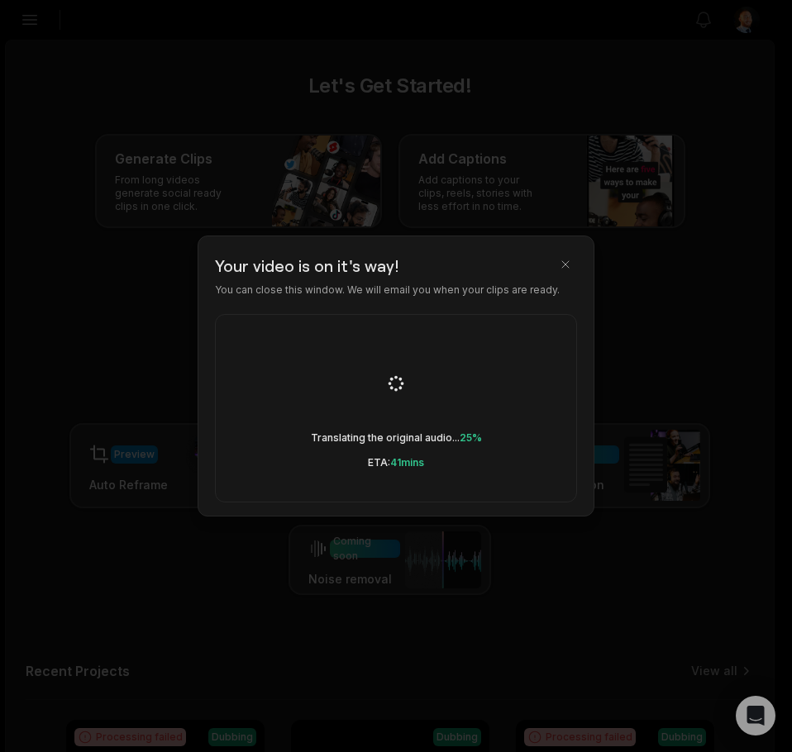
click at [440, 632] on div at bounding box center [396, 376] width 792 height 752
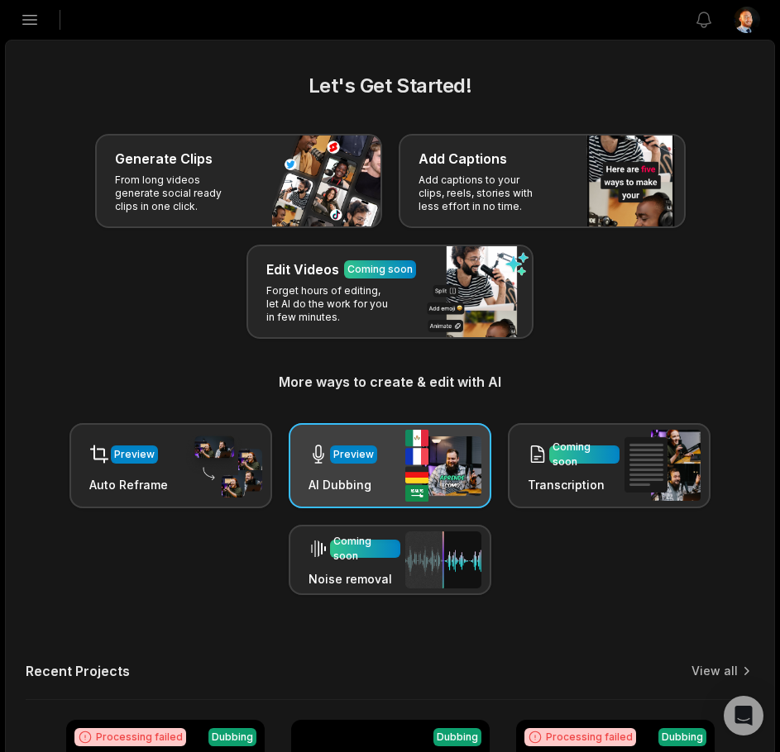
click at [389, 473] on div "Preview AI Dubbing" at bounding box center [389, 465] width 203 height 85
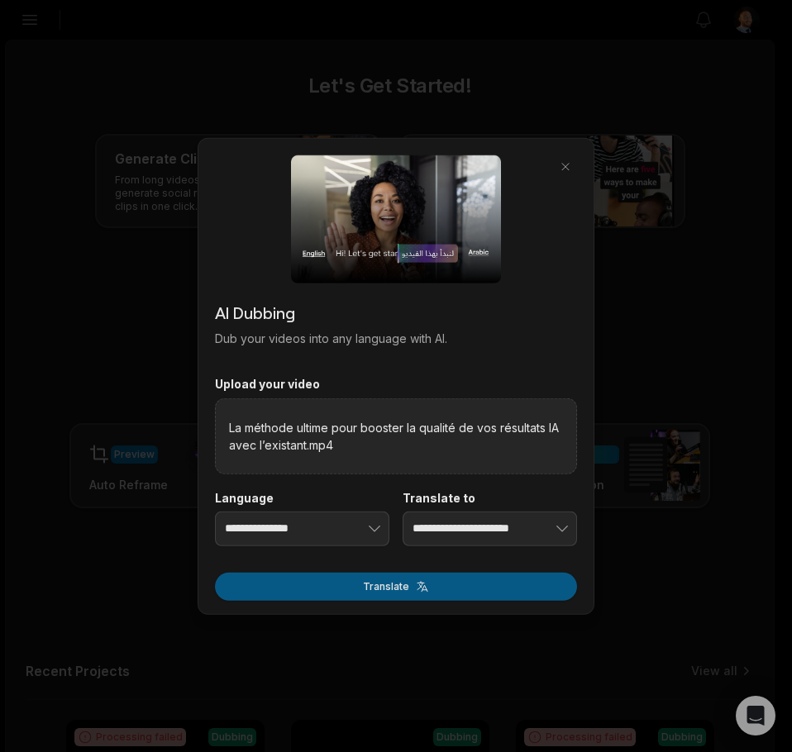
click at [428, 579] on button "Translate" at bounding box center [396, 586] width 362 height 28
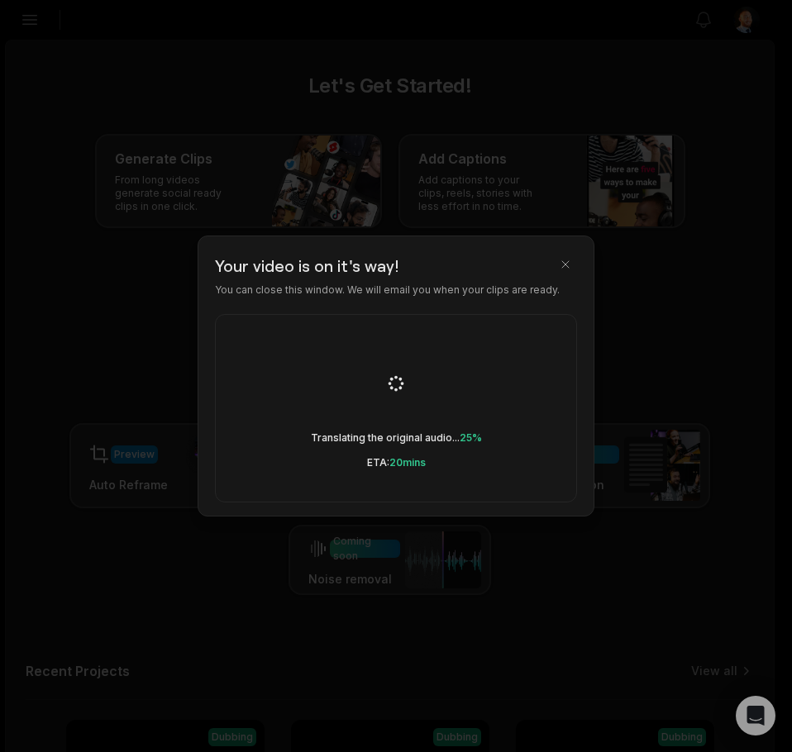
click at [379, 578] on body "LS [PERSON_NAME]'s Studio Create Project Home Projects Brand template Calendar …" at bounding box center [390, 376] width 780 height 752
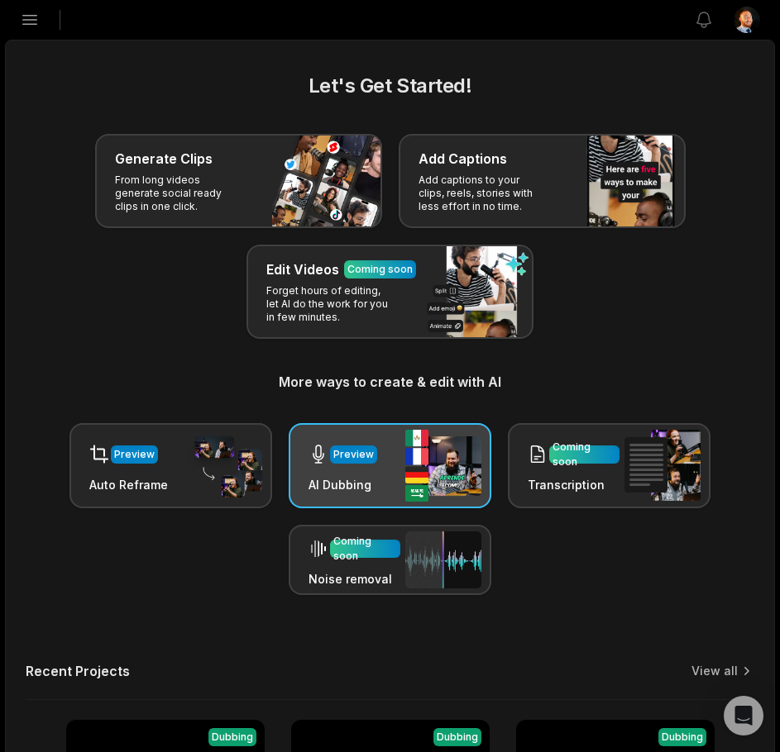
click at [427, 459] on img at bounding box center [443, 466] width 76 height 72
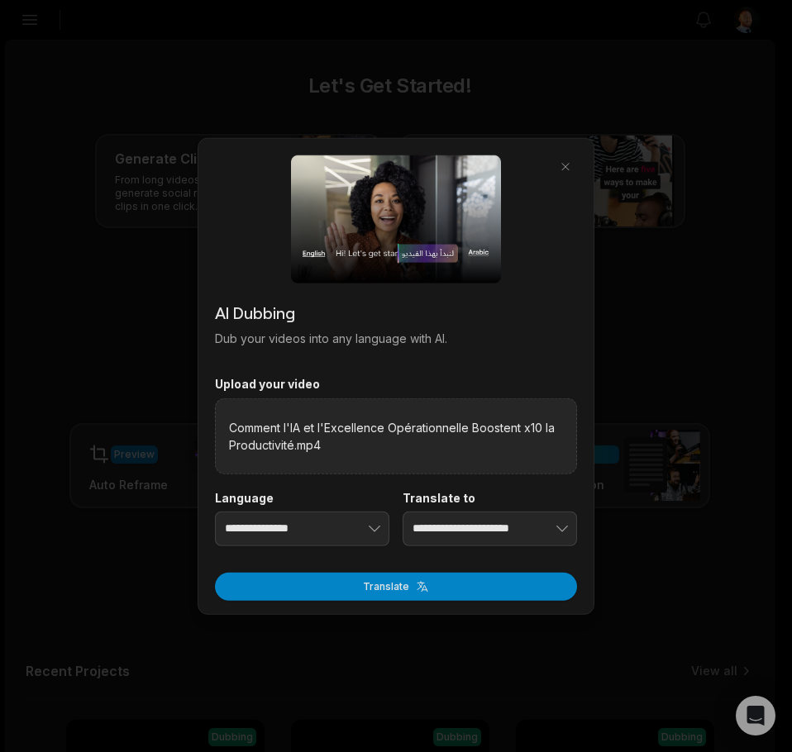
drag, startPoint x: 428, startPoint y: 584, endPoint x: 440, endPoint y: 585, distance: 11.6
click at [432, 584] on button "Translate" at bounding box center [396, 586] width 362 height 28
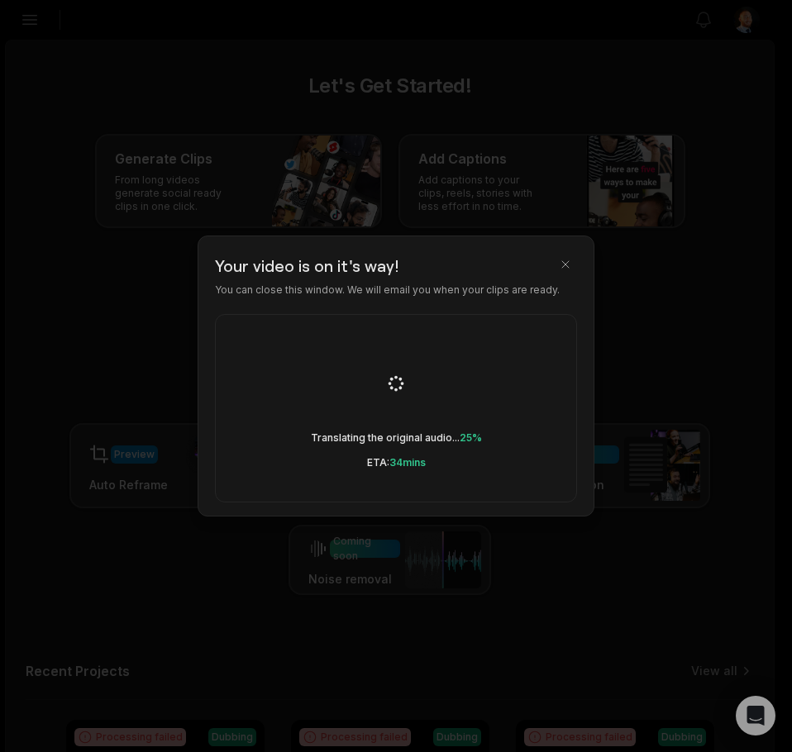
click at [174, 567] on div at bounding box center [396, 376] width 792 height 752
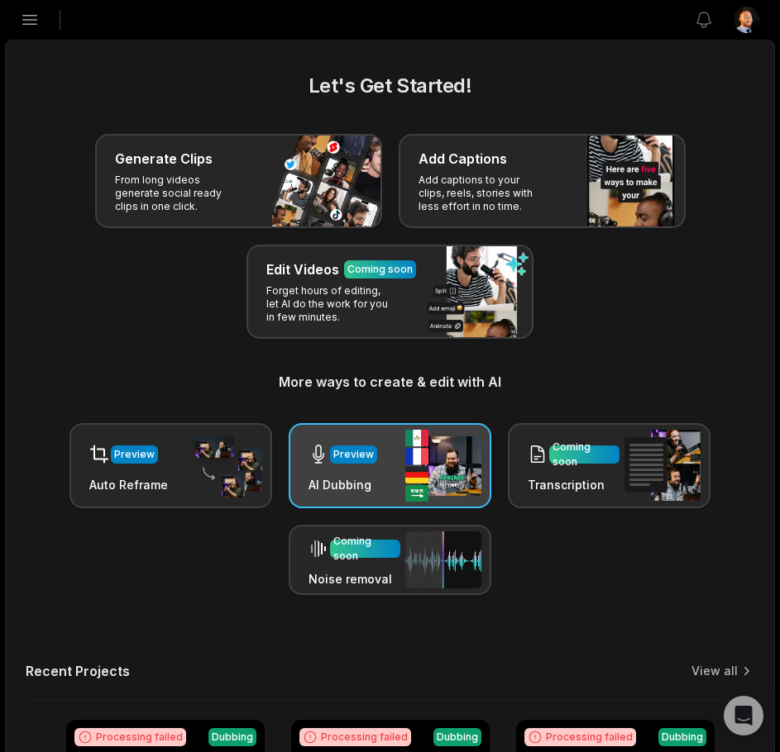
click at [365, 447] on div "Preview" at bounding box center [353, 454] width 41 height 15
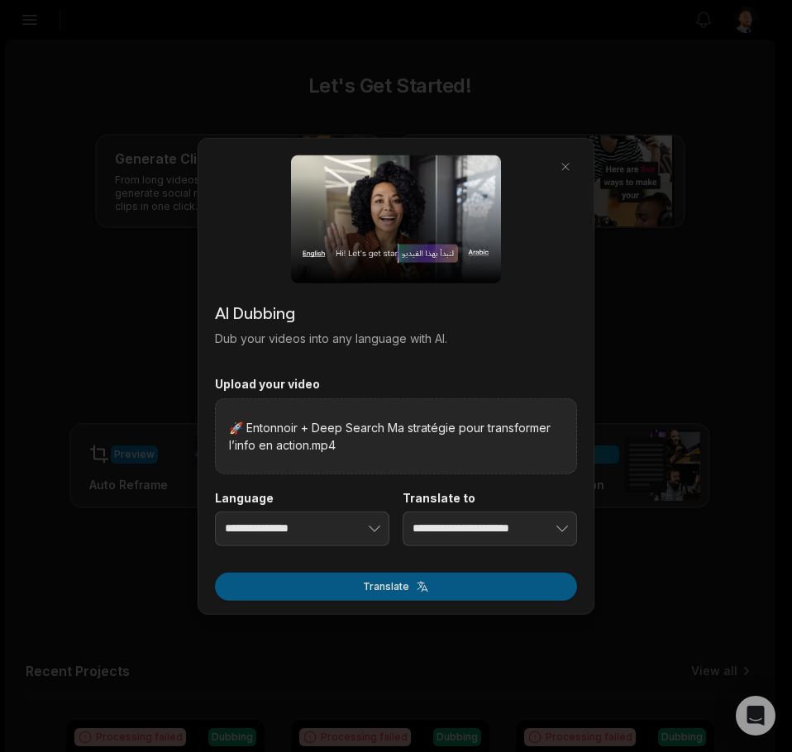
click at [452, 595] on button "Translate" at bounding box center [396, 586] width 362 height 28
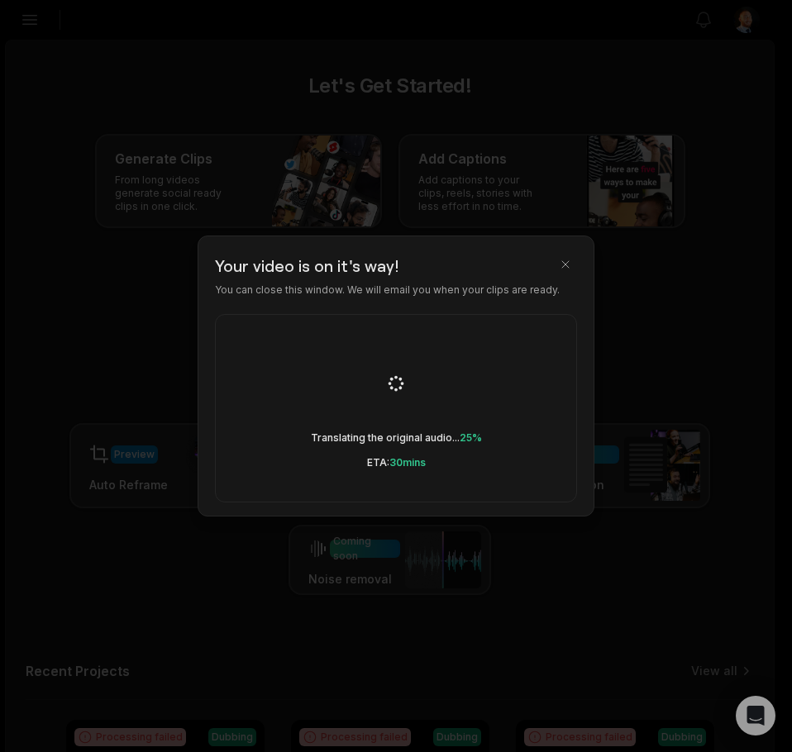
click at [250, 665] on div at bounding box center [396, 376] width 792 height 752
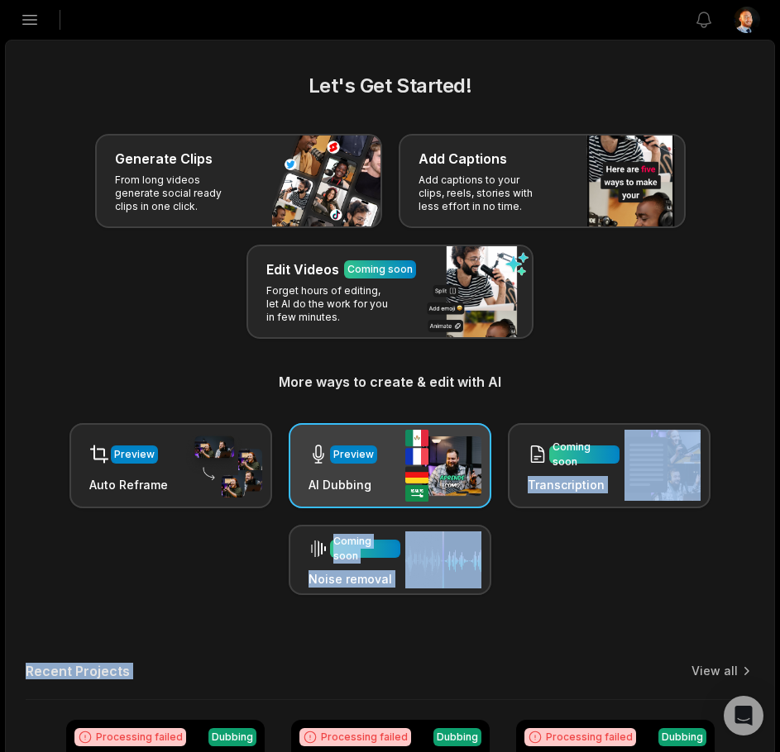
drag, startPoint x: 549, startPoint y: 511, endPoint x: 470, endPoint y: 497, distance: 79.8
click at [554, 497] on div "Let's Get Started! Generate Clips From long videos generate social ready clips …" at bounding box center [390, 625] width 768 height 1109
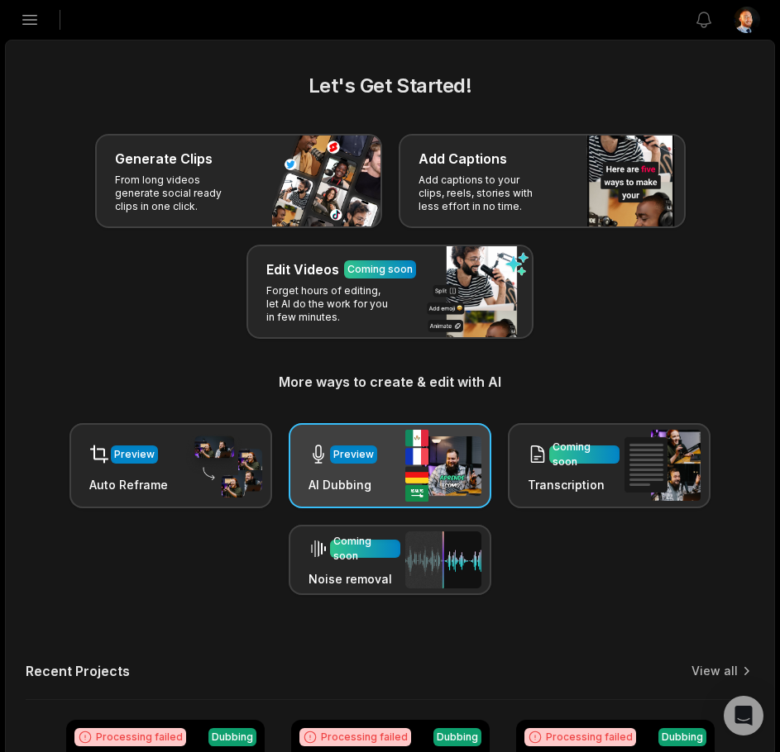
click at [399, 498] on div "Preview AI Dubbing" at bounding box center [389, 465] width 203 height 85
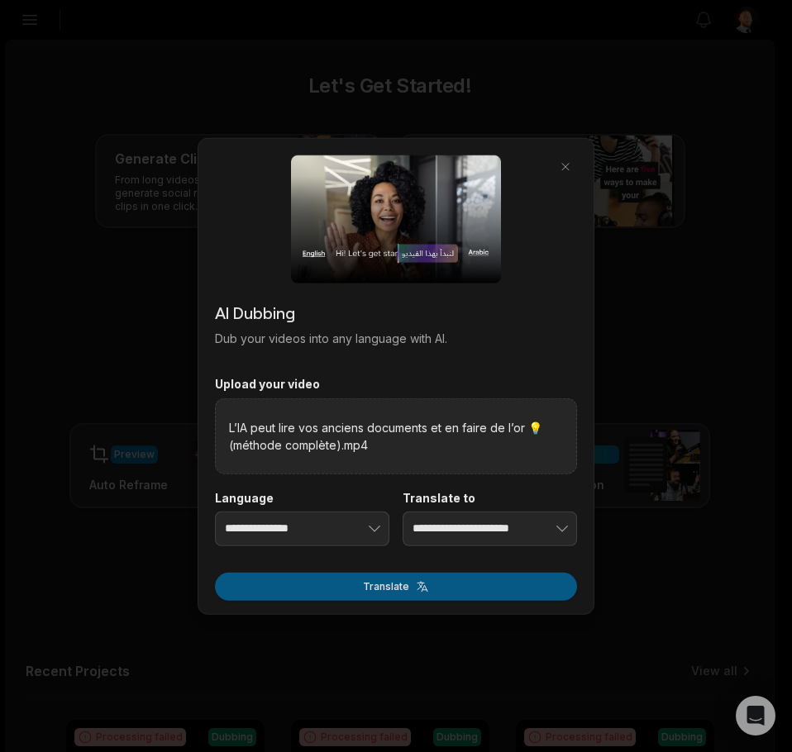
click at [434, 585] on button "Translate" at bounding box center [396, 586] width 362 height 28
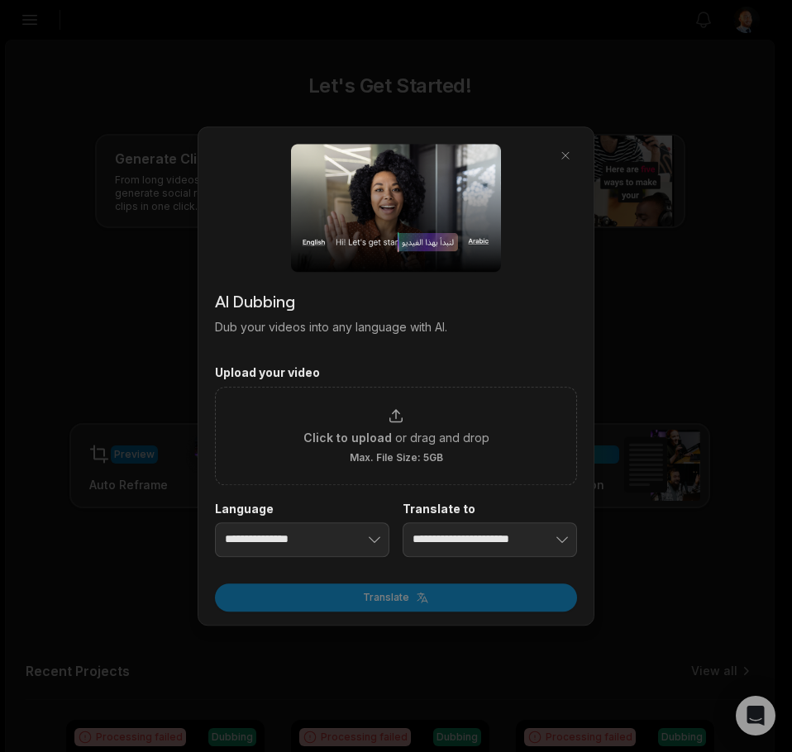
click at [197, 593] on div at bounding box center [396, 376] width 792 height 752
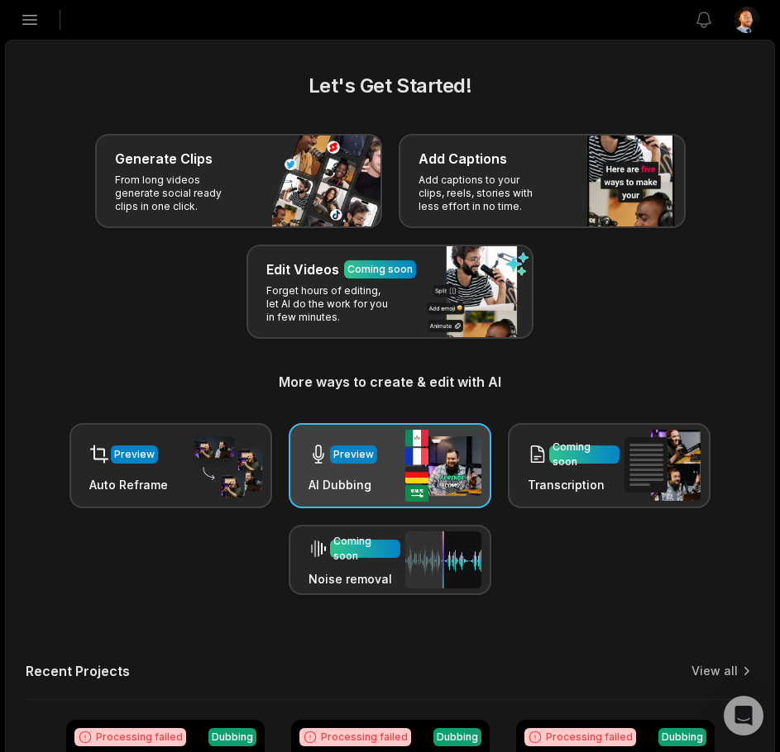
click at [396, 477] on div "Preview AI Dubbing" at bounding box center [389, 465] width 203 height 85
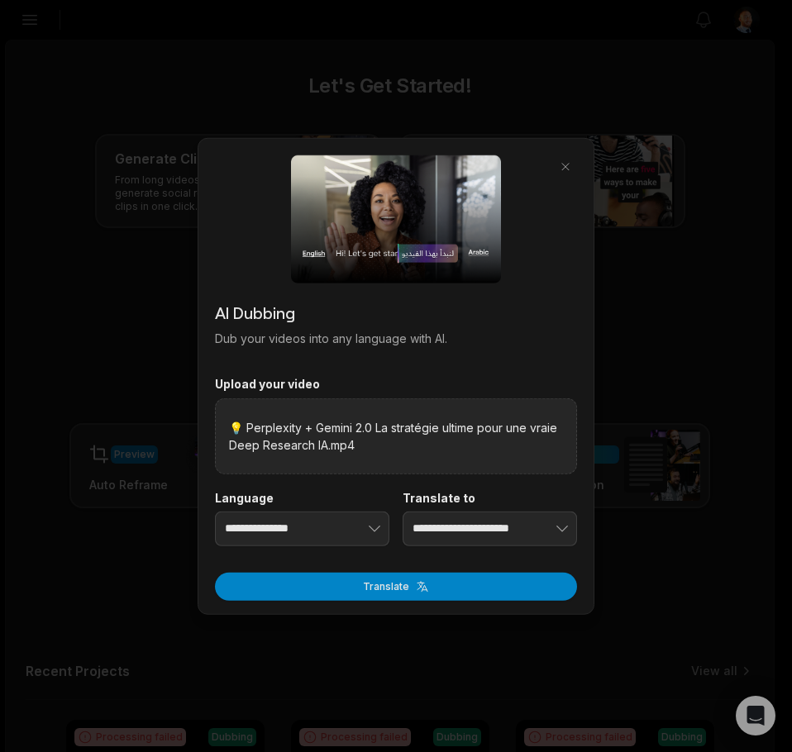
click at [420, 599] on button "Translate" at bounding box center [396, 586] width 362 height 28
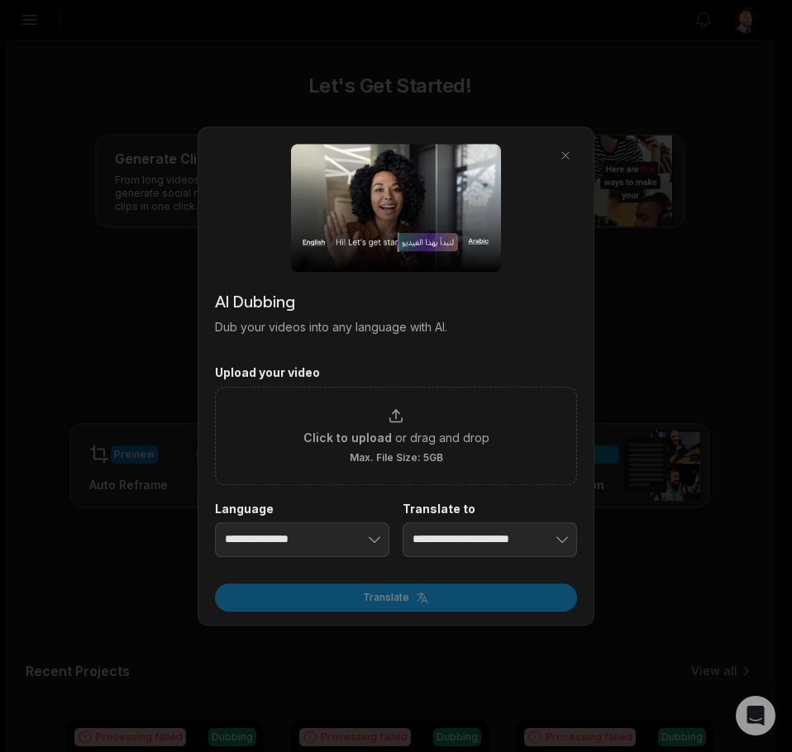
click at [396, 586] on body "LS [PERSON_NAME]'s Studio Create Project Home Projects Brand template Calendar …" at bounding box center [390, 376] width 780 height 752
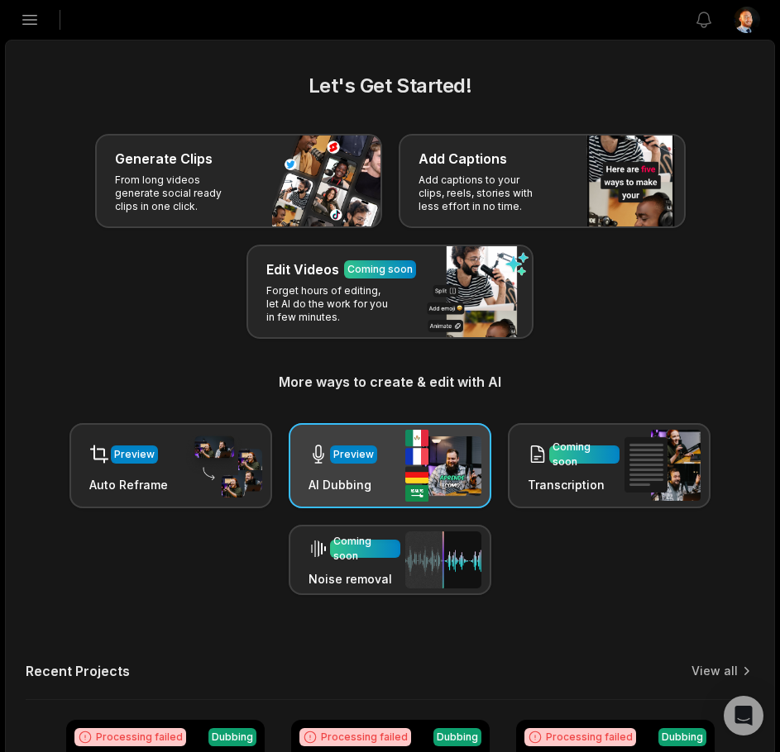
click at [393, 481] on div "Preview AI Dubbing" at bounding box center [389, 465] width 203 height 85
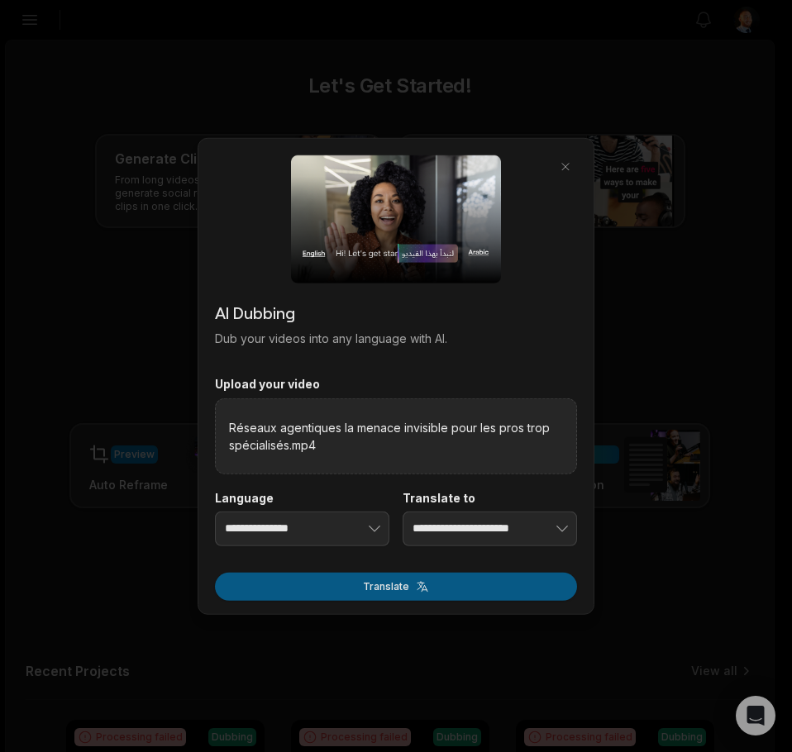
click at [405, 587] on button "Translate" at bounding box center [396, 586] width 362 height 28
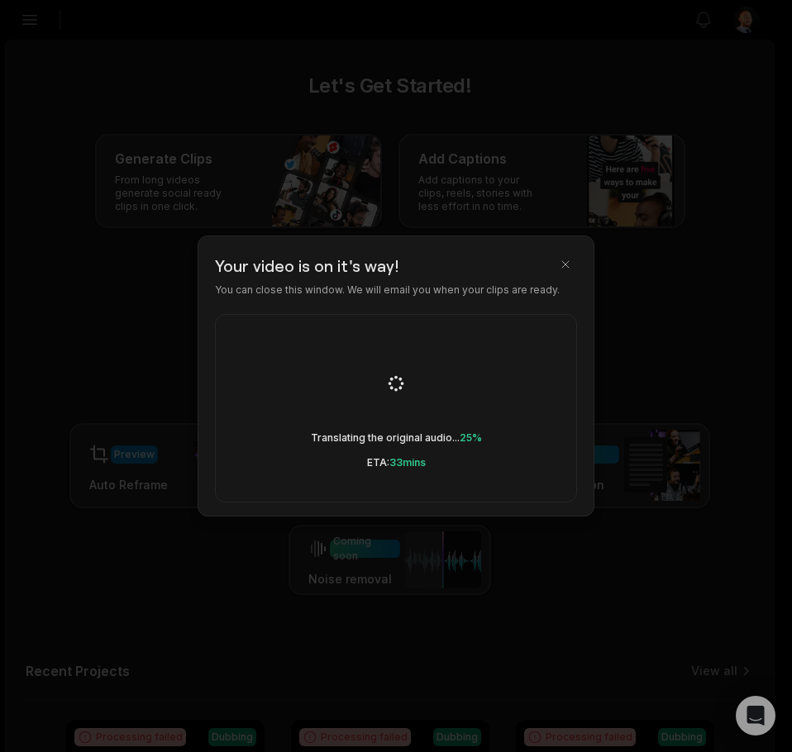
click at [185, 464] on div at bounding box center [396, 376] width 792 height 752
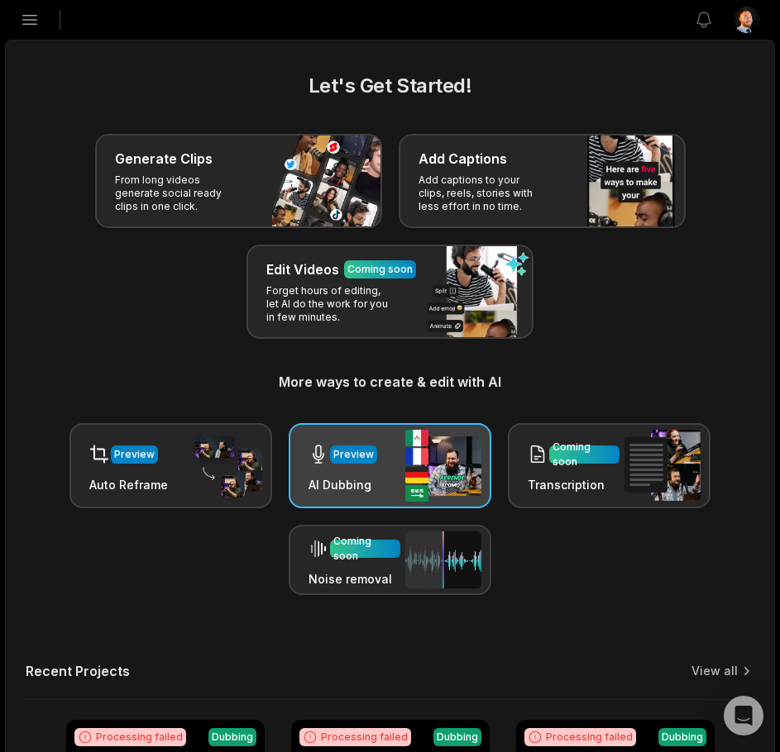
click at [481, 468] on div "Preview AI Dubbing" at bounding box center [389, 465] width 203 height 85
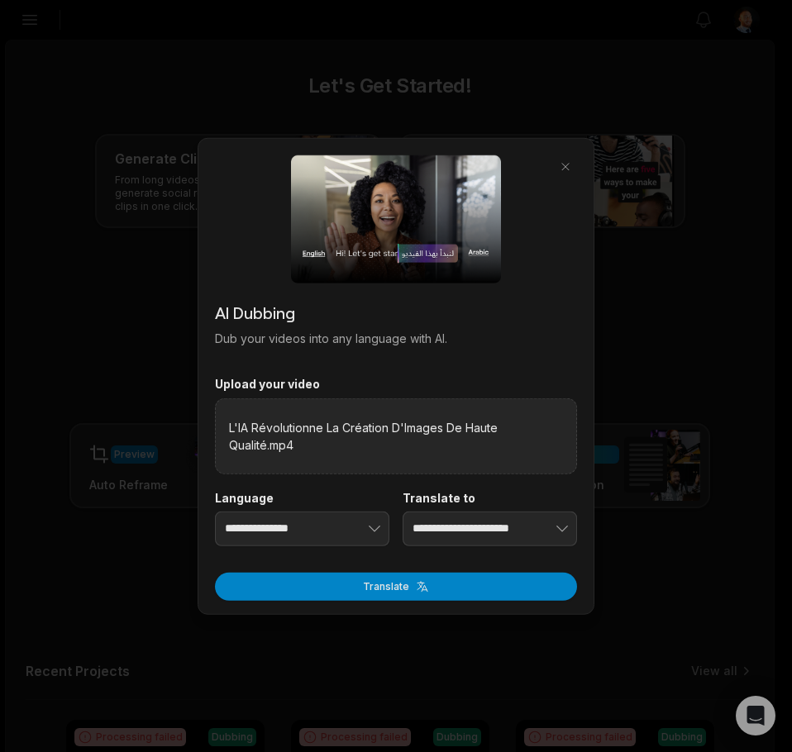
click at [439, 607] on div "**********" at bounding box center [396, 376] width 397 height 477
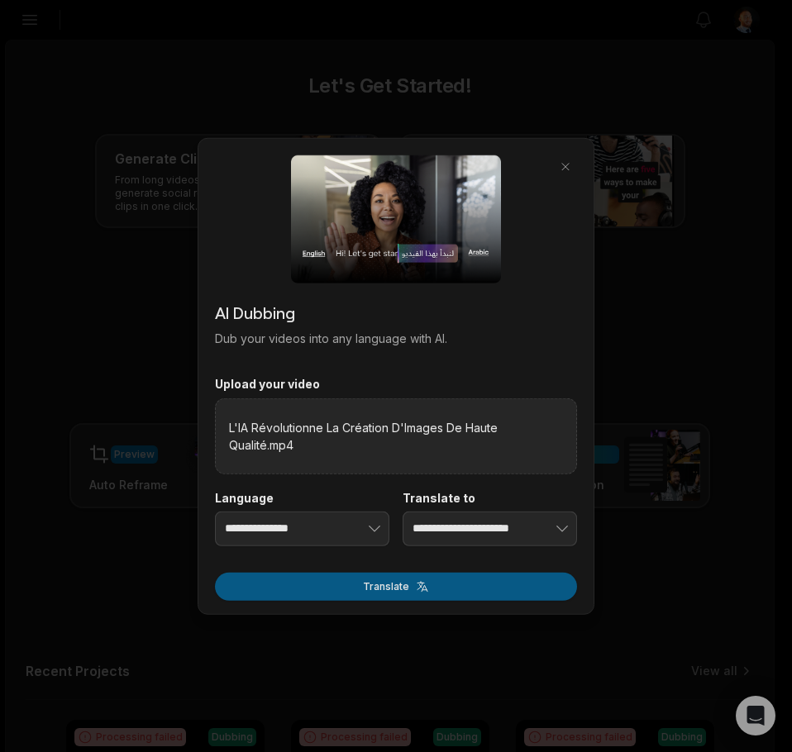
click at [446, 593] on button "Translate" at bounding box center [396, 586] width 362 height 28
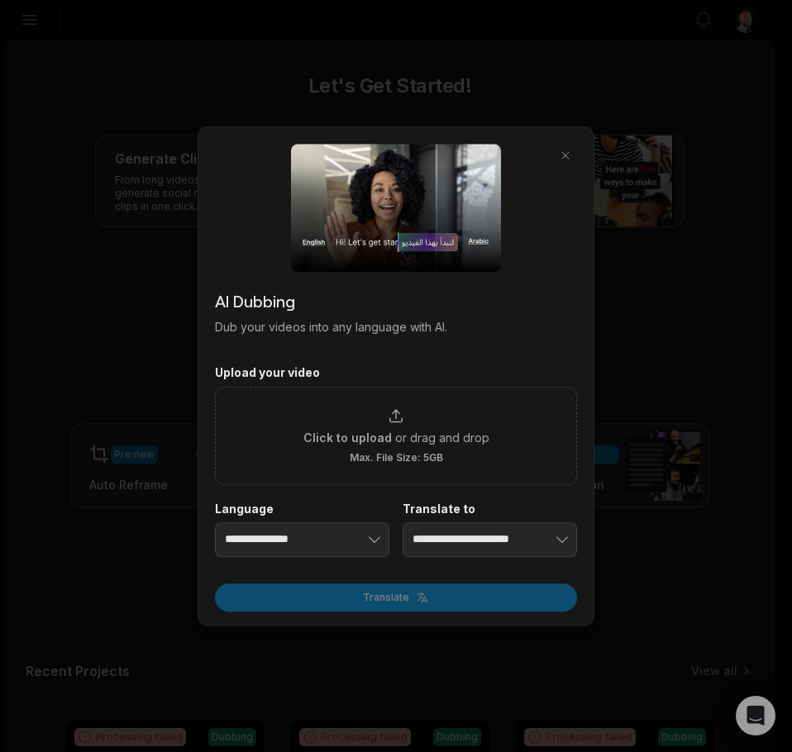
click at [174, 517] on div at bounding box center [396, 376] width 792 height 752
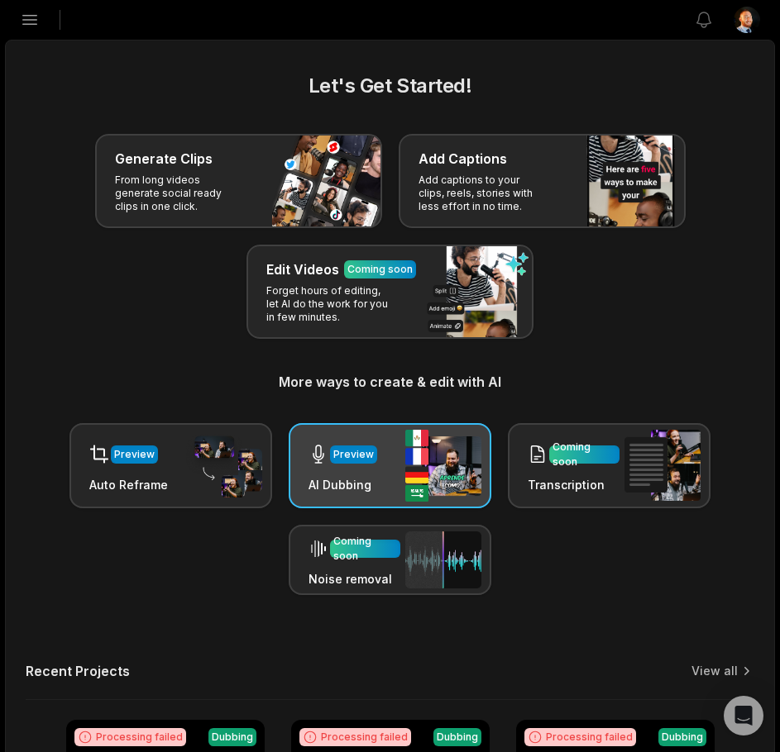
click at [400, 451] on div "Preview AI Dubbing" at bounding box center [389, 465] width 203 height 85
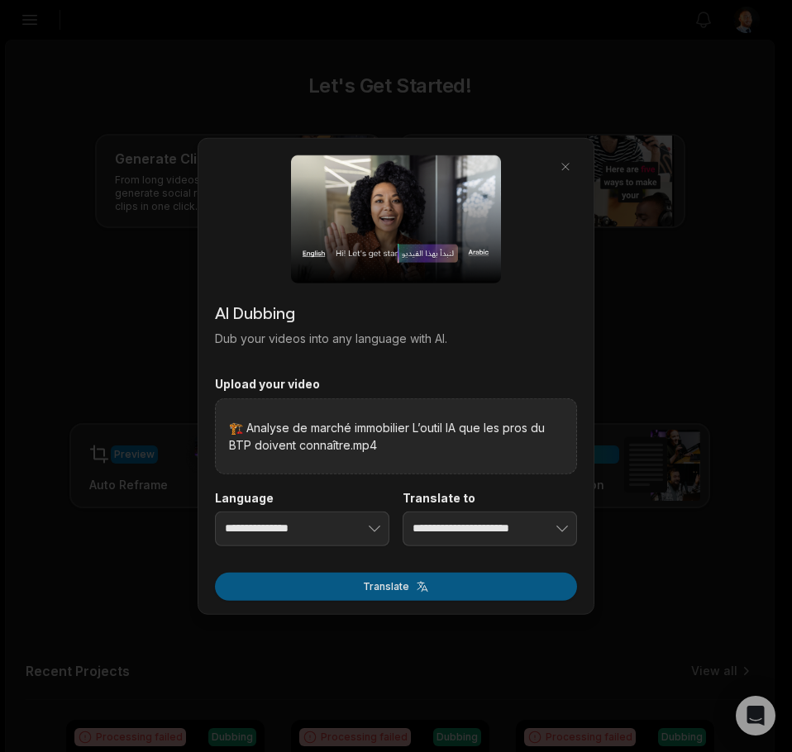
click at [389, 594] on button "Translate" at bounding box center [396, 586] width 362 height 28
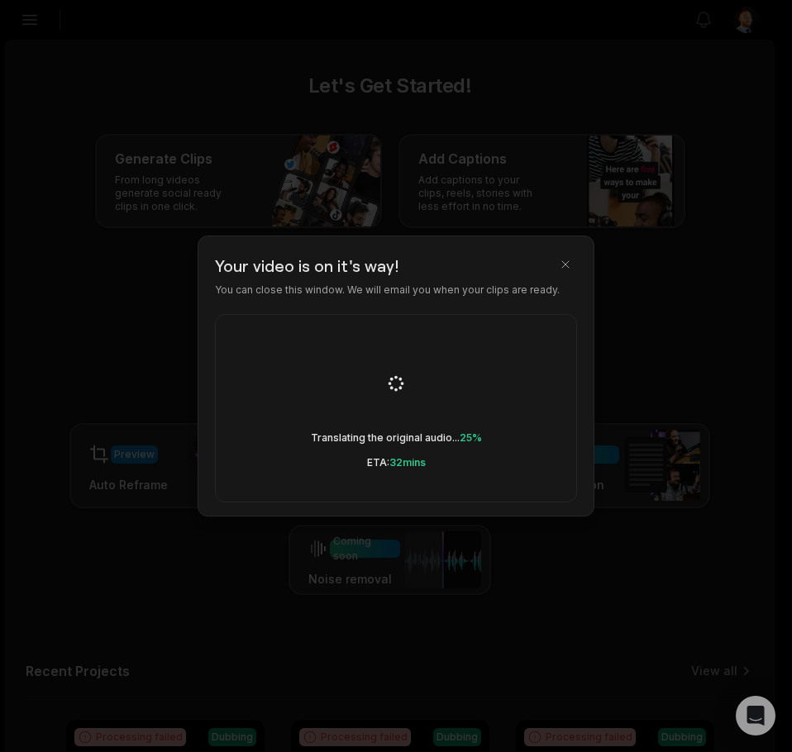
click at [215, 615] on body "LS [PERSON_NAME]'s Studio Create Project Home Projects Brand template Calendar …" at bounding box center [390, 376] width 780 height 752
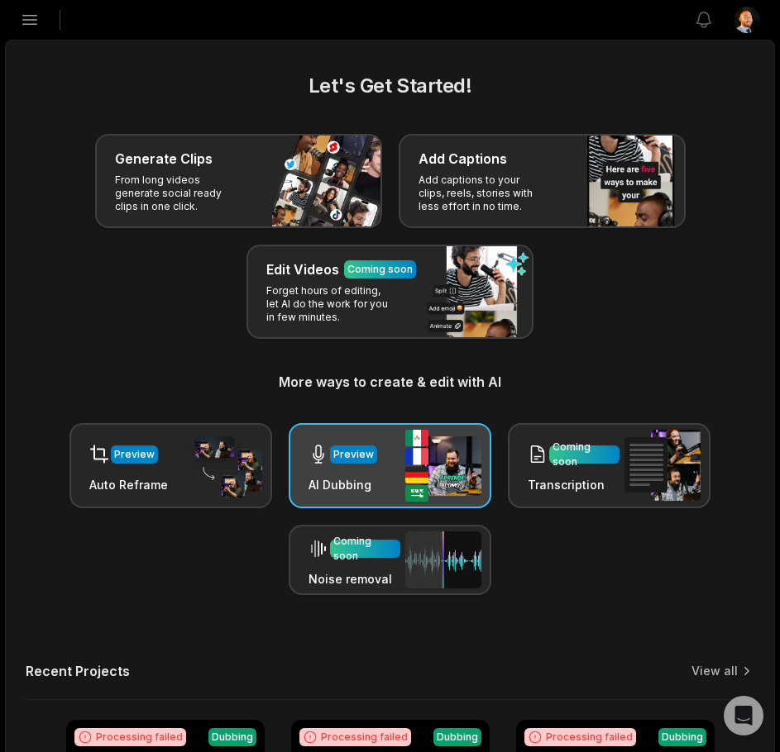
click at [436, 470] on img at bounding box center [443, 466] width 76 height 72
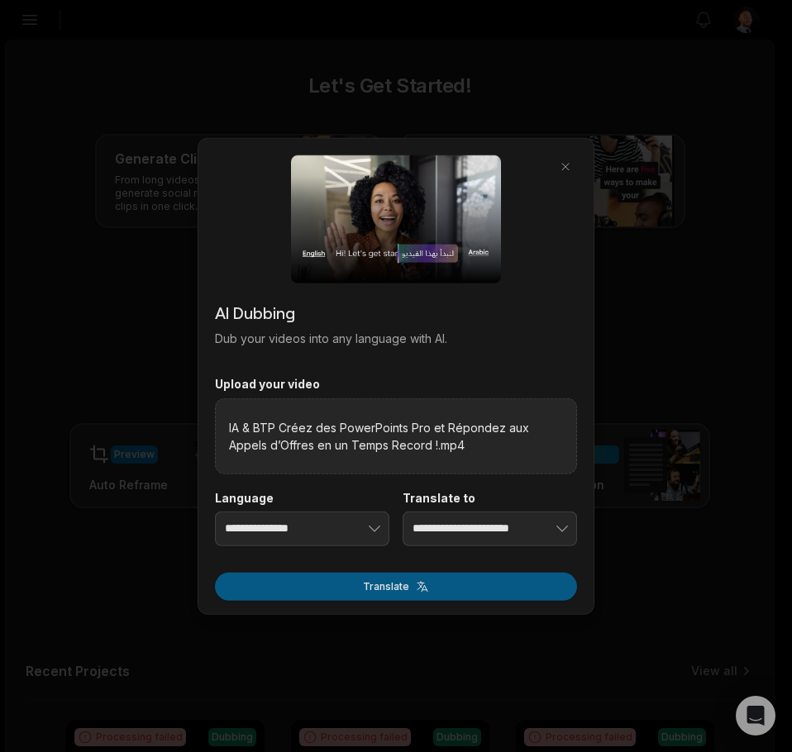
click at [459, 593] on button "Translate" at bounding box center [396, 586] width 362 height 28
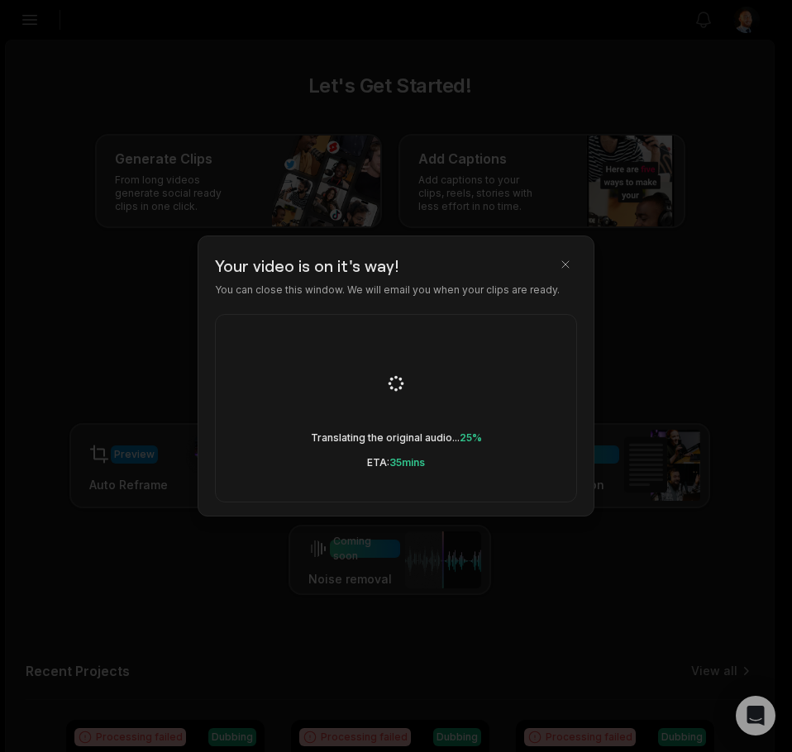
click at [126, 440] on div at bounding box center [396, 376] width 792 height 752
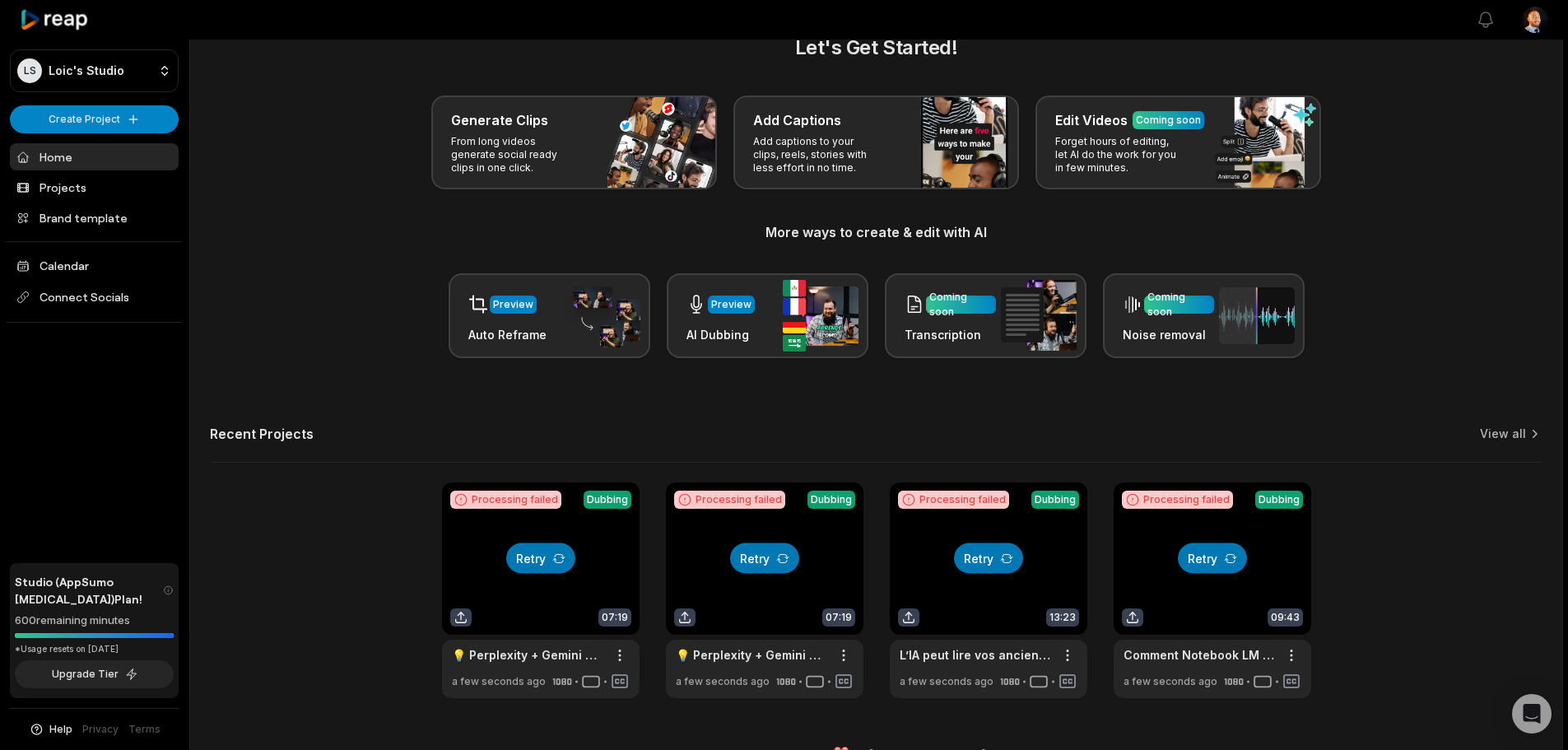
scroll to position [72, 0]
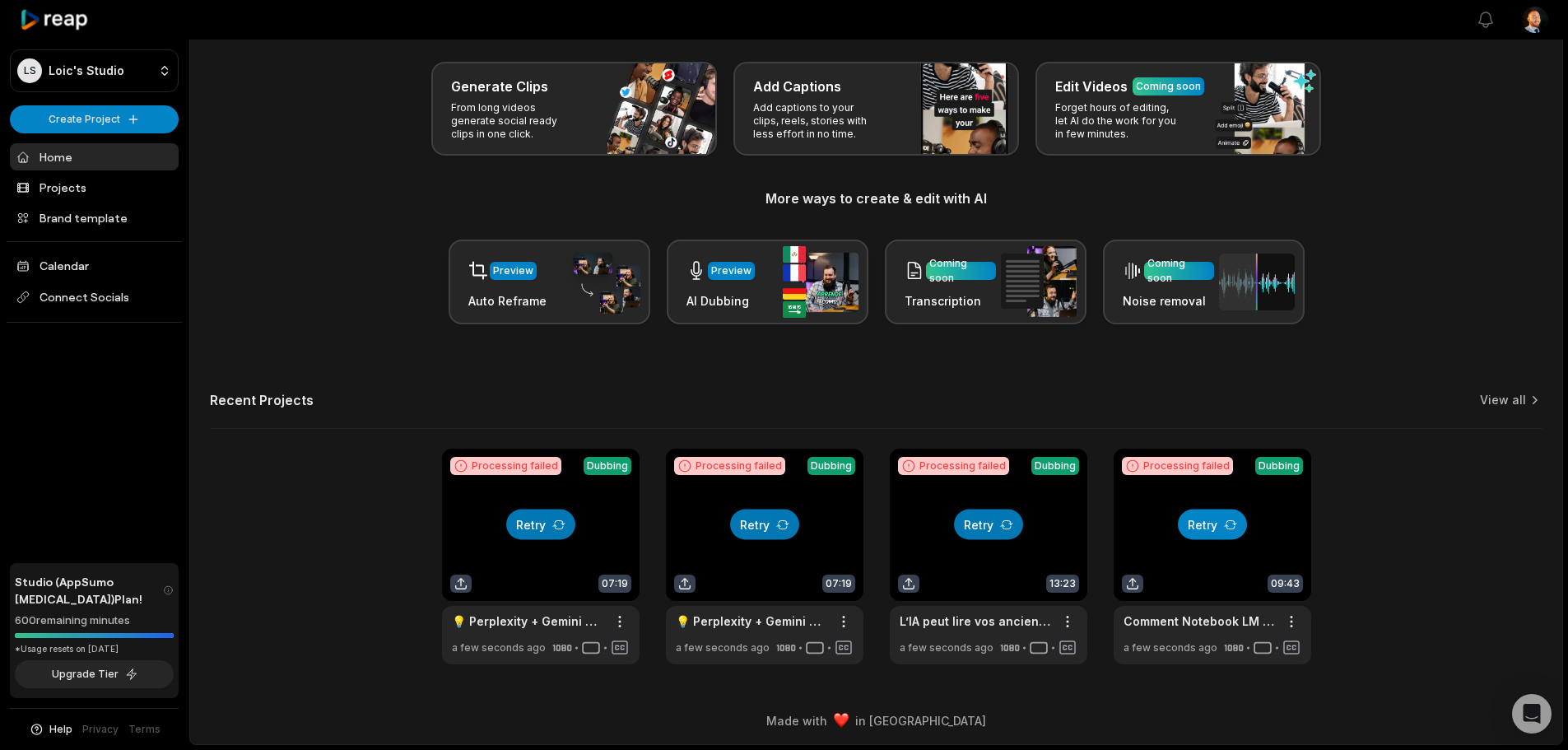
click at [1201, 522] on button "Retry" at bounding box center [1212, 525] width 69 height 31
click at [1008, 532] on button "Retry" at bounding box center [988, 525] width 69 height 31
click at [761, 533] on button "Retry" at bounding box center [764, 525] width 69 height 31
click at [520, 529] on button "Retry" at bounding box center [540, 525] width 69 height 31
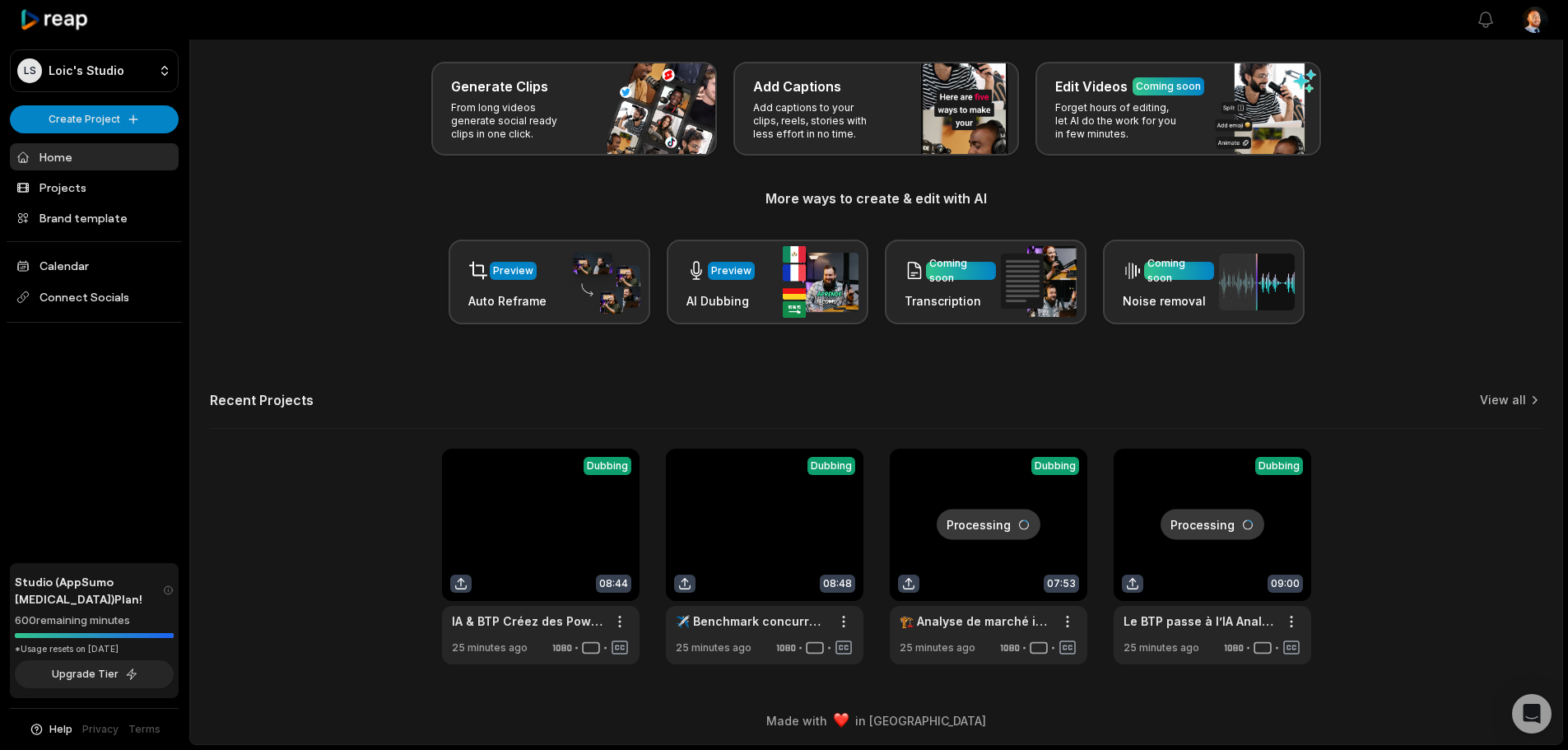
click at [1496, 381] on div "Let's Get Started! Generate Clips From long videos generate social ready clips …" at bounding box center [876, 332] width 1372 height 665
click at [1502, 389] on div "Let's Get Started! Generate Clips From long videos generate social ready clips …" at bounding box center [876, 332] width 1372 height 665
click at [1509, 398] on link "View all" at bounding box center [1502, 399] width 46 height 17
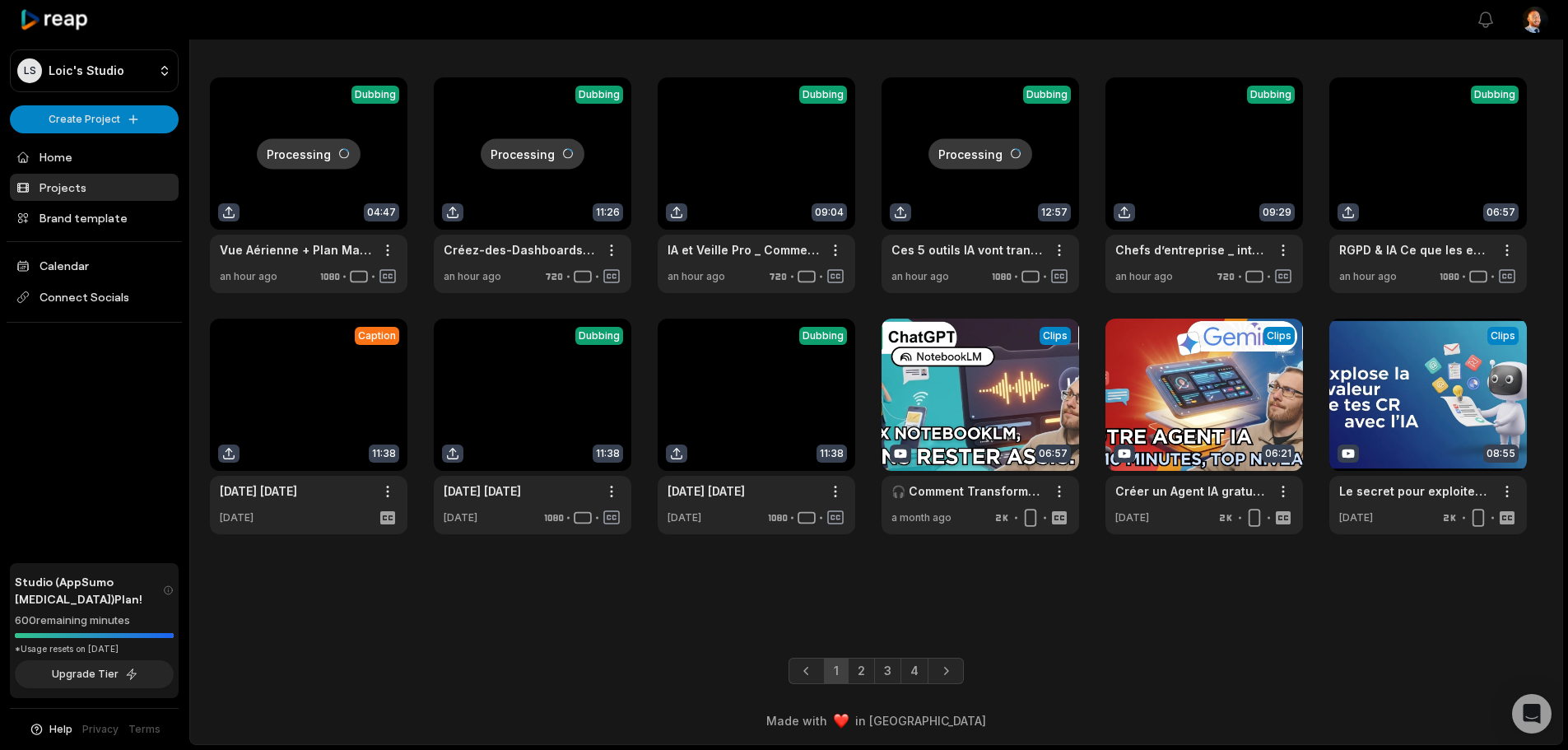
scroll to position [39, 0]
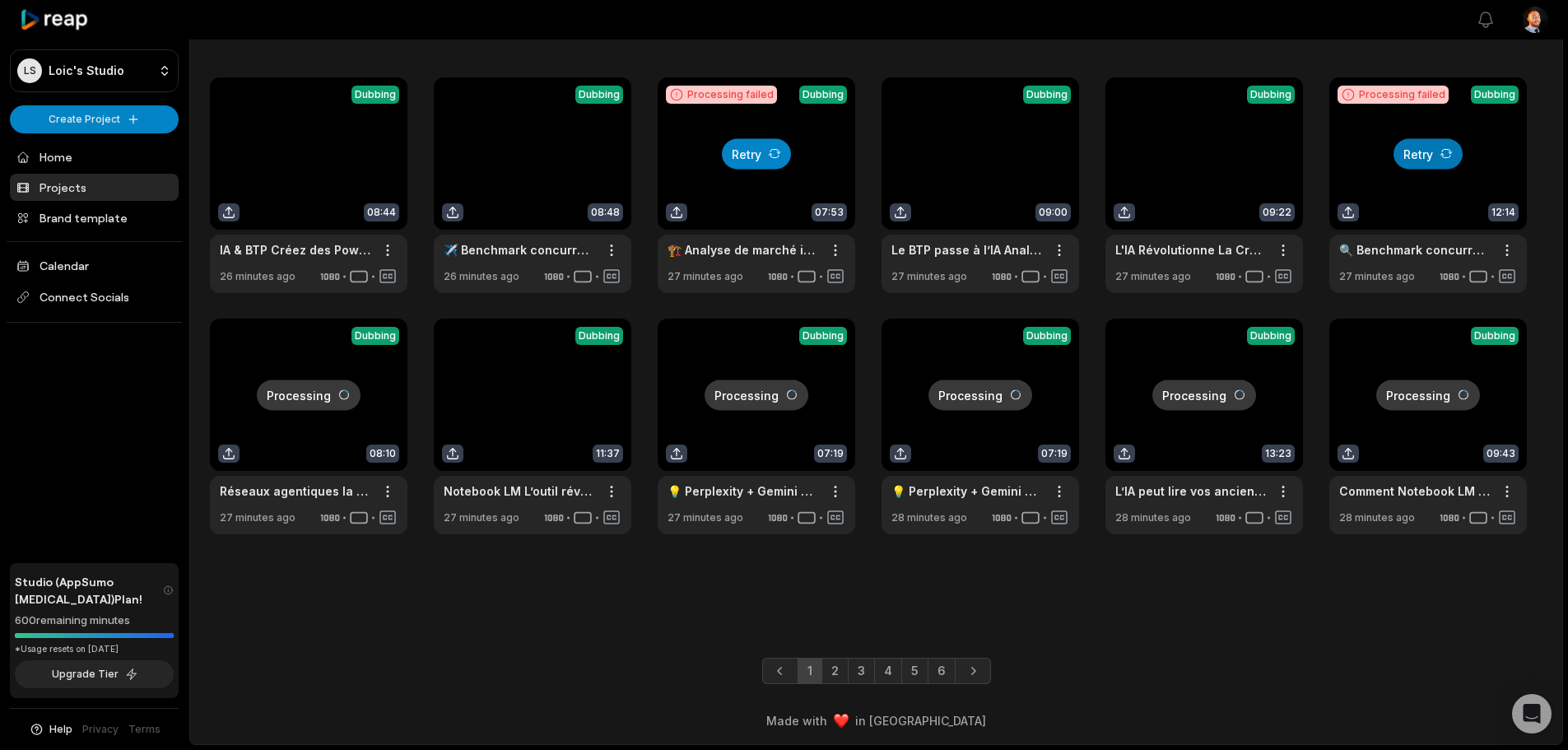
click at [777, 150] on icon at bounding box center [774, 153] width 13 height 13
click at [1449, 145] on button "Retry" at bounding box center [1427, 153] width 69 height 31
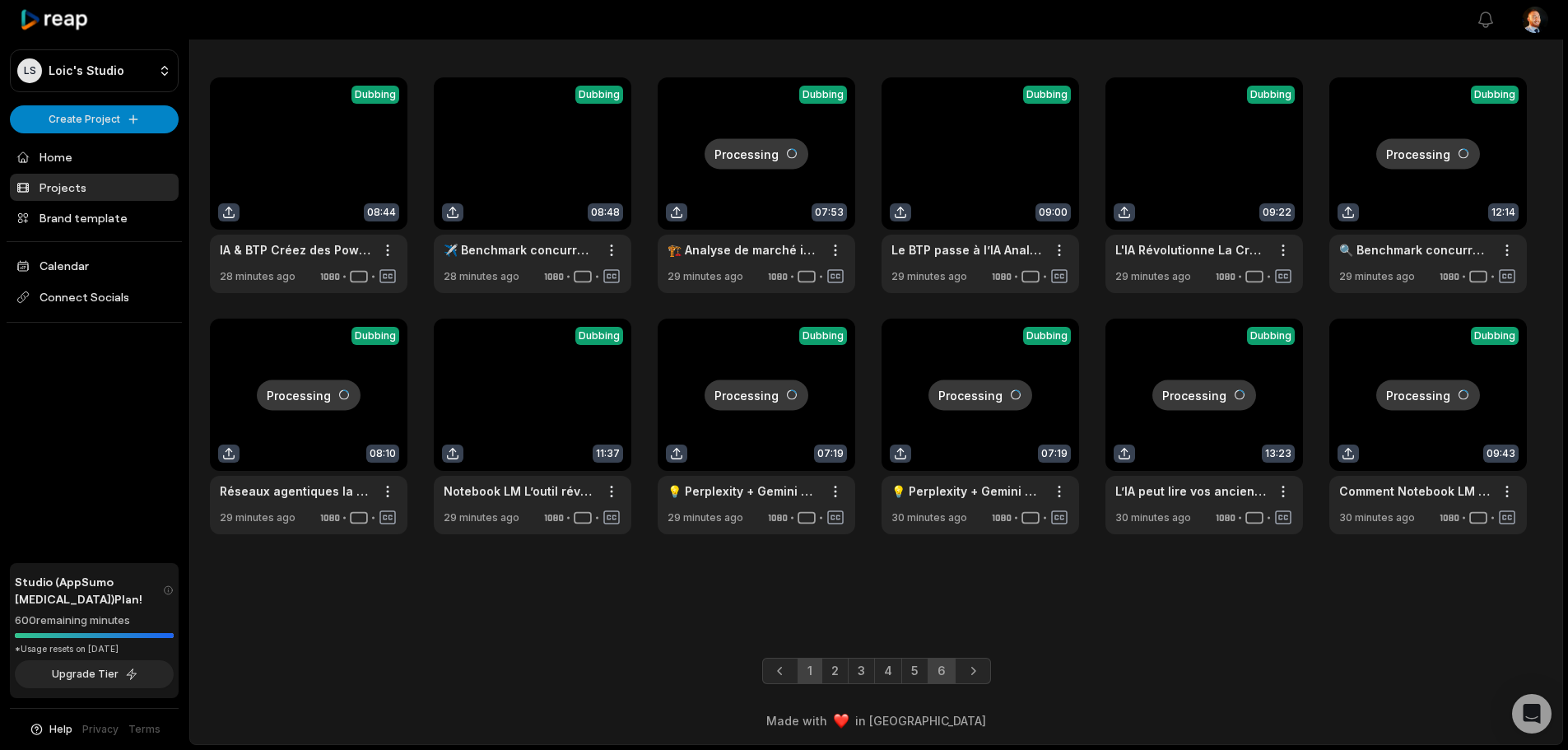
click at [933, 681] on link "6" at bounding box center [942, 670] width 28 height 26
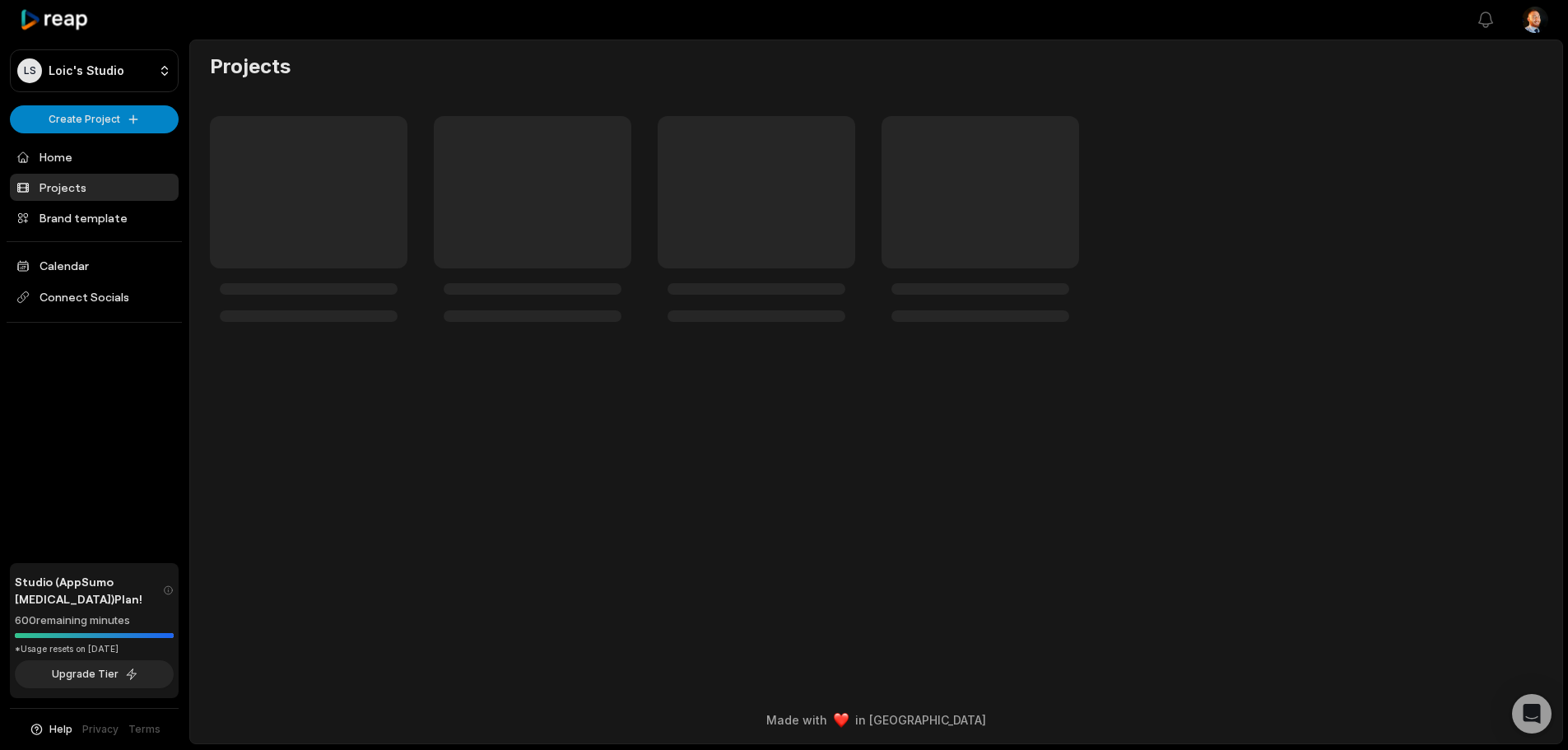
scroll to position [0, 0]
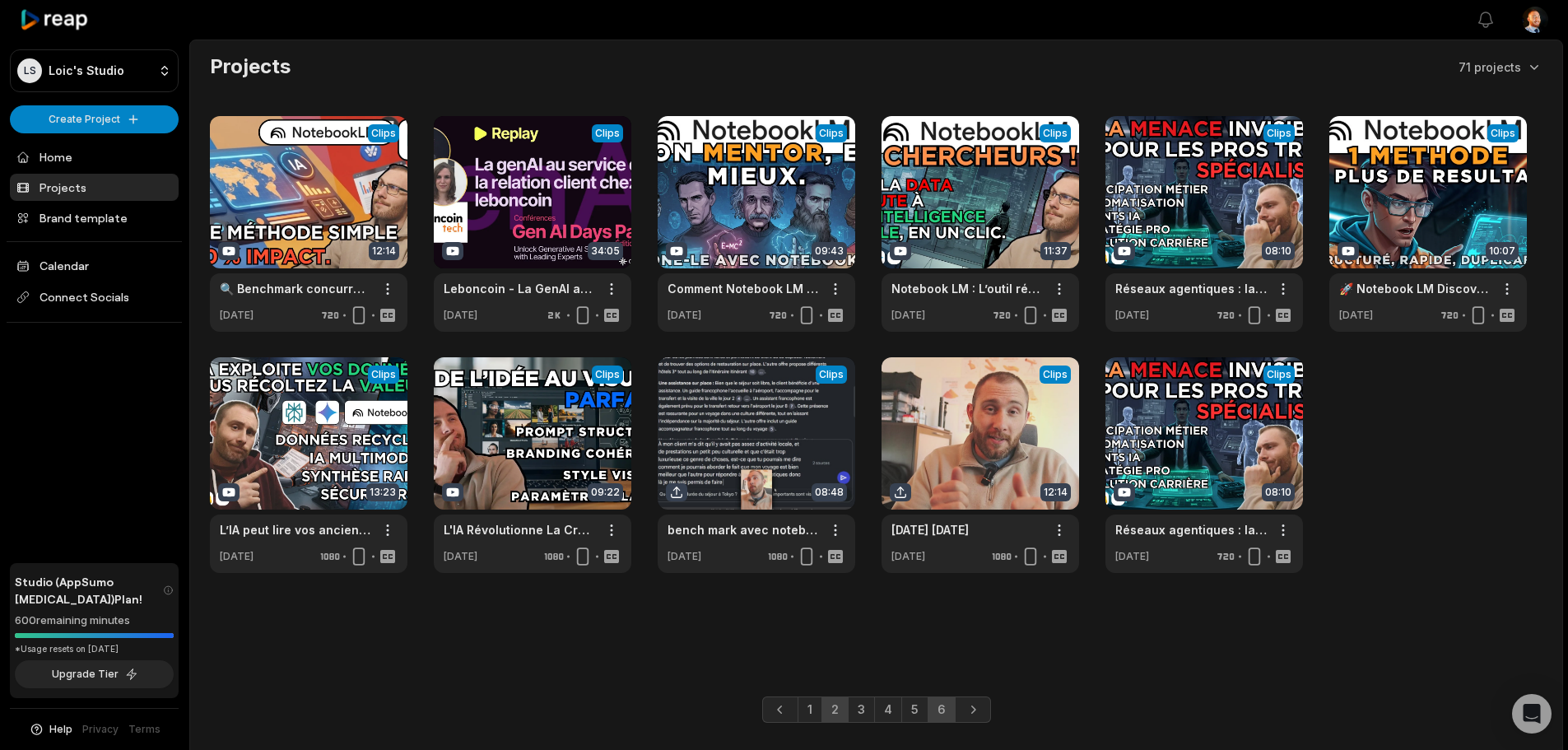
click at [843, 713] on link "2" at bounding box center [834, 709] width 27 height 26
